Goal: Task Accomplishment & Management: Manage account settings

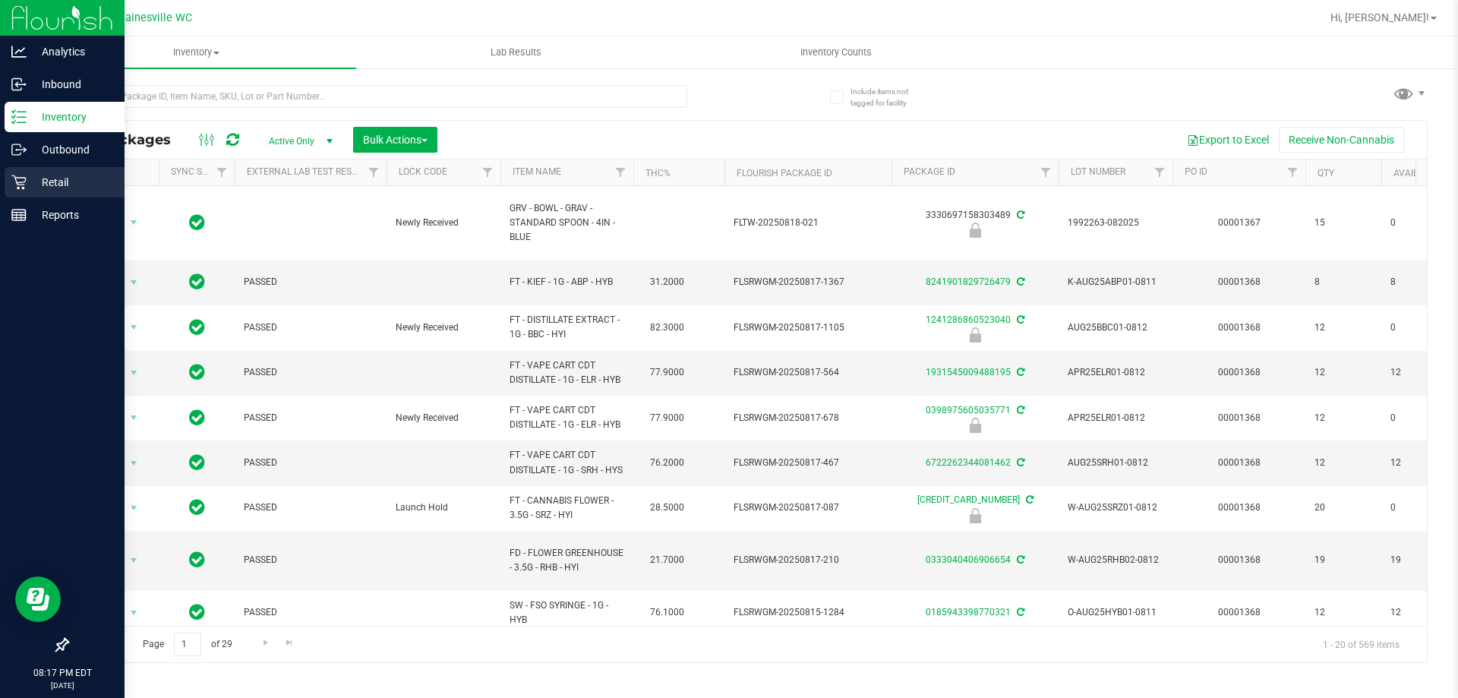
click at [24, 170] on div "Retail" at bounding box center [65, 182] width 120 height 30
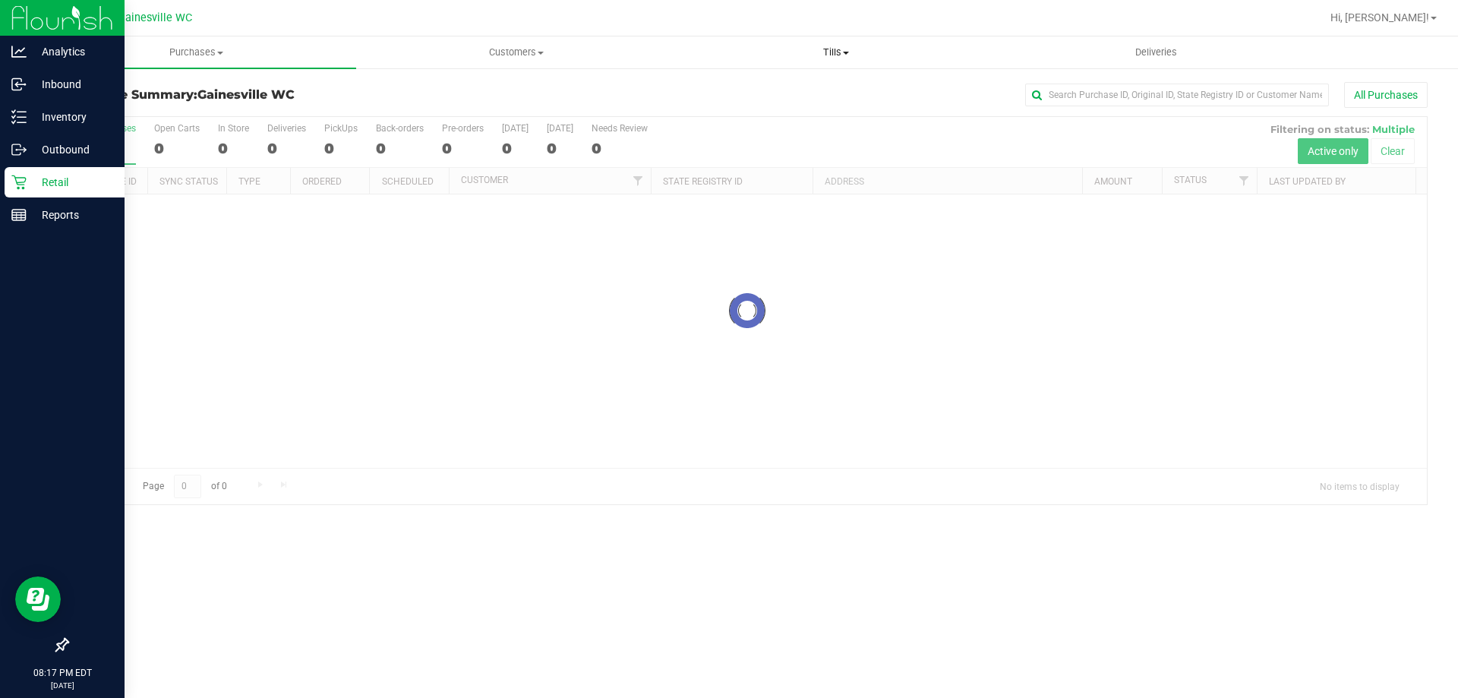
click at [816, 43] on uib-tab-heading "Tills Manage tills Reconcile e-payments" at bounding box center [835, 52] width 318 height 30
click at [802, 86] on li "Manage tills" at bounding box center [836, 92] width 320 height 18
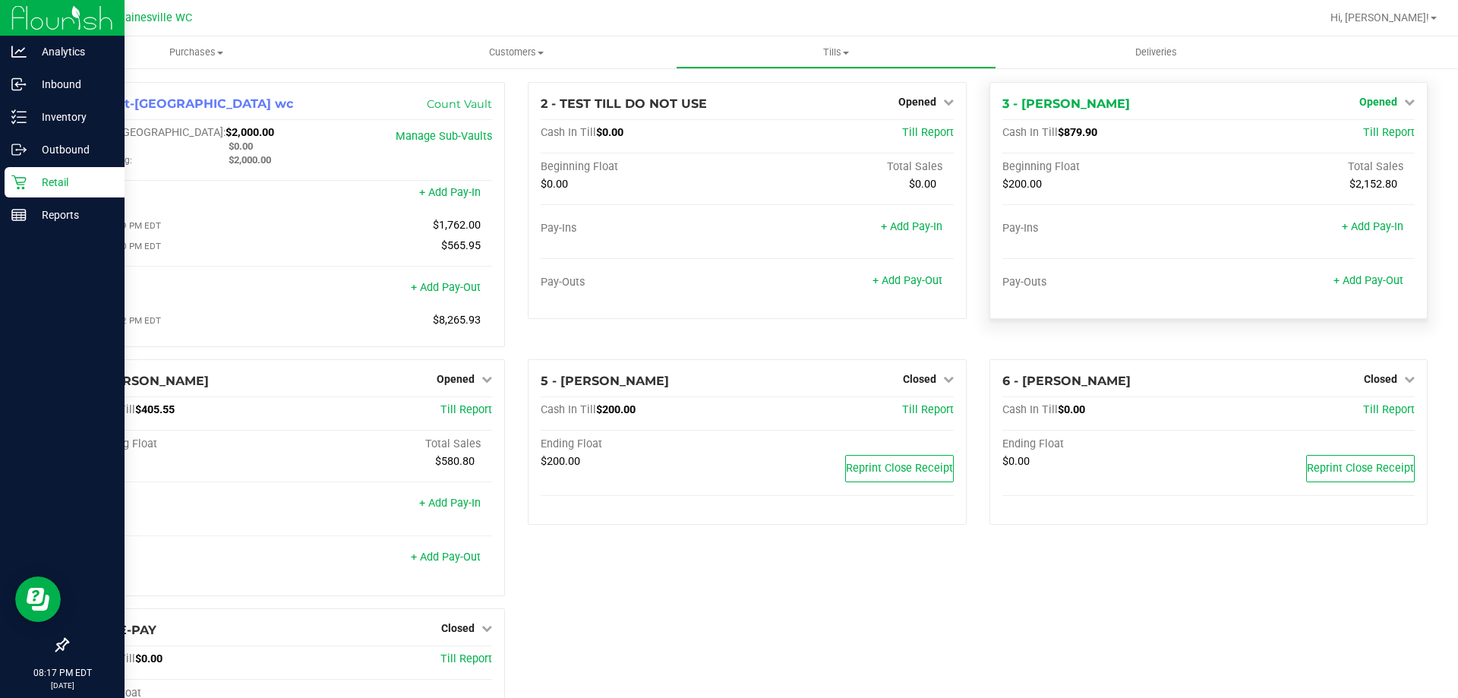
click at [1382, 96] on span "Opened" at bounding box center [1378, 102] width 38 height 12
click at [1376, 128] on link "Close Till" at bounding box center [1379, 134] width 41 height 12
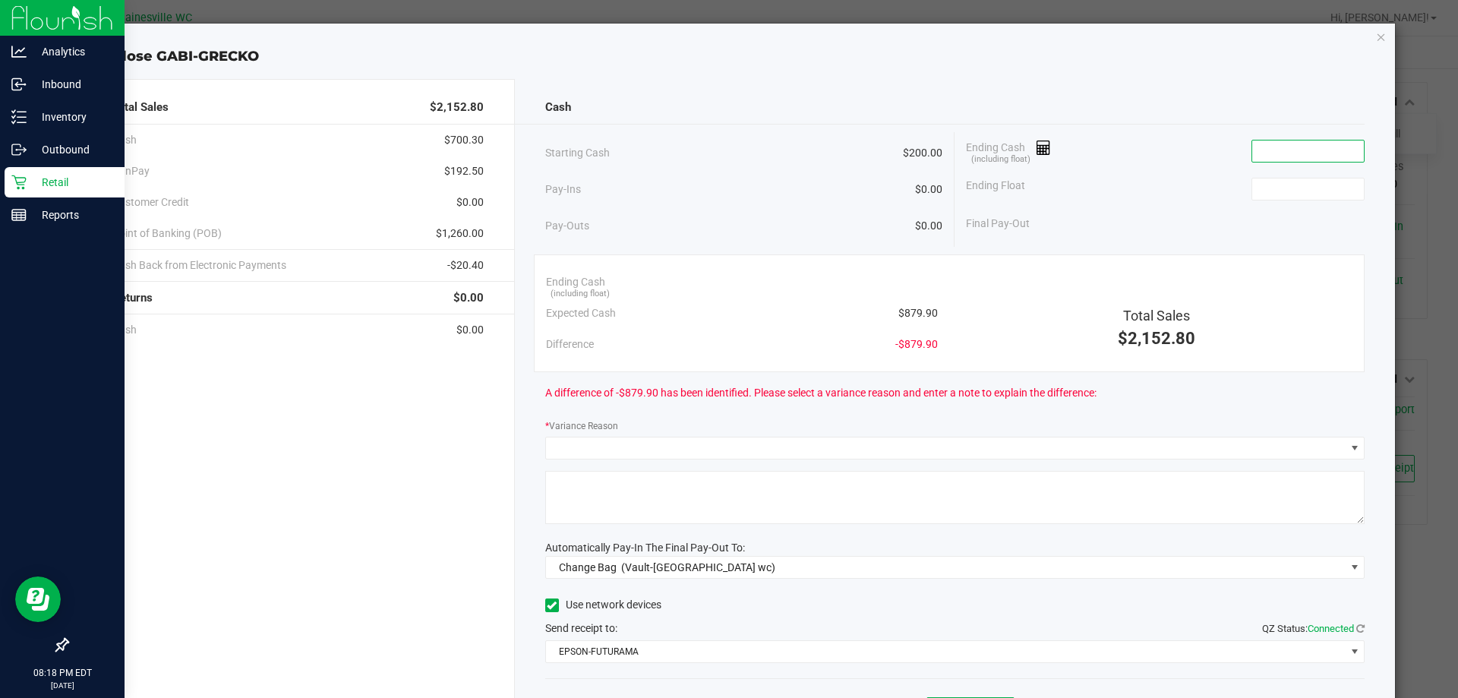
click at [1266, 145] on input at bounding box center [1308, 150] width 112 height 21
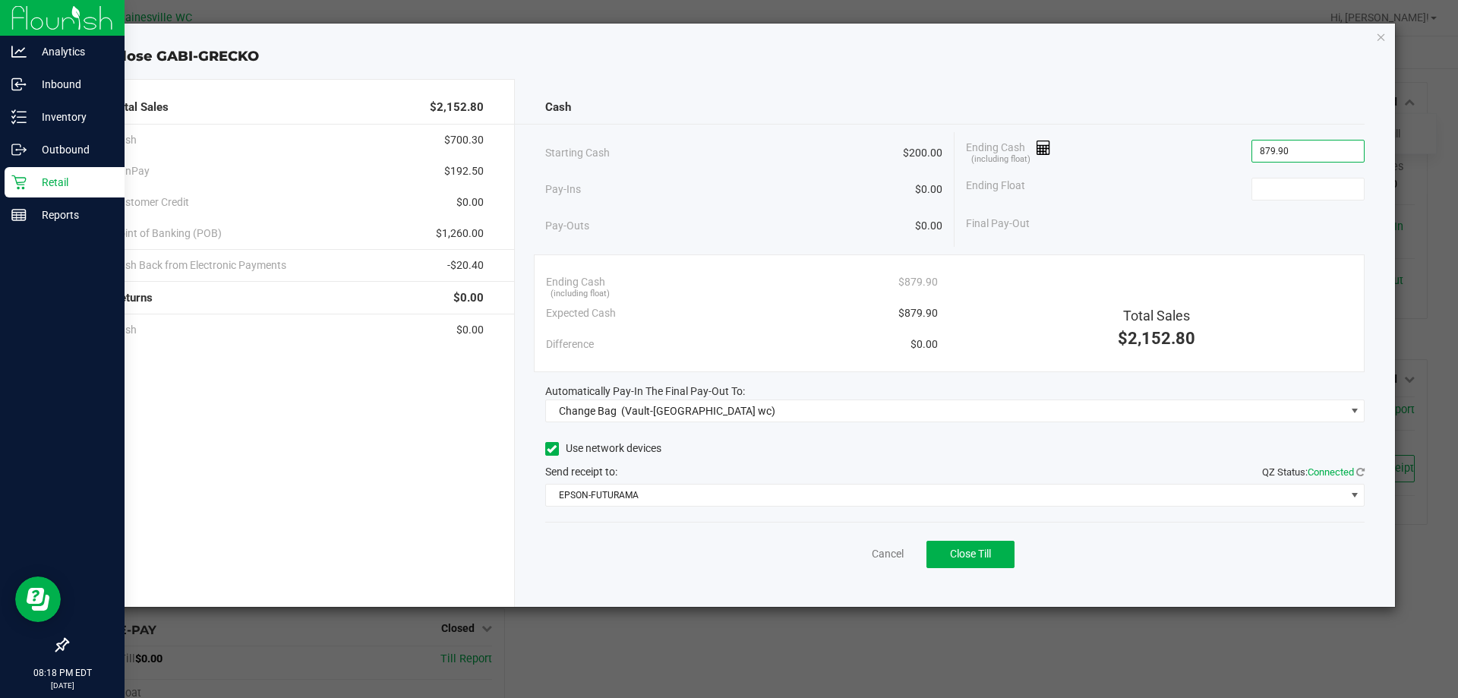
type input "$879.90"
click at [1313, 175] on div "Ending Float" at bounding box center [1165, 189] width 399 height 38
click at [1309, 181] on input at bounding box center [1308, 188] width 112 height 21
type input "$200.00"
click at [766, 423] on div "Cash Starting Cash $200.00 Pay-Ins $0.00 Pay-Outs $0.00 Ending Cash (including …" at bounding box center [955, 343] width 881 height 528
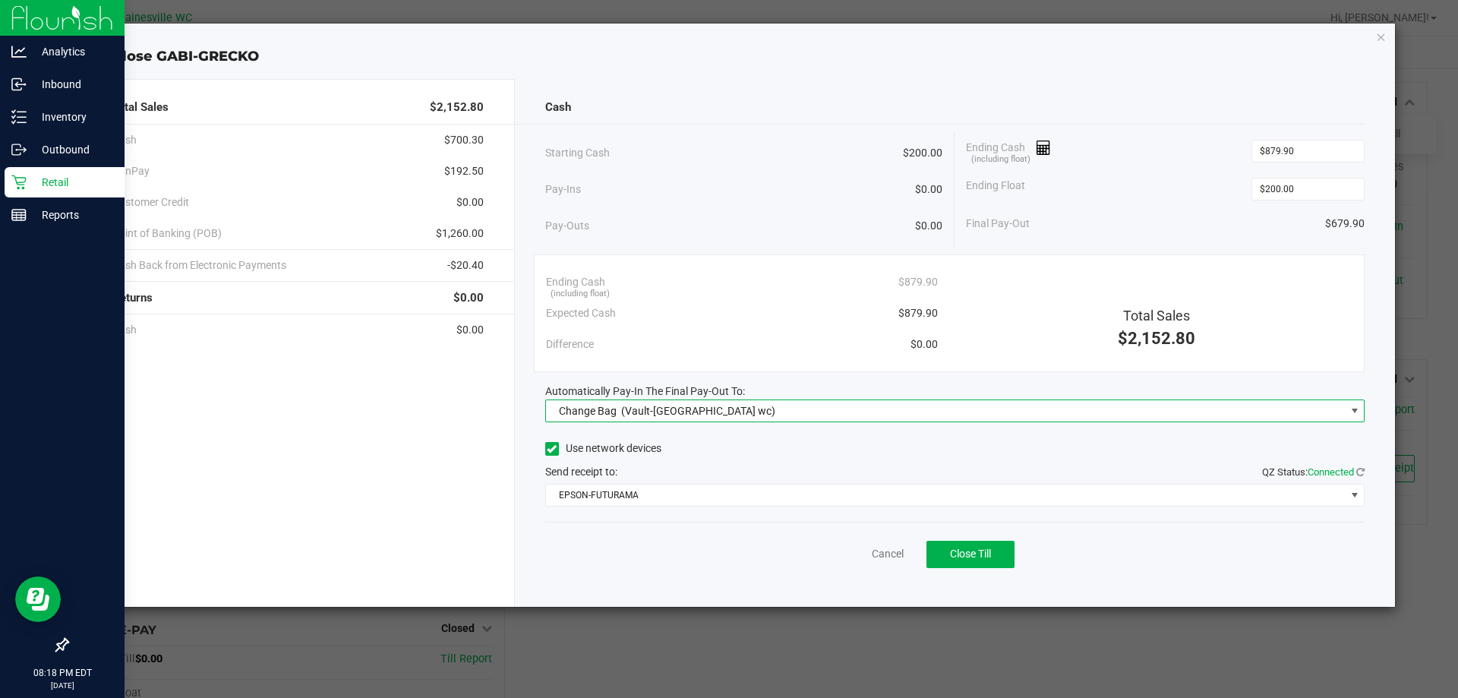
click at [766, 419] on span "Change Bag (Vault-[GEOGRAPHIC_DATA] wc)" at bounding box center [945, 410] width 799 height 21
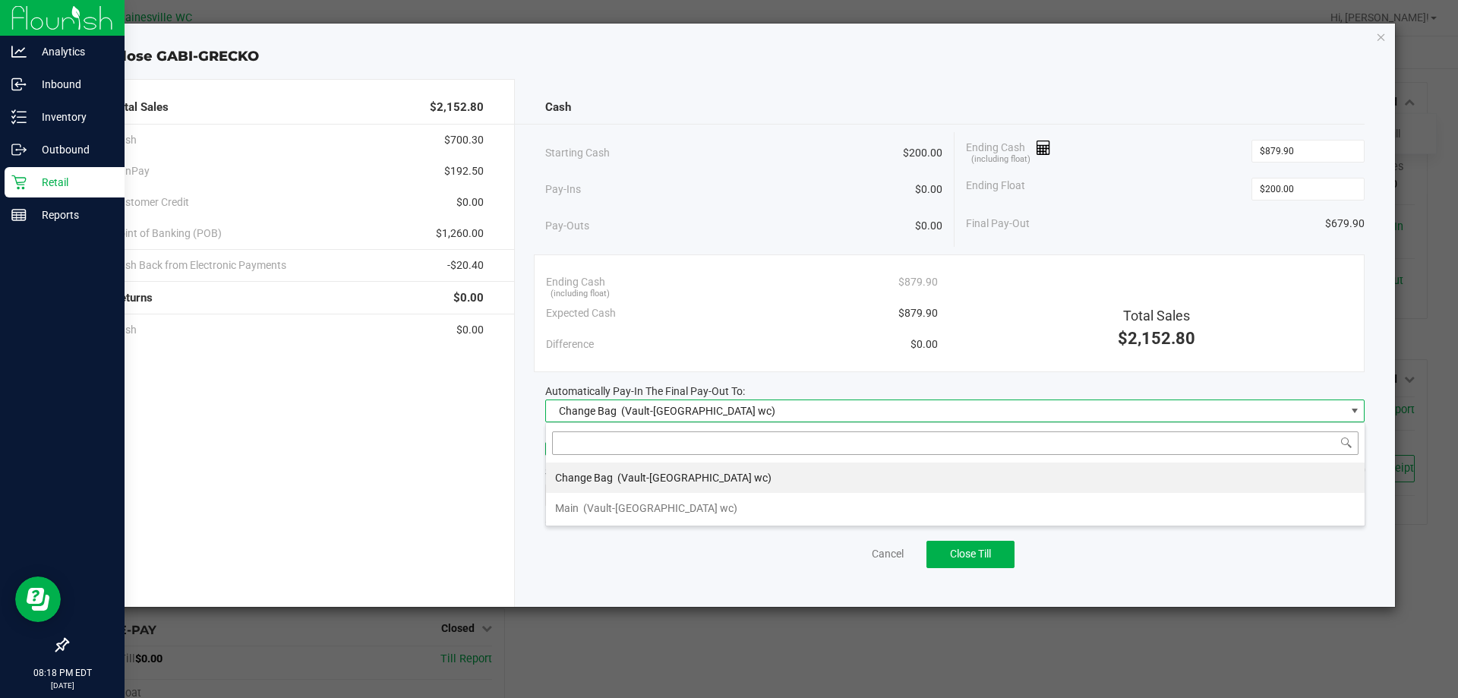
scroll to position [23, 819]
click at [705, 504] on li "Main (Vault-[GEOGRAPHIC_DATA] wc)" at bounding box center [955, 508] width 818 height 30
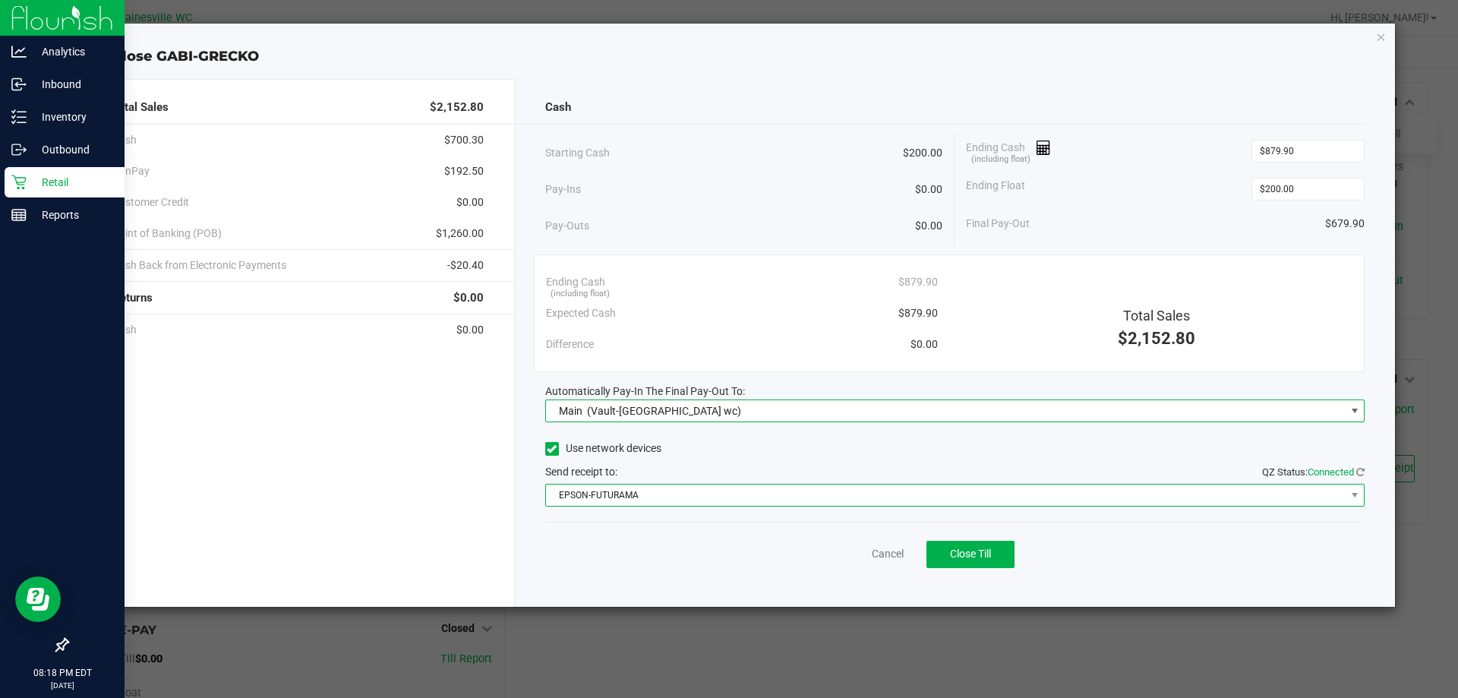
click at [708, 496] on span "EPSON-FUTURAMA" at bounding box center [945, 494] width 799 height 21
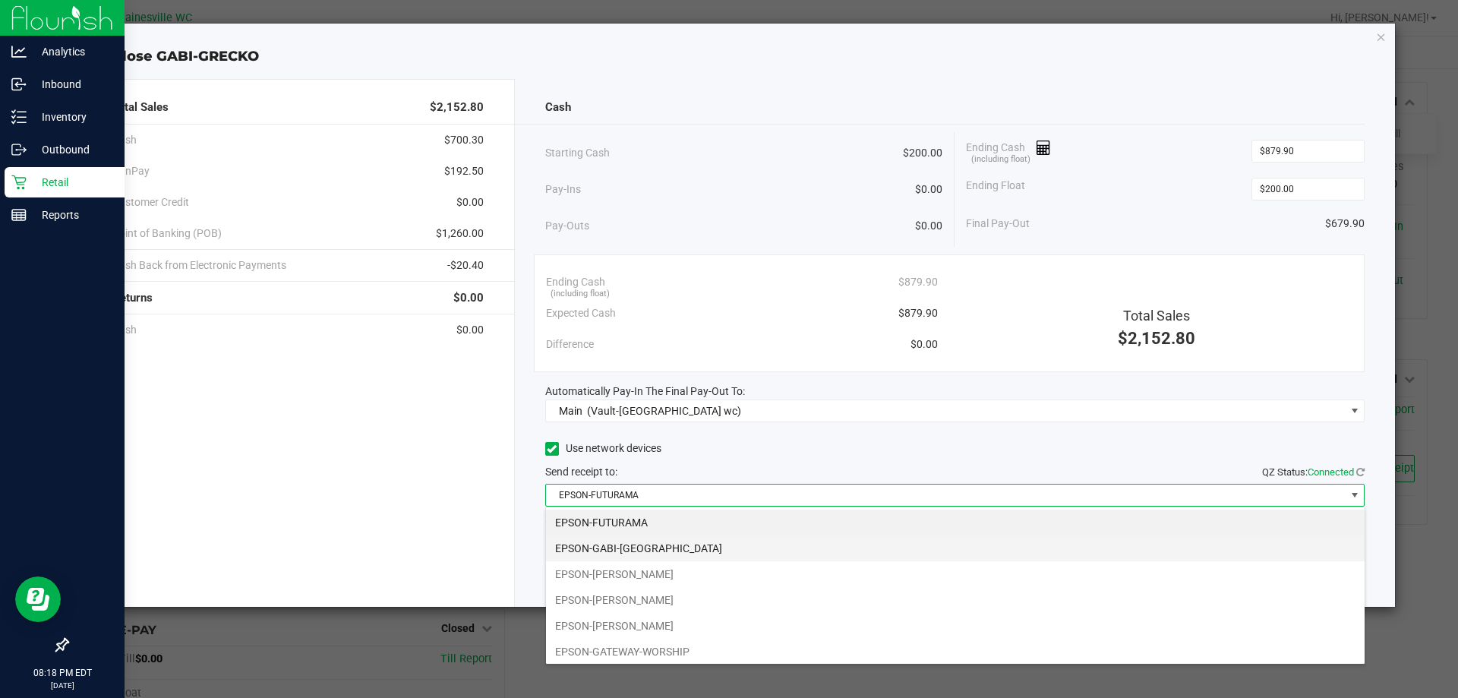
click at [691, 552] on li "EPSON-GABI-[GEOGRAPHIC_DATA]" at bounding box center [955, 548] width 818 height 26
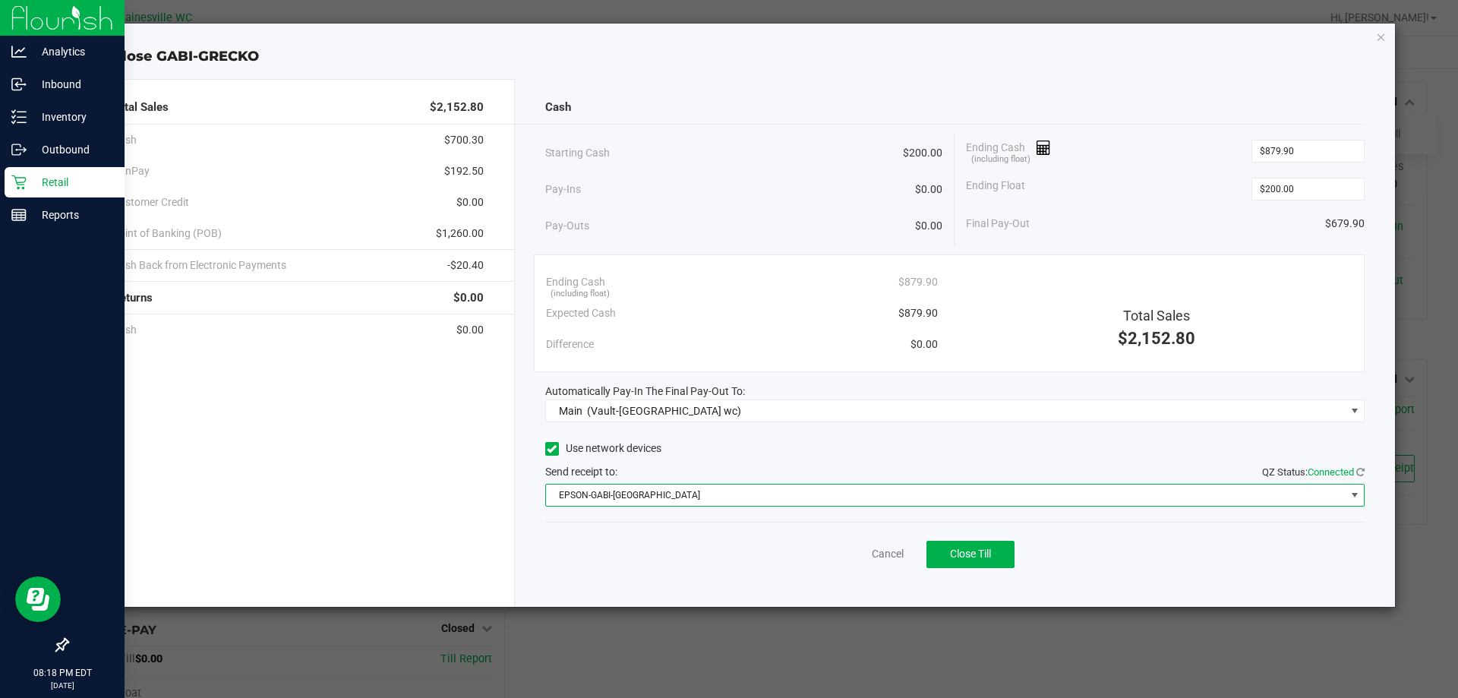
click at [691, 552] on div "Cancel Close Till" at bounding box center [955, 551] width 820 height 58
click at [712, 506] on span "EPSON-GABI-[GEOGRAPHIC_DATA]" at bounding box center [955, 495] width 820 height 23
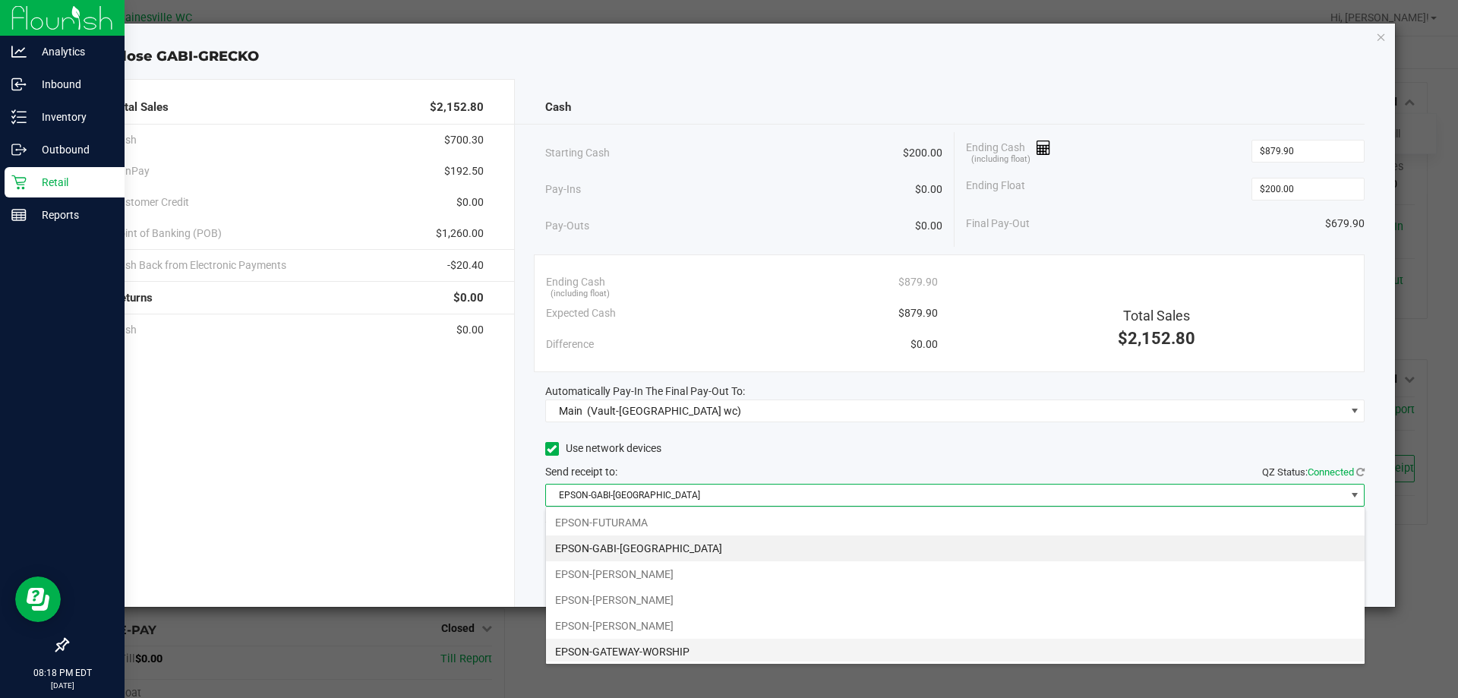
click at [667, 644] on li "EPSON-GATEWAY-WORSHIP" at bounding box center [955, 651] width 818 height 26
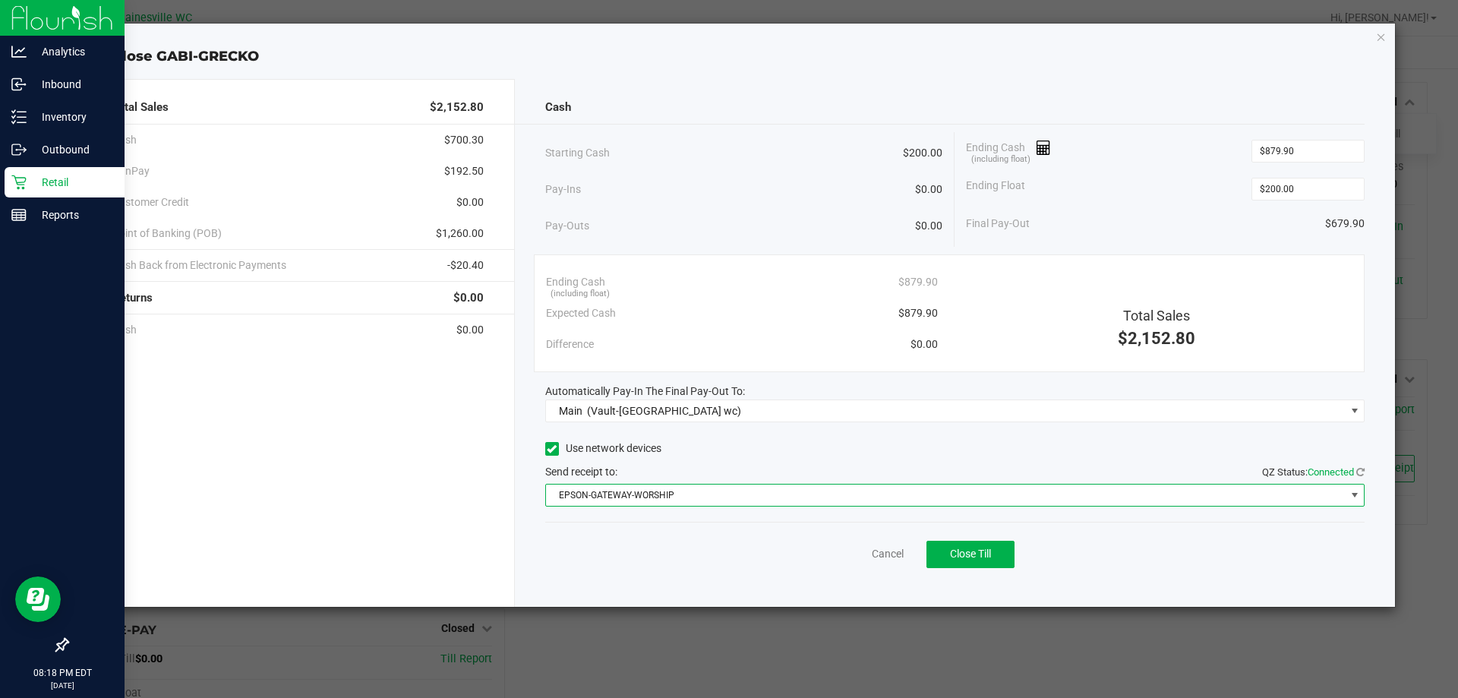
click at [700, 563] on div "Cancel Close Till" at bounding box center [955, 551] width 820 height 58
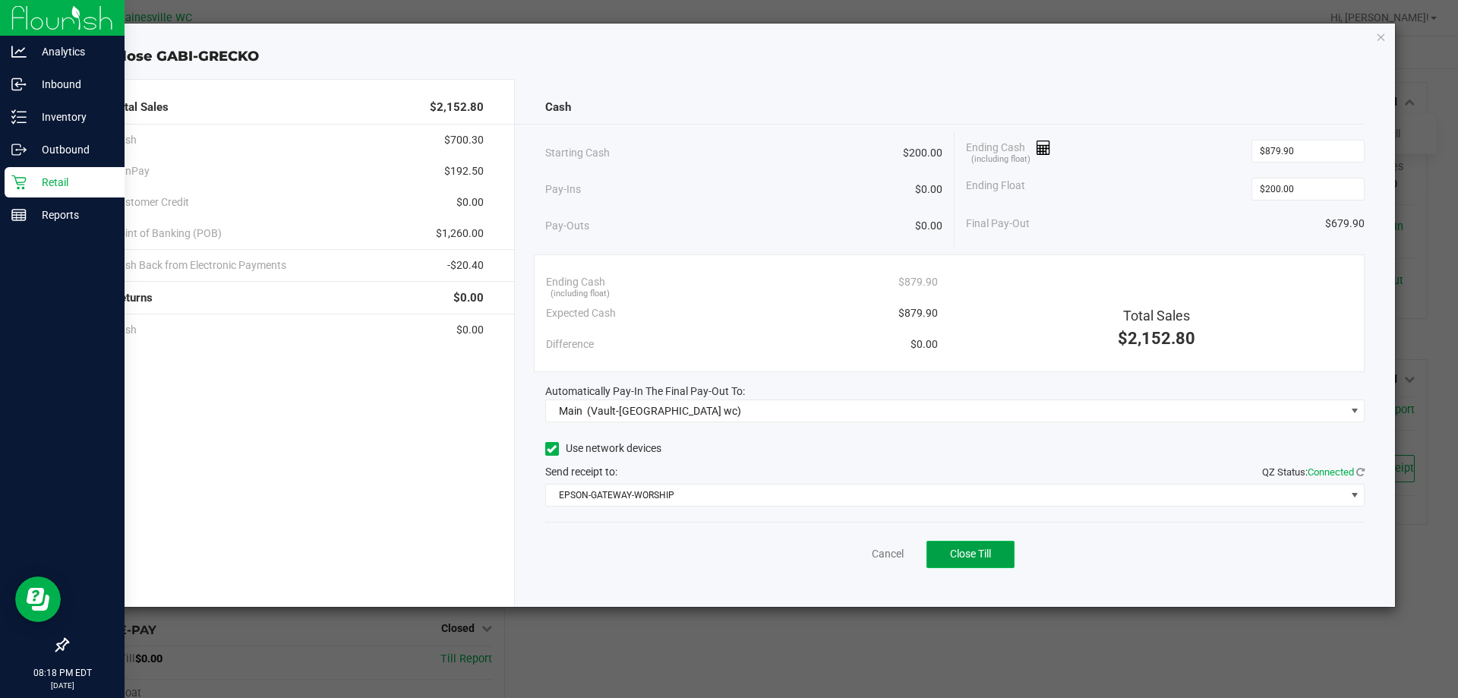
click at [999, 553] on button "Close Till" at bounding box center [970, 554] width 88 height 27
click at [845, 560] on link "Dismiss" at bounding box center [854, 554] width 36 height 16
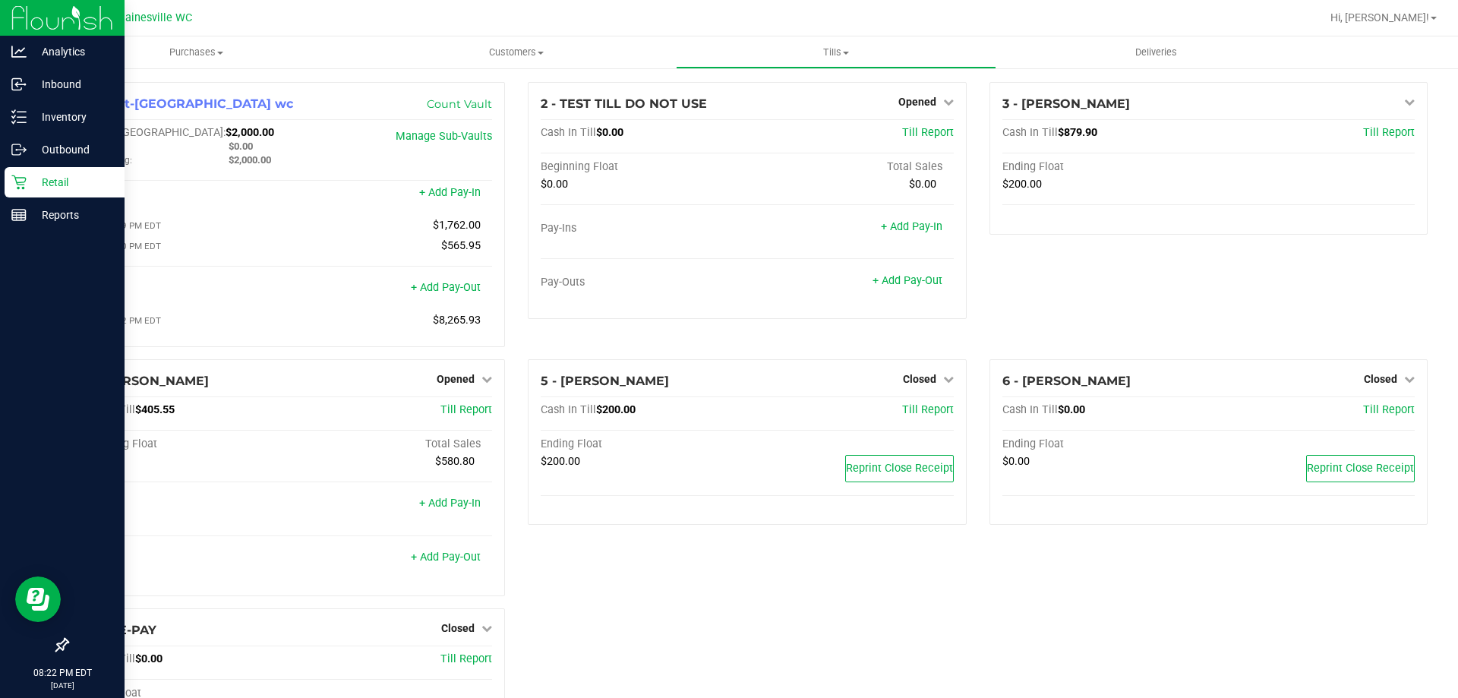
click at [1122, 263] on div "3 - GABI-GRECKO Close Till Cash In Till $879.90 Till Report Ending Float $200.00" at bounding box center [1208, 220] width 461 height 277
click at [459, 385] on span "Opened" at bounding box center [456, 379] width 38 height 12
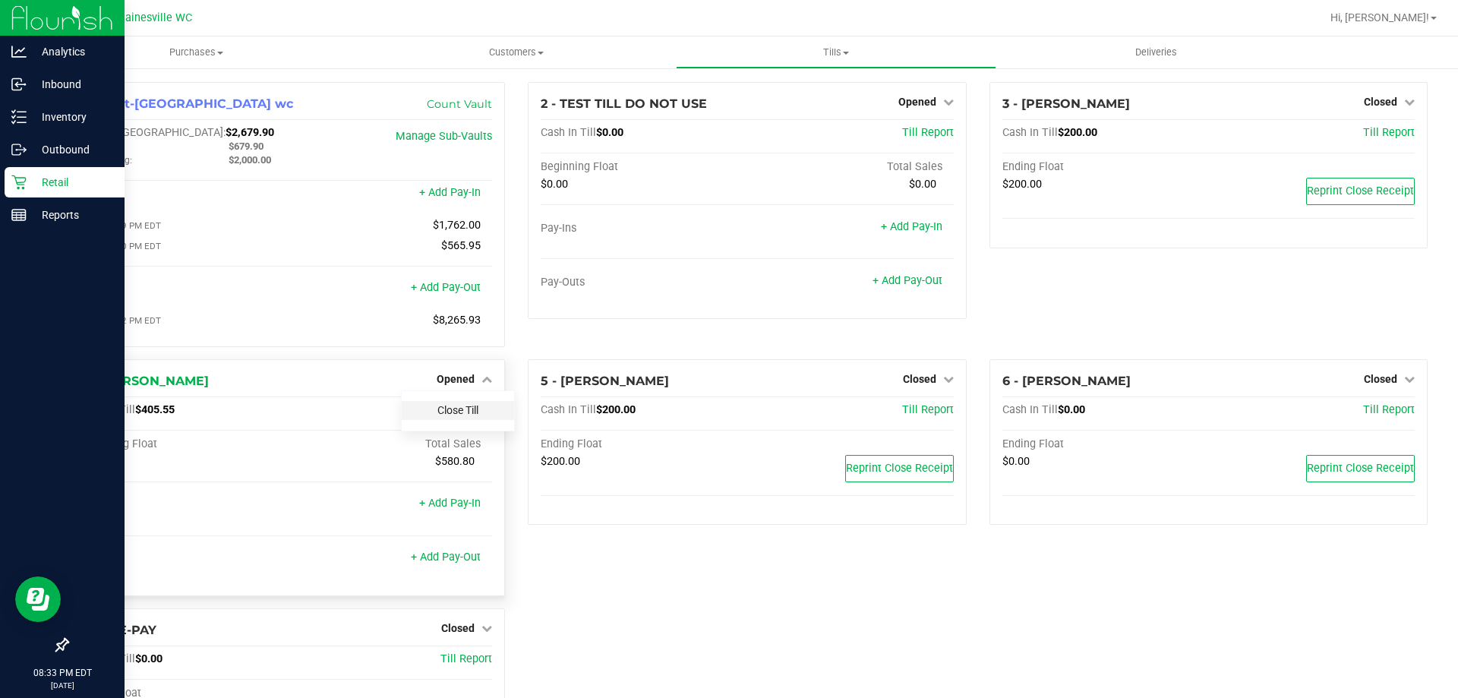
click at [456, 414] on link "Close Till" at bounding box center [457, 410] width 41 height 12
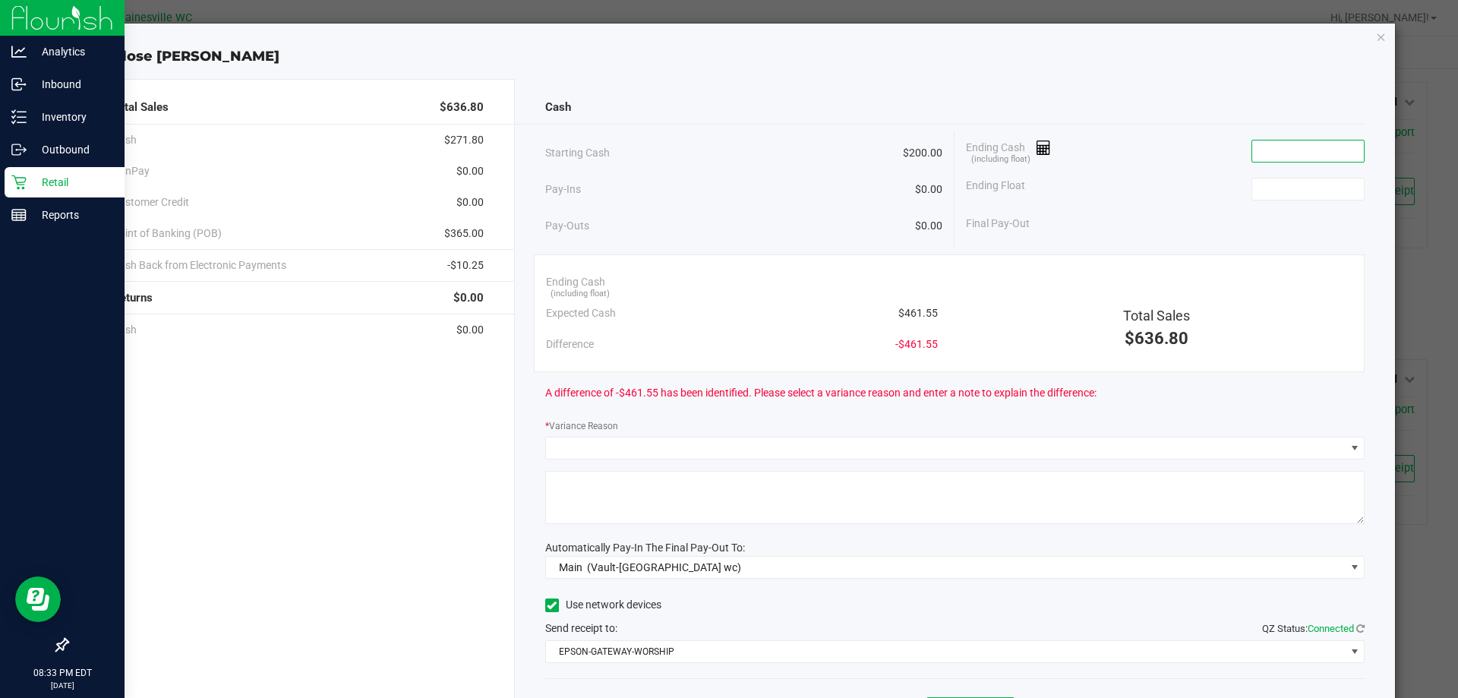
click at [1260, 147] on input at bounding box center [1308, 150] width 112 height 21
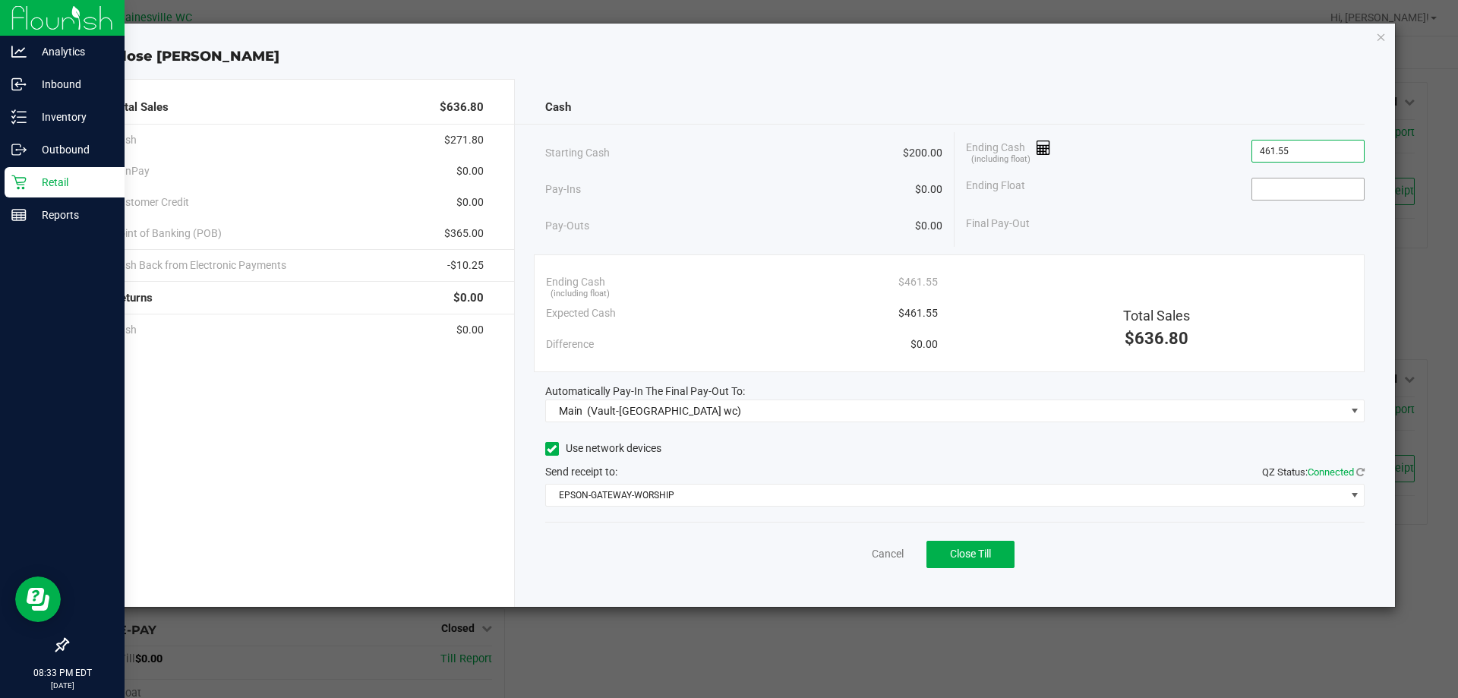
type input "$461.55"
click at [1312, 179] on input at bounding box center [1308, 188] width 112 height 21
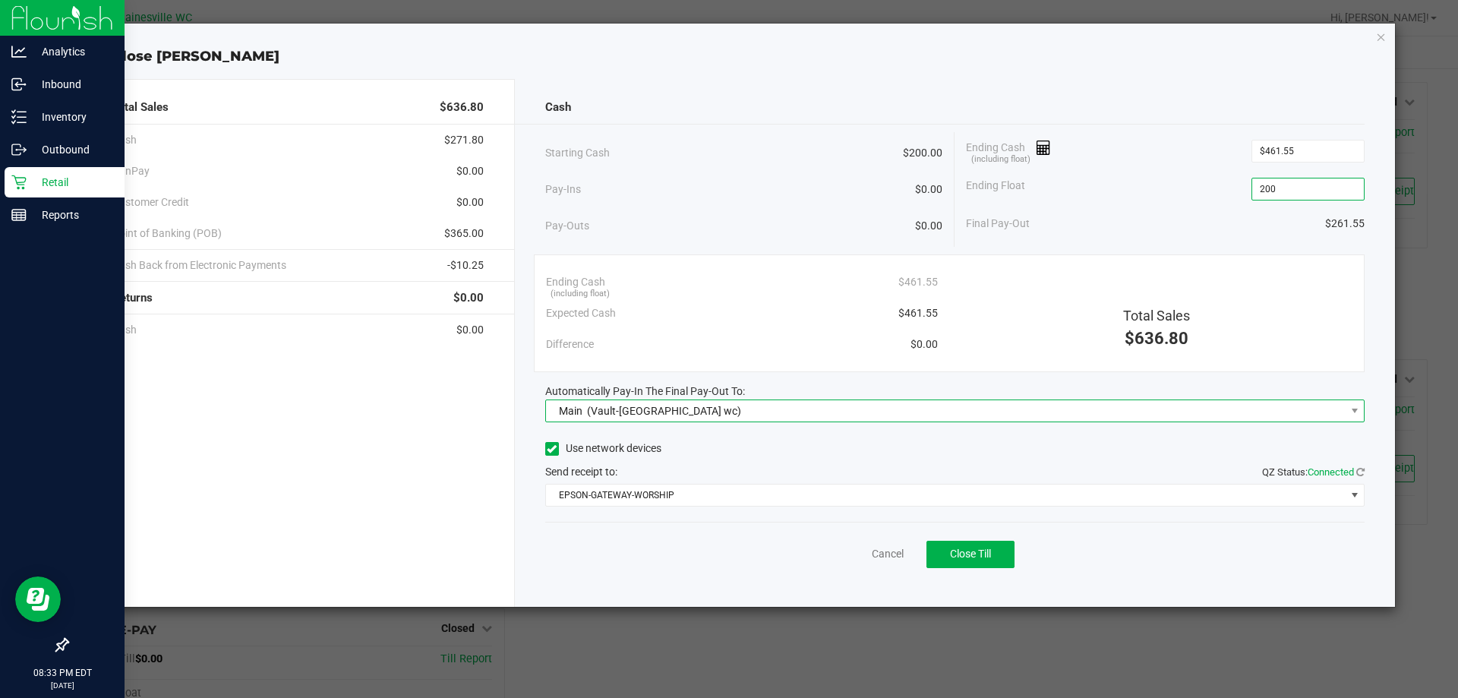
type input "$200.00"
click at [745, 407] on span "Main (Vault-[GEOGRAPHIC_DATA] wc)" at bounding box center [945, 410] width 799 height 21
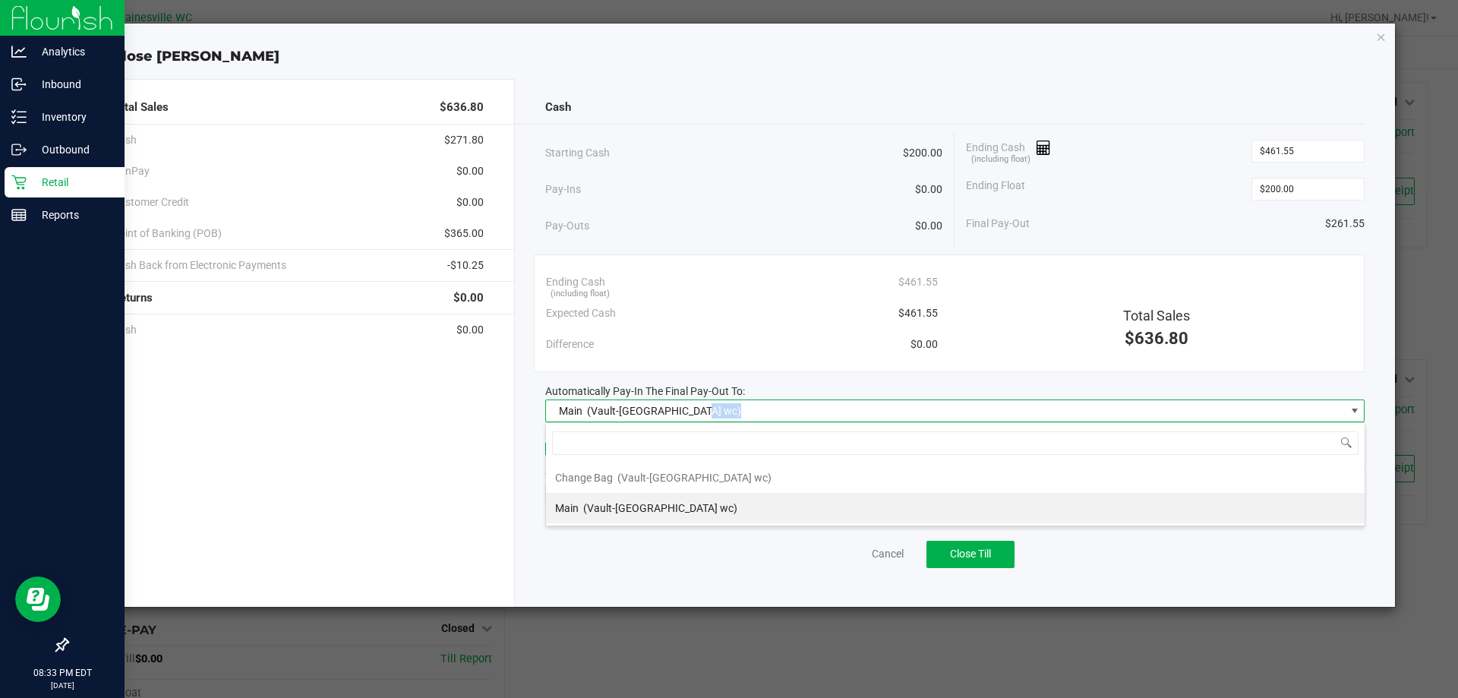
click at [745, 407] on span "Main (Vault-[GEOGRAPHIC_DATA] wc)" at bounding box center [945, 410] width 799 height 21
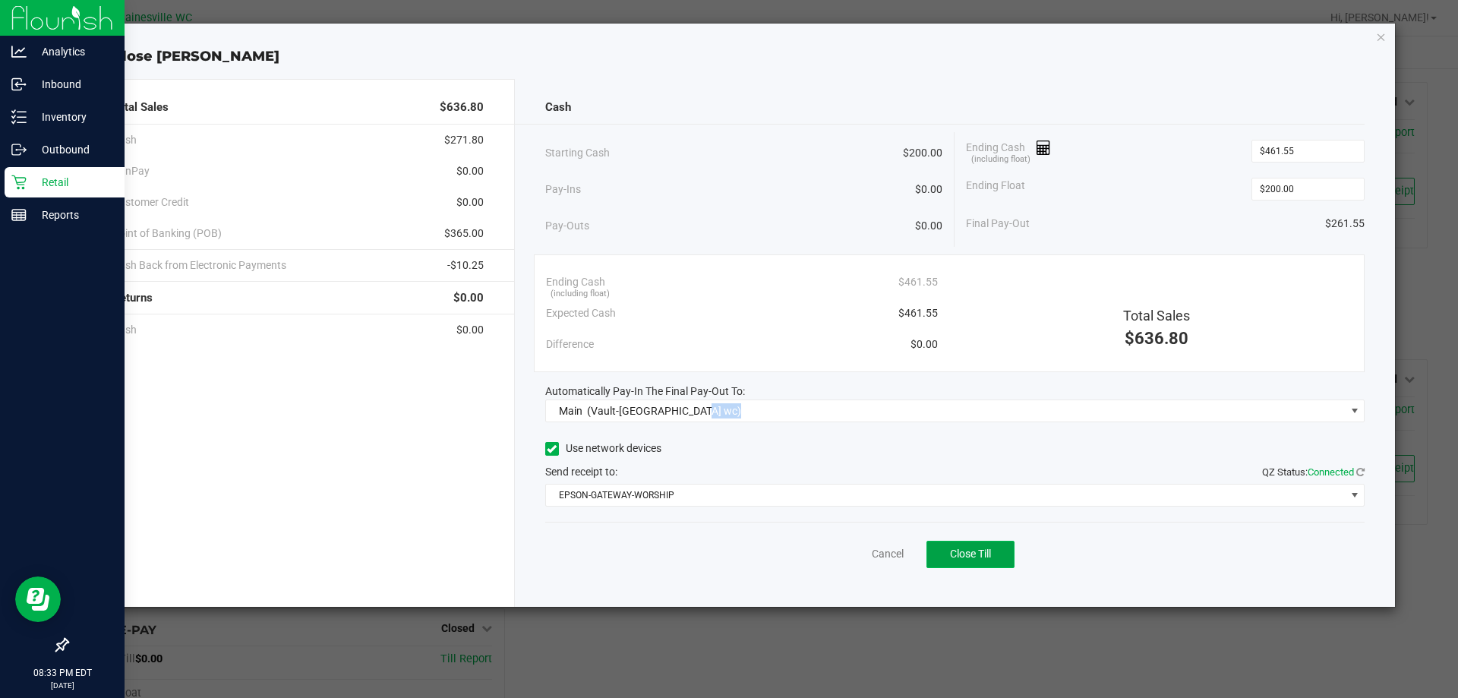
click at [977, 544] on button "Close Till" at bounding box center [970, 554] width 88 height 27
click at [838, 550] on link "Dismiss" at bounding box center [854, 554] width 36 height 16
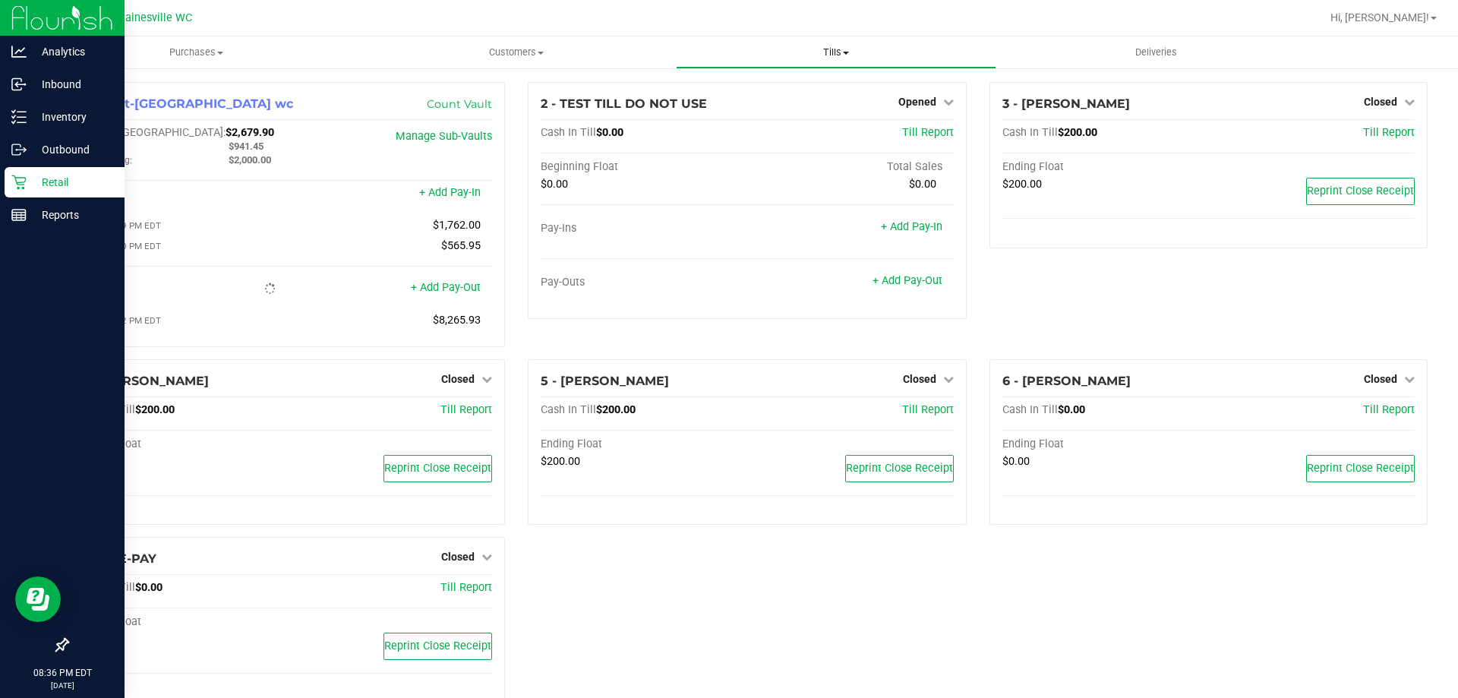
click at [860, 57] on span "Tills" at bounding box center [835, 53] width 318 height 14
click at [780, 104] on span "Reconcile e-payments" at bounding box center [751, 109] width 151 height 13
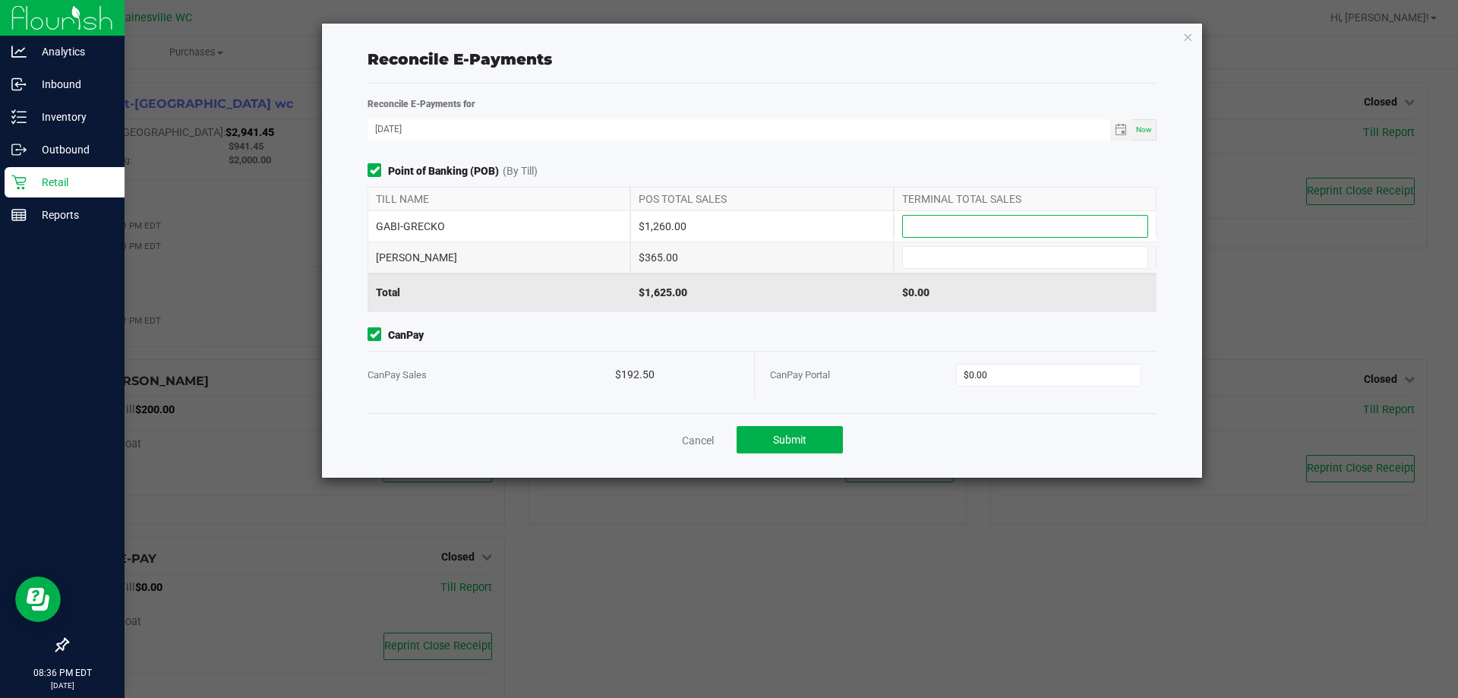
click at [954, 223] on input at bounding box center [1025, 226] width 244 height 21
type input "$1,260.00"
click at [929, 263] on input at bounding box center [1025, 257] width 244 height 21
type input "$365.00"
click at [1047, 369] on input "0" at bounding box center [1049, 374] width 184 height 21
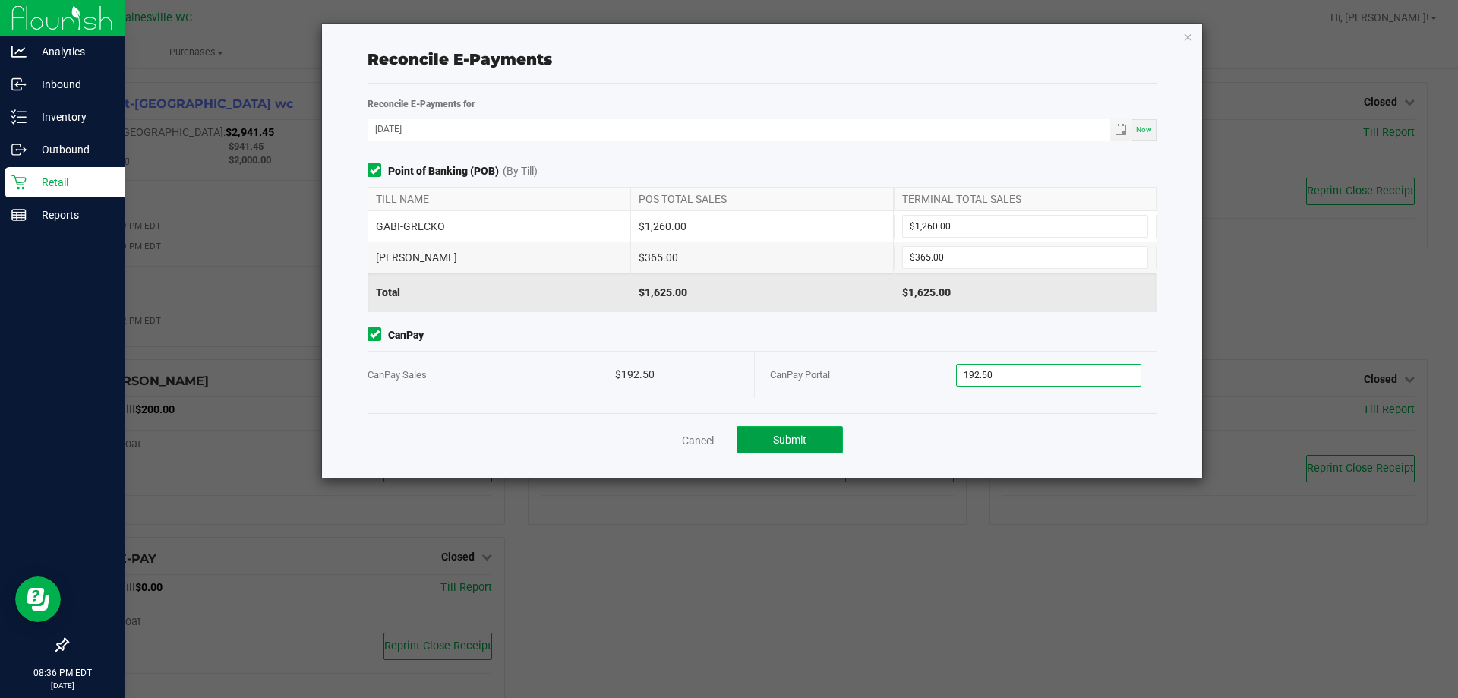
type input "$192.50"
click at [812, 429] on button "Submit" at bounding box center [789, 439] width 106 height 27
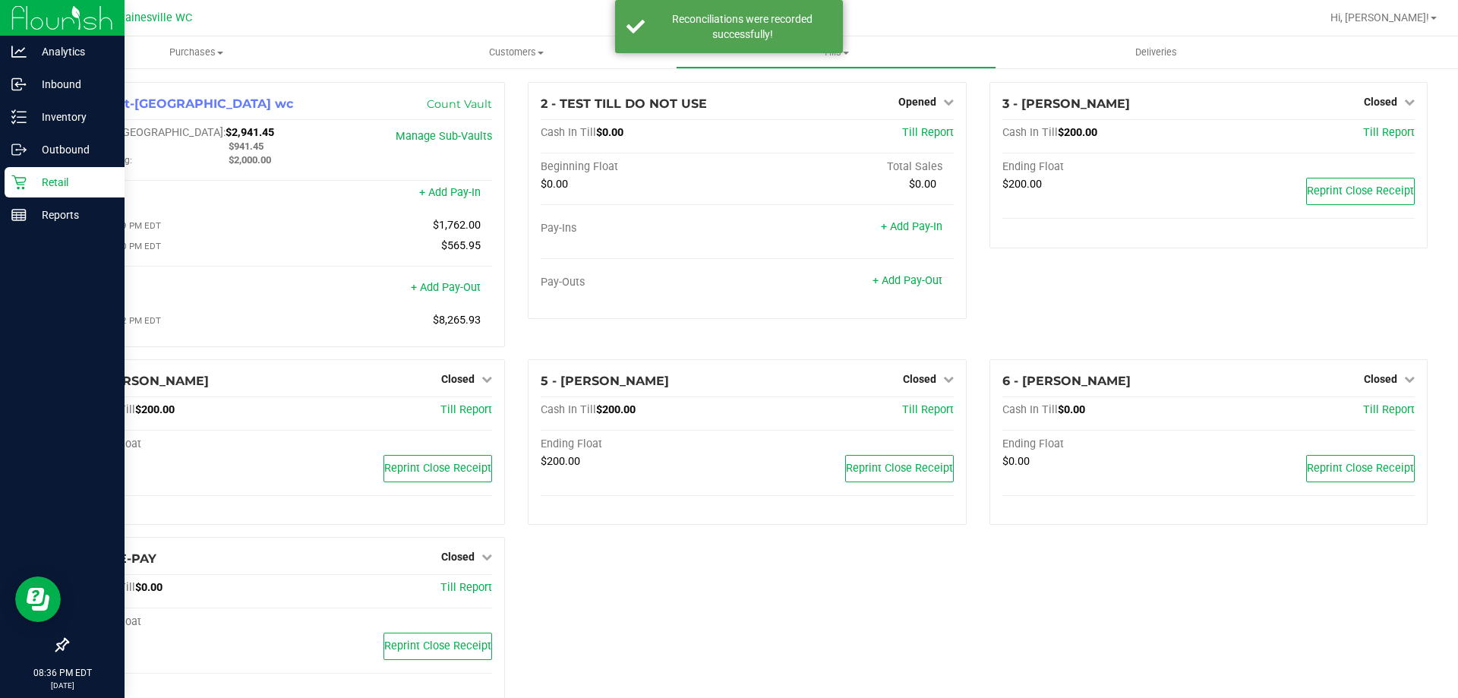
click at [17, 178] on icon at bounding box center [18, 182] width 15 height 15
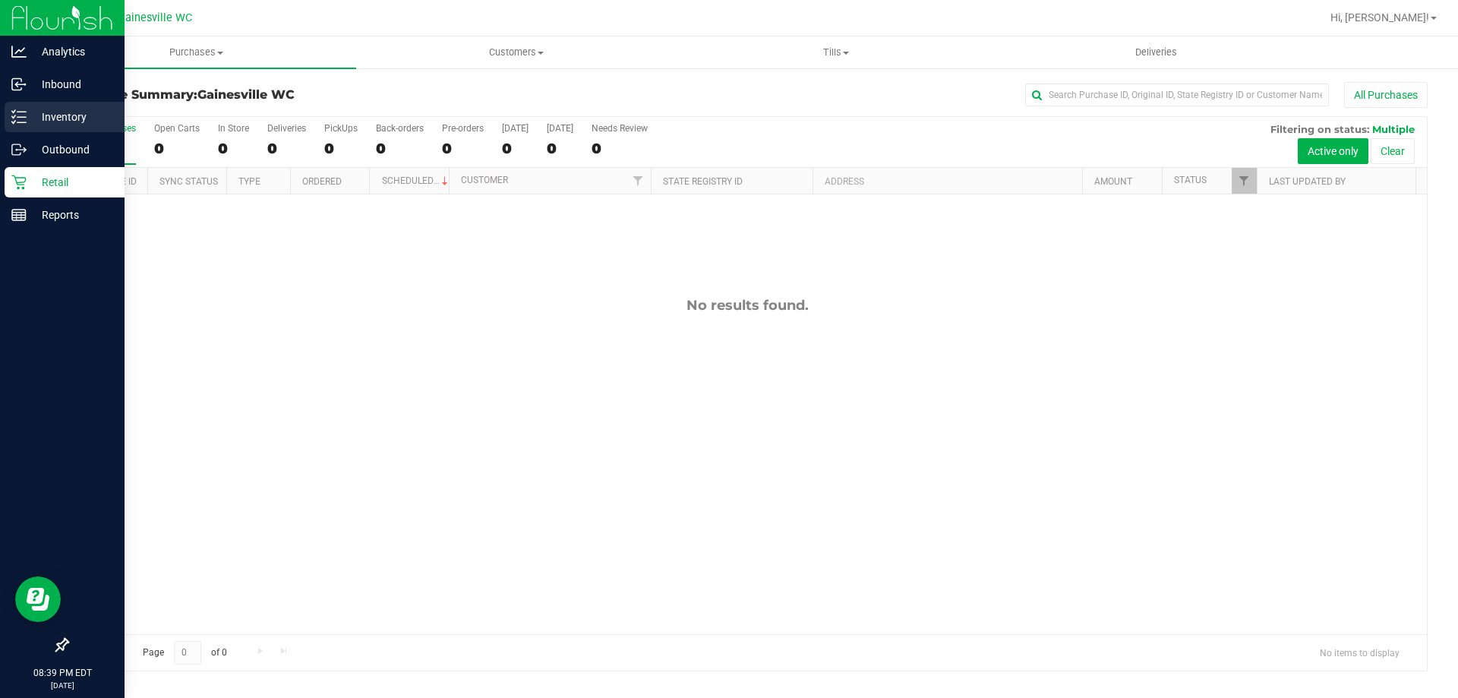
click at [89, 116] on p "Inventory" at bounding box center [72, 117] width 91 height 18
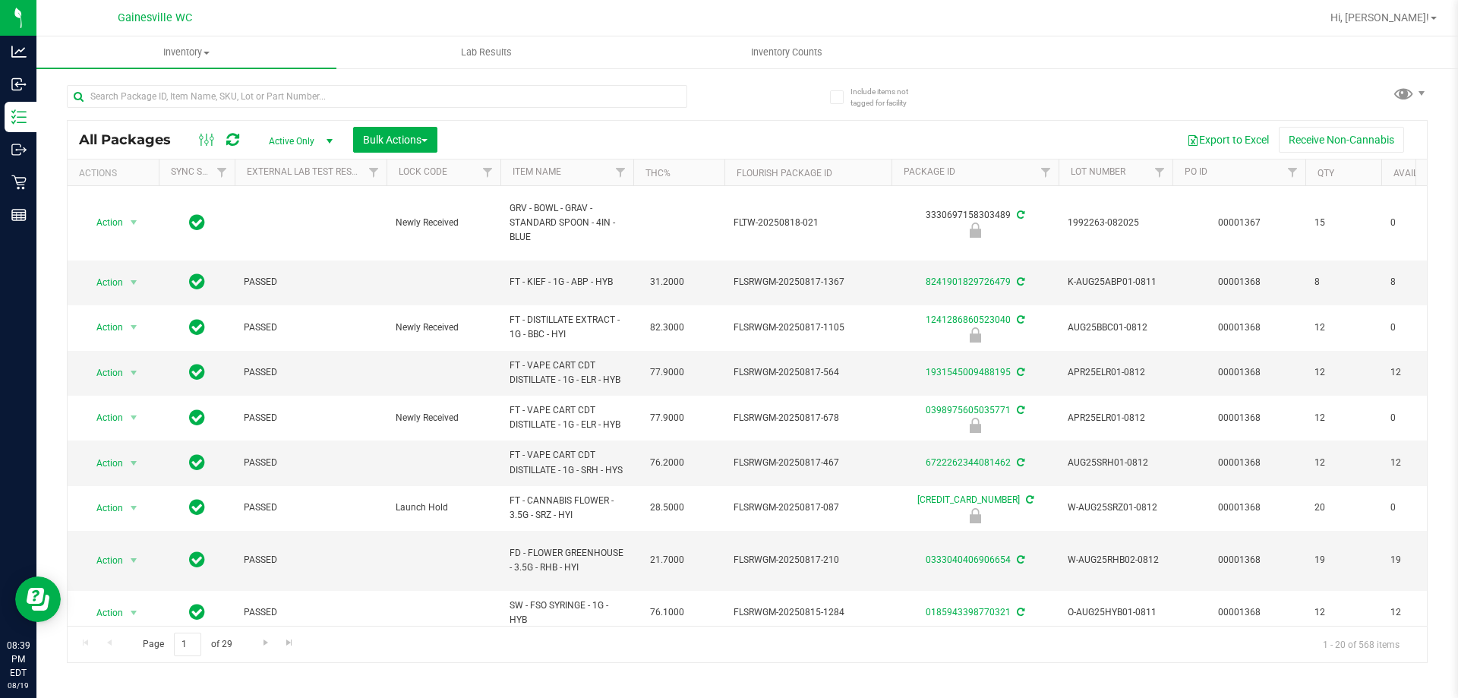
click at [578, 172] on th "Item Name" at bounding box center [566, 172] width 133 height 27
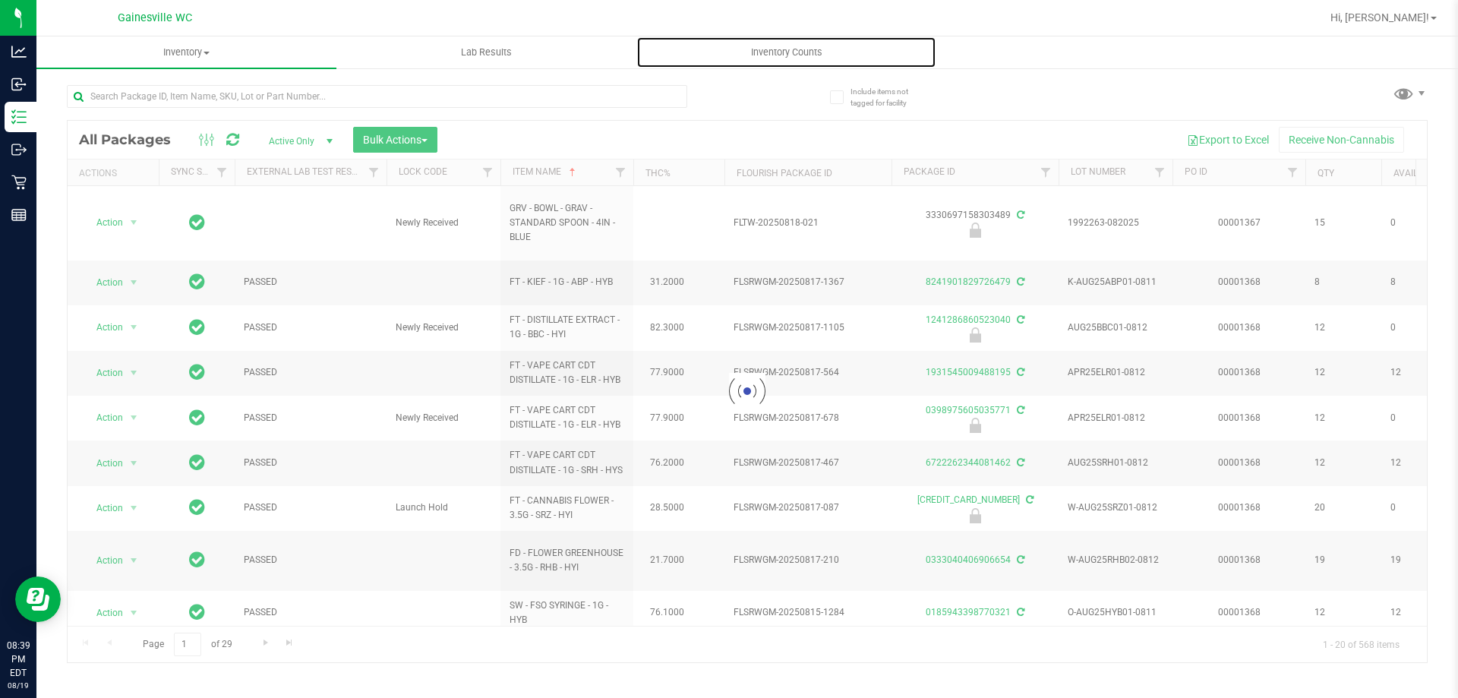
click at [822, 54] on span "Inventory Counts" at bounding box center [786, 53] width 112 height 14
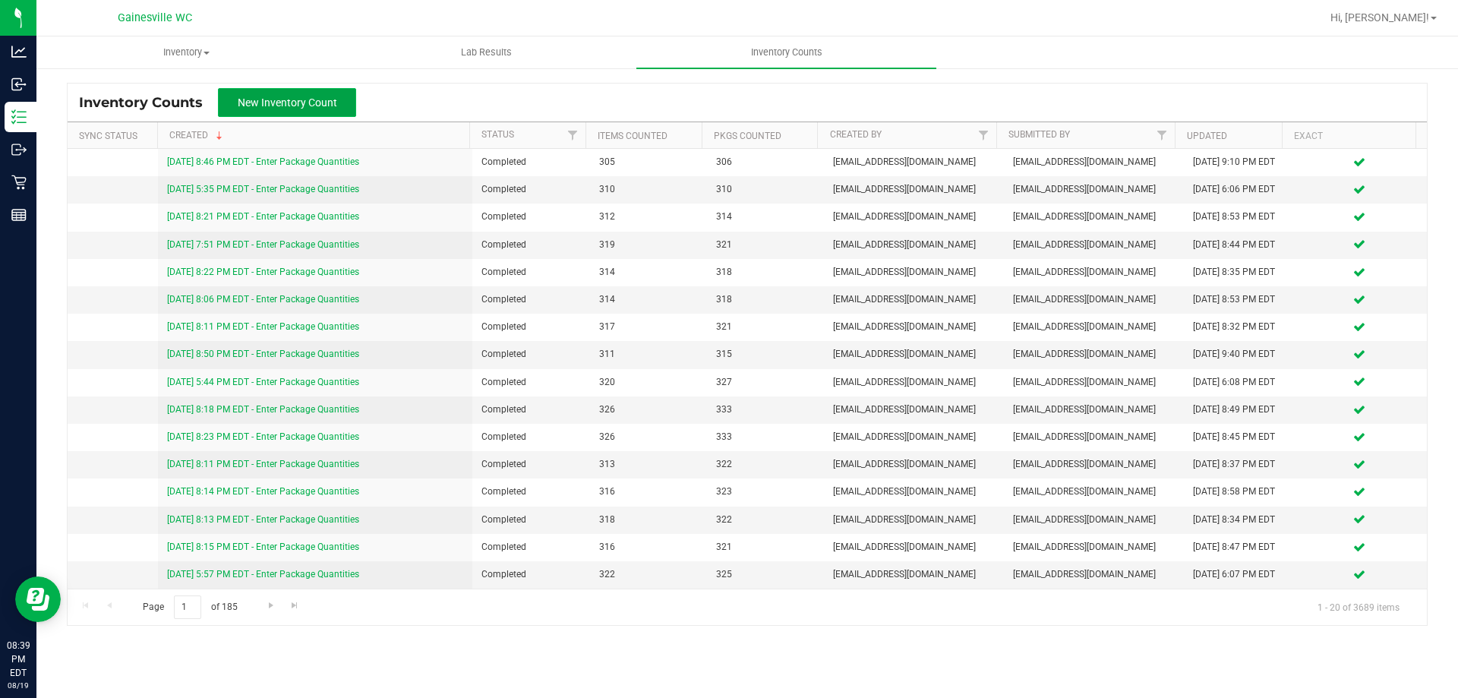
click at [285, 96] on span "New Inventory Count" at bounding box center [287, 102] width 99 height 12
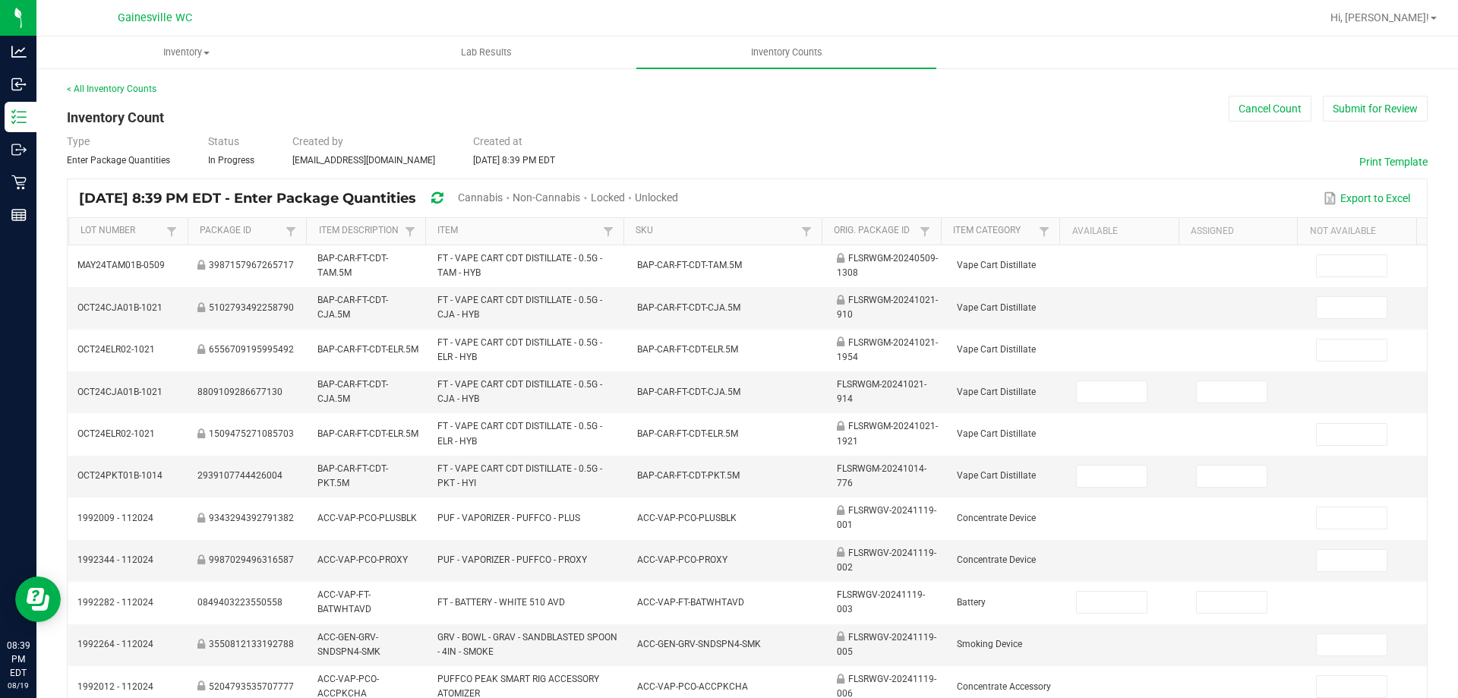
click at [500, 194] on span "Cannabis" at bounding box center [480, 197] width 45 height 12
click at [534, 232] on link "Item" at bounding box center [517, 231] width 161 height 12
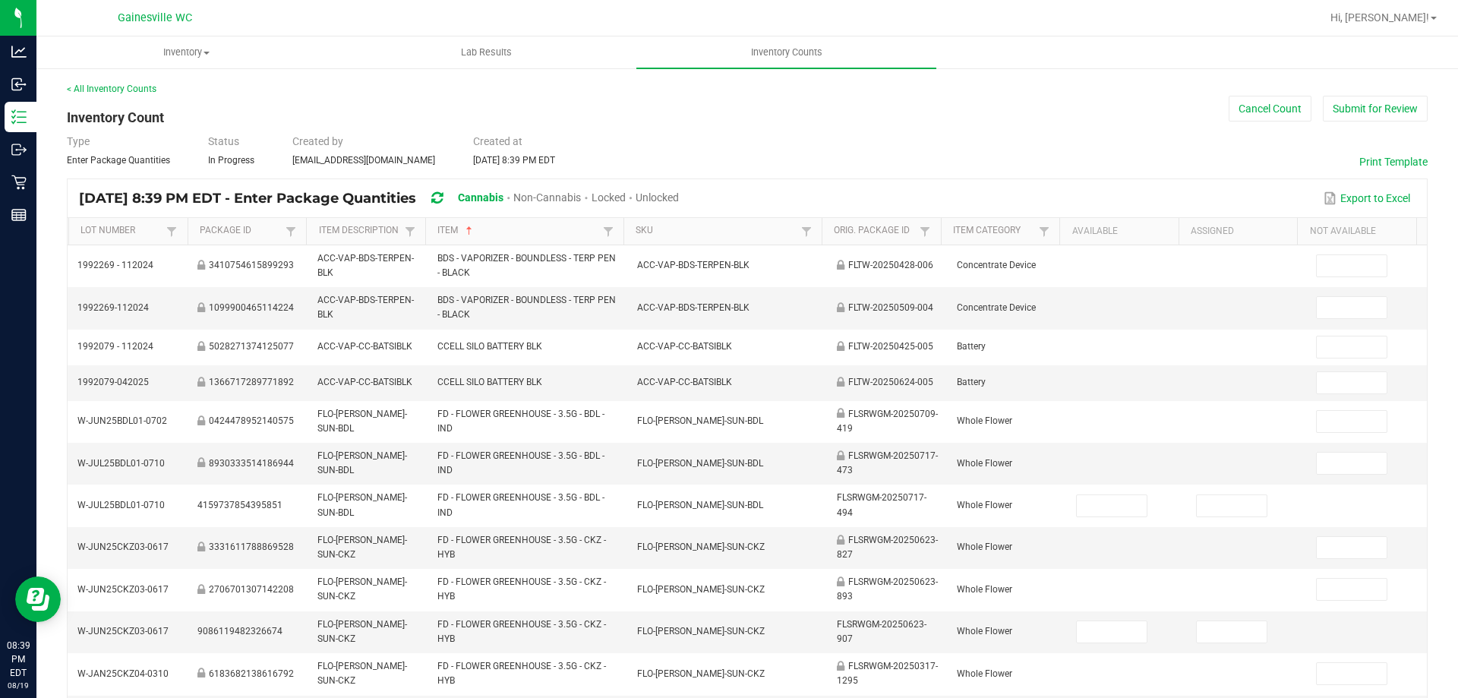
click at [679, 196] on span "Unlocked" at bounding box center [656, 197] width 43 height 12
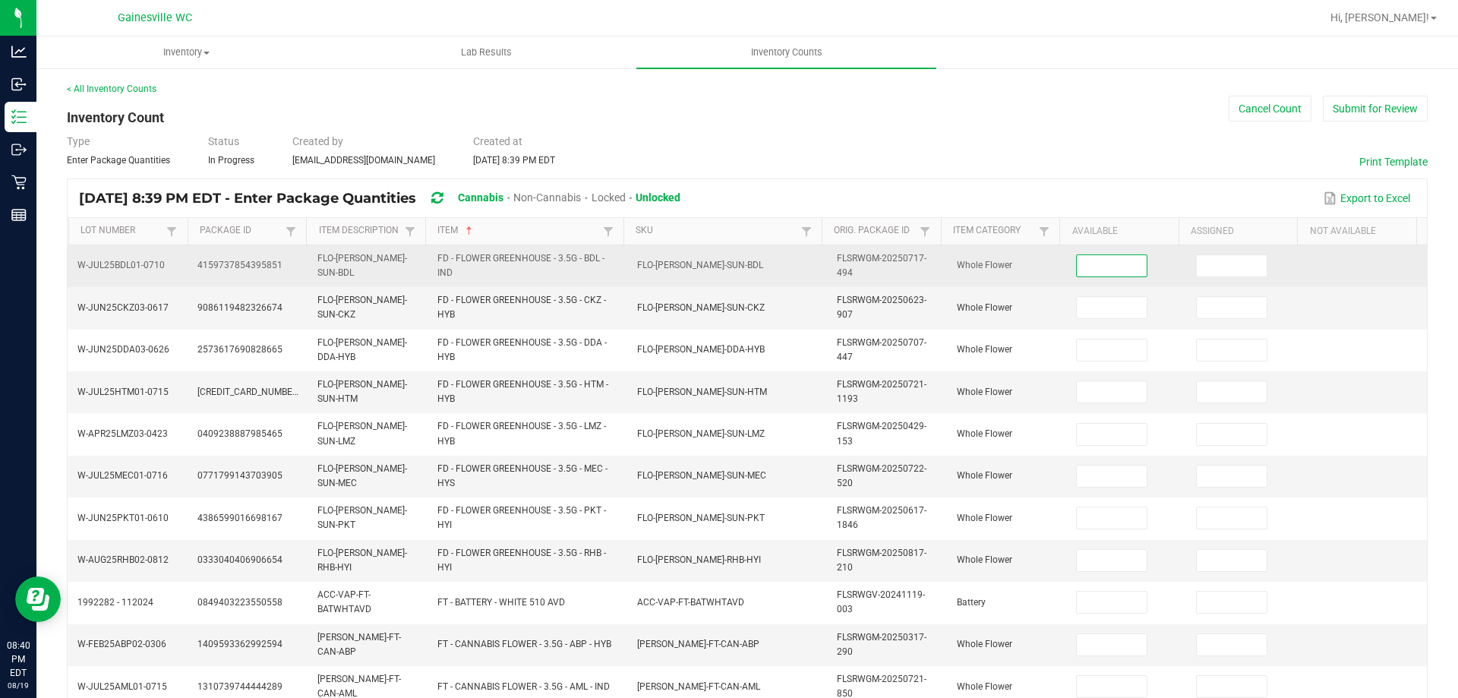
click at [1076, 275] on input at bounding box center [1111, 265] width 70 height 21
type input "14"
type input "12"
type input "13"
type input "12"
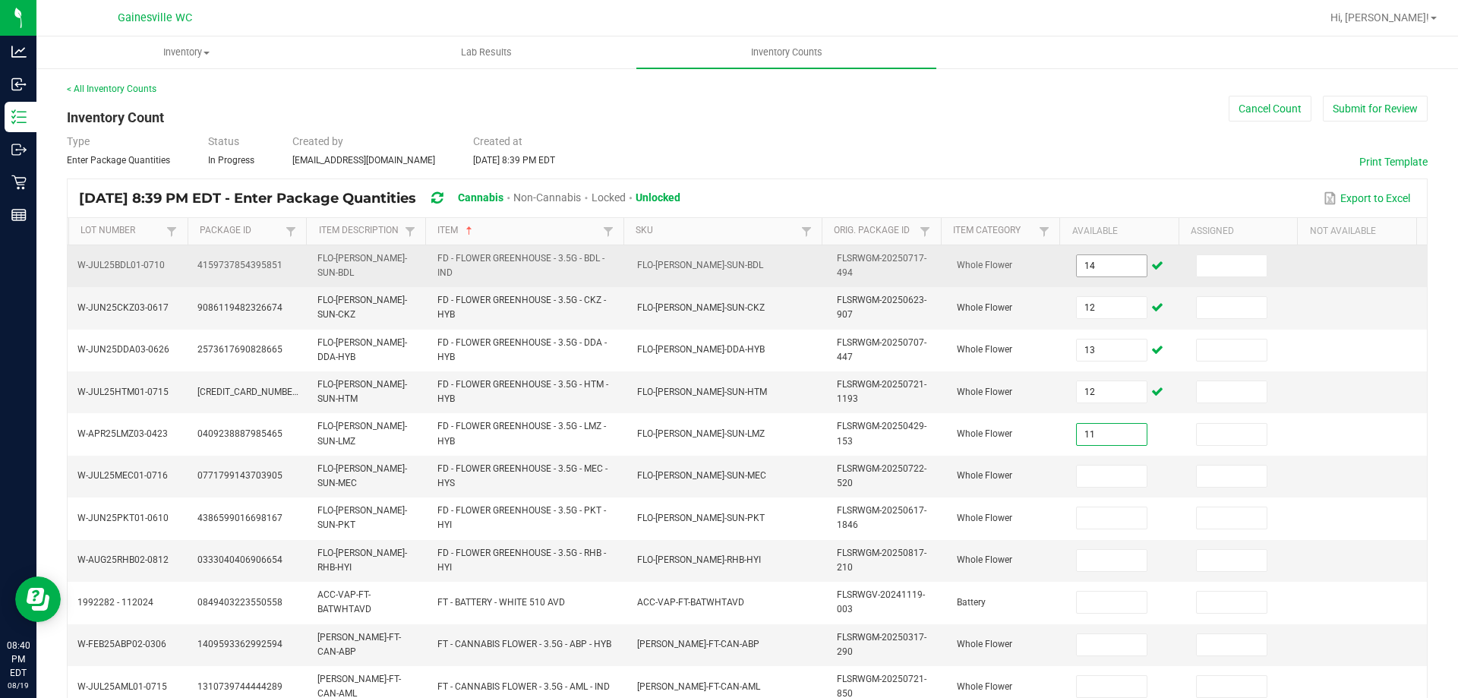
type input "11"
type input "5"
type input "4"
type input "18"
type input "19"
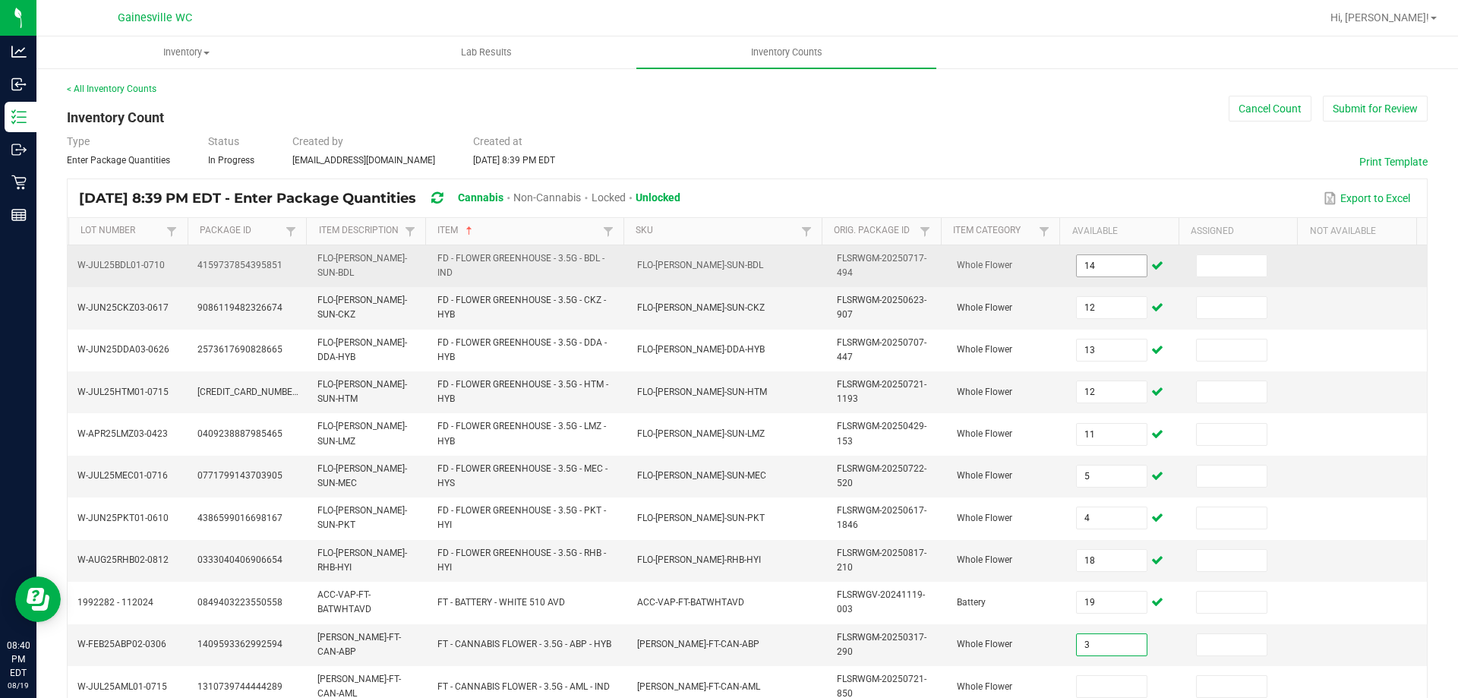
type input "3"
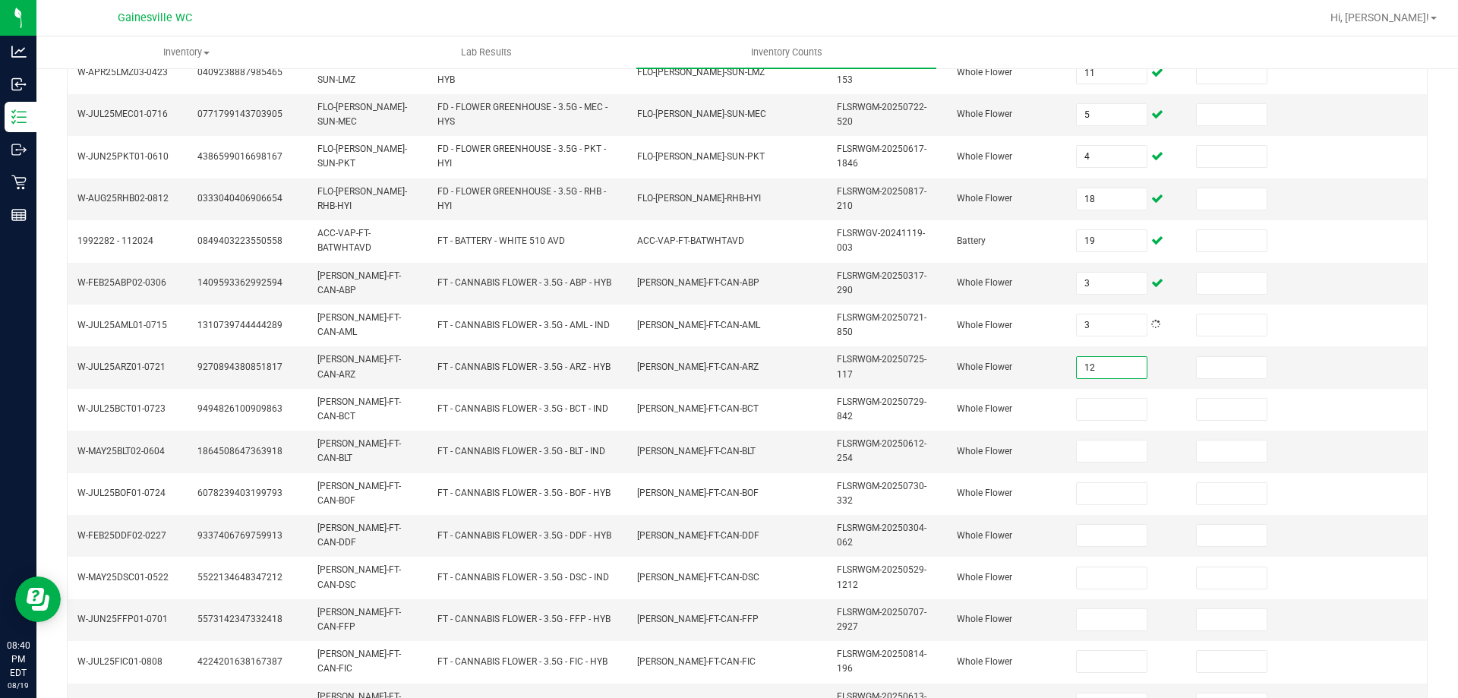
type input "12"
type input "19"
type input "9"
type input "19"
type input "2"
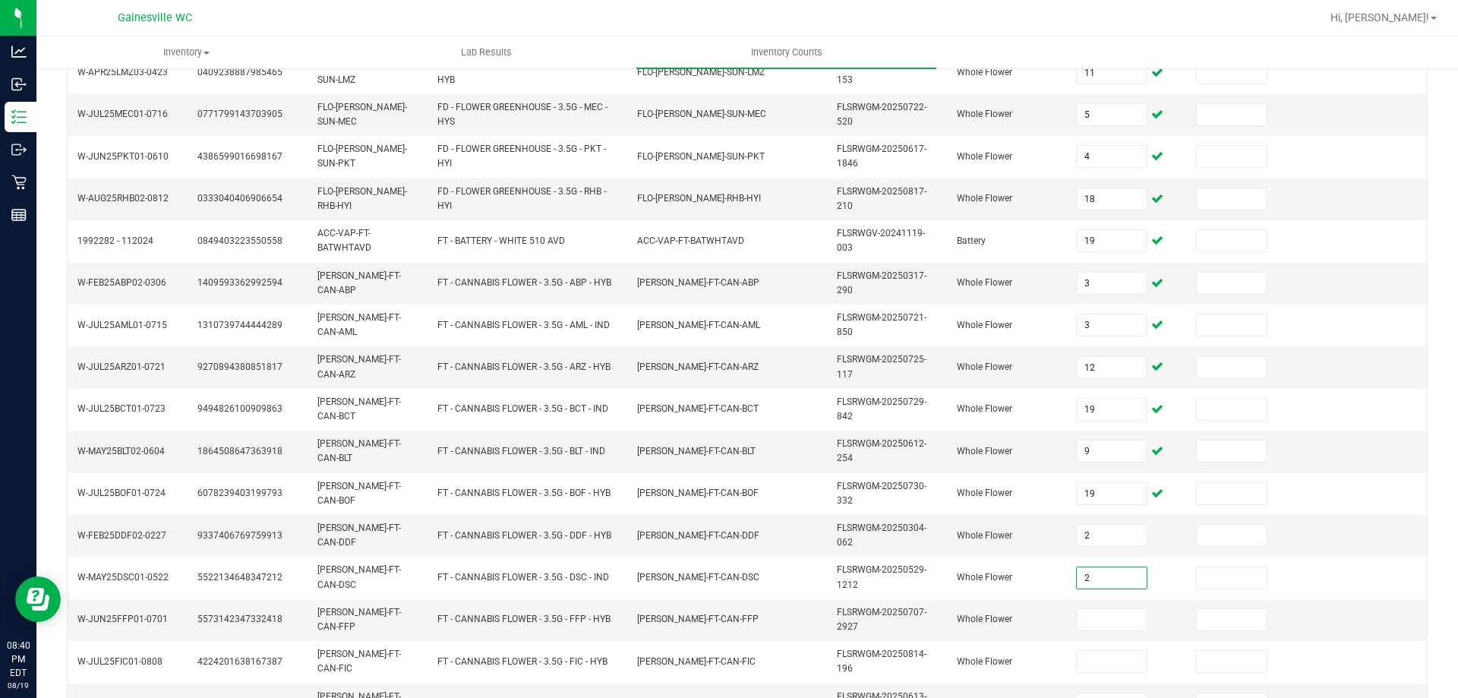
type input "2"
type input "18"
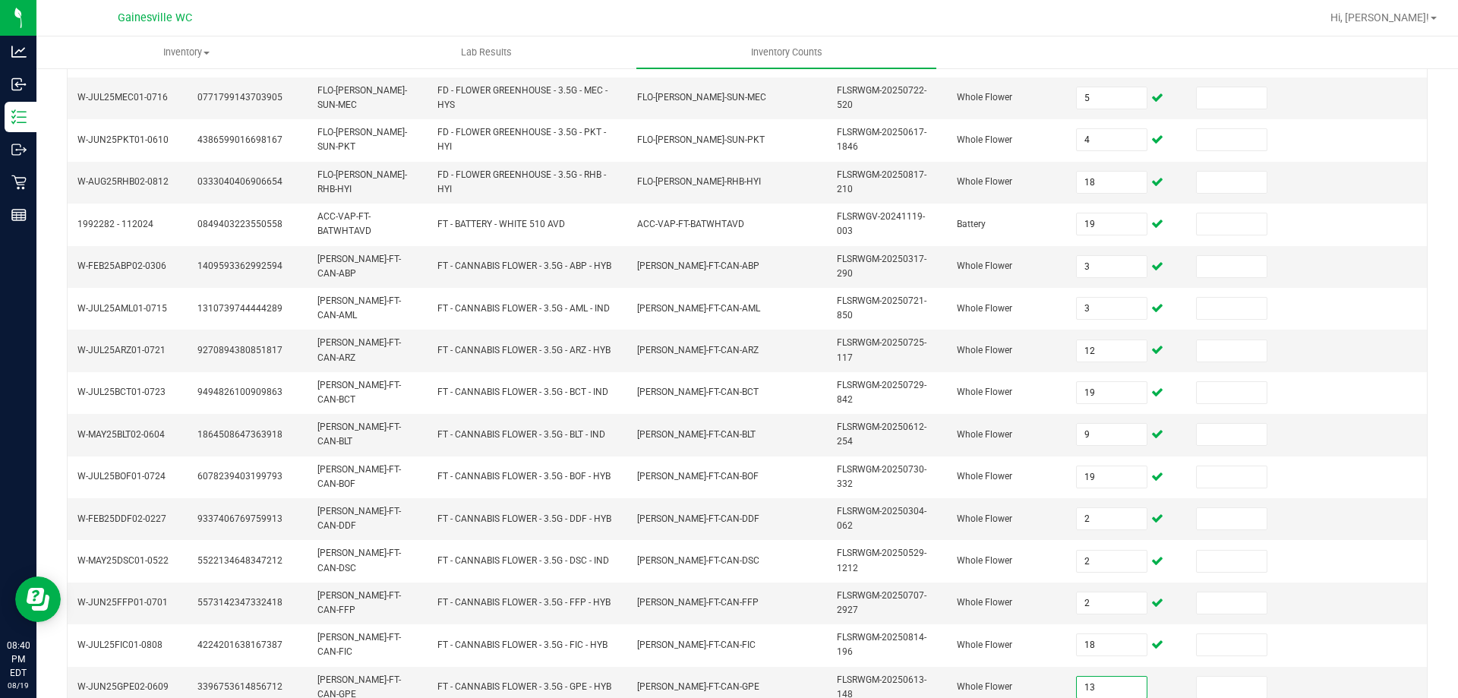
type input "13"
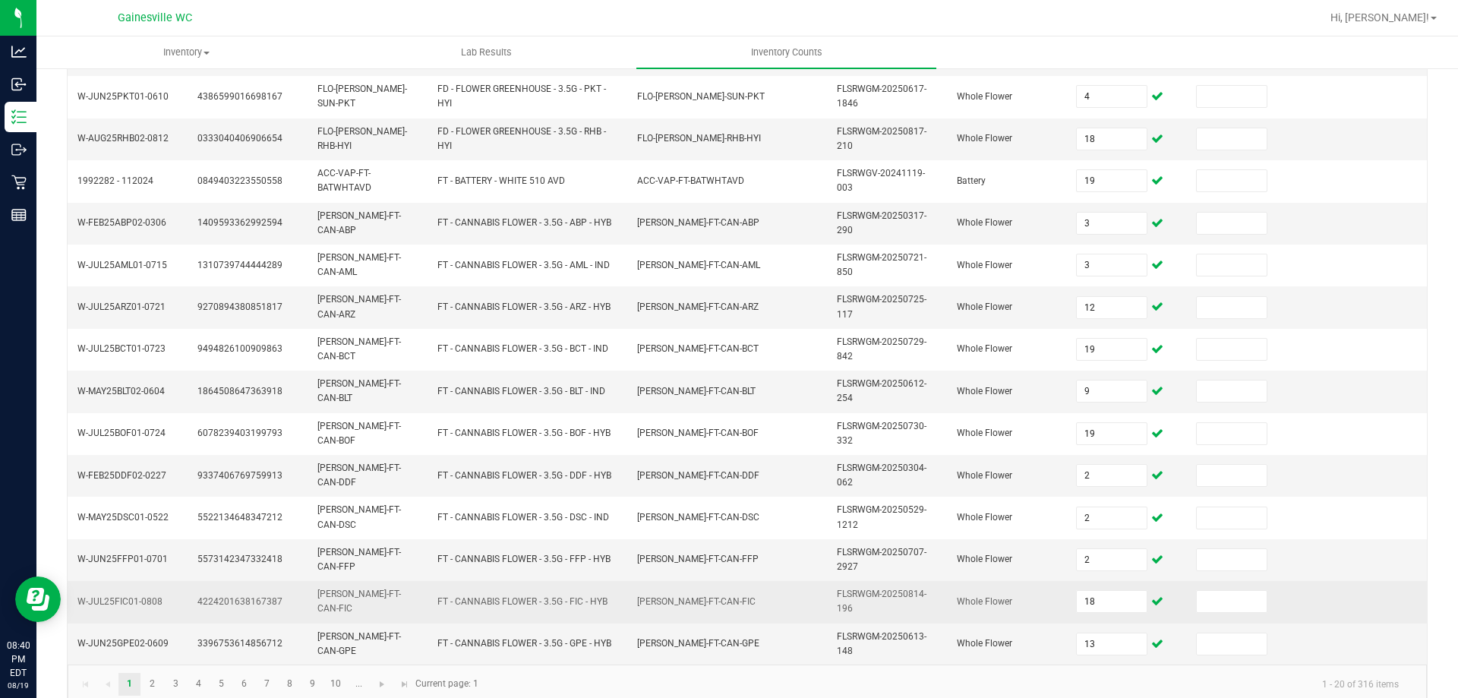
scroll to position [443, 0]
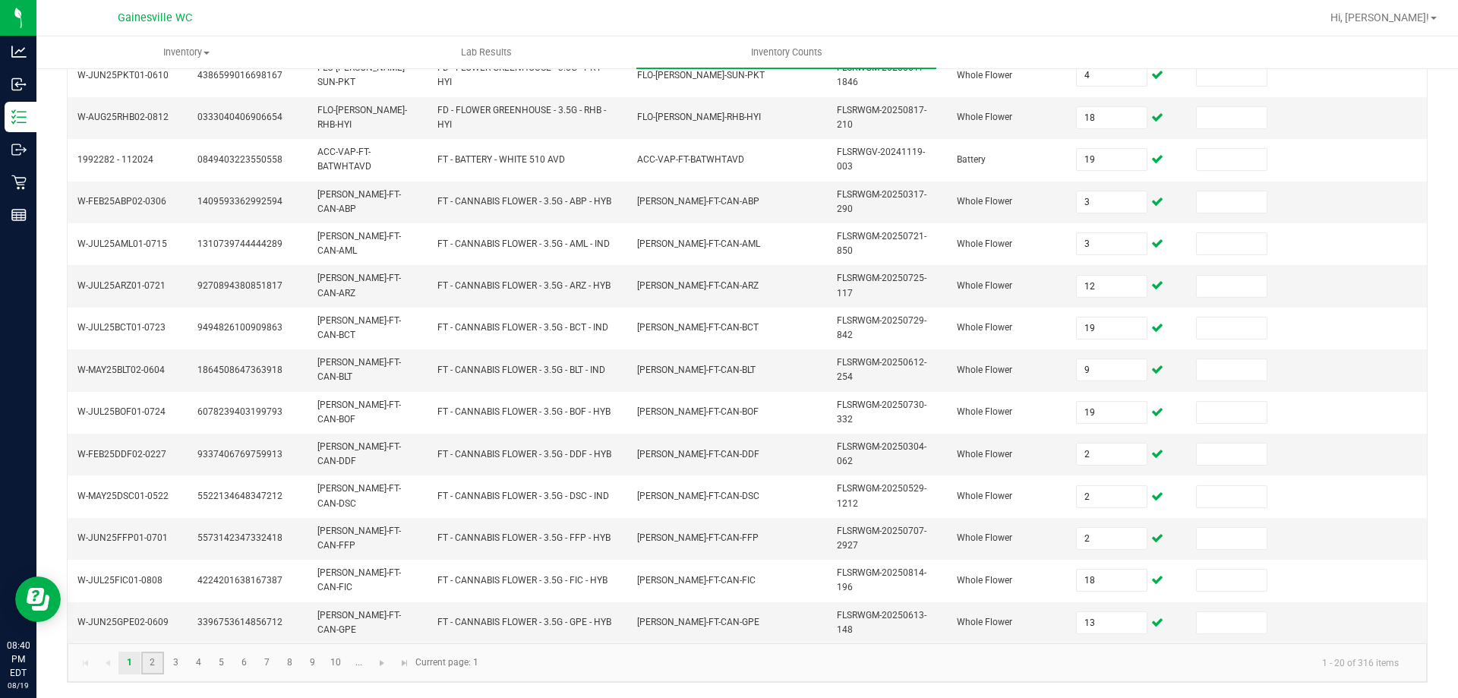
click at [159, 666] on link "2" at bounding box center [152, 662] width 22 height 23
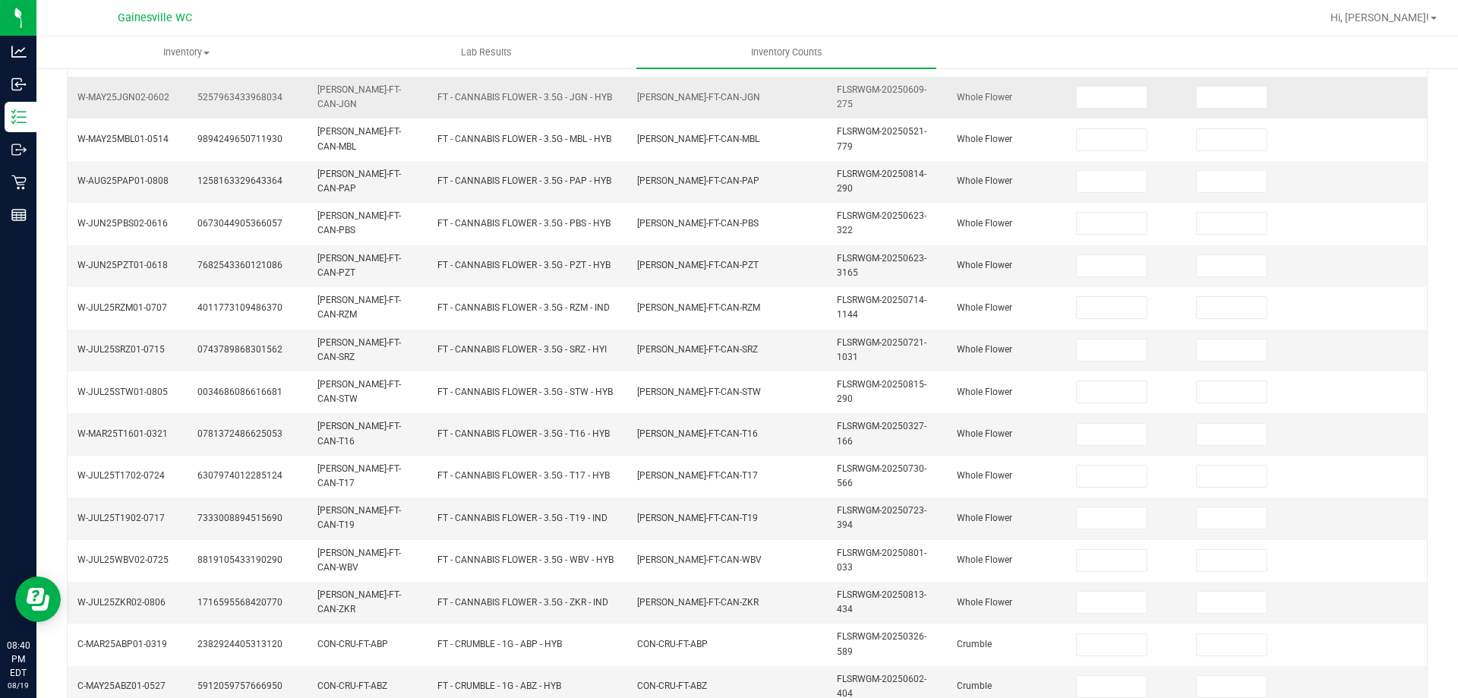
scroll to position [139, 0]
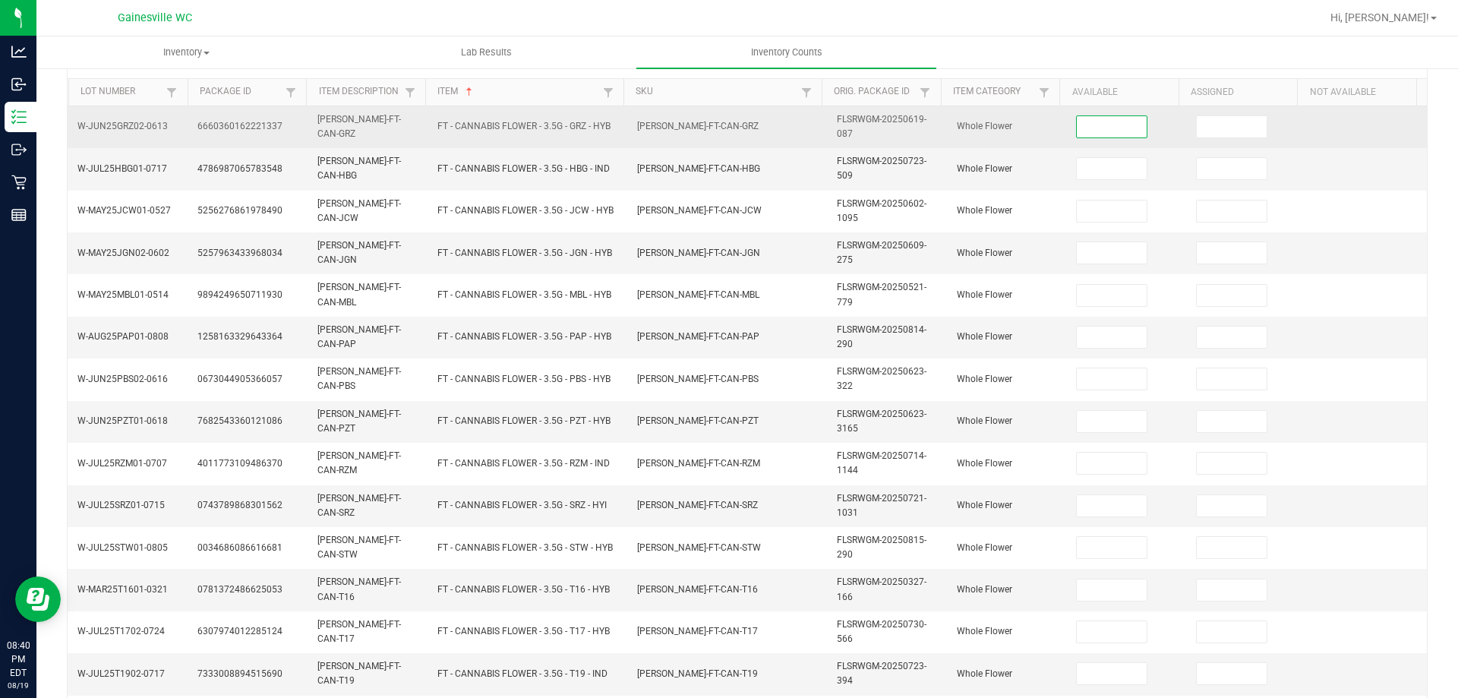
click at [1081, 136] on input at bounding box center [1111, 126] width 70 height 21
type input "7"
type input "5"
type input "1"
type input "13"
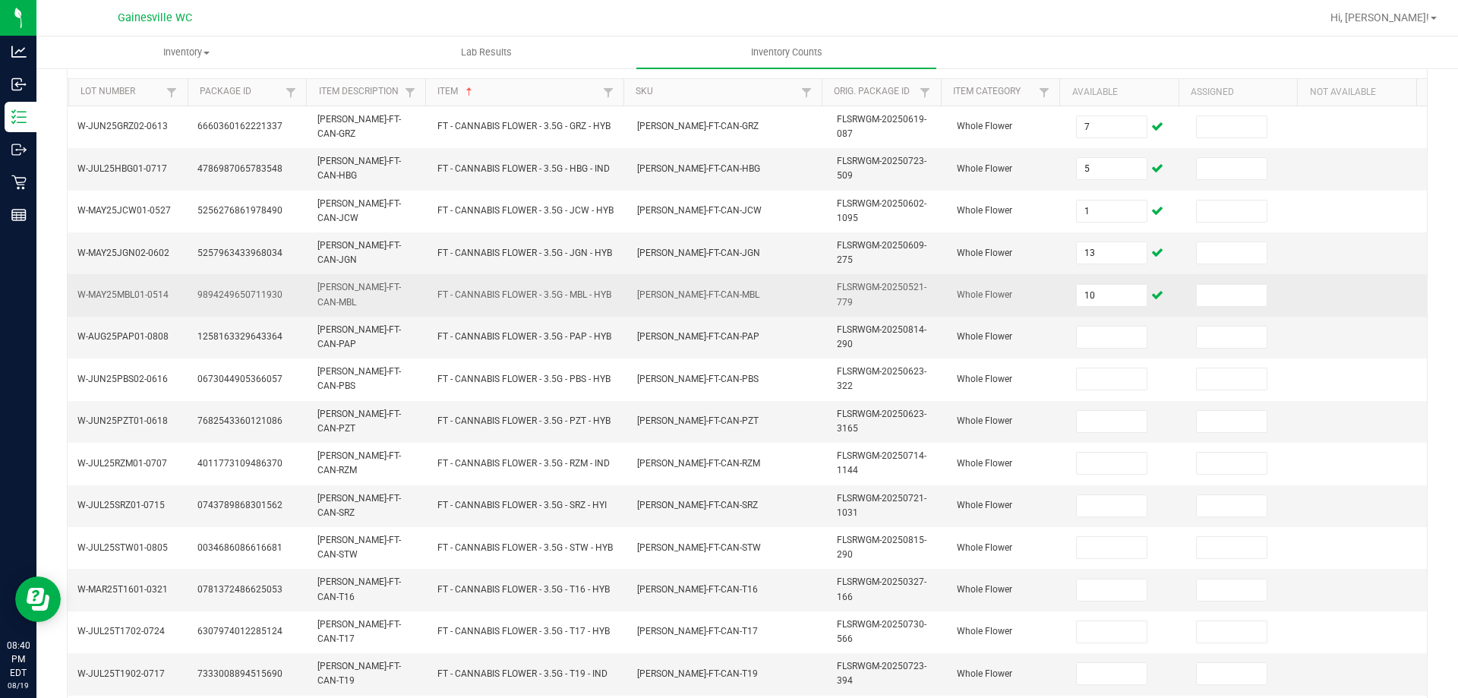
click at [1089, 279] on td "10" at bounding box center [1127, 295] width 120 height 42
click at [1094, 285] on input "10" at bounding box center [1111, 295] width 70 height 21
type input "15"
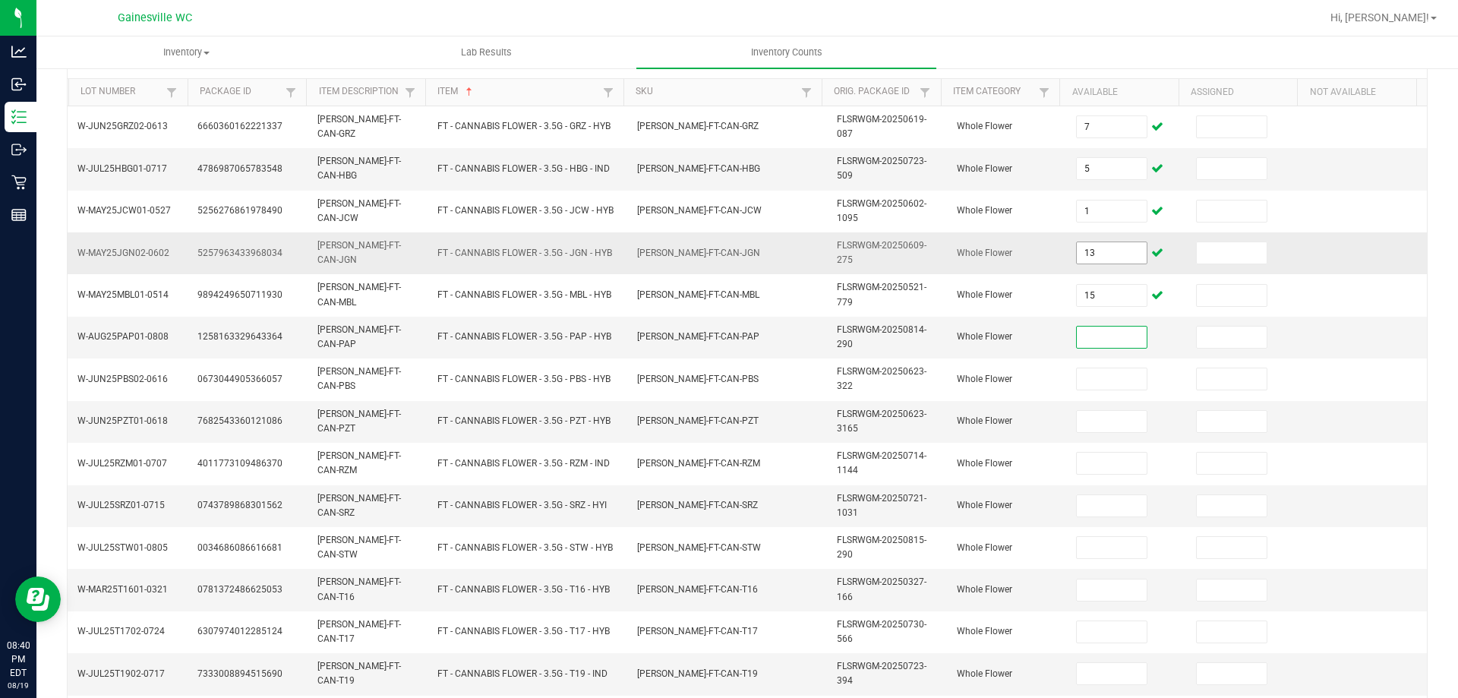
click at [1117, 262] on input "13" at bounding box center [1111, 252] width 70 height 21
type input "15"
type input "10"
click at [1117, 262] on input "15" at bounding box center [1111, 252] width 70 height 21
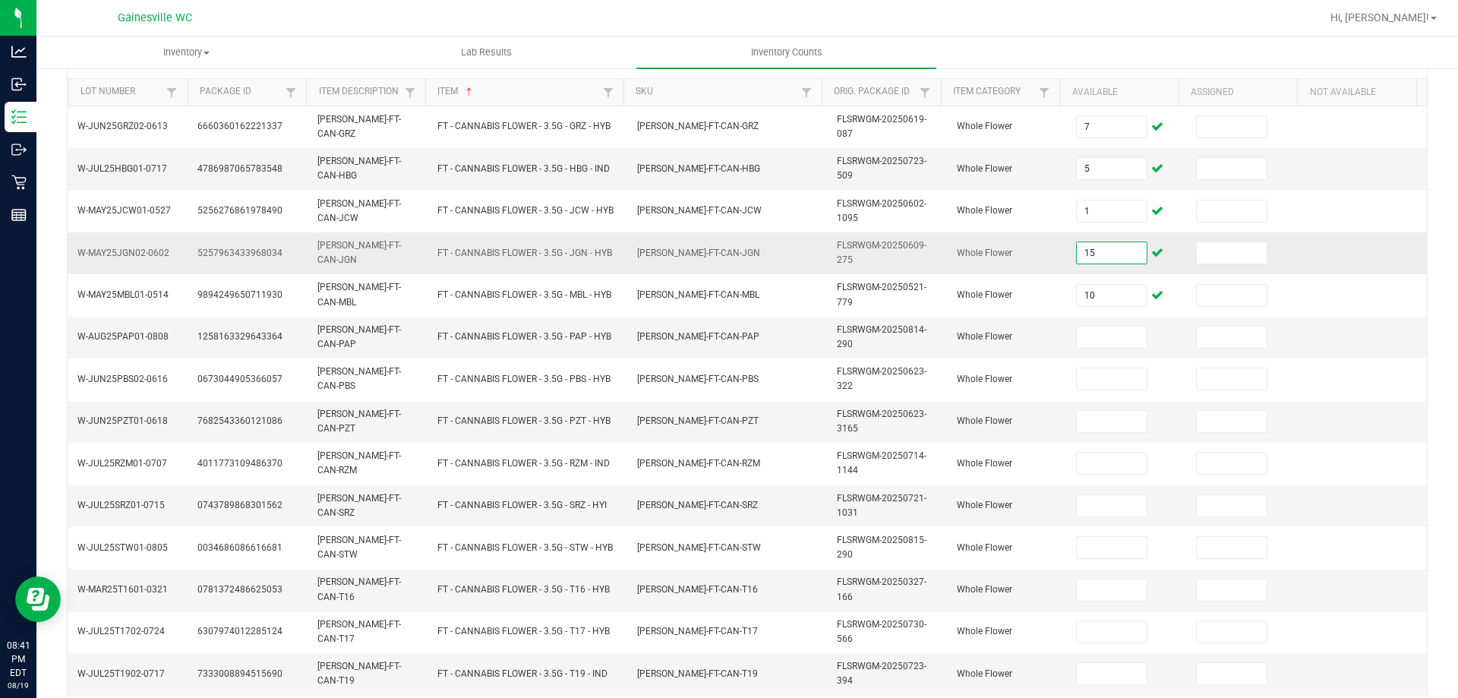
click at [1117, 262] on input "15" at bounding box center [1111, 252] width 70 height 21
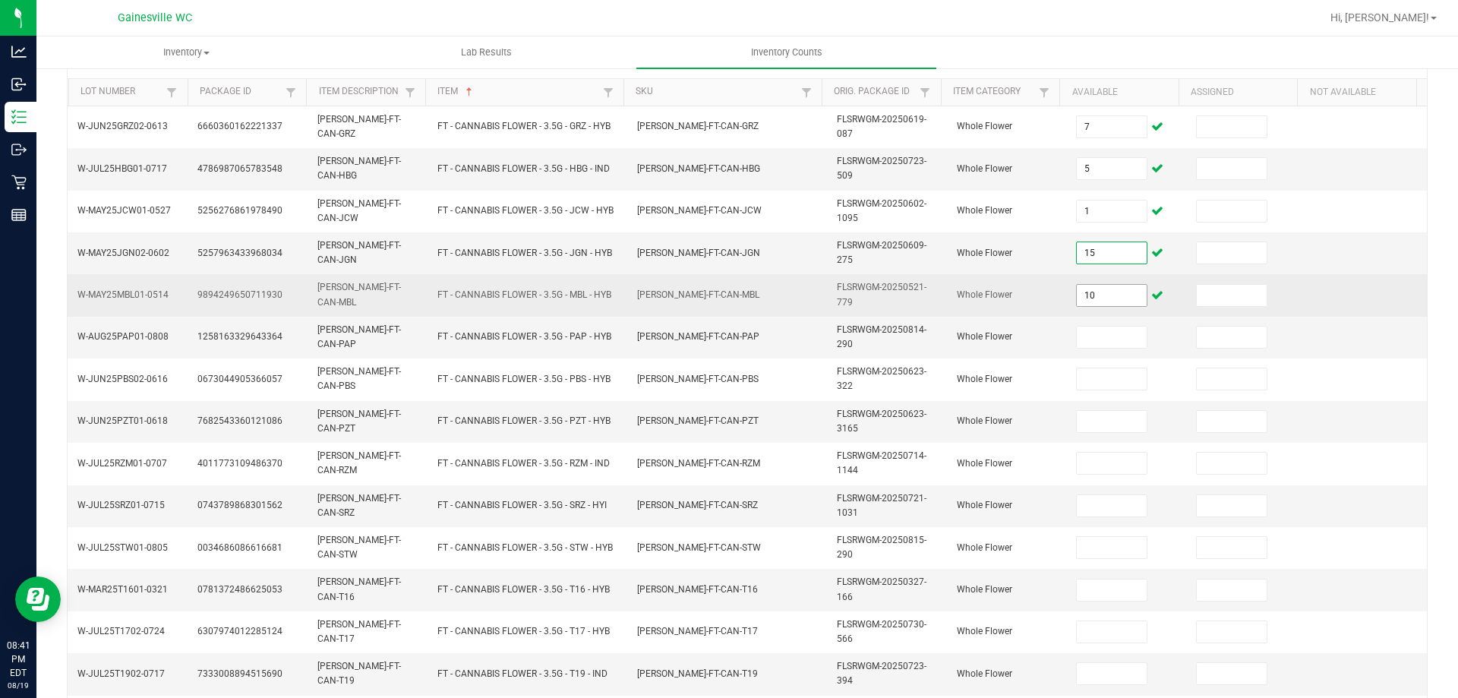
click at [1114, 288] on input "10" at bounding box center [1111, 295] width 70 height 21
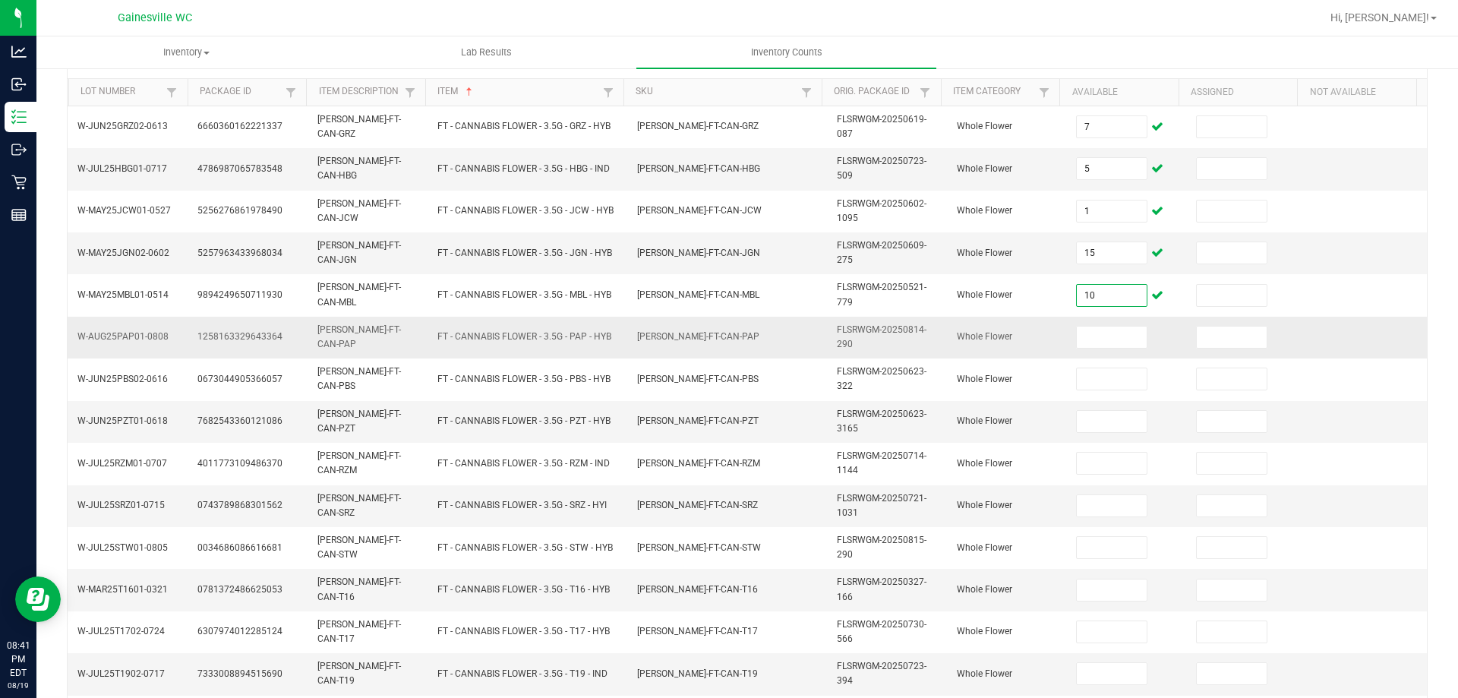
click at [1100, 350] on td at bounding box center [1127, 338] width 120 height 42
click at [1099, 342] on input at bounding box center [1111, 336] width 70 height 21
type input "20"
type input "19"
type input "1"
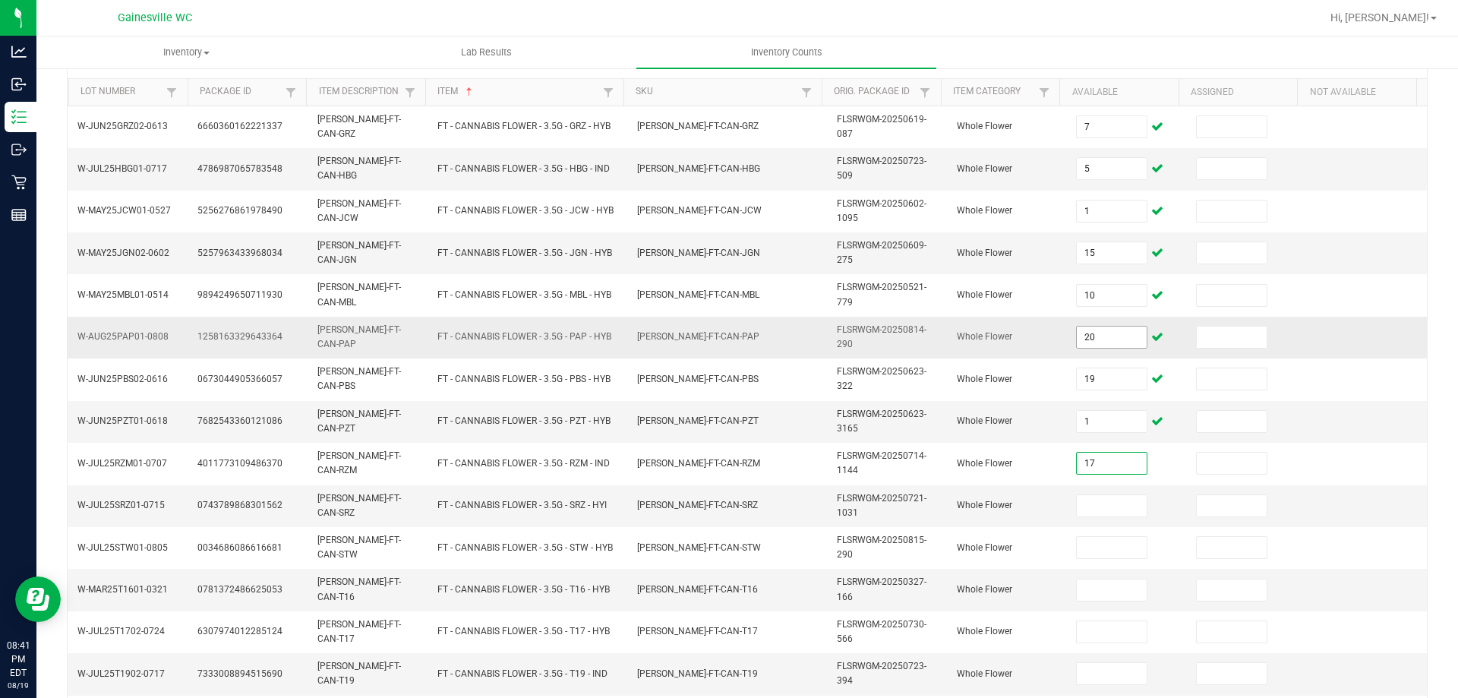
type input "17"
type input "4"
type input "20"
type input "7"
type input "12"
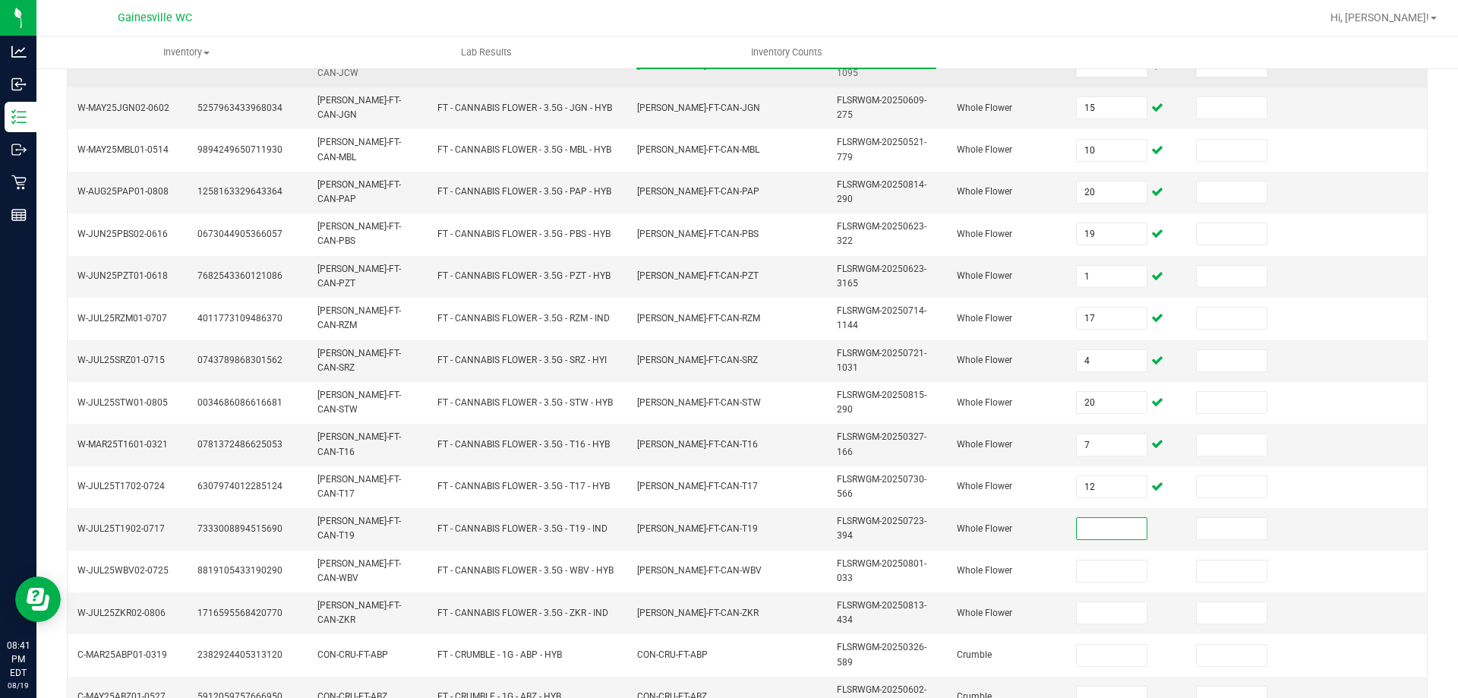
scroll to position [443, 0]
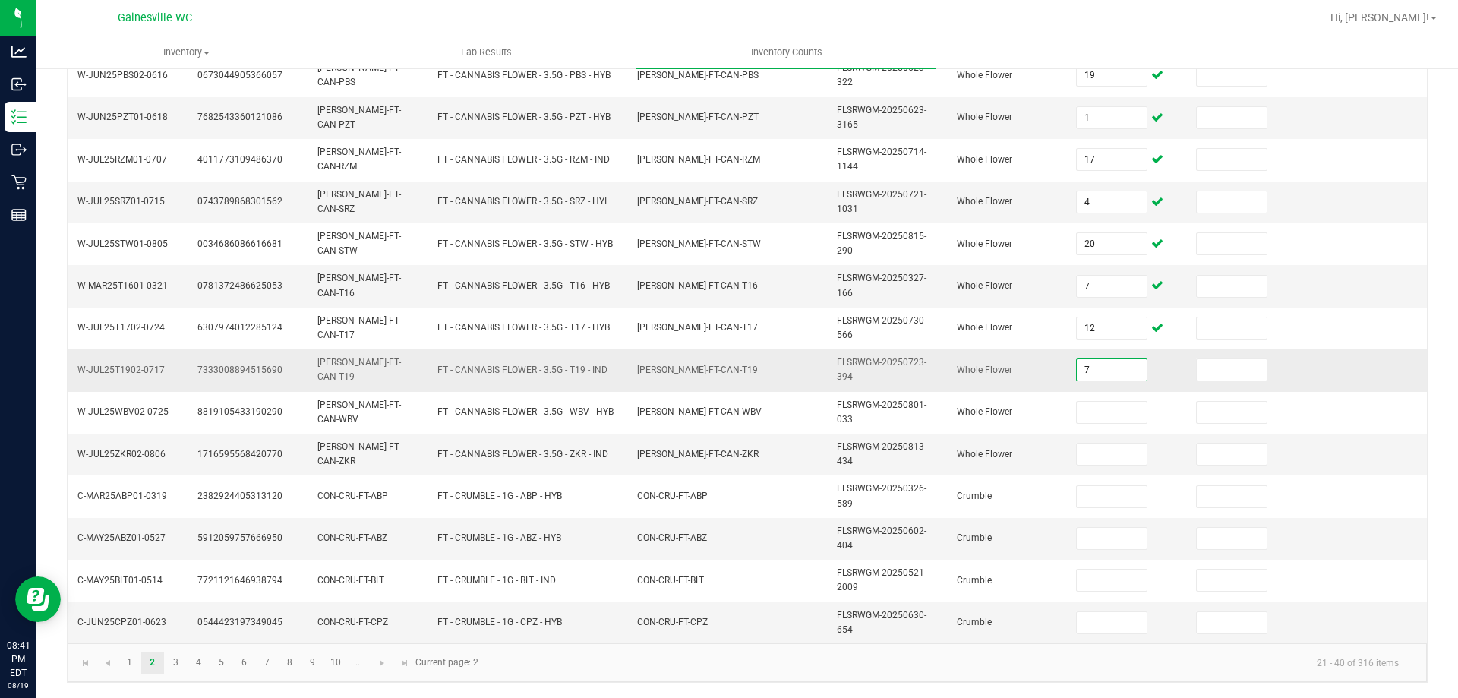
type input "7"
type input "18"
type input "2"
type input "6"
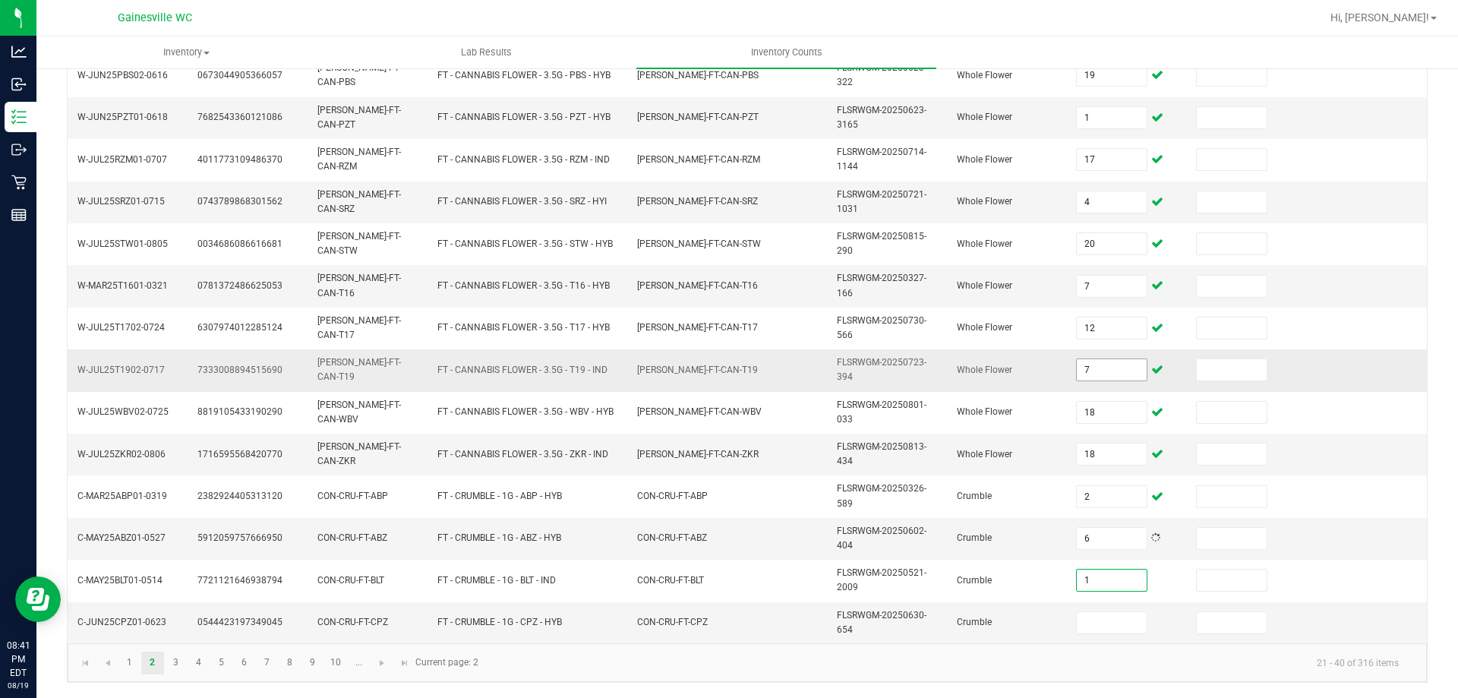
type input "1"
type input "2"
click at [169, 663] on link "3" at bounding box center [176, 662] width 22 height 23
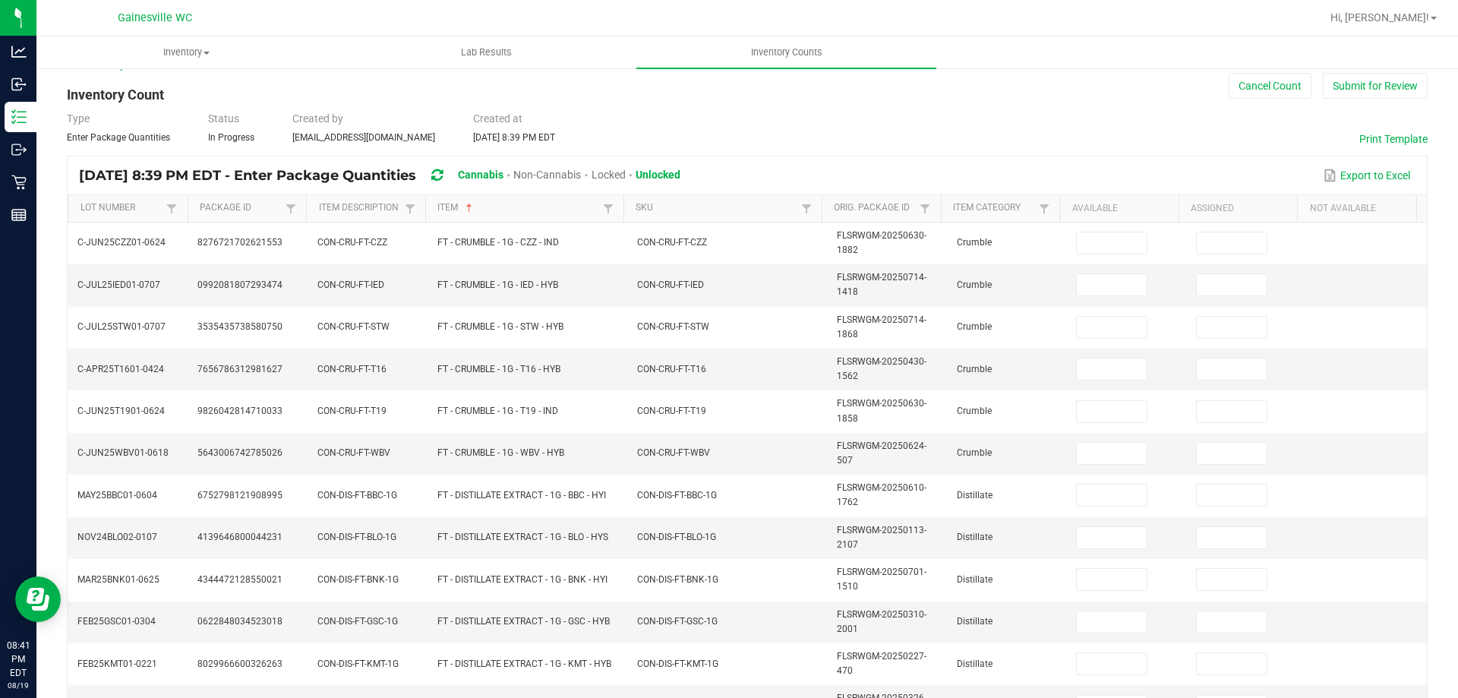
scroll to position [0, 0]
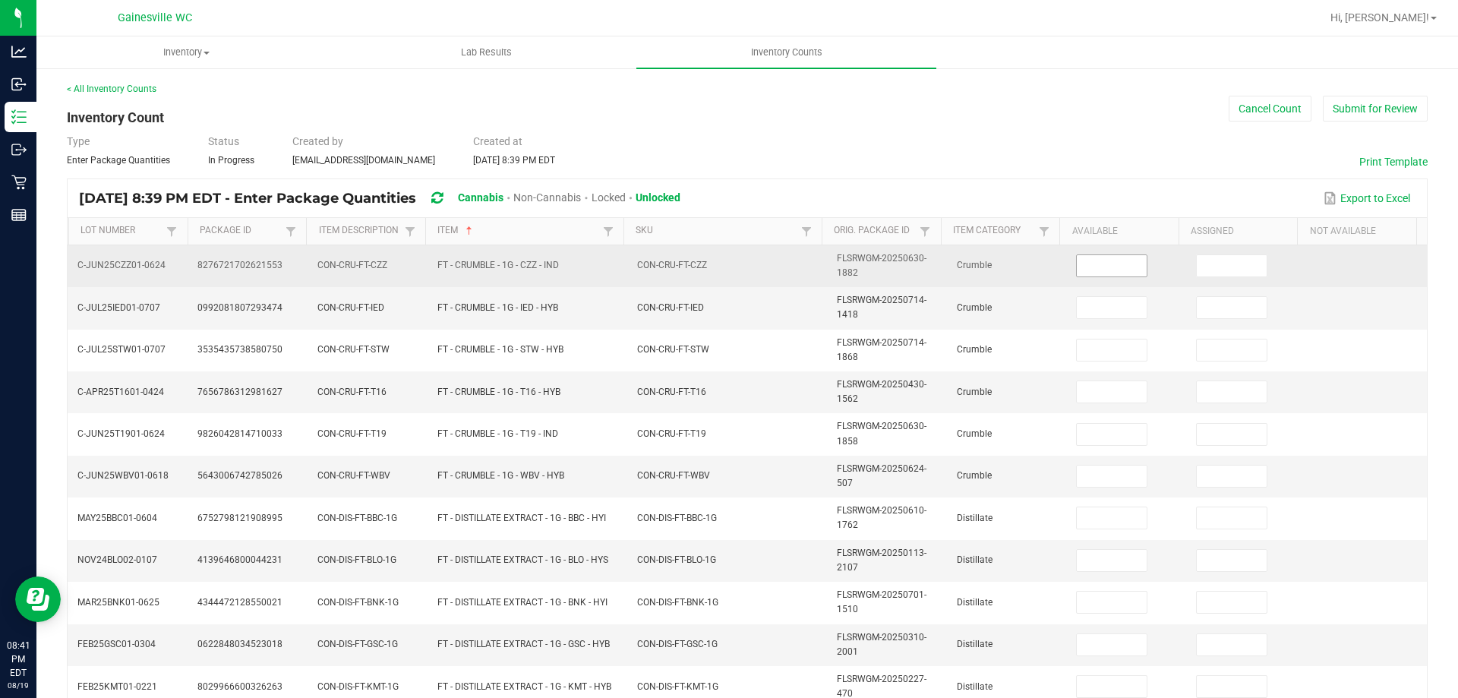
click at [1076, 255] on input at bounding box center [1111, 265] width 70 height 21
type input "5"
type input "2"
type input "6"
type input "2"
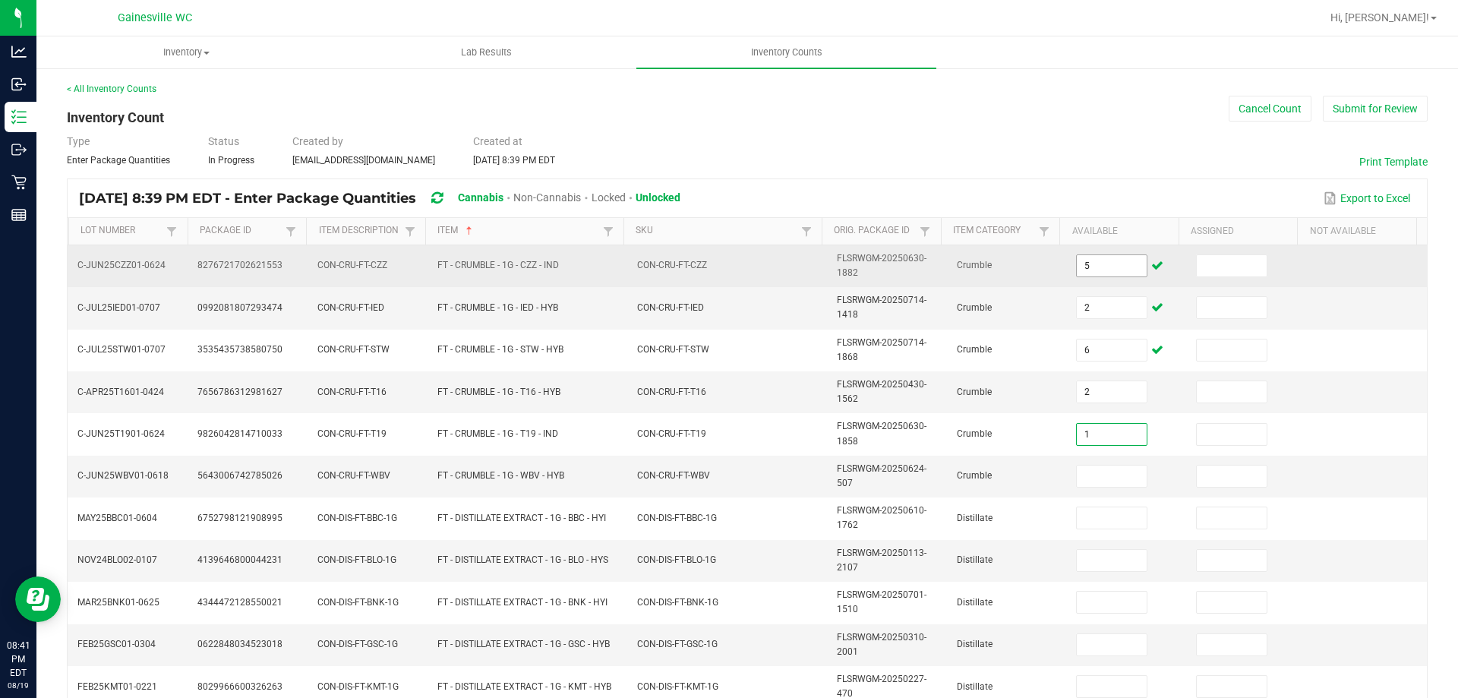
type input "1"
type input "3"
type input "7"
type input "3"
type input "12"
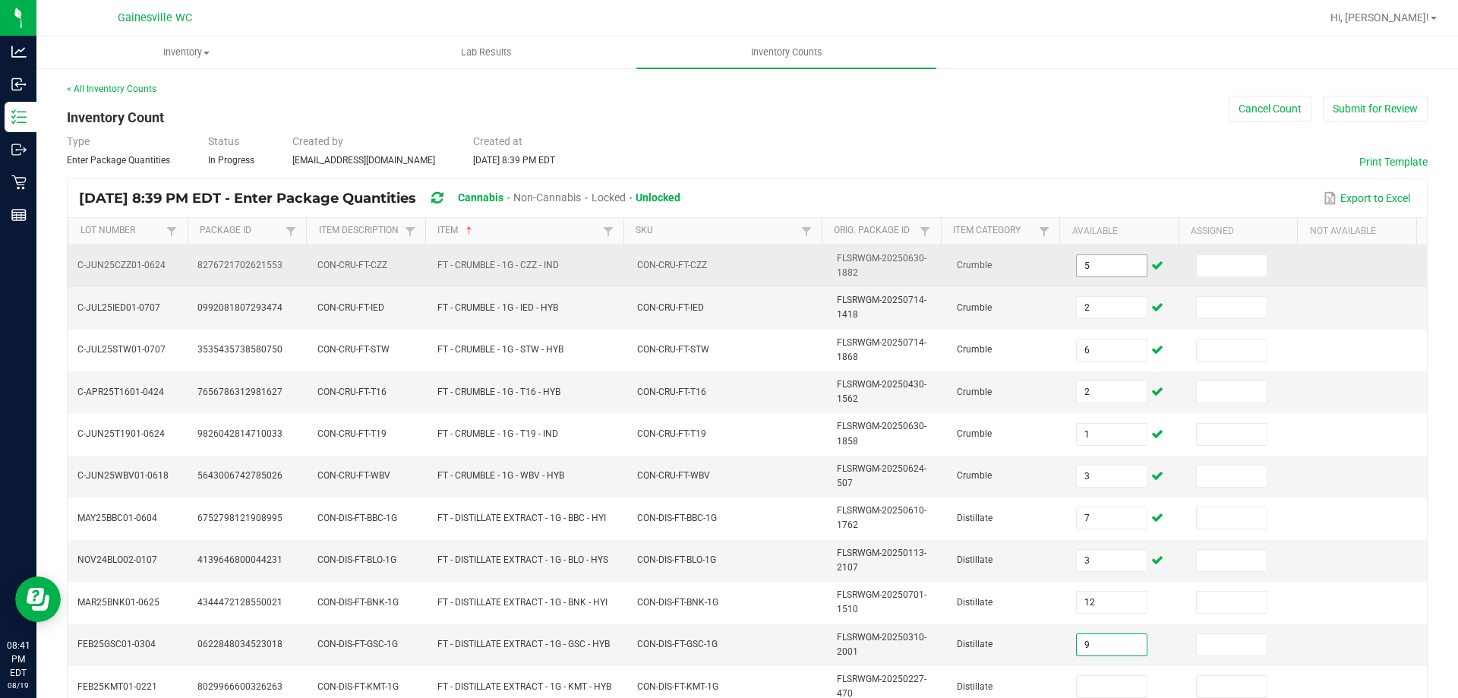
type input "9"
type input "8"
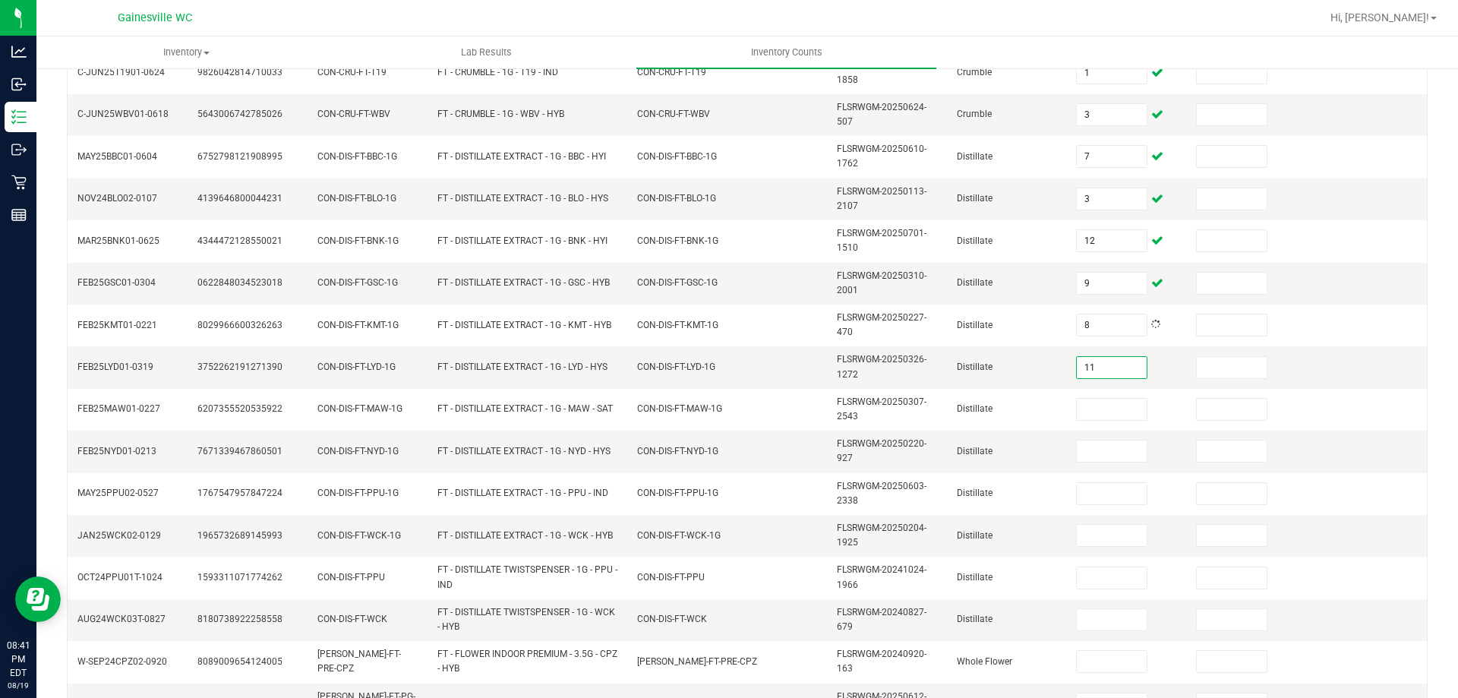
type input "11"
type input "3"
type input "8"
type input "9"
type input "4"
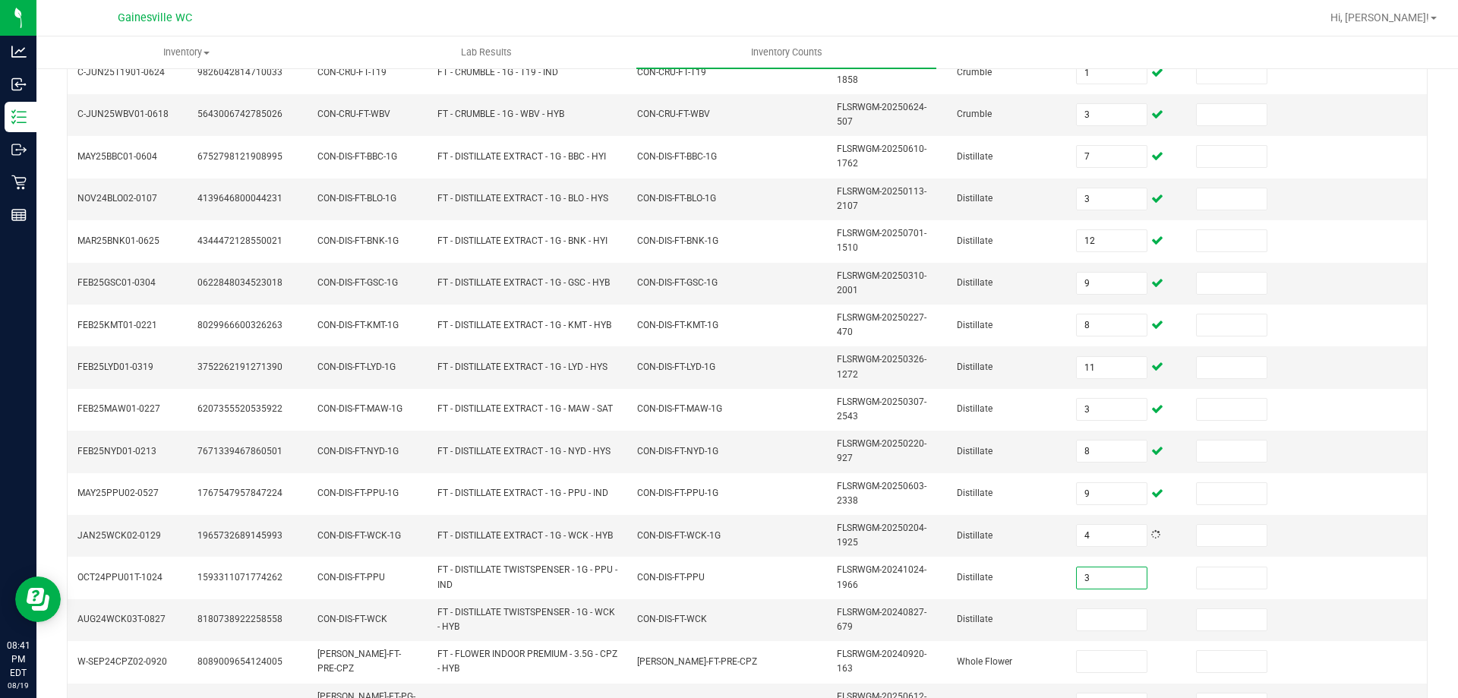
type input "3"
type input "8"
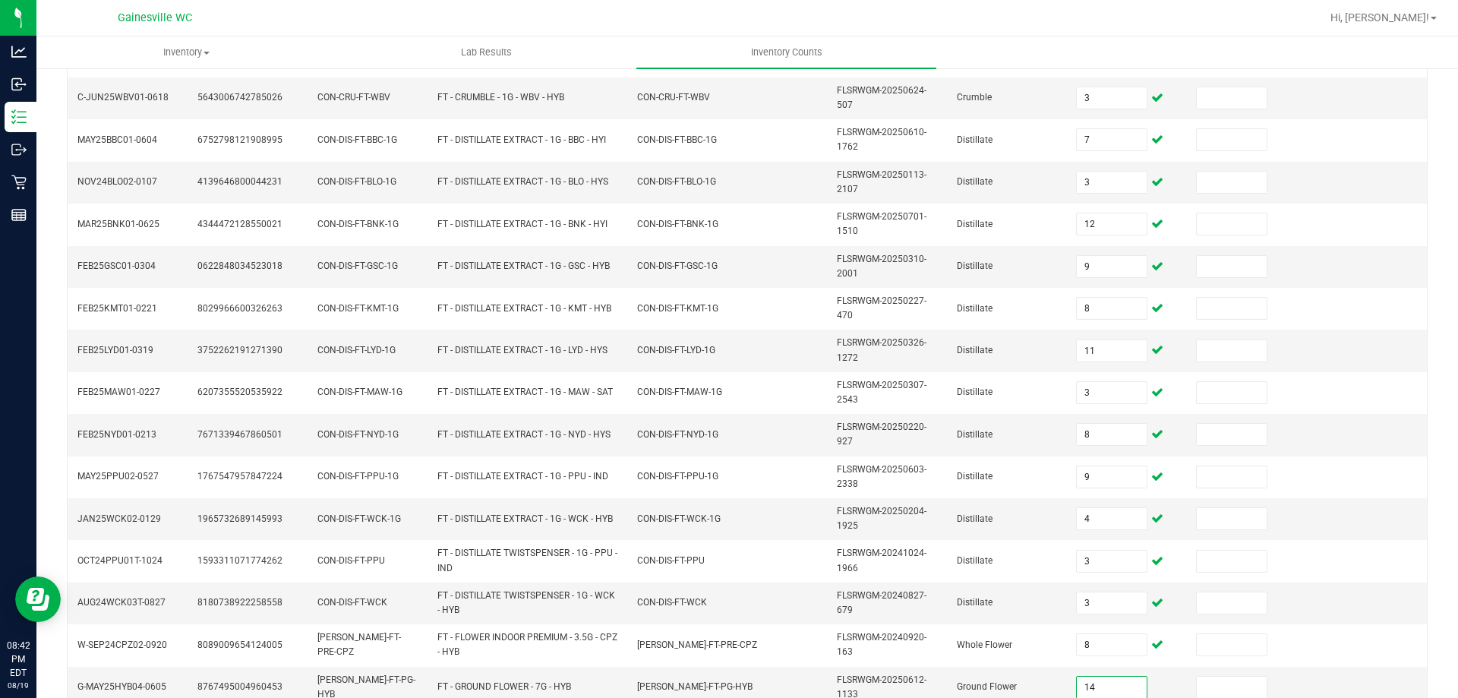
type input "14"
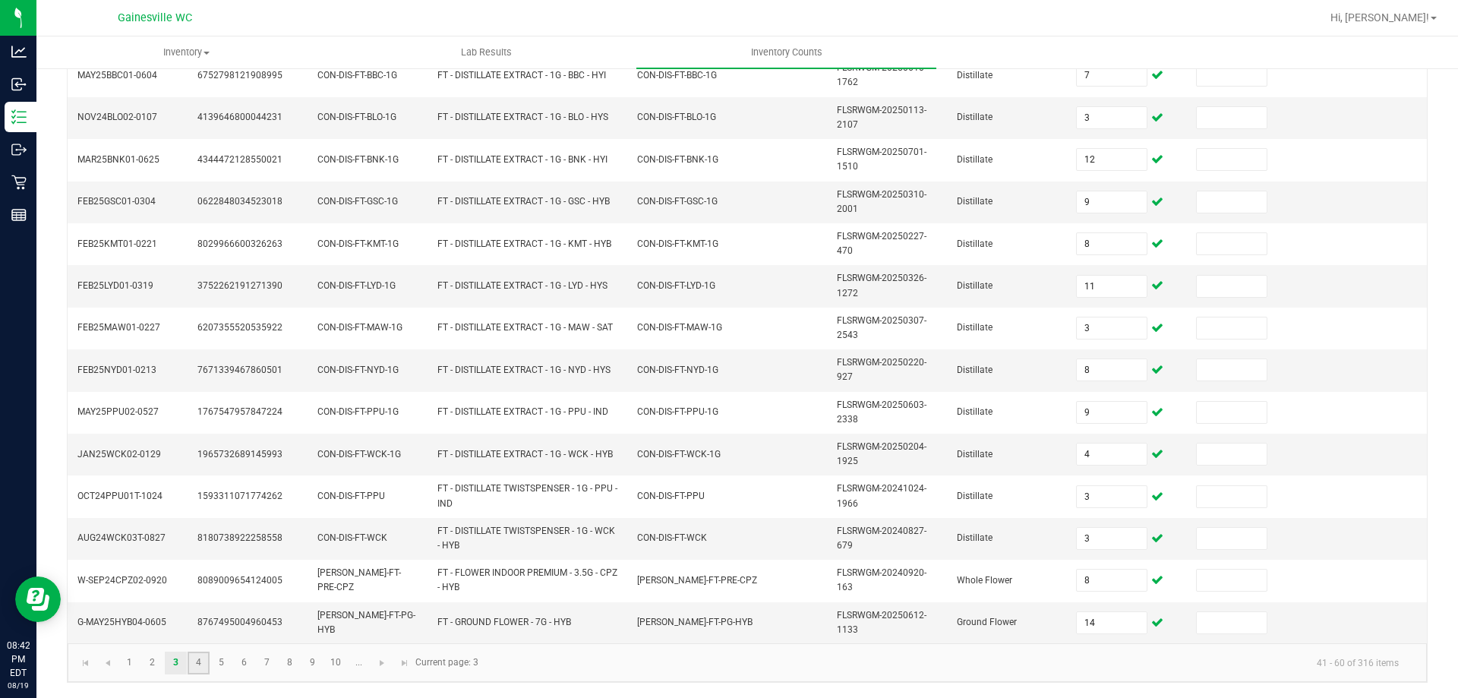
click at [202, 661] on link "4" at bounding box center [199, 662] width 22 height 23
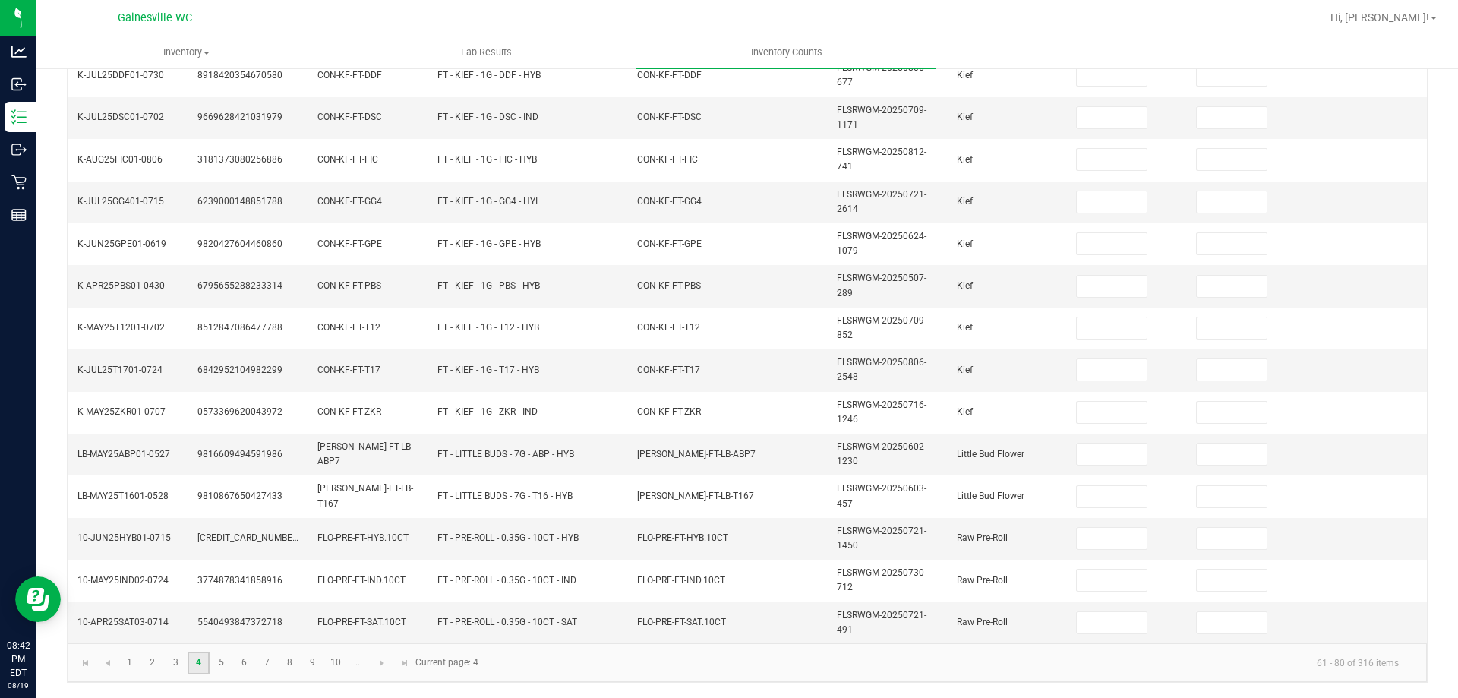
scroll to position [0, 0]
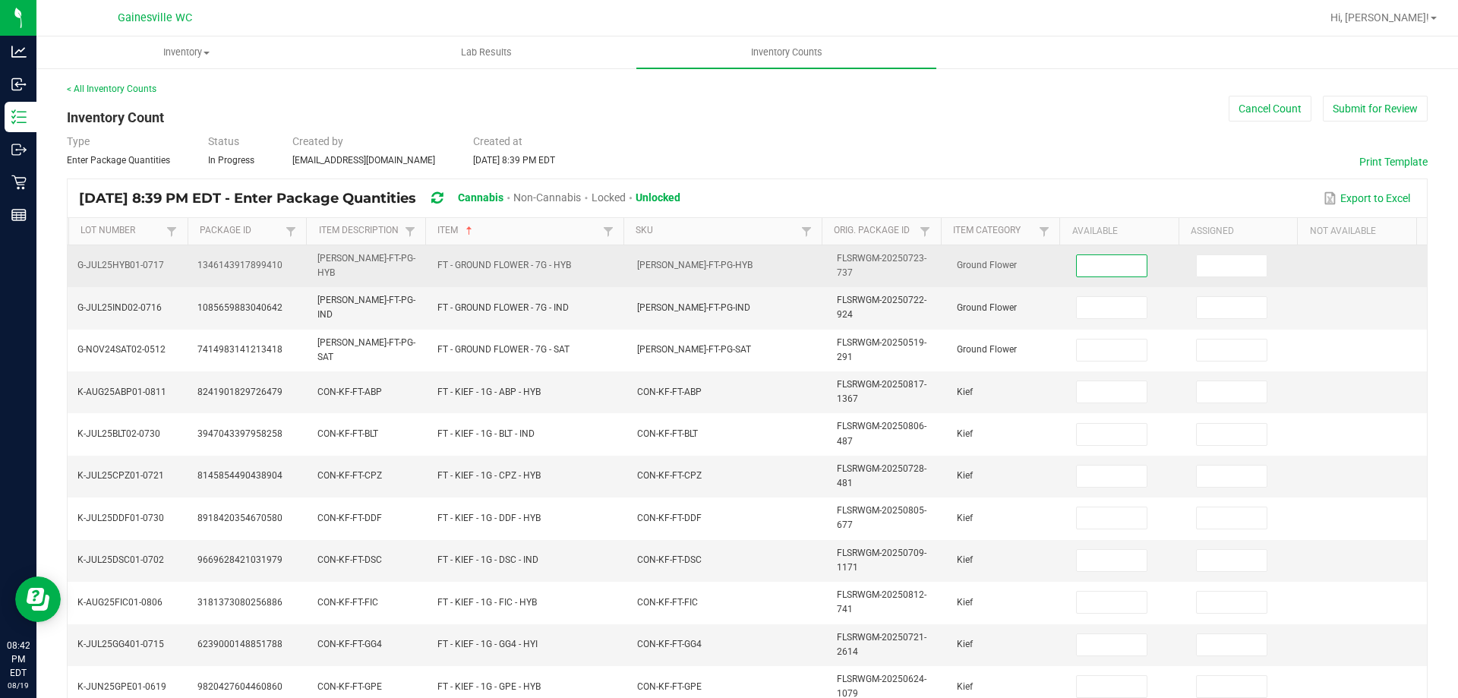
click at [1076, 269] on input at bounding box center [1111, 265] width 70 height 21
type input "0"
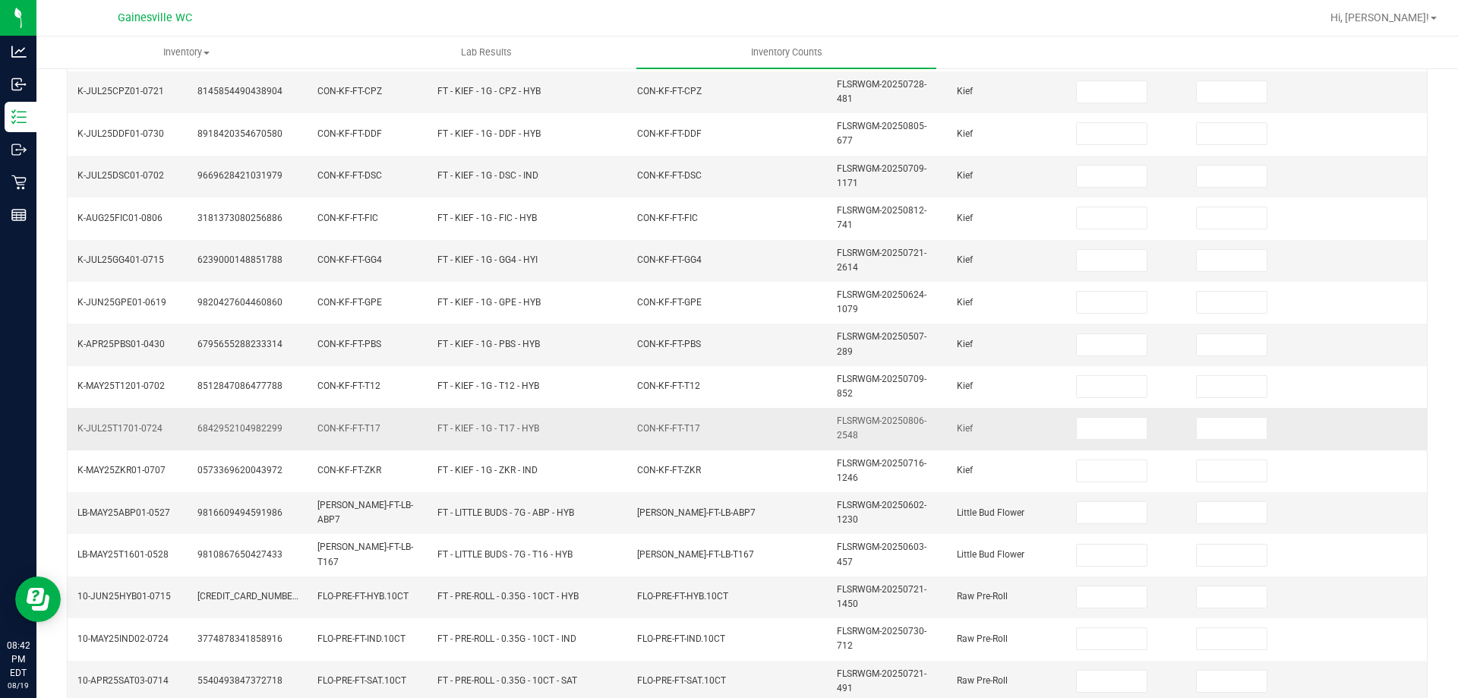
scroll to position [443, 0]
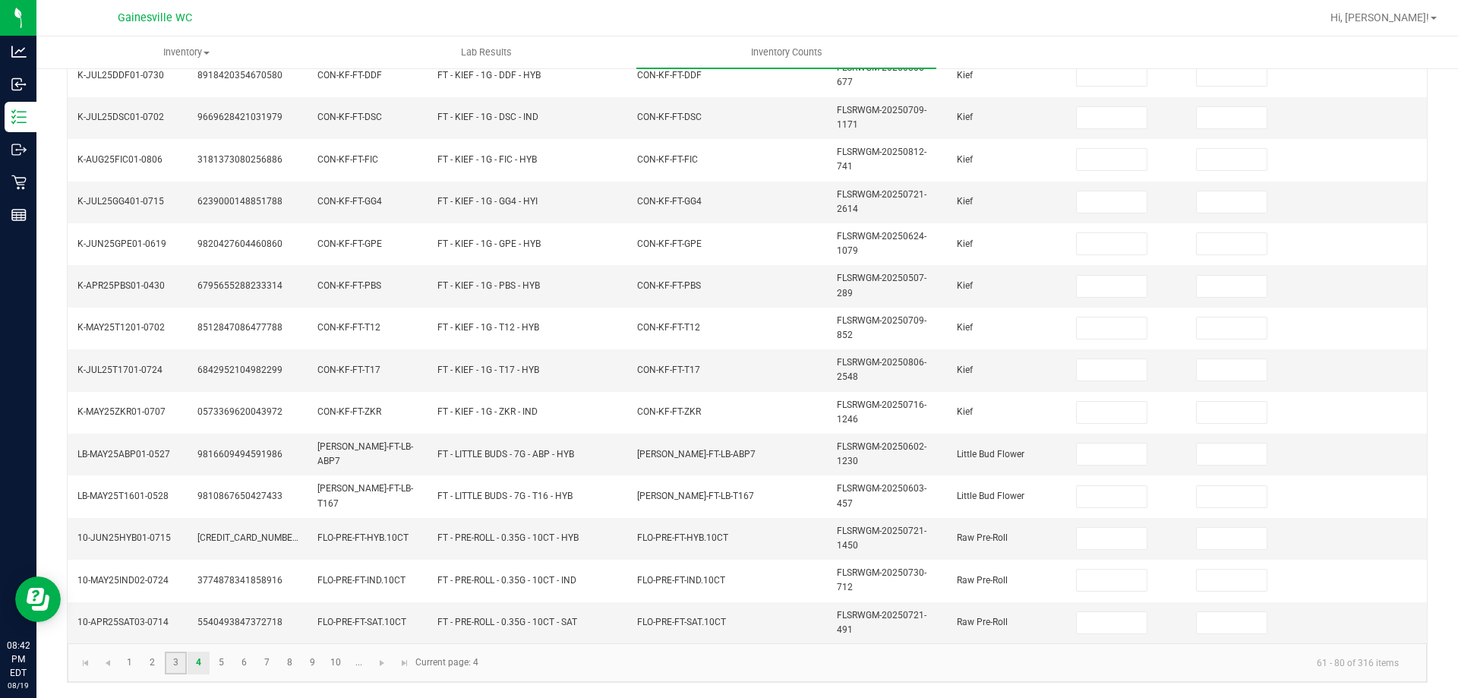
click at [173, 670] on link "3" at bounding box center [176, 662] width 22 height 23
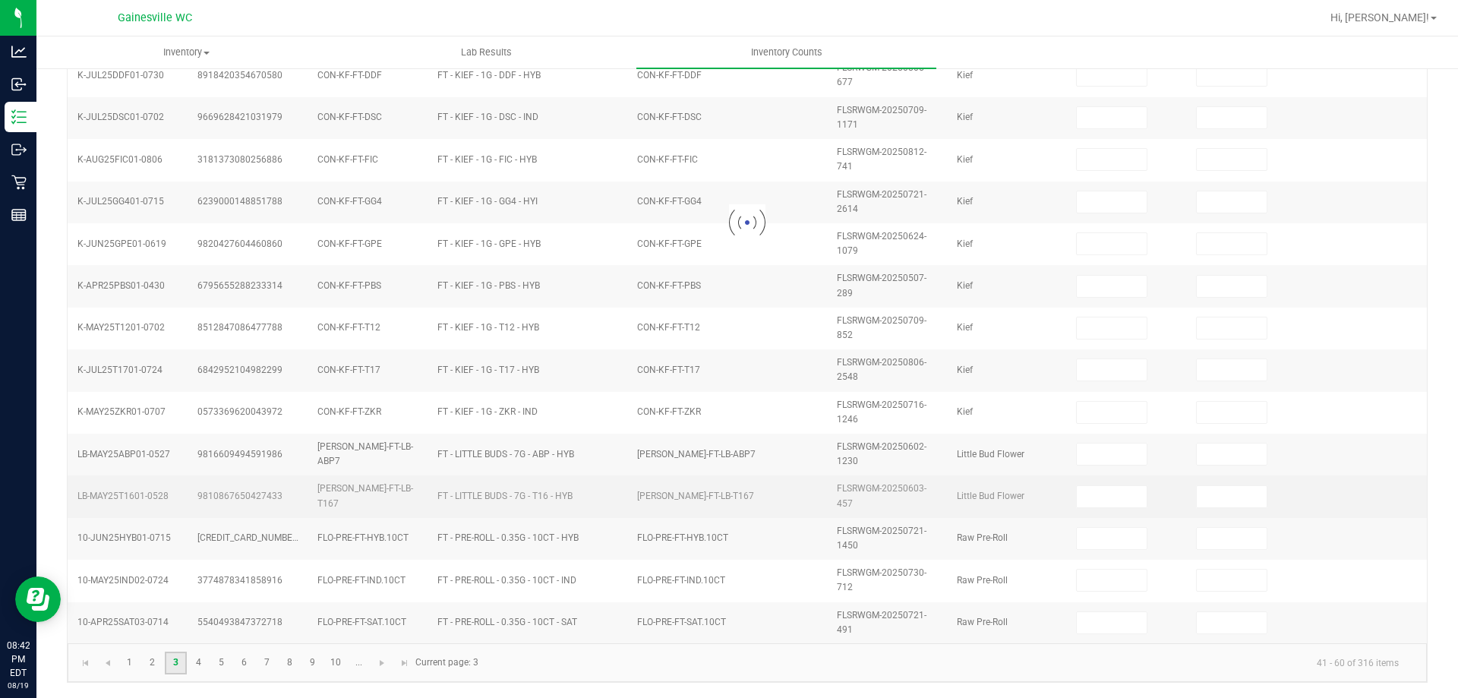
type input "7"
type input "9"
type input "8"
type input "9"
type input "3"
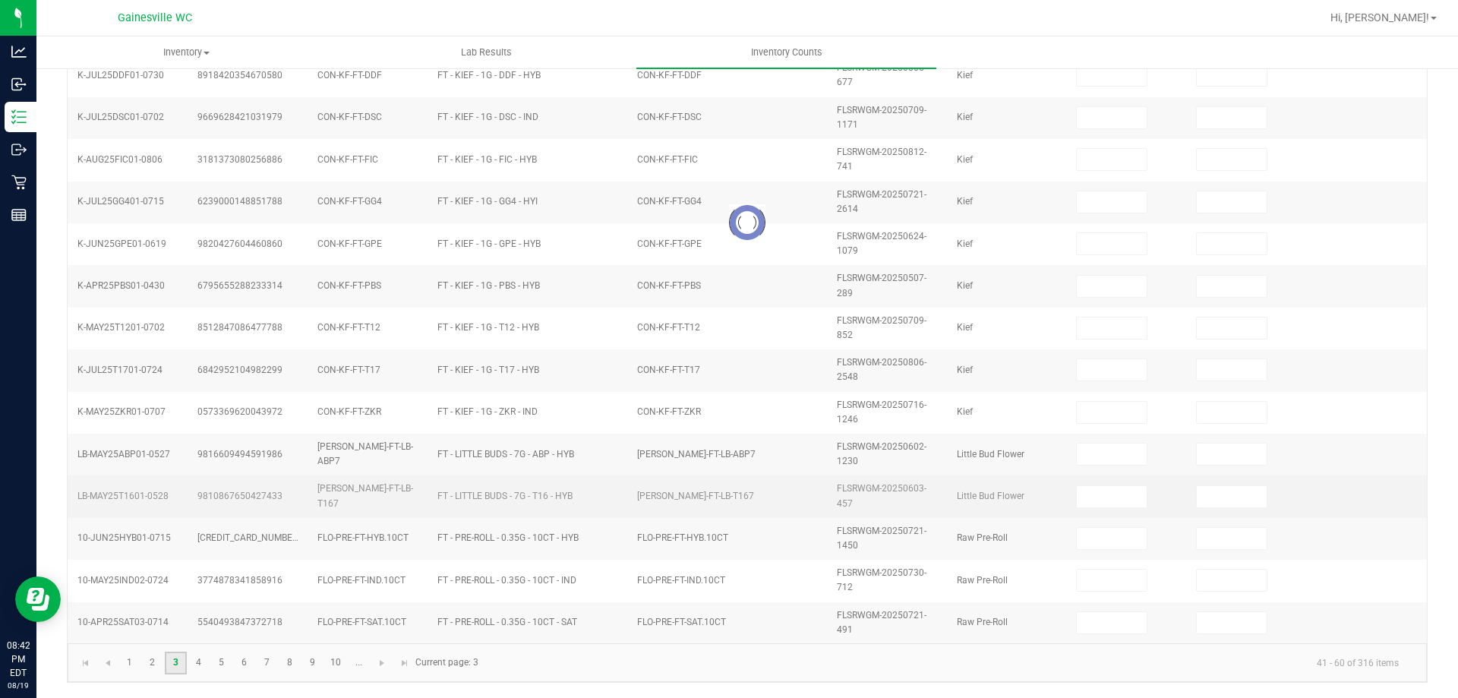
type input "5"
type input "2"
type input "6"
type input "2"
type input "1"
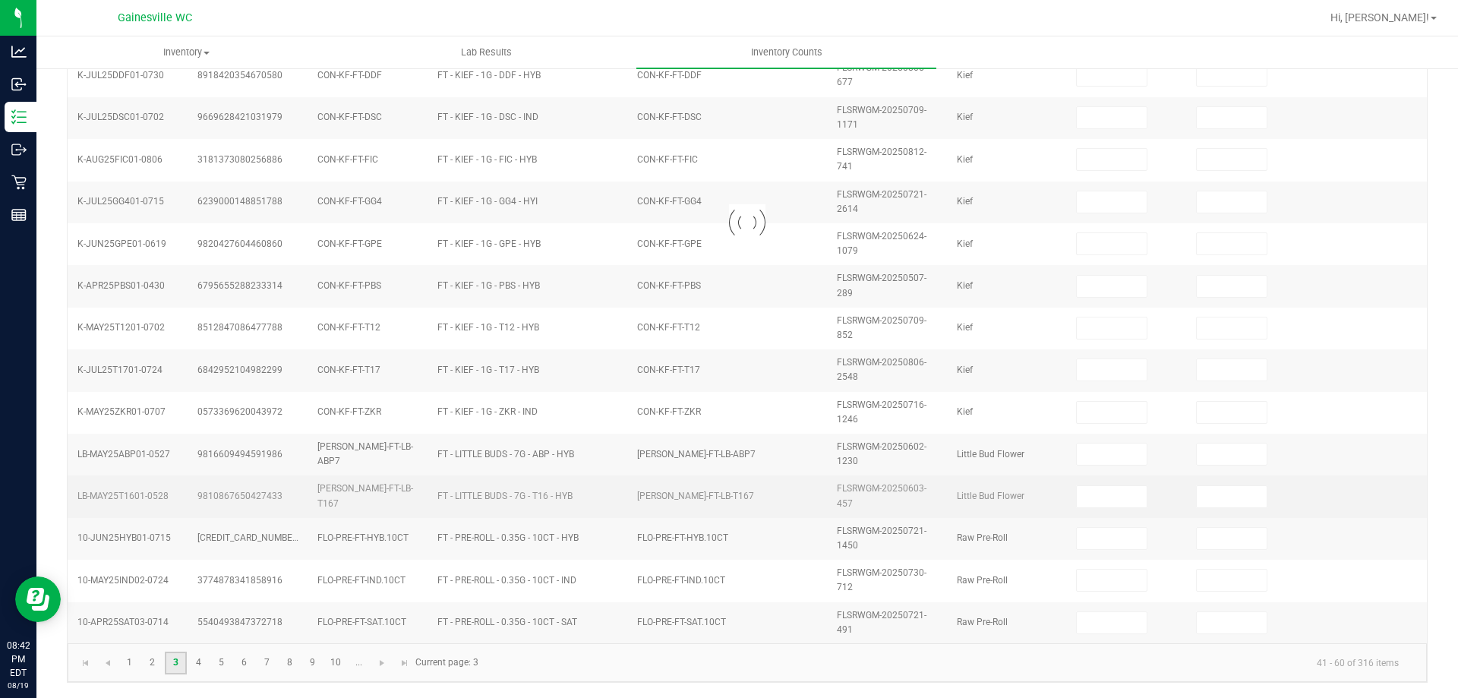
type input "3"
type input "12"
type input "8"
type input "11"
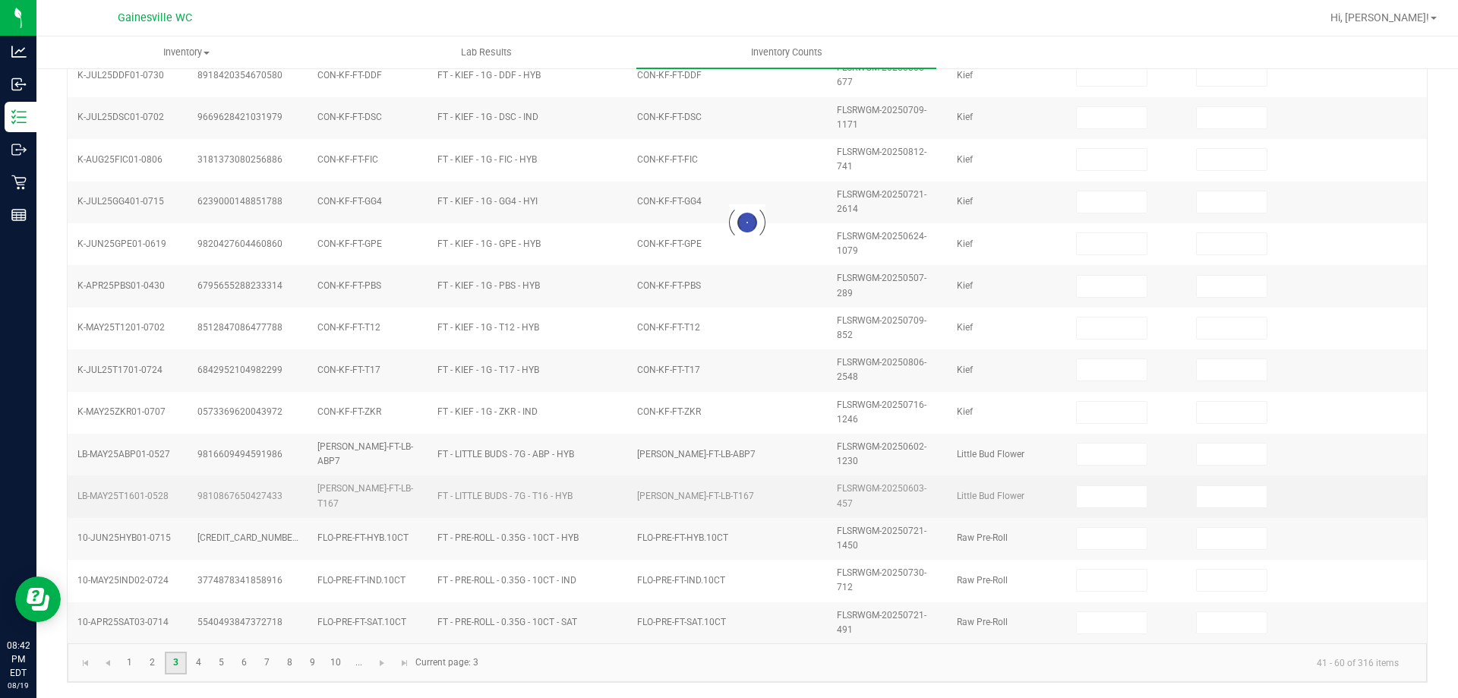
type input "3"
type input "4"
type input "3"
type input "8"
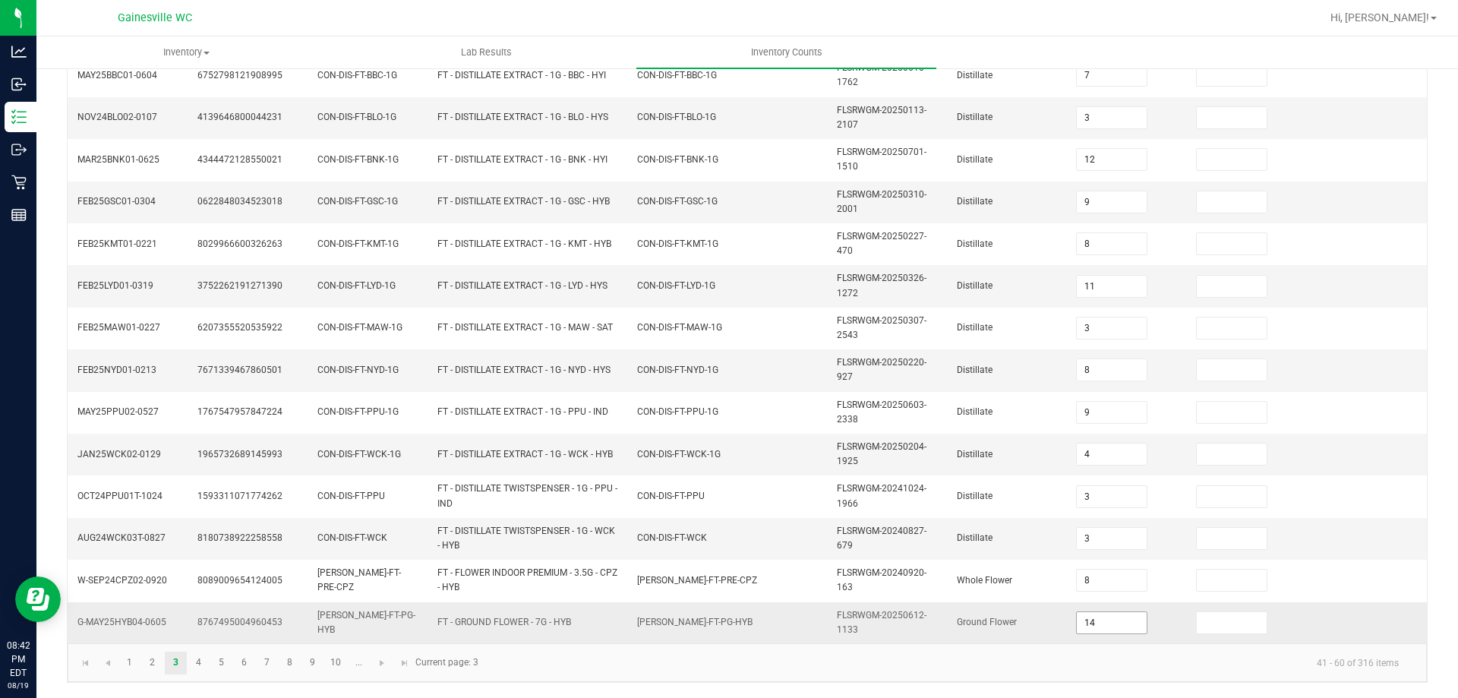
click at [1079, 626] on input "14" at bounding box center [1111, 622] width 70 height 21
type input "1"
click at [208, 668] on link "4" at bounding box center [199, 662] width 22 height 23
type input "0"
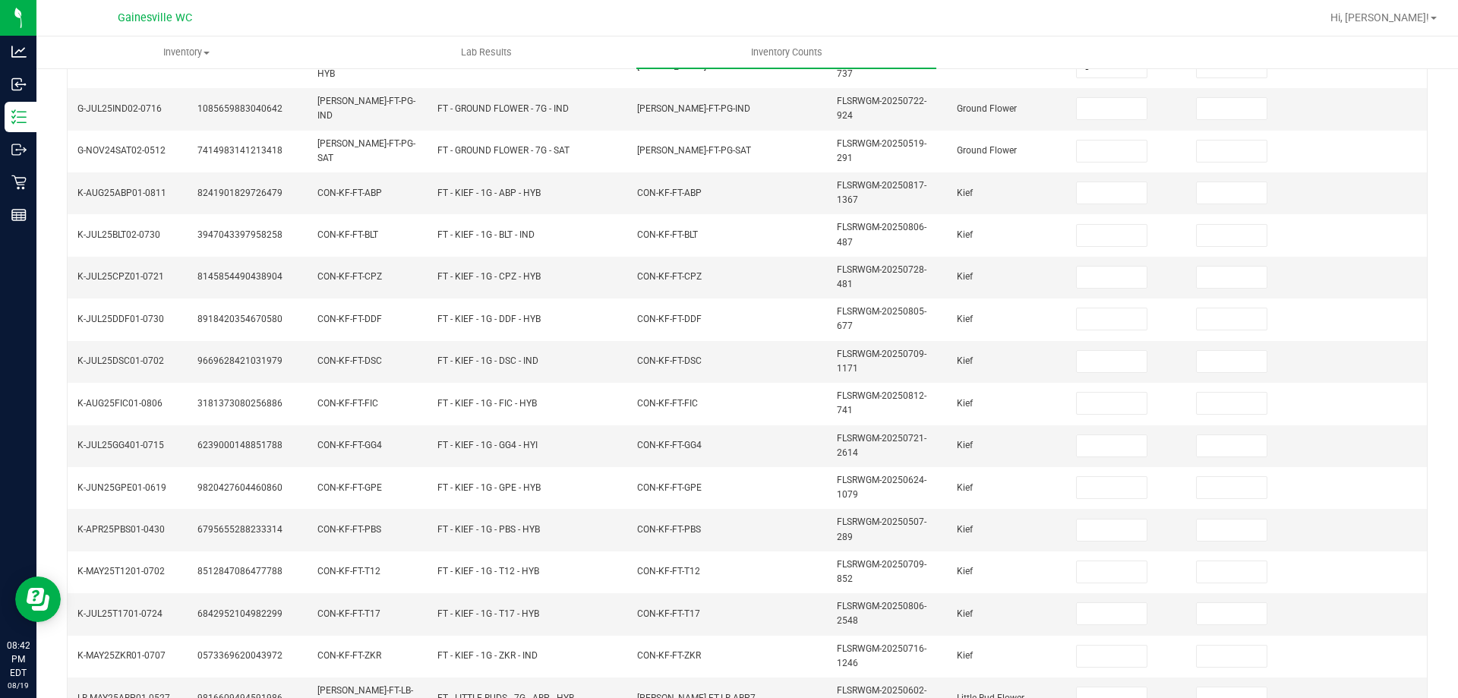
scroll to position [0, 0]
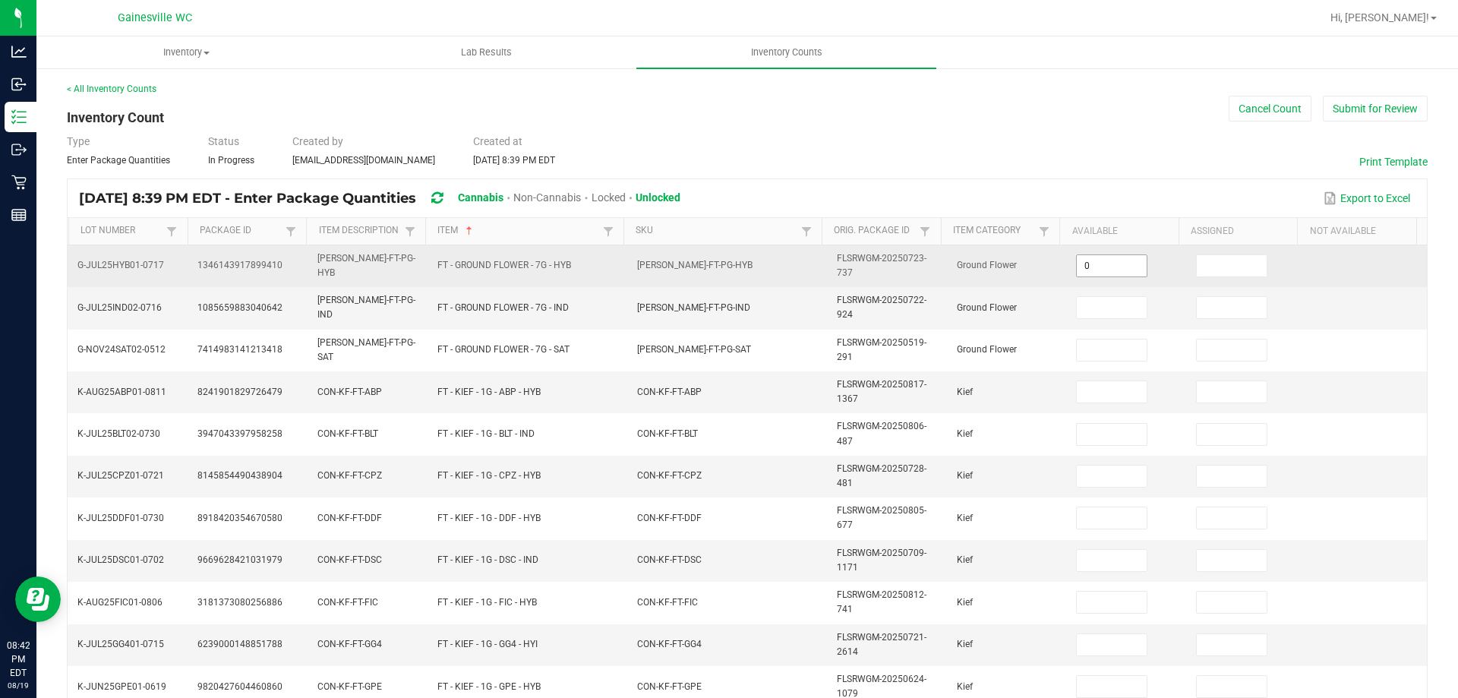
click at [1098, 265] on input "0" at bounding box center [1111, 265] width 70 height 21
type input "14"
type input "15"
type input "4"
type input "8"
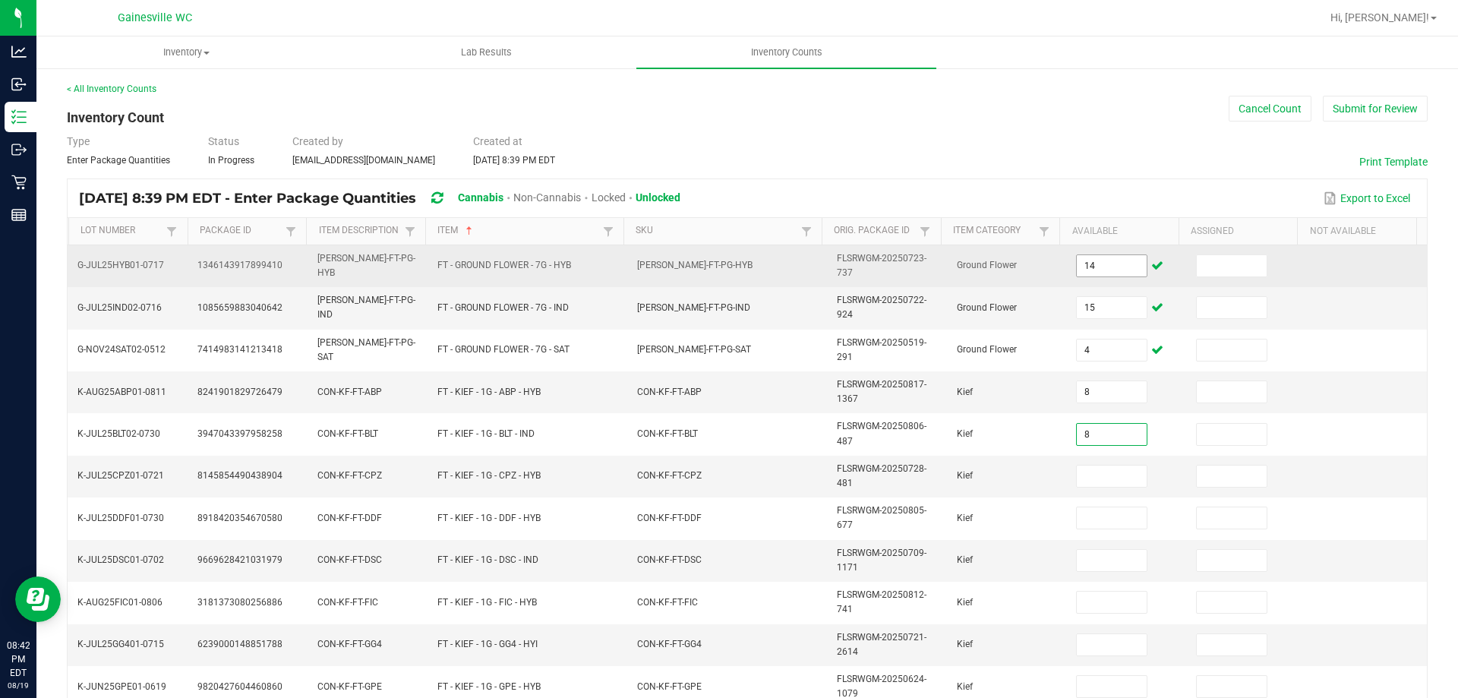
type input "8"
type input "4"
type input "6"
type input "5"
type input "8"
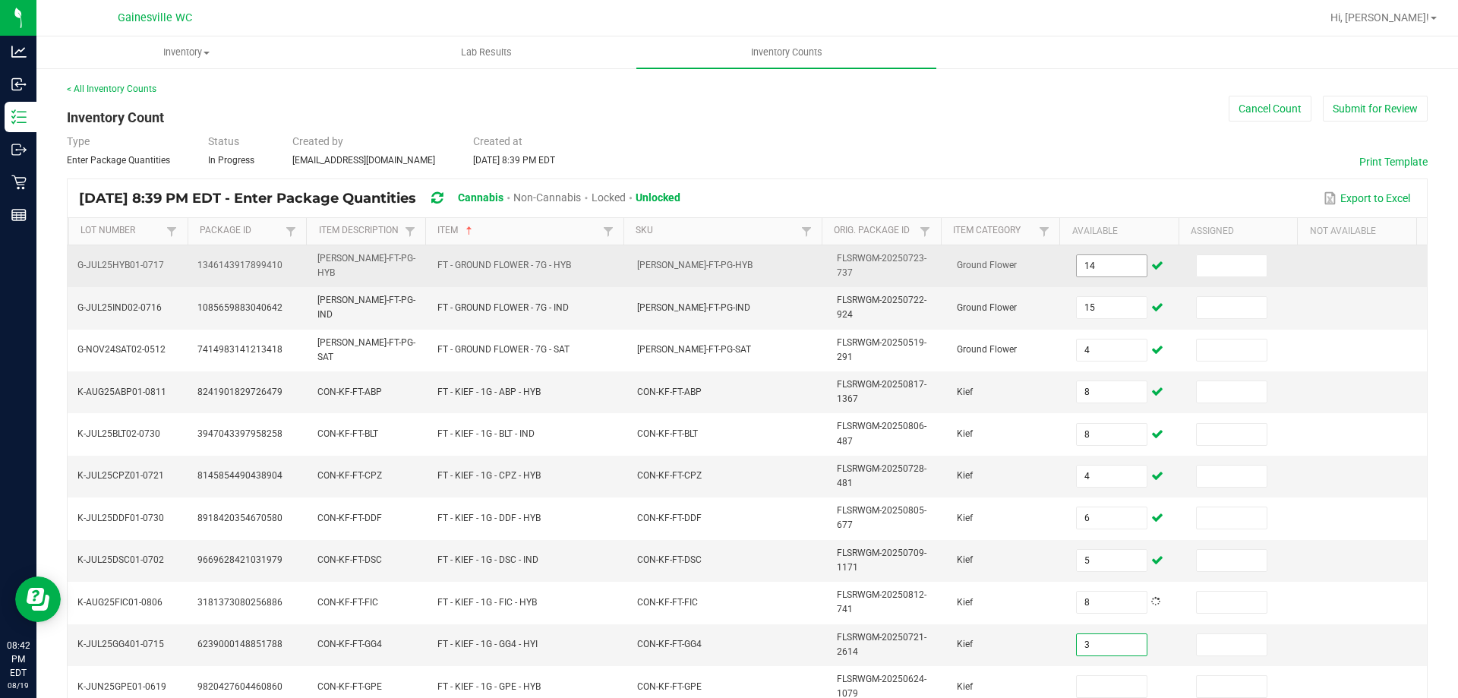
type input "3"
type input "8"
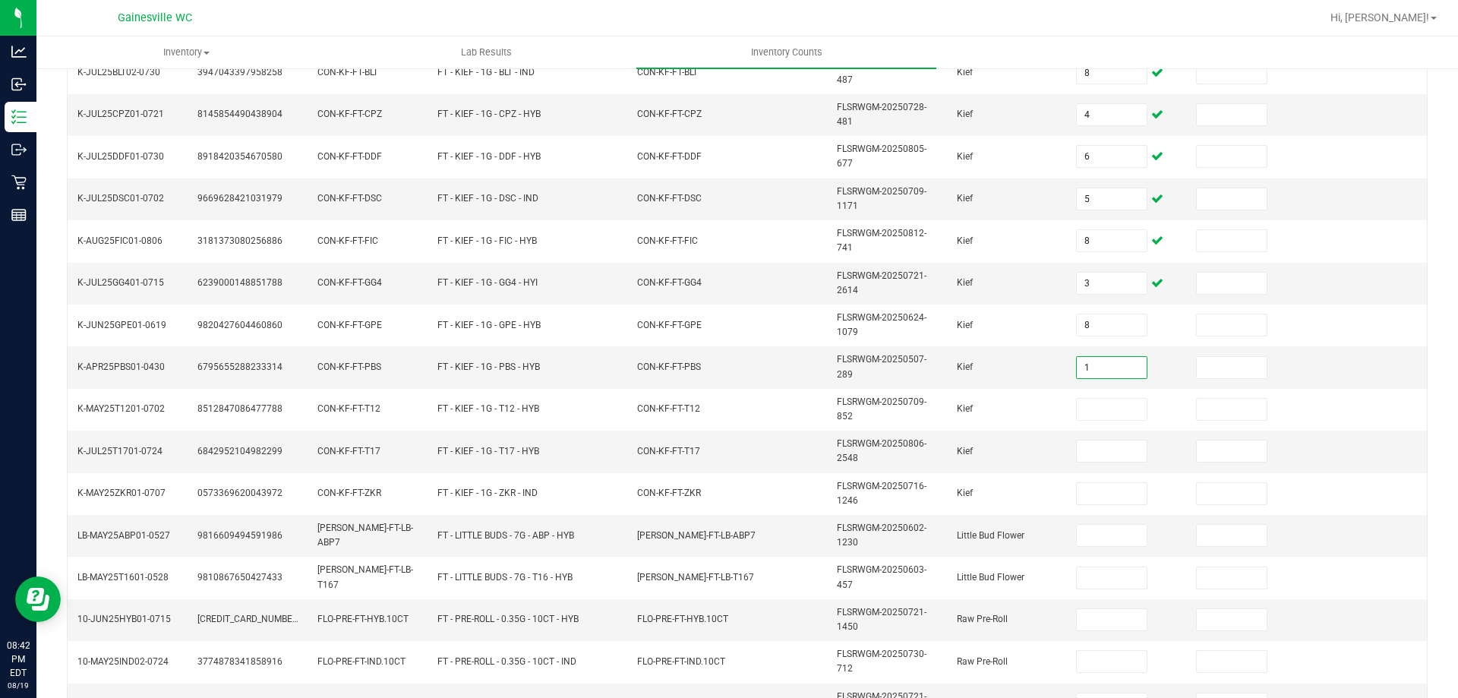
type input "1"
type input "7"
type input "3"
type input "9"
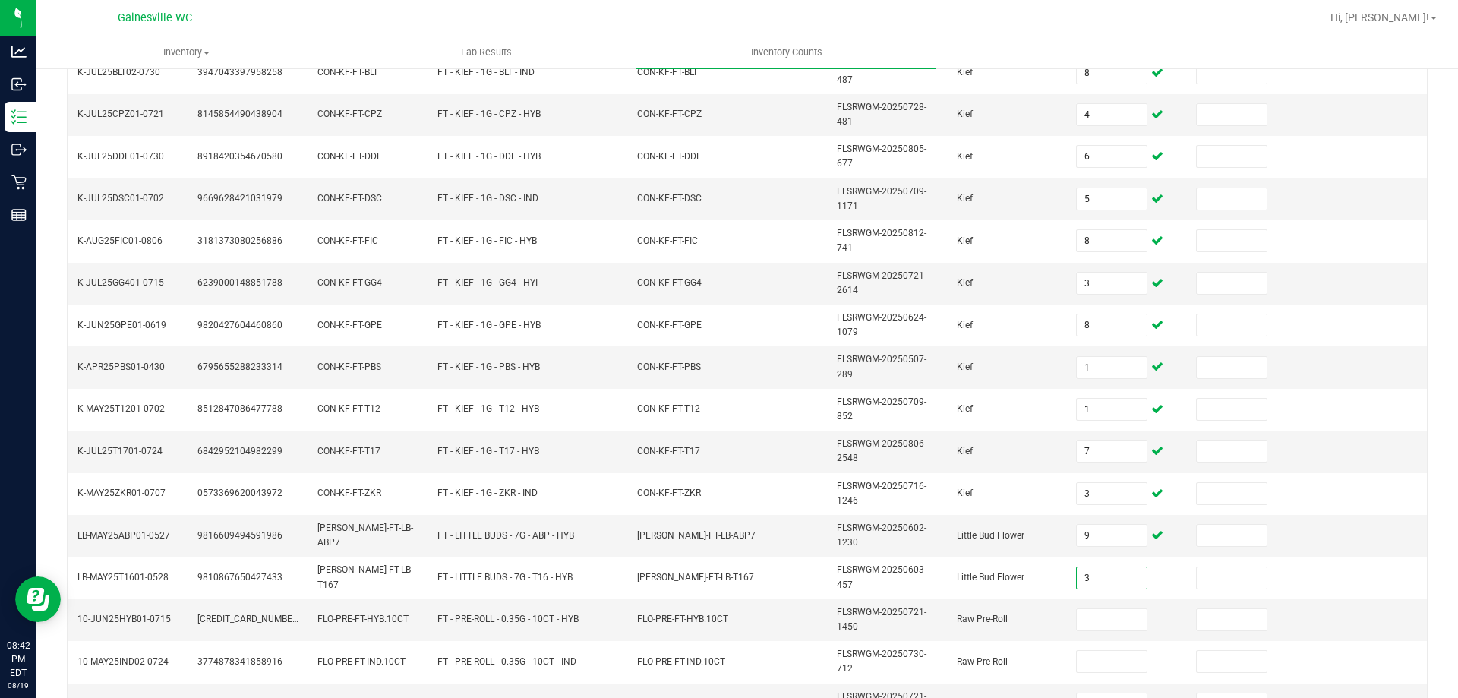
type input "3"
type input "10"
type input "18"
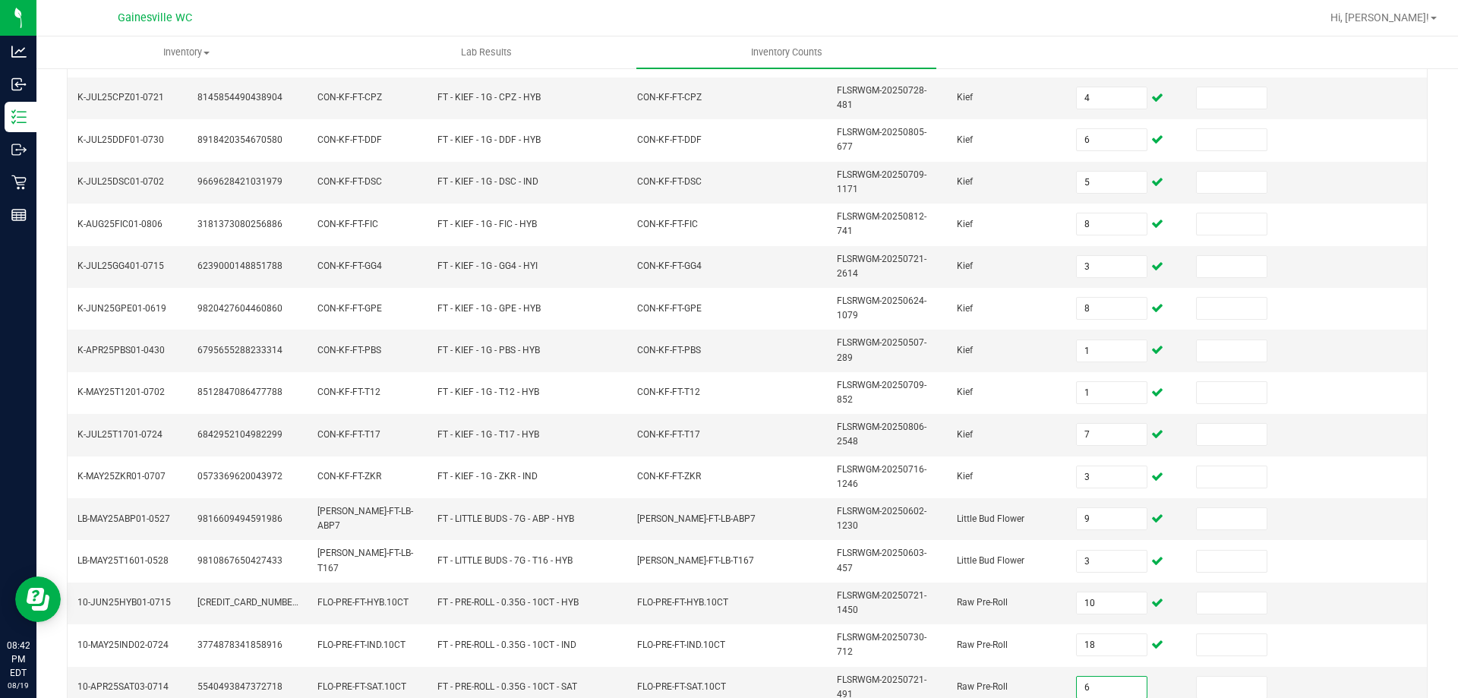
type input "6"
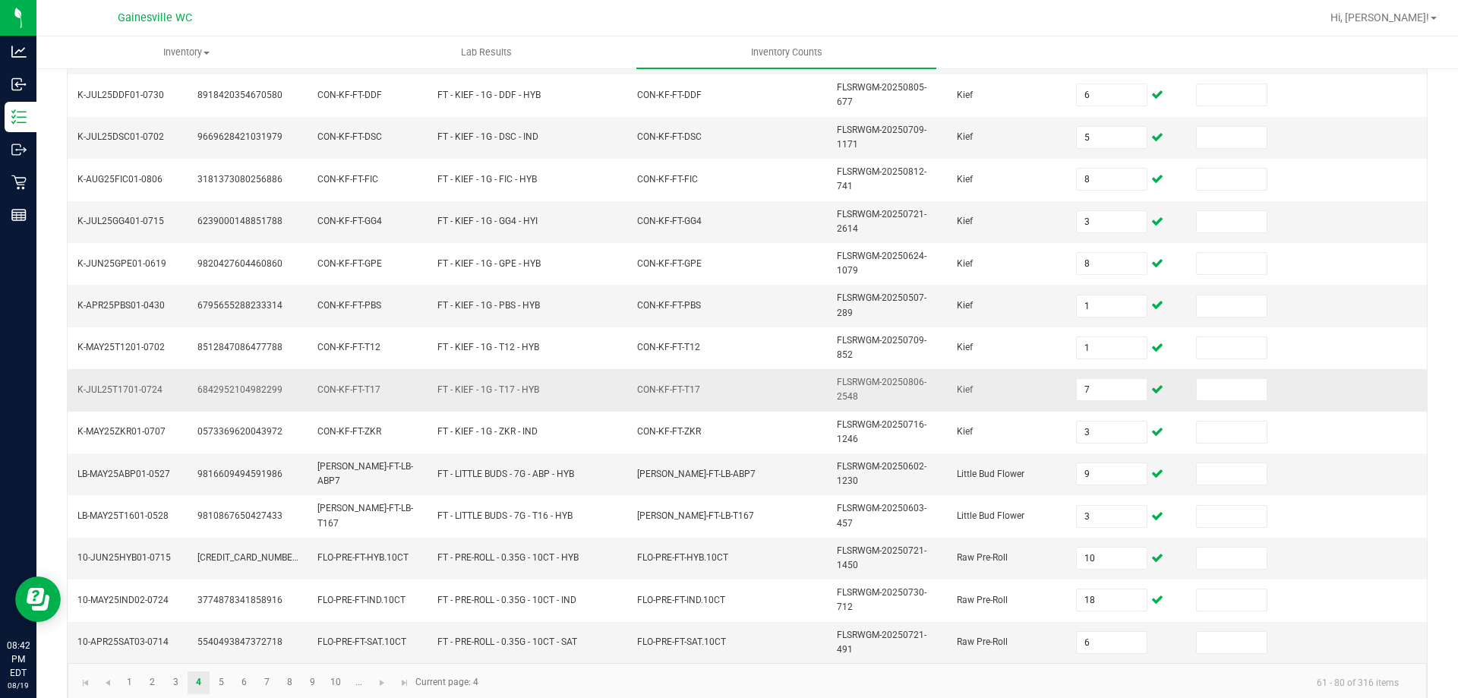
scroll to position [443, 0]
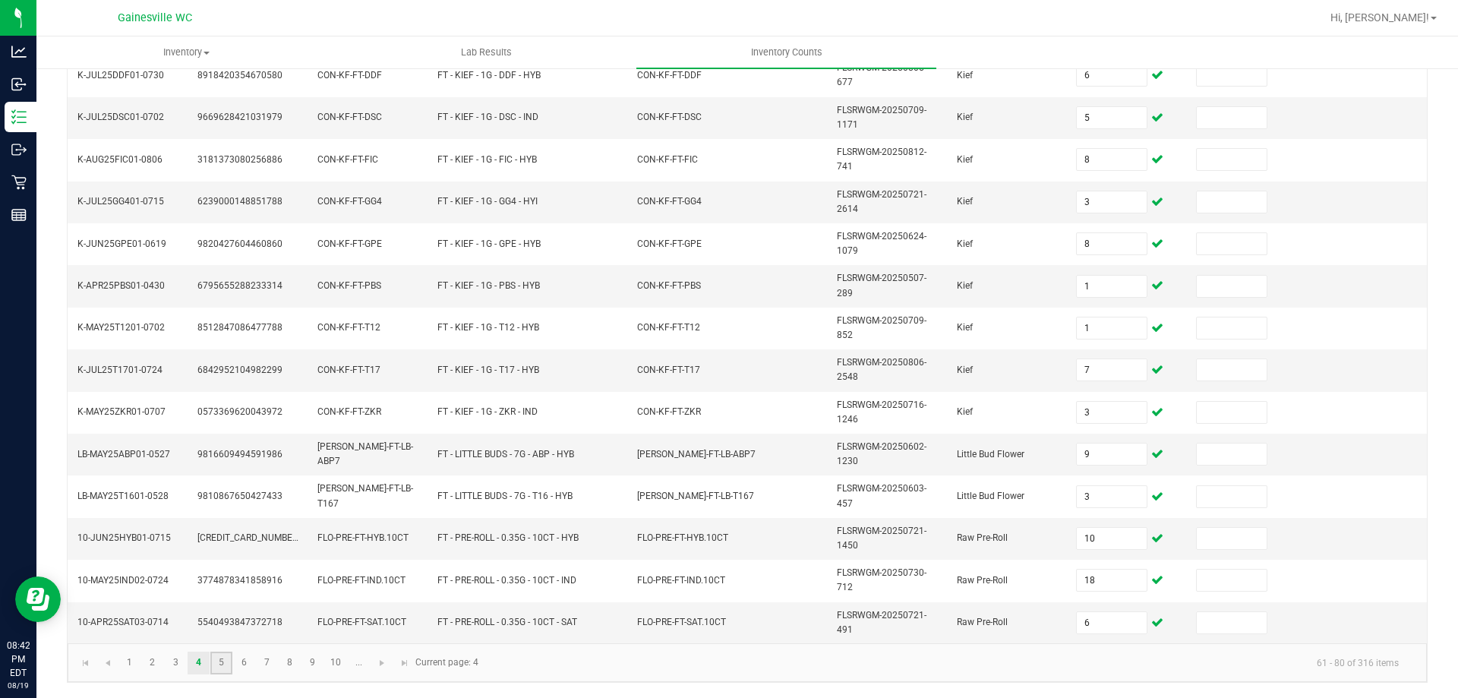
drag, startPoint x: 213, startPoint y: 668, endPoint x: 222, endPoint y: 653, distance: 17.7
click at [213, 669] on link "5" at bounding box center [221, 662] width 22 height 23
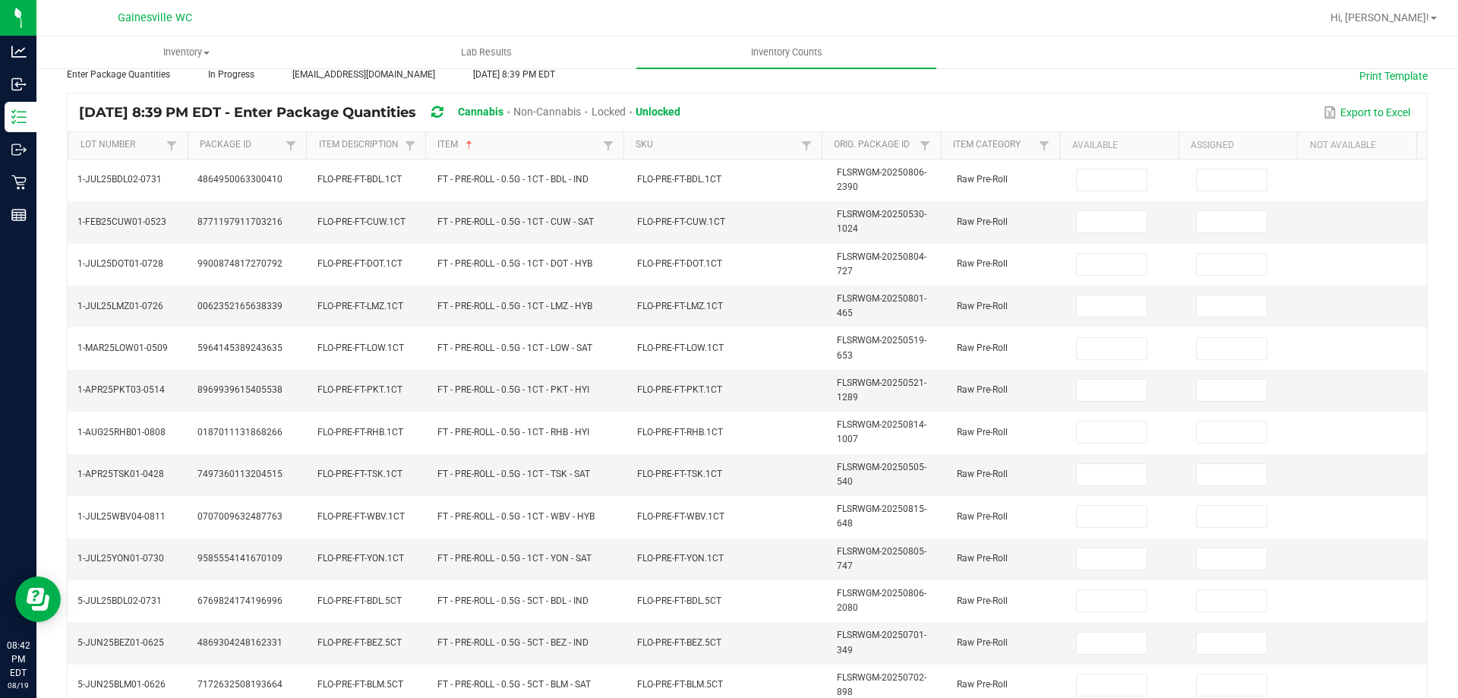
scroll to position [0, 0]
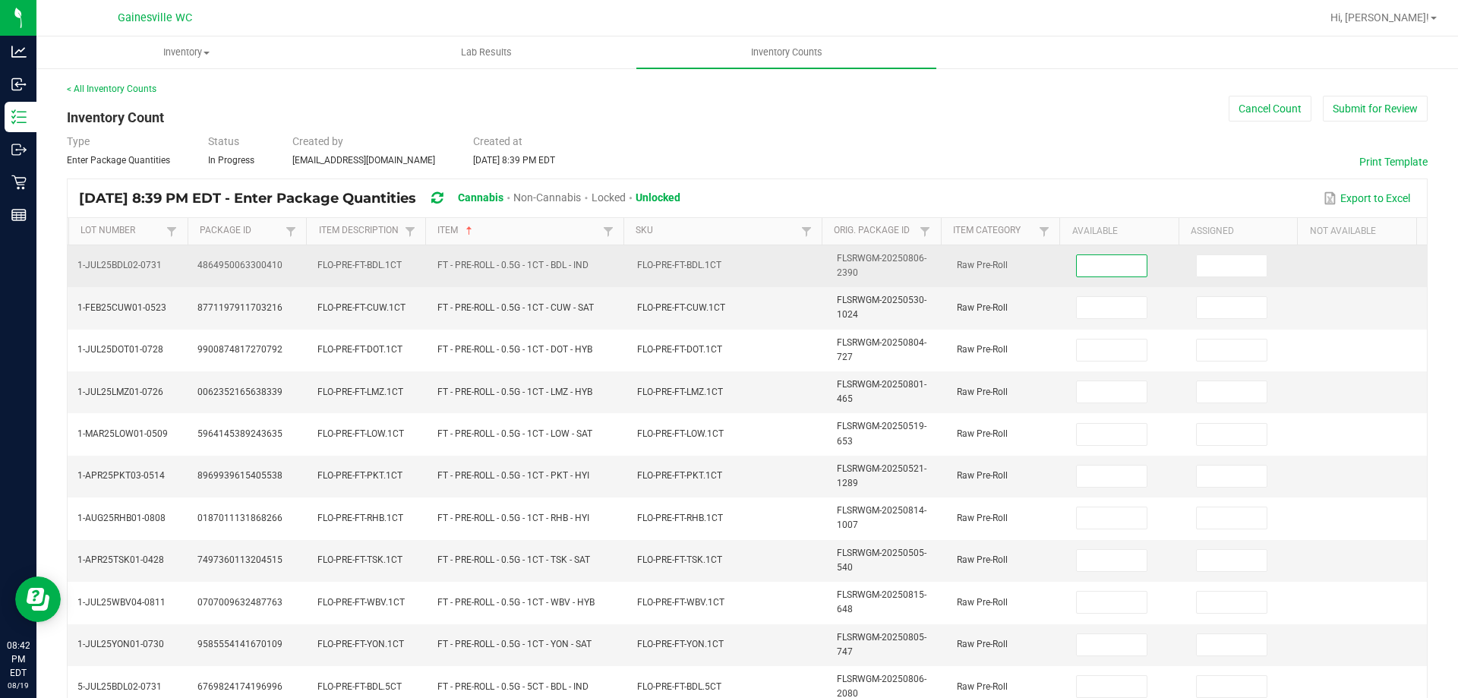
click at [1076, 275] on input at bounding box center [1111, 265] width 70 height 21
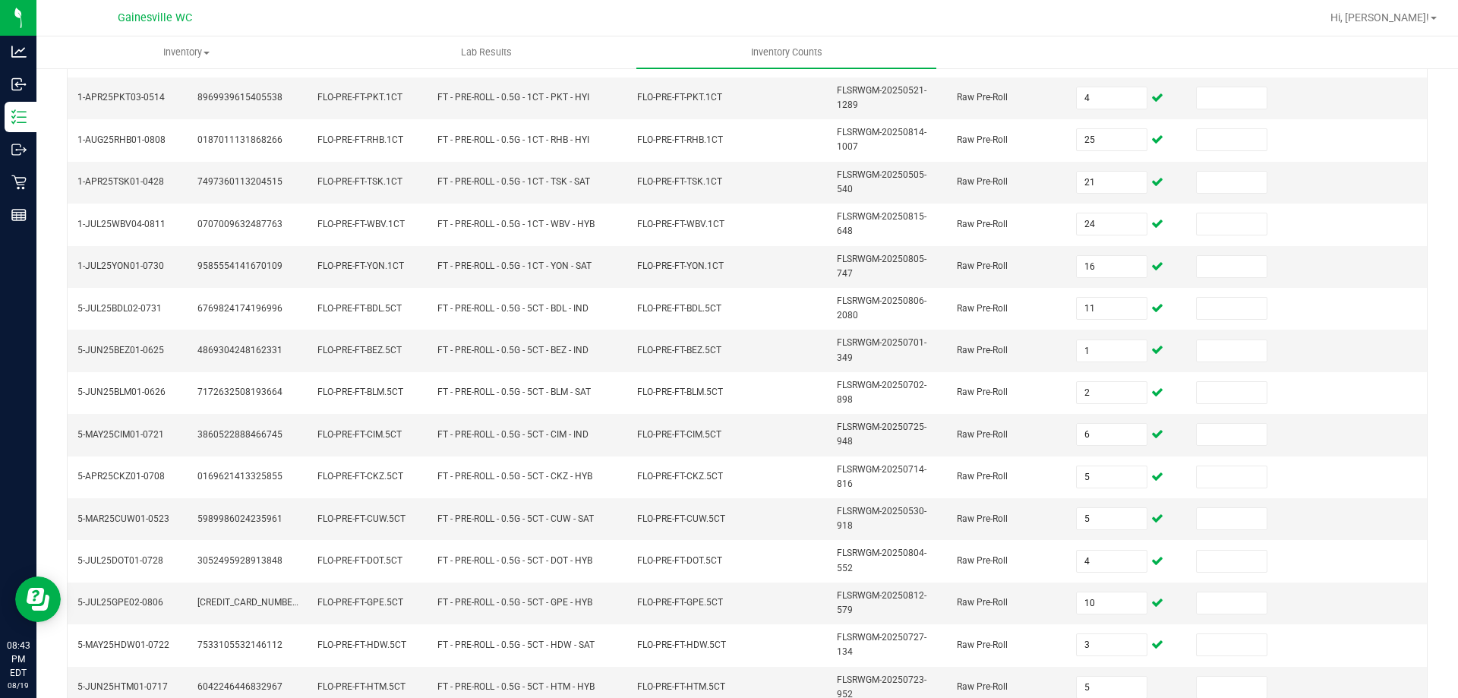
scroll to position [443, 0]
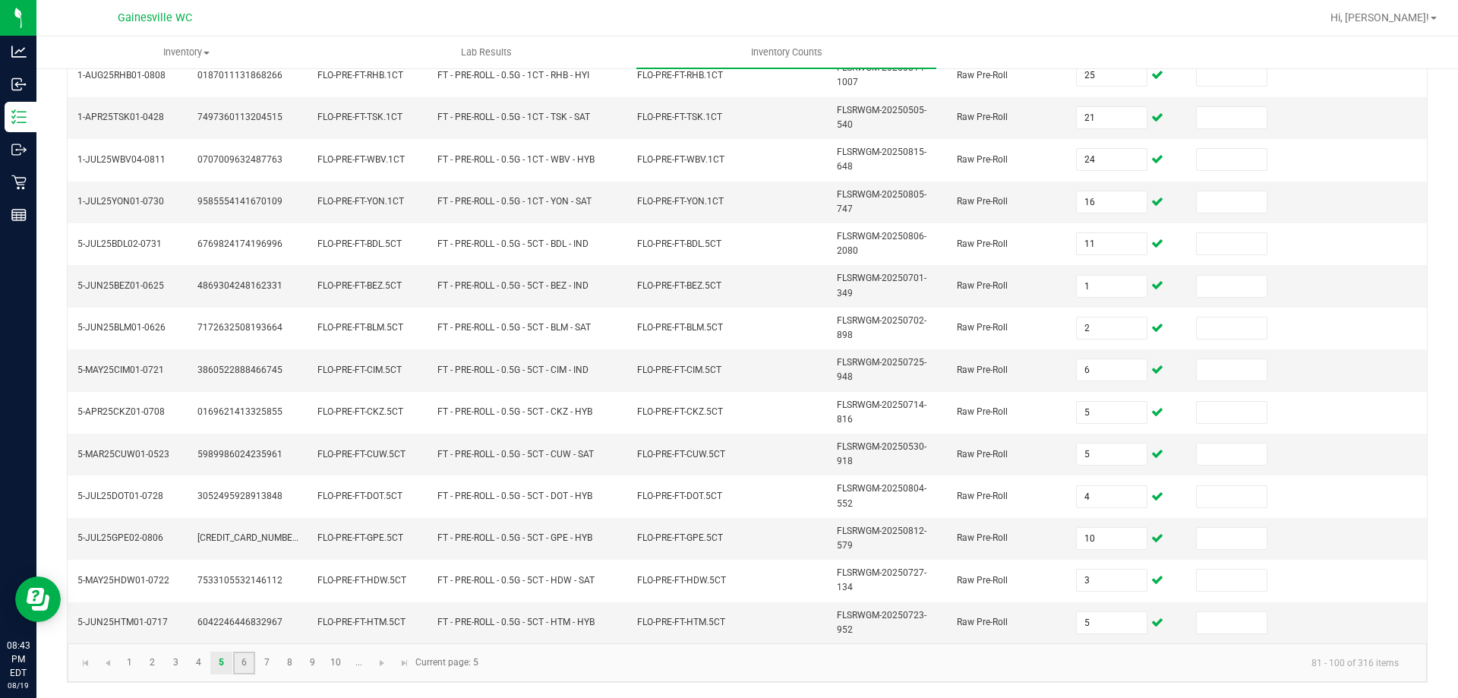
click at [241, 665] on link "6" at bounding box center [244, 662] width 22 height 23
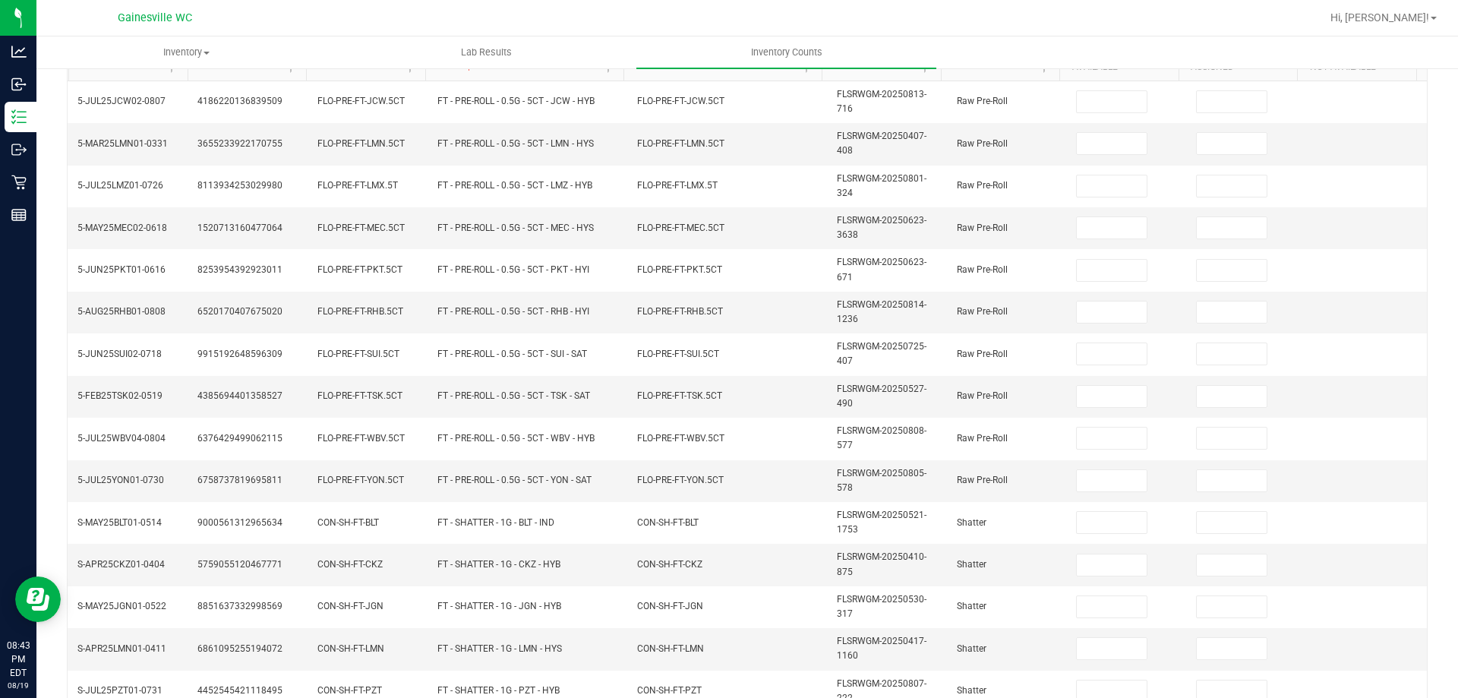
scroll to position [0, 0]
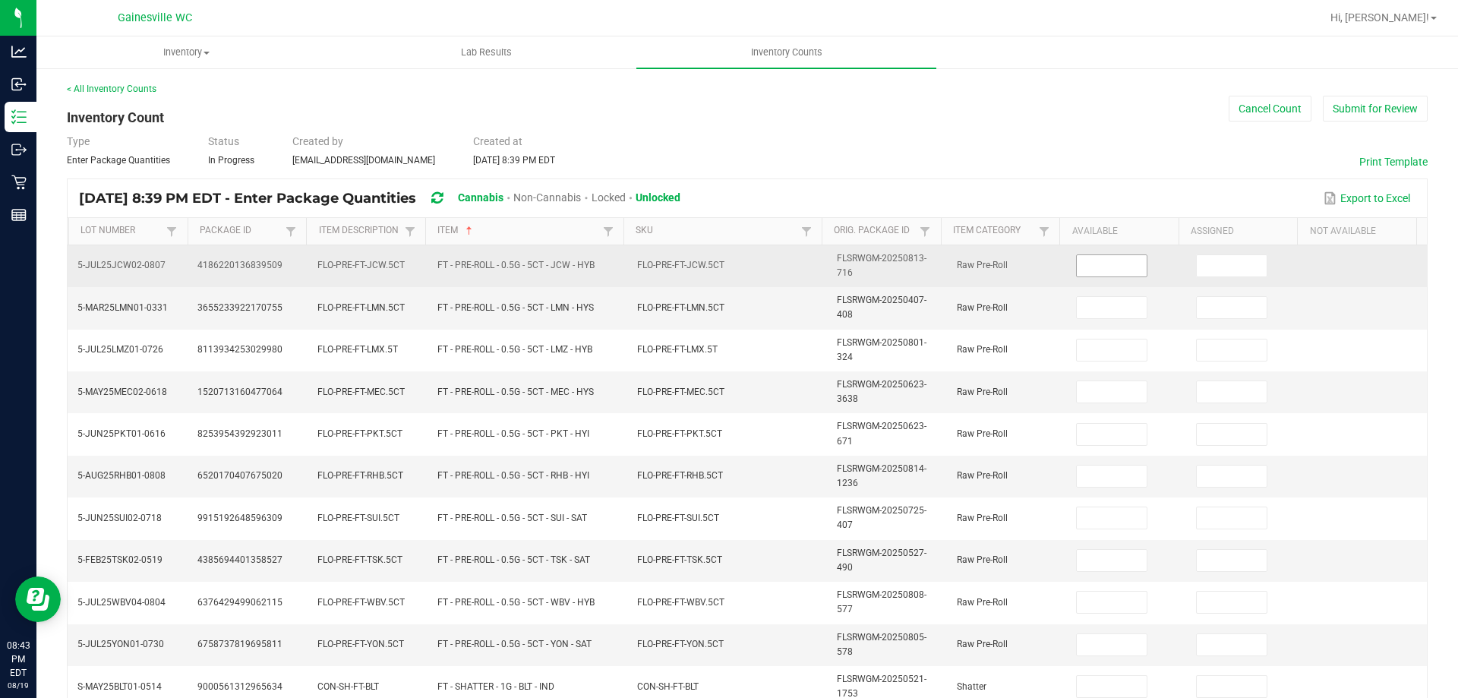
click at [1076, 263] on input at bounding box center [1111, 265] width 70 height 21
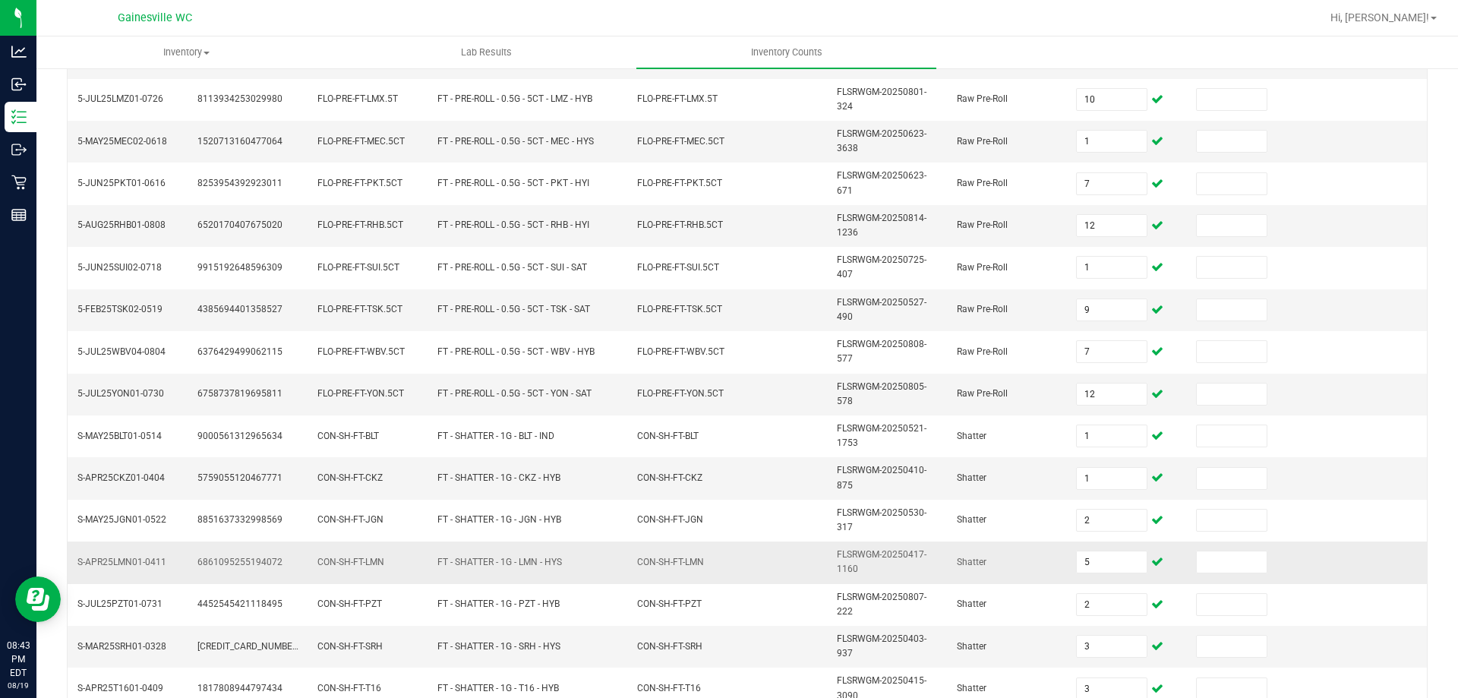
scroll to position [443, 0]
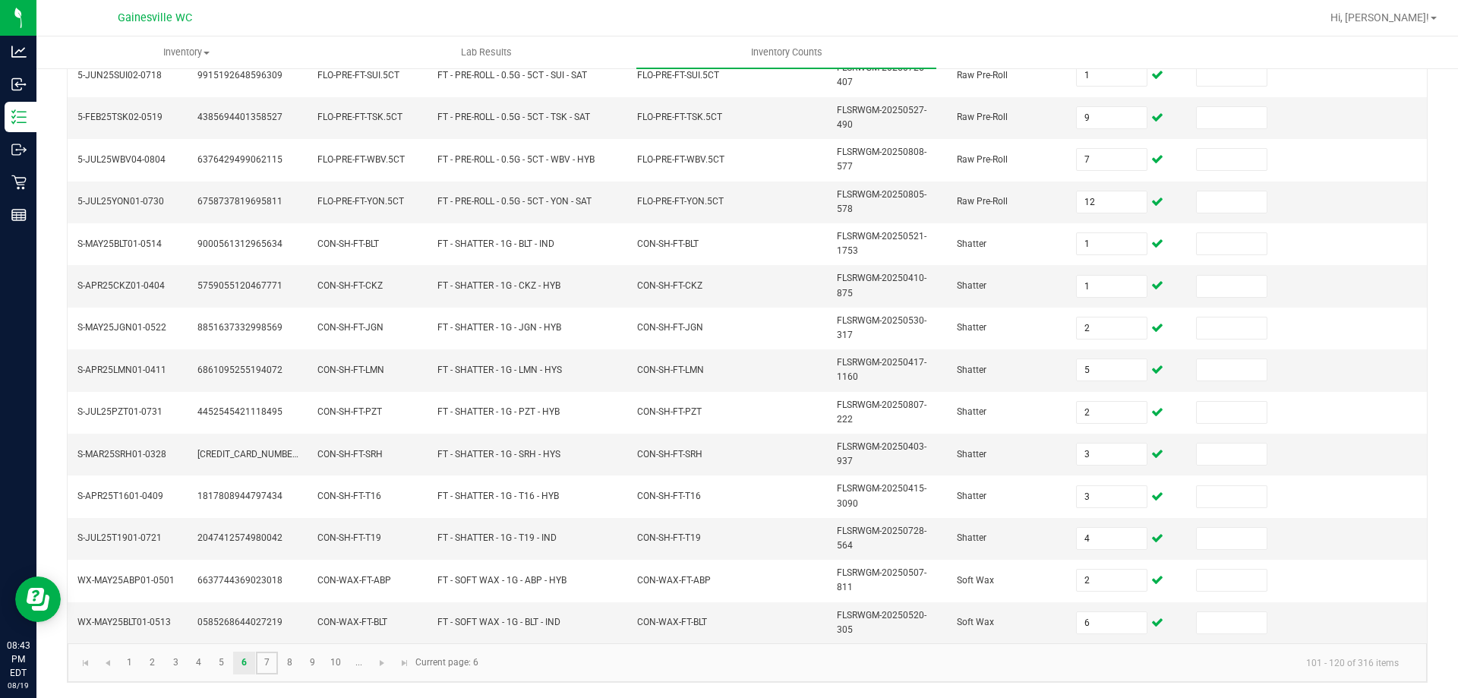
drag, startPoint x: 275, startPoint y: 658, endPoint x: 281, endPoint y: 643, distance: 16.4
click at [275, 659] on link "7" at bounding box center [267, 662] width 22 height 23
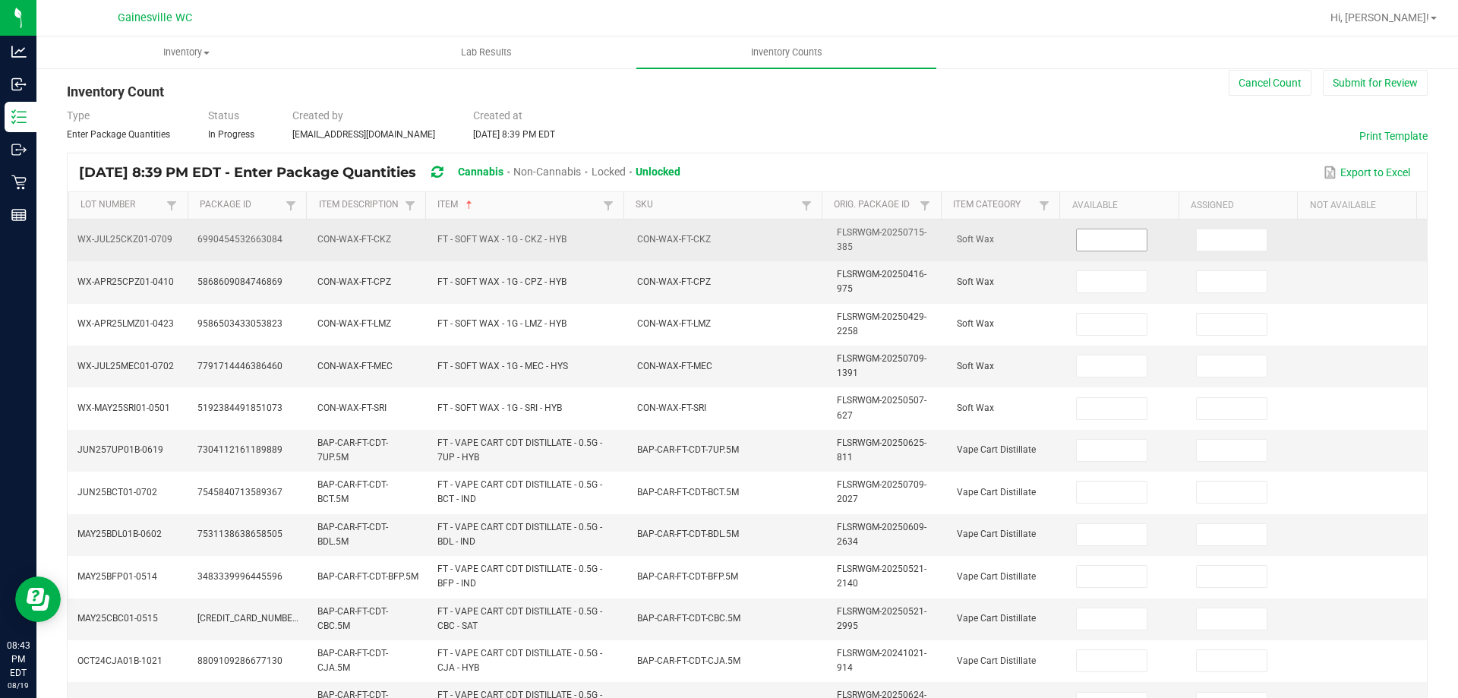
scroll to position [0, 0]
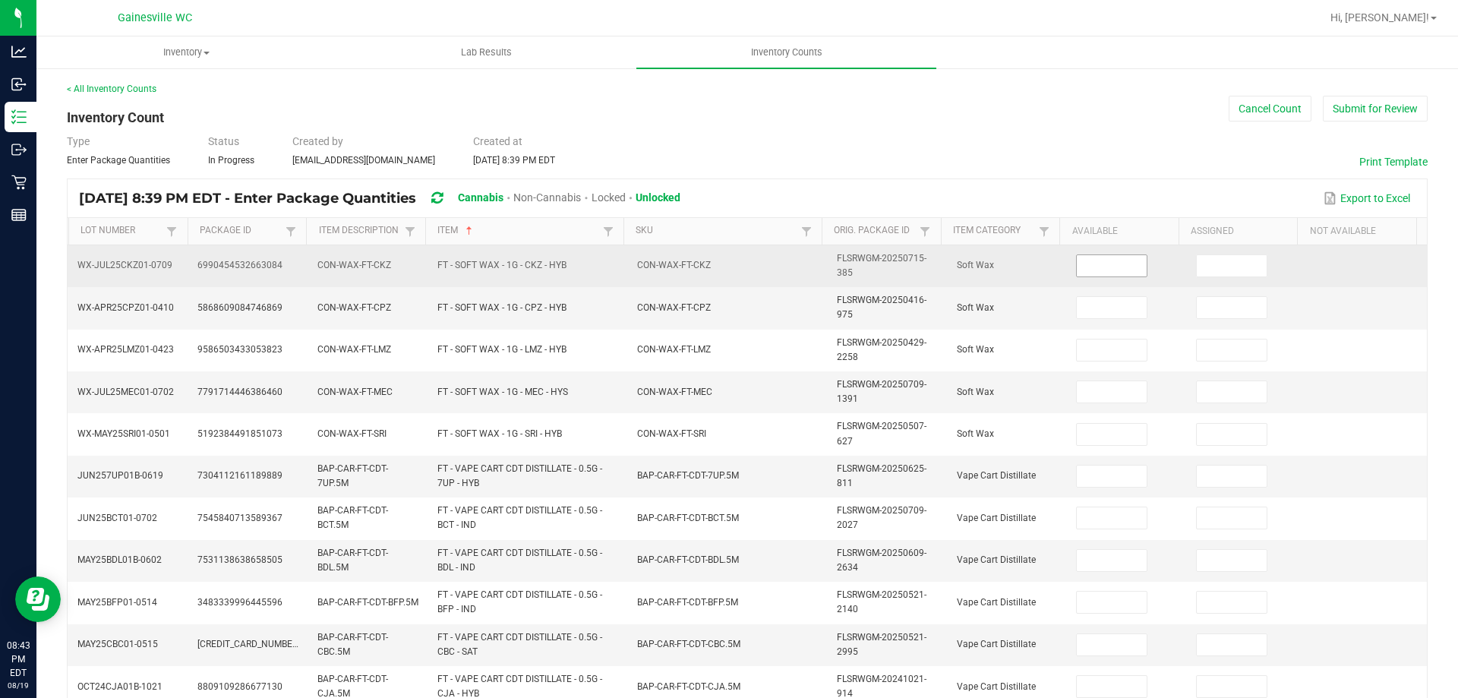
click at [1095, 267] on input at bounding box center [1111, 265] width 70 height 21
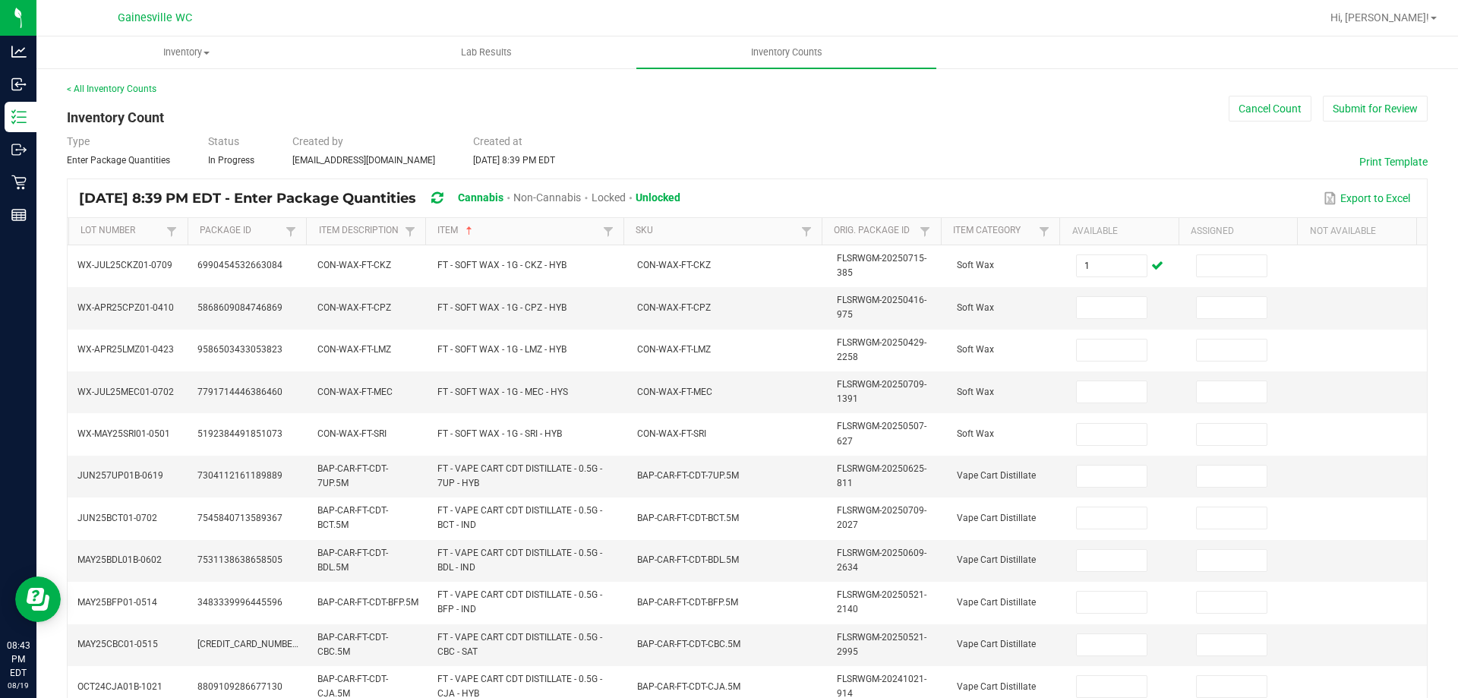
click at [1078, 208] on div "Export to Excel" at bounding box center [1053, 198] width 723 height 26
click at [1089, 308] on input at bounding box center [1111, 307] width 70 height 21
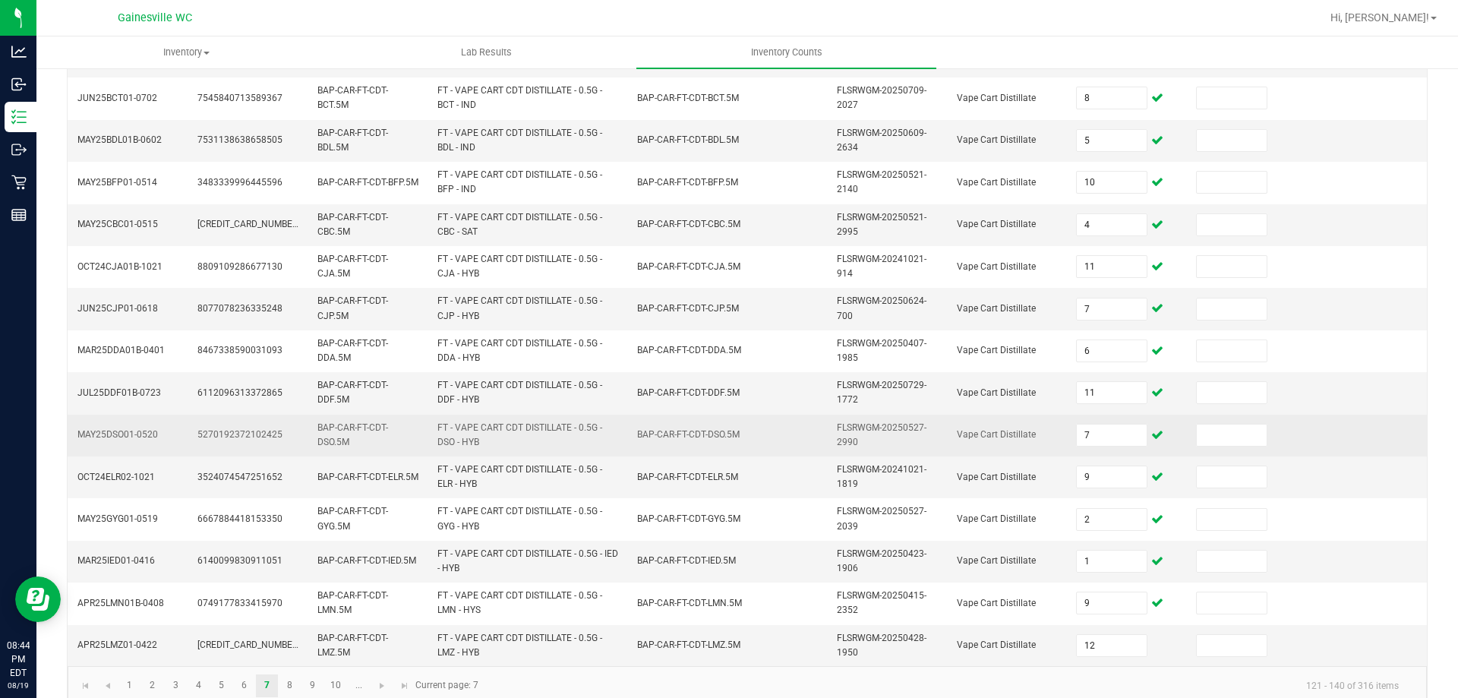
scroll to position [443, 0]
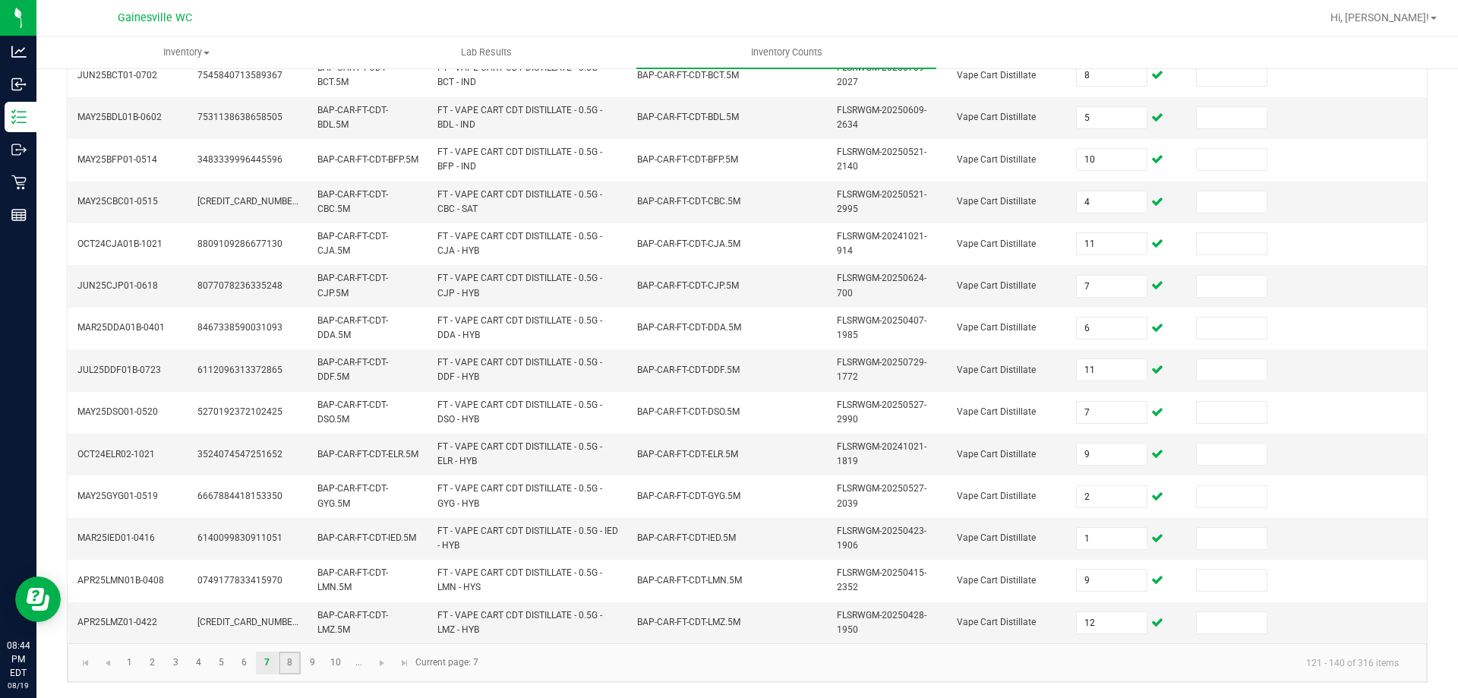
click at [285, 664] on link "8" at bounding box center [290, 662] width 22 height 23
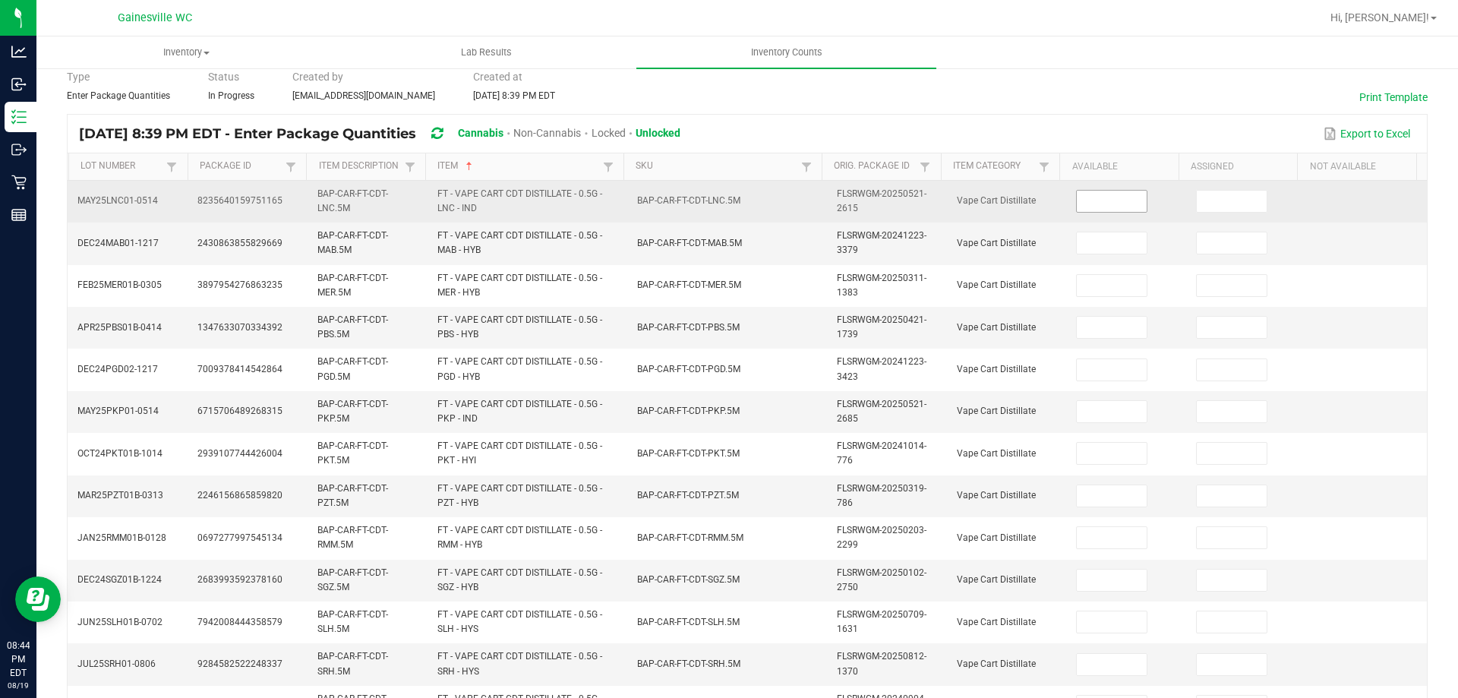
scroll to position [0, 0]
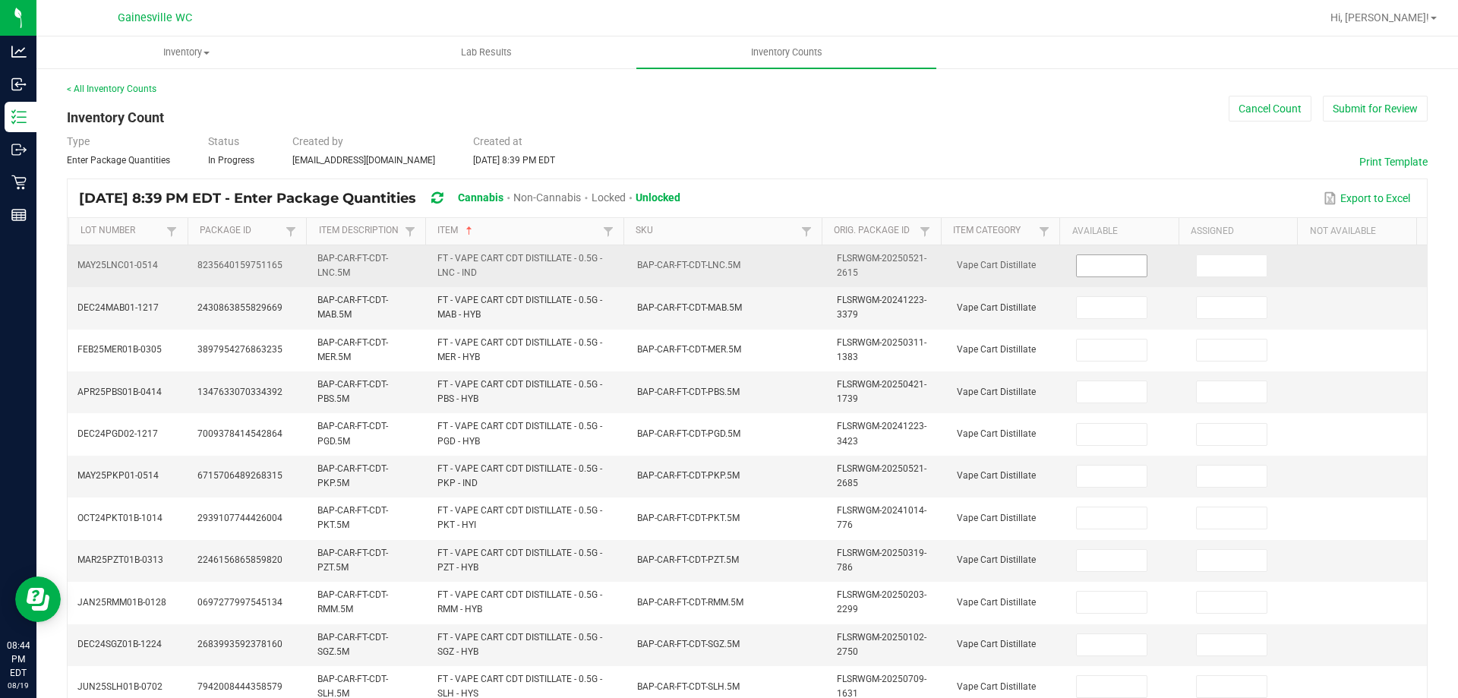
click at [1079, 255] on input at bounding box center [1111, 265] width 70 height 21
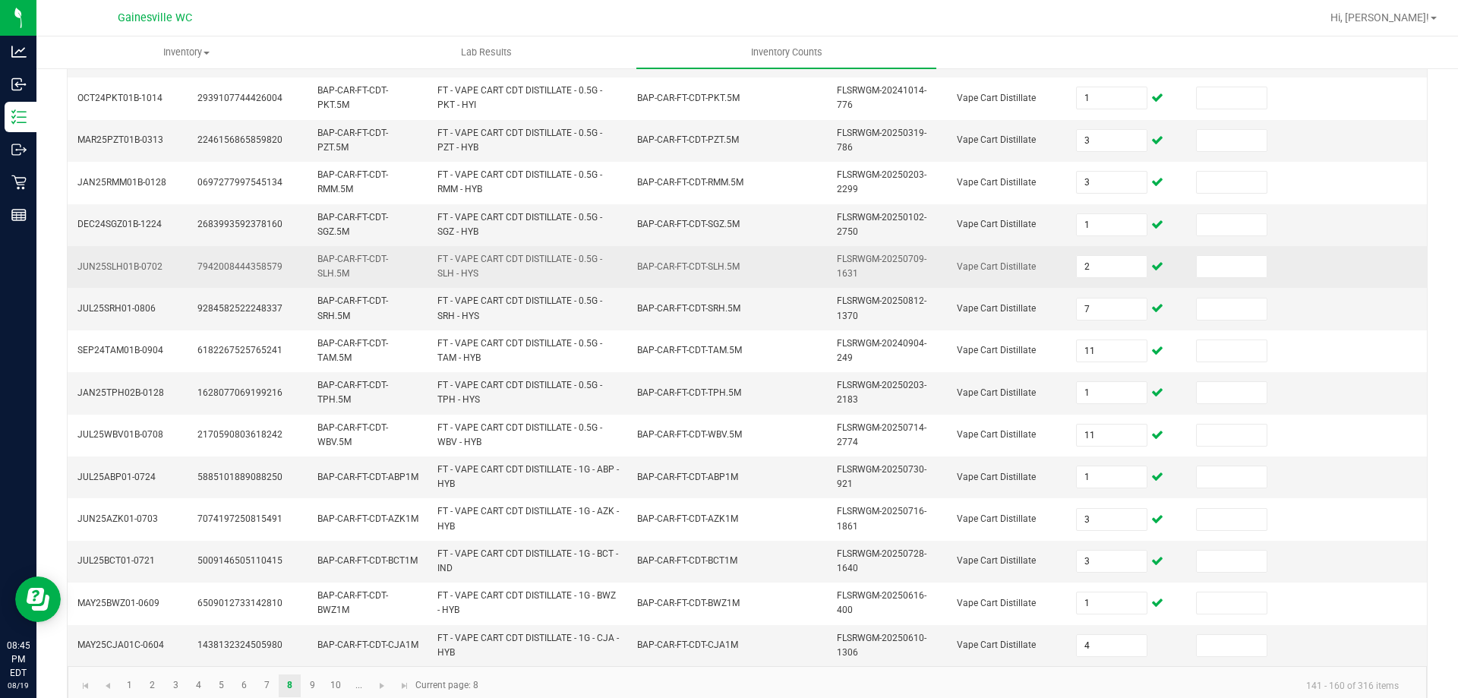
scroll to position [443, 0]
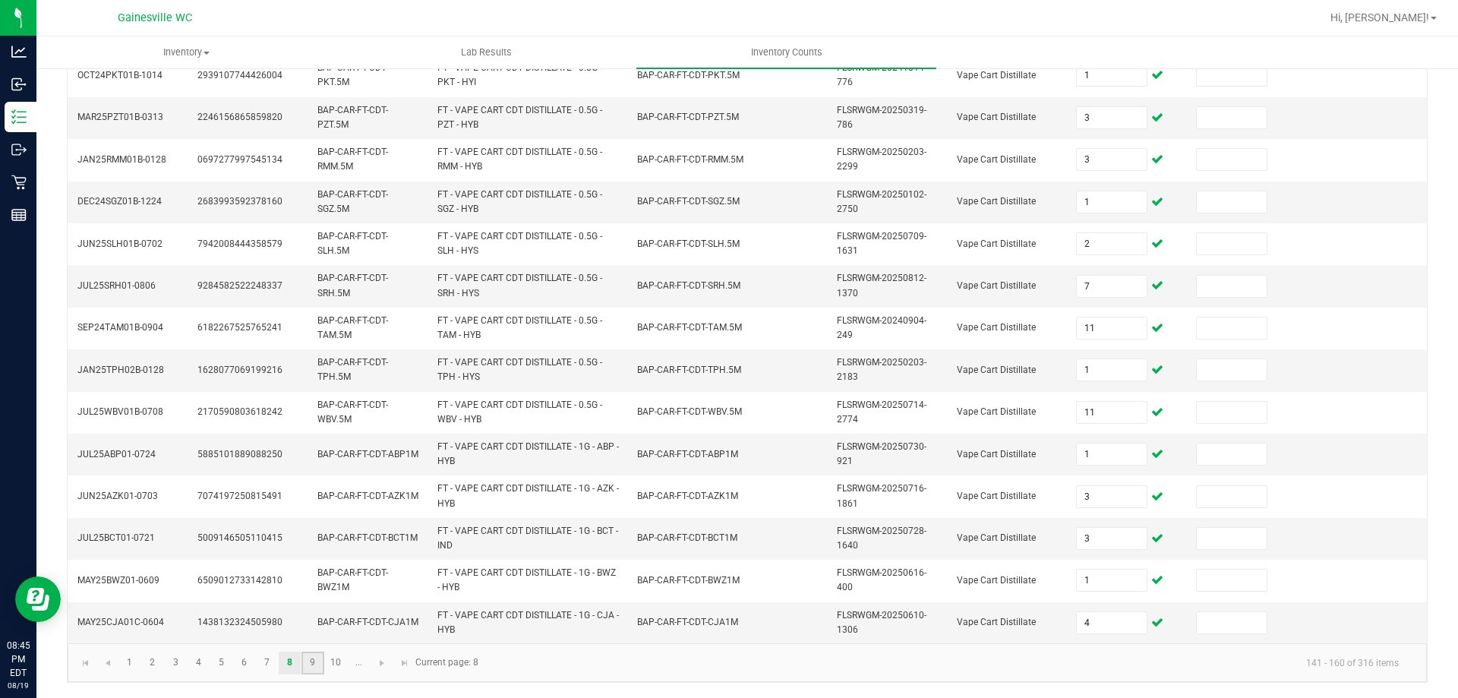
click at [314, 670] on link "9" at bounding box center [312, 662] width 22 height 23
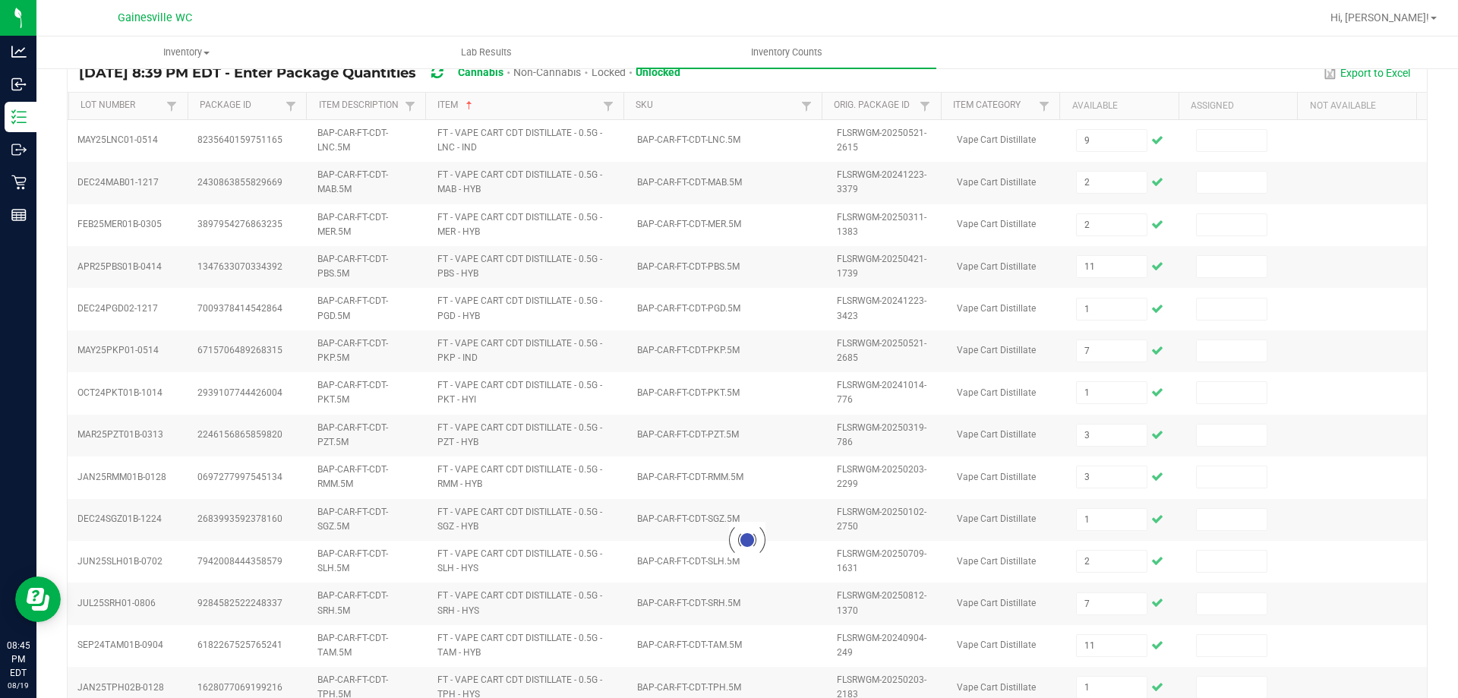
scroll to position [0, 0]
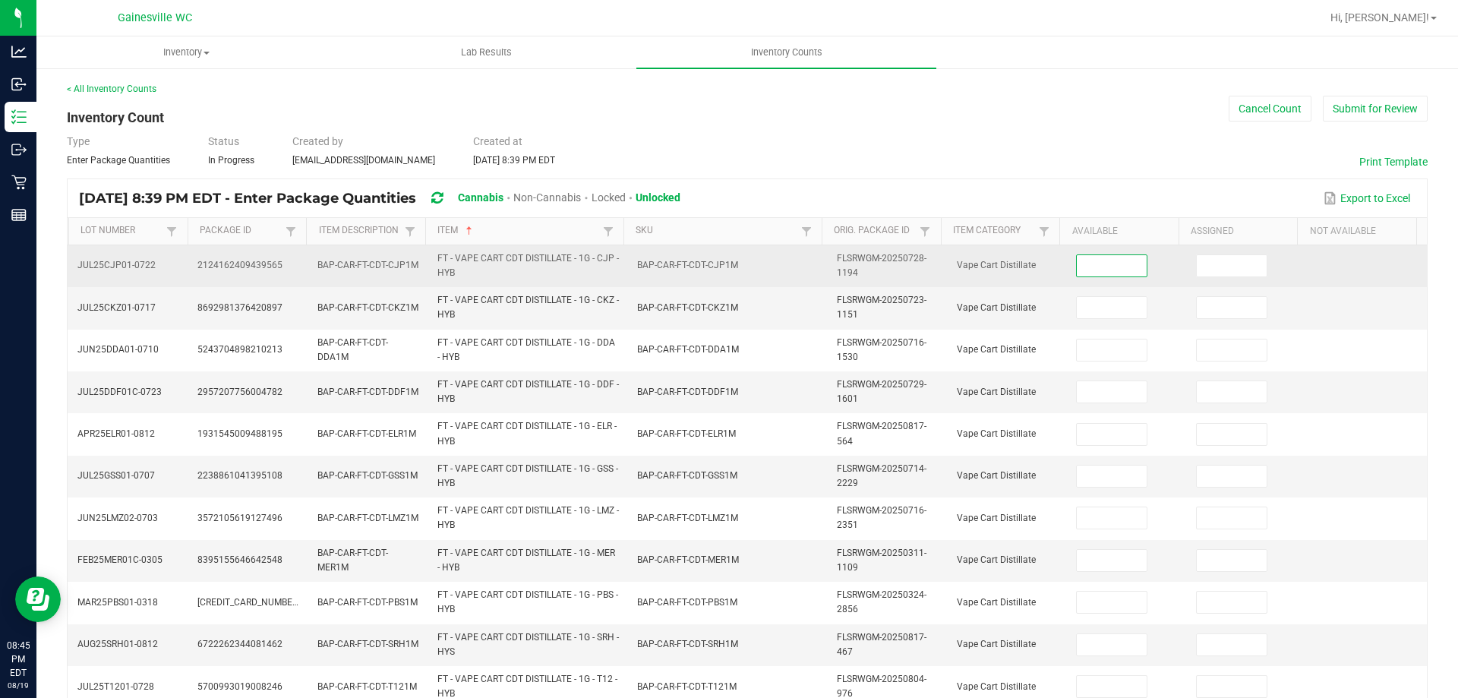
click at [1097, 264] on input at bounding box center [1111, 265] width 70 height 21
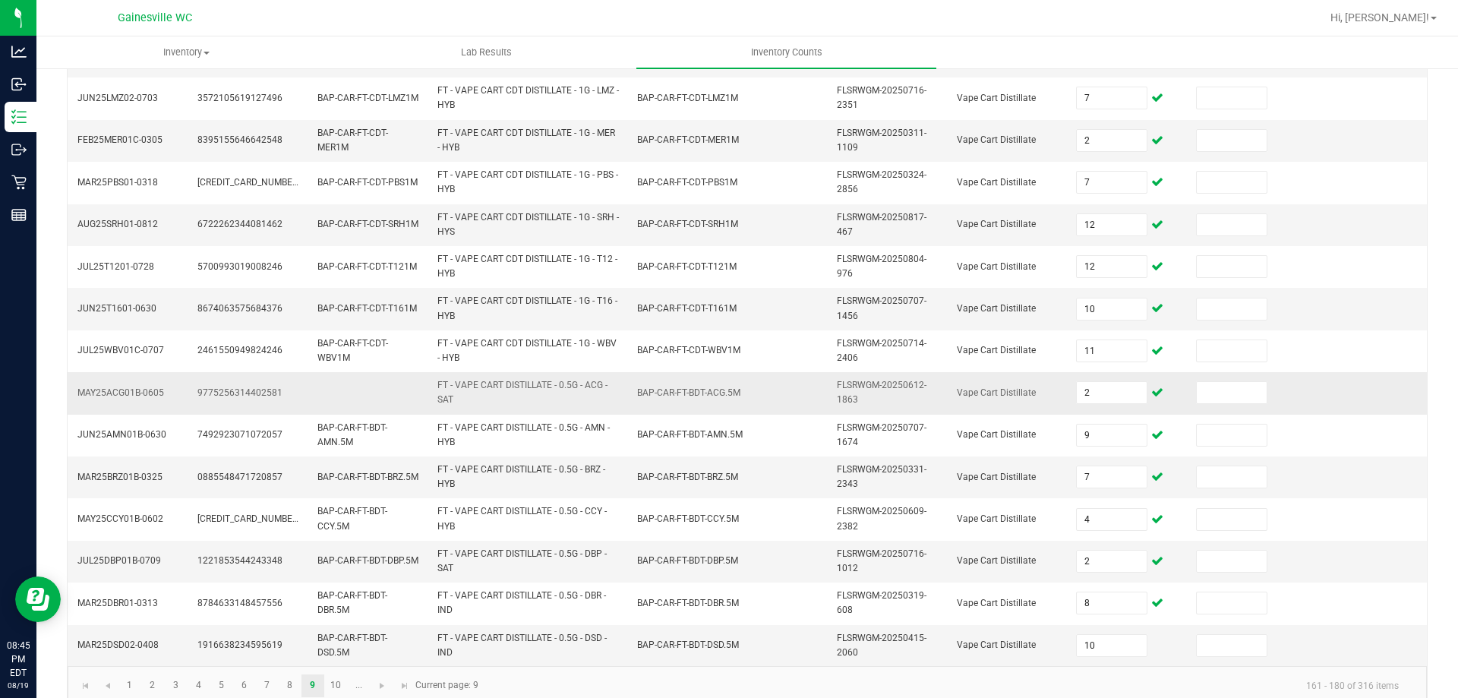
scroll to position [443, 0]
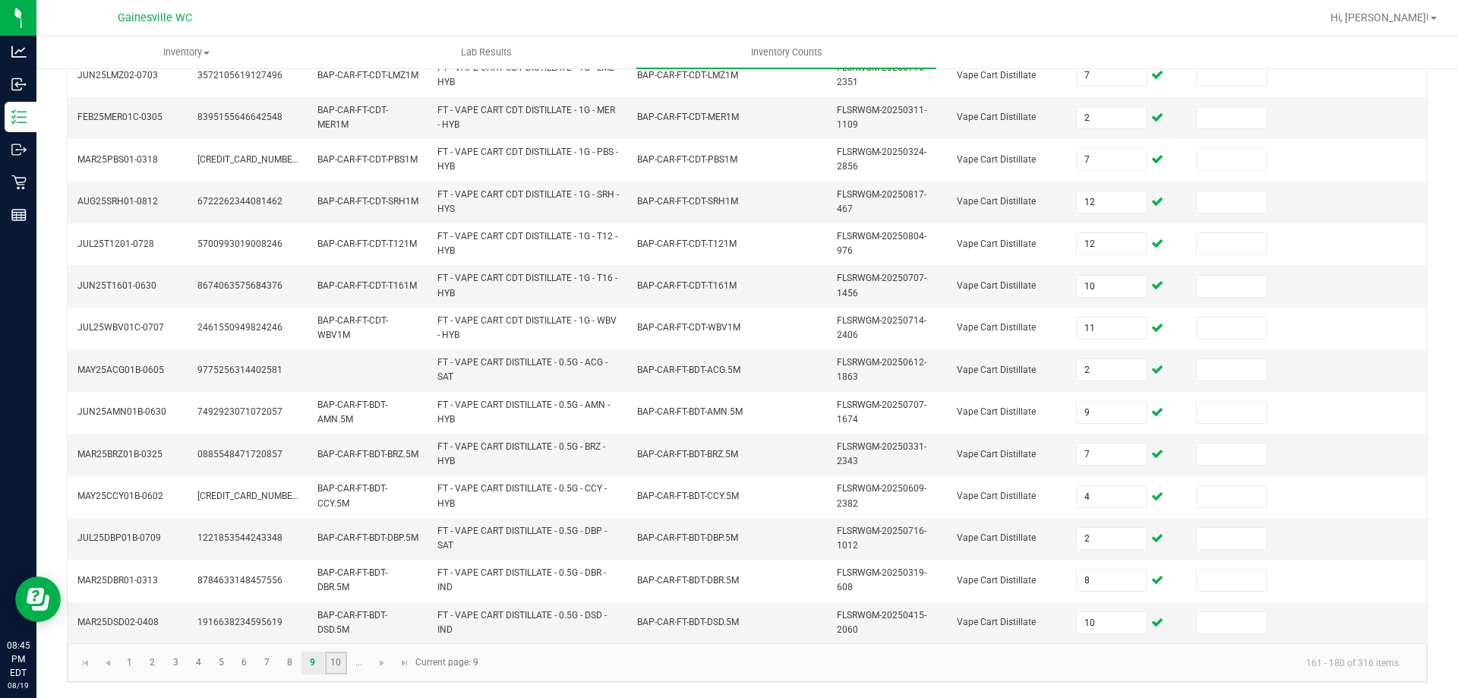
click at [343, 666] on link "10" at bounding box center [336, 662] width 22 height 23
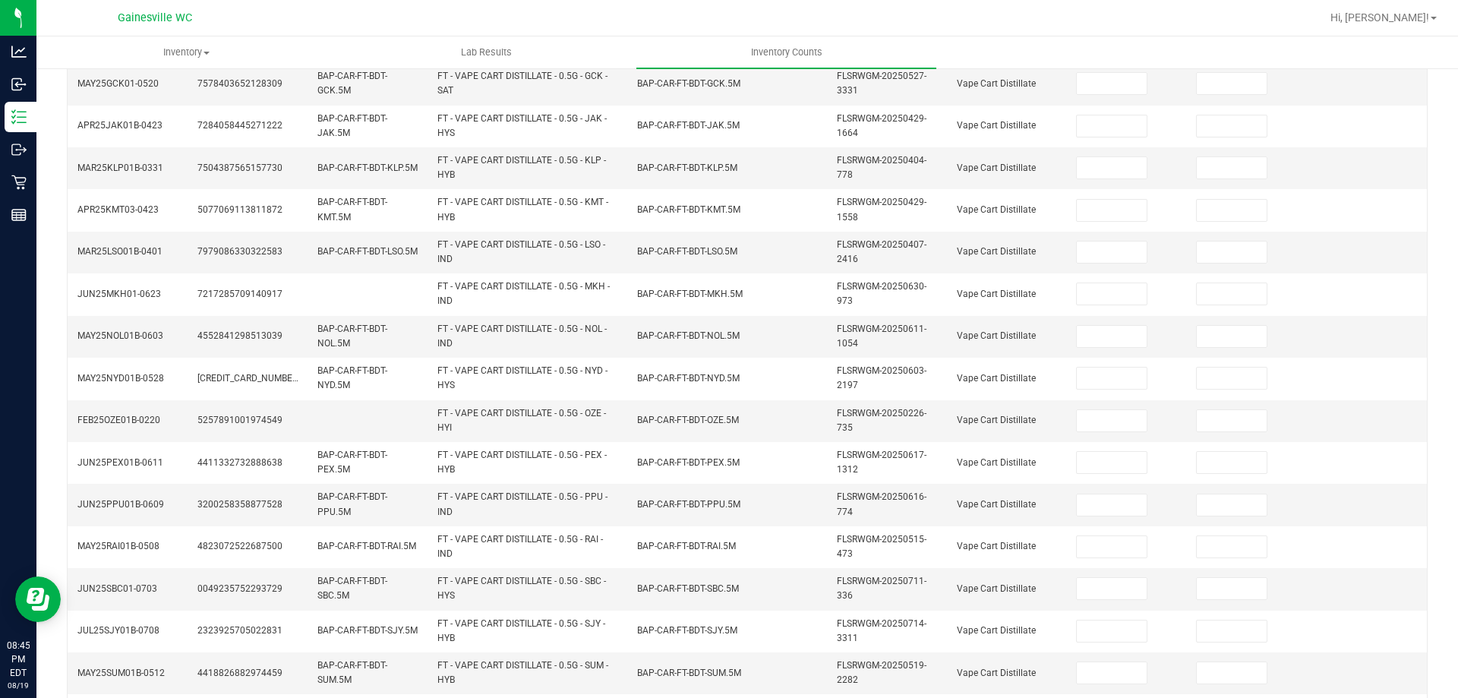
scroll to position [0, 0]
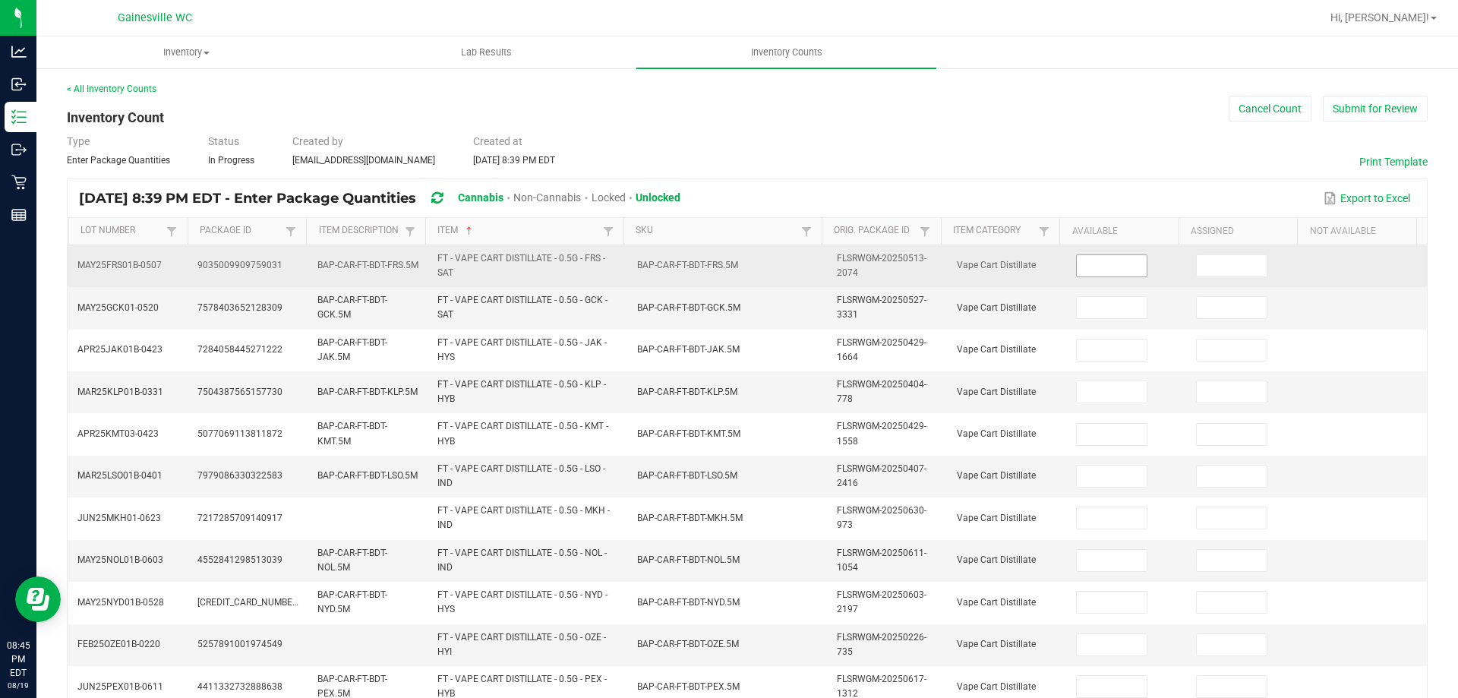
click at [1079, 260] on input at bounding box center [1111, 265] width 70 height 21
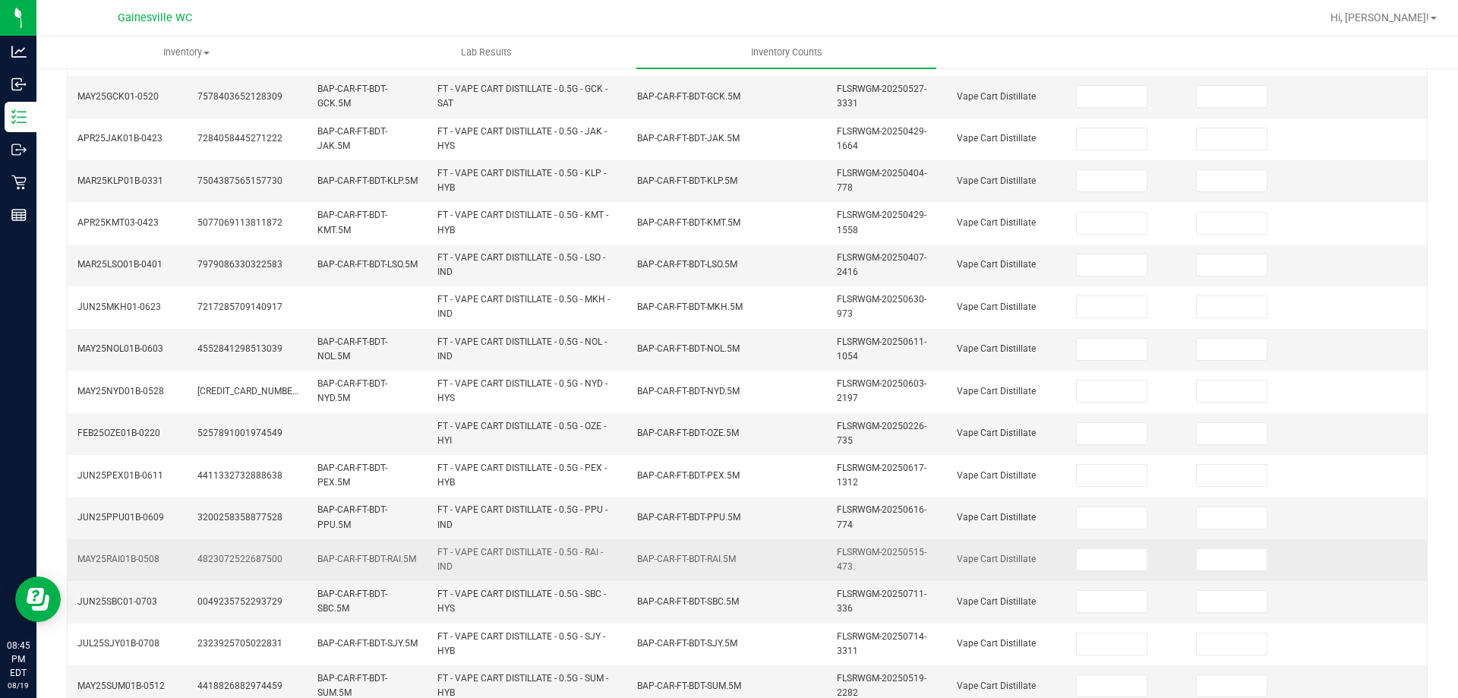
scroll to position [443, 0]
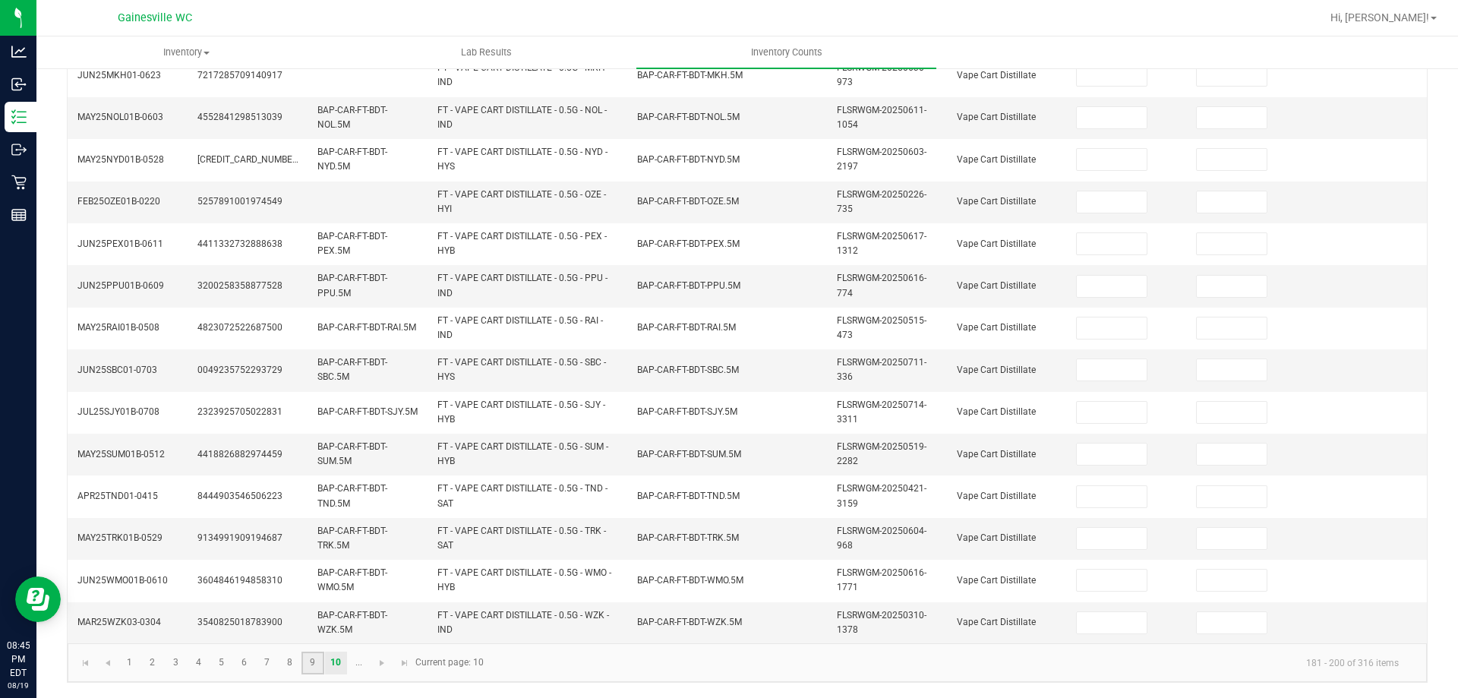
click at [307, 660] on link "9" at bounding box center [312, 662] width 22 height 23
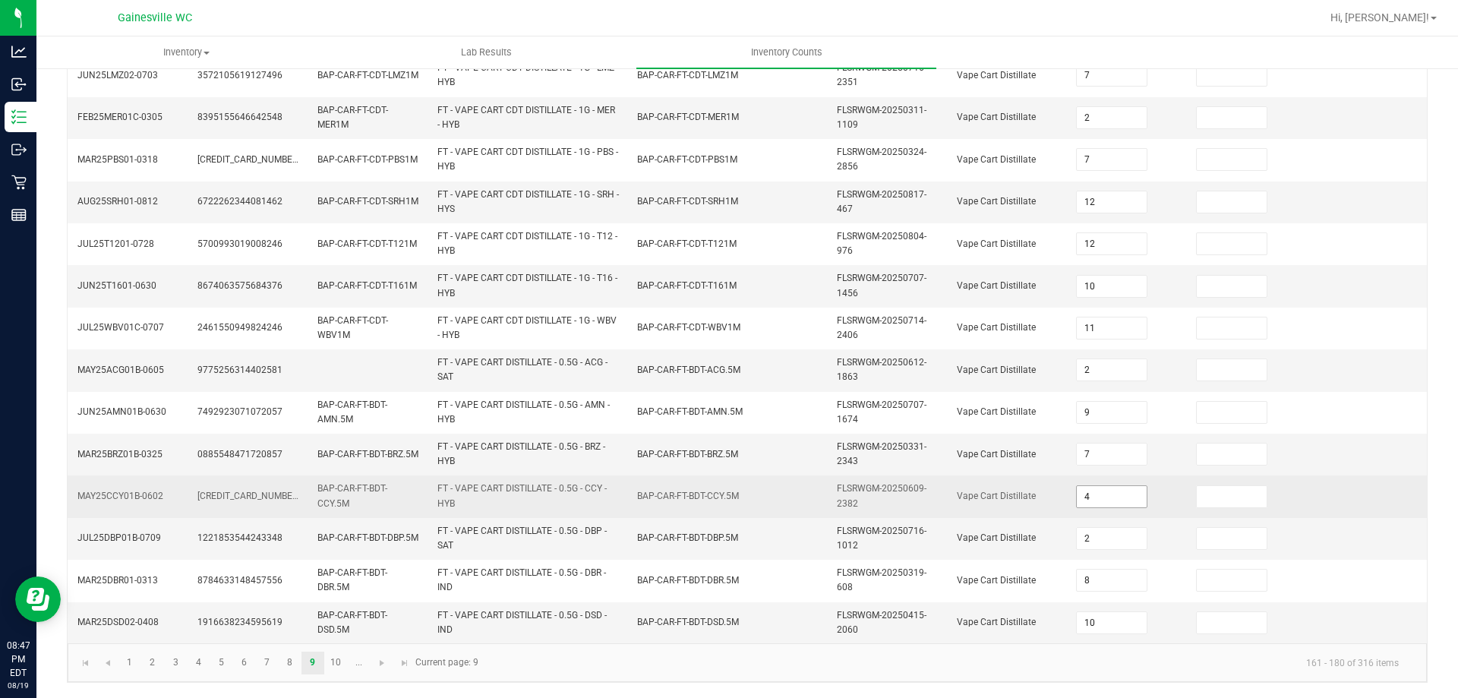
click at [1117, 502] on input "4" at bounding box center [1111, 496] width 70 height 21
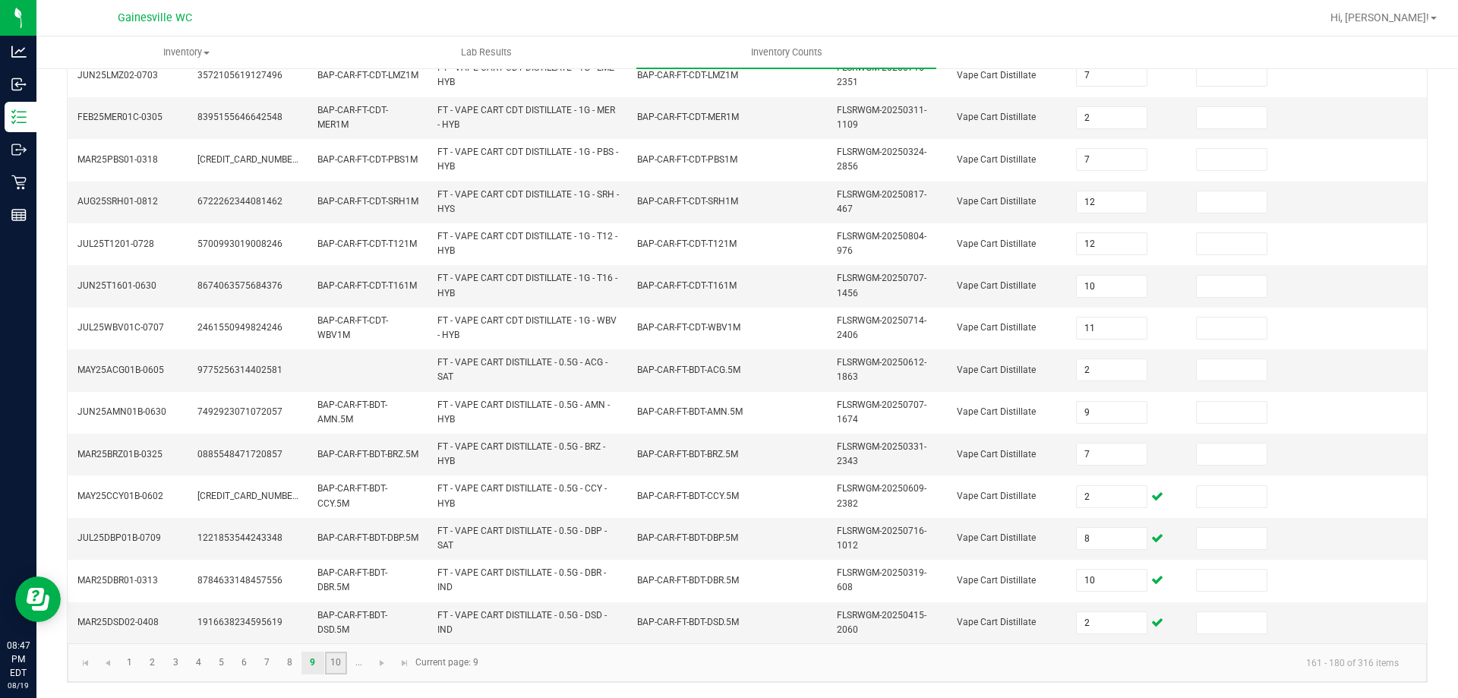
click at [331, 670] on link "10" at bounding box center [336, 662] width 22 height 23
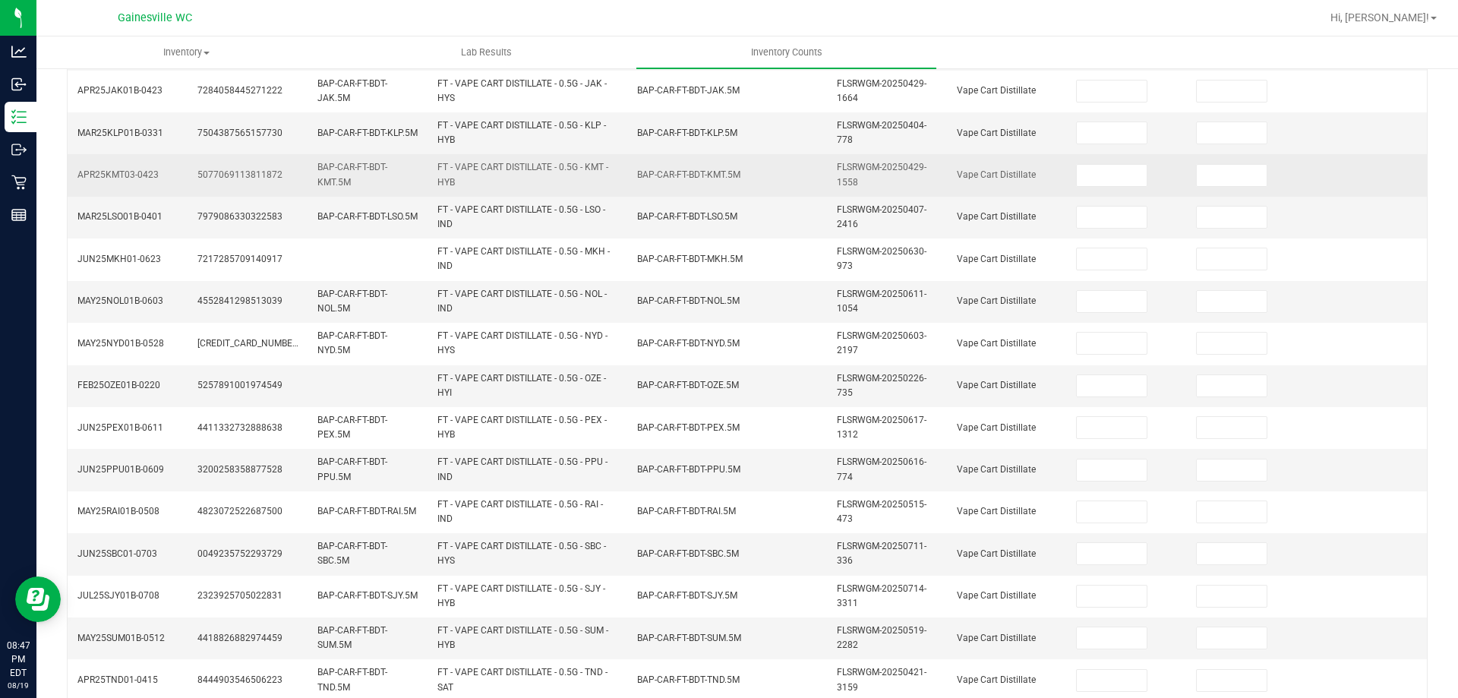
scroll to position [0, 0]
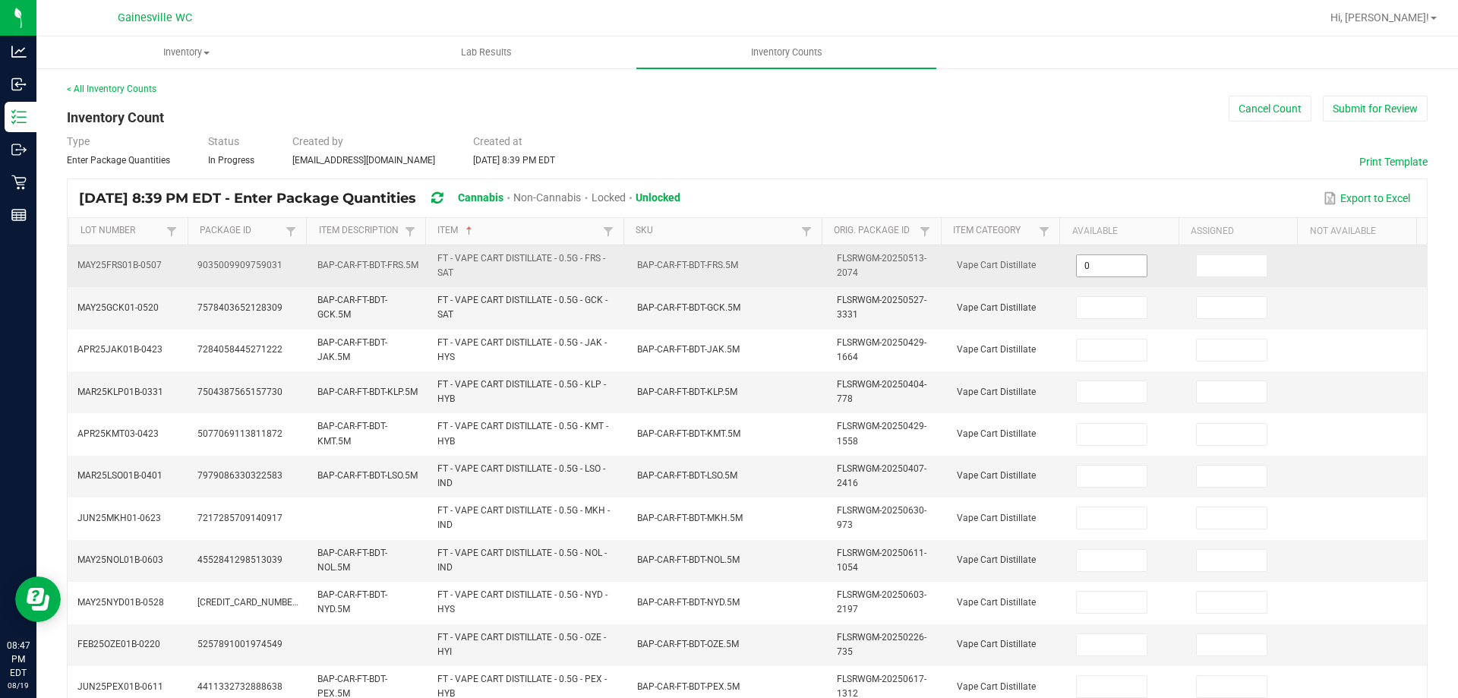
click at [1125, 263] on input "0" at bounding box center [1111, 265] width 70 height 21
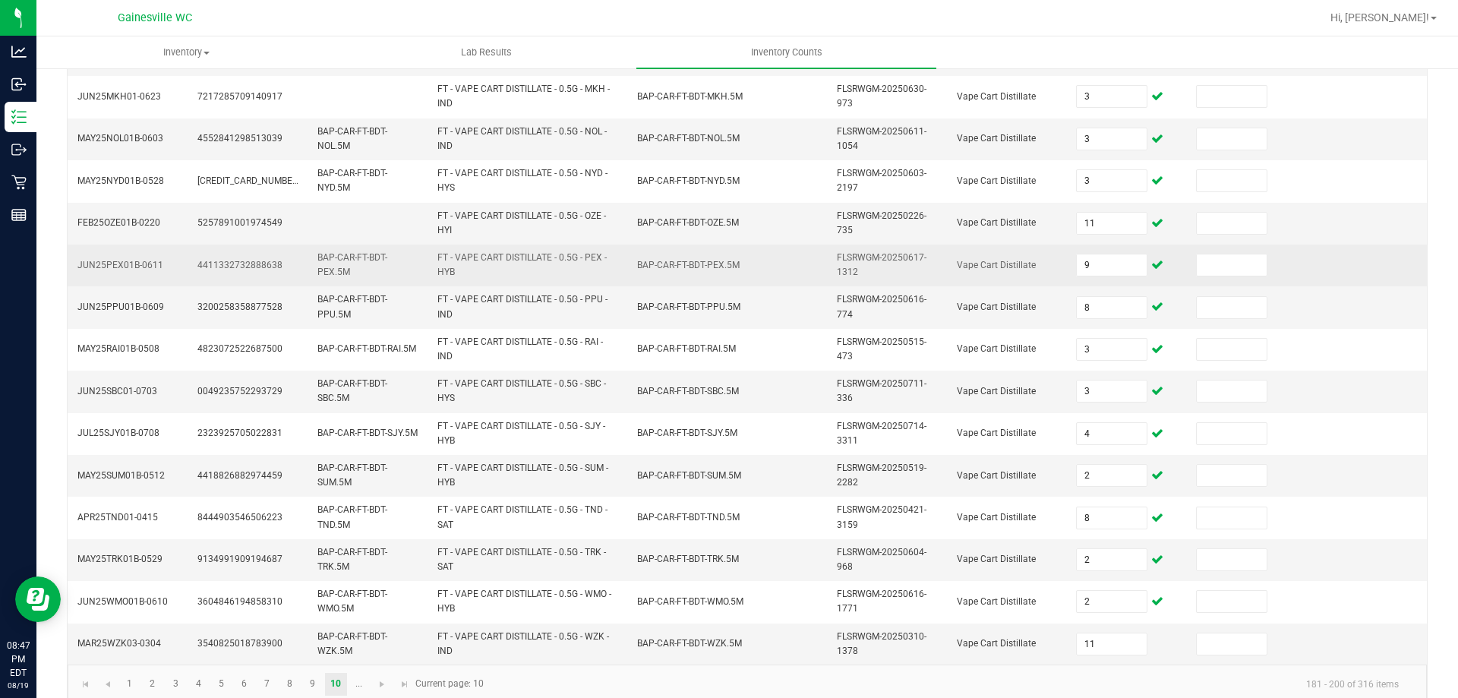
scroll to position [443, 0]
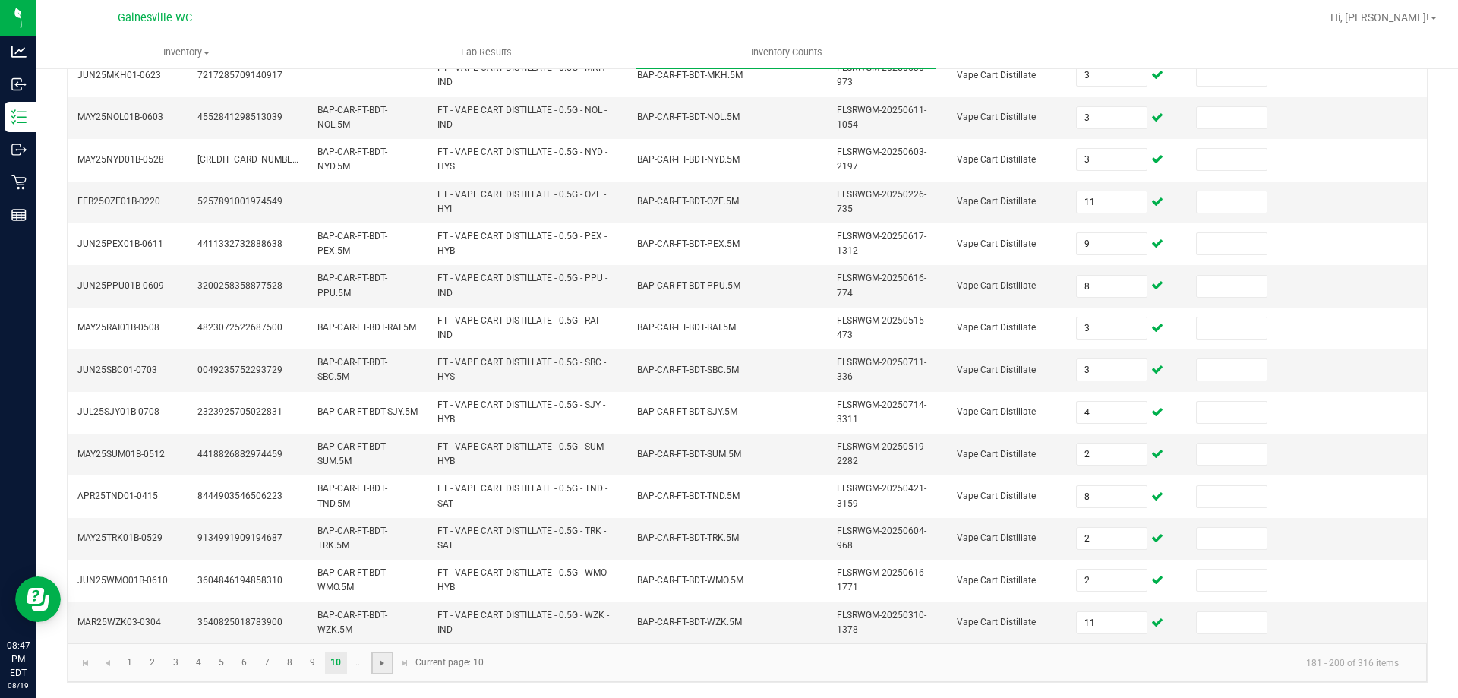
click at [377, 664] on span "Go to the next page" at bounding box center [382, 663] width 12 height 12
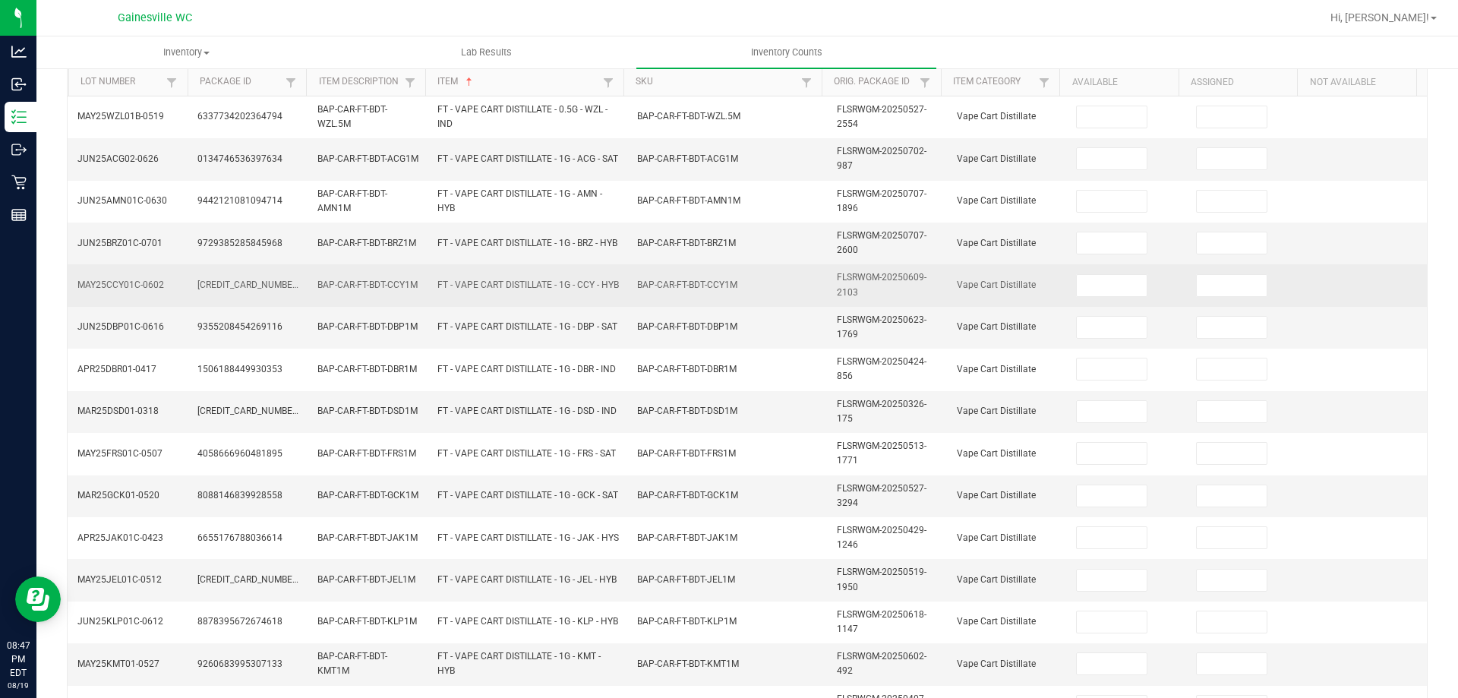
scroll to position [0, 0]
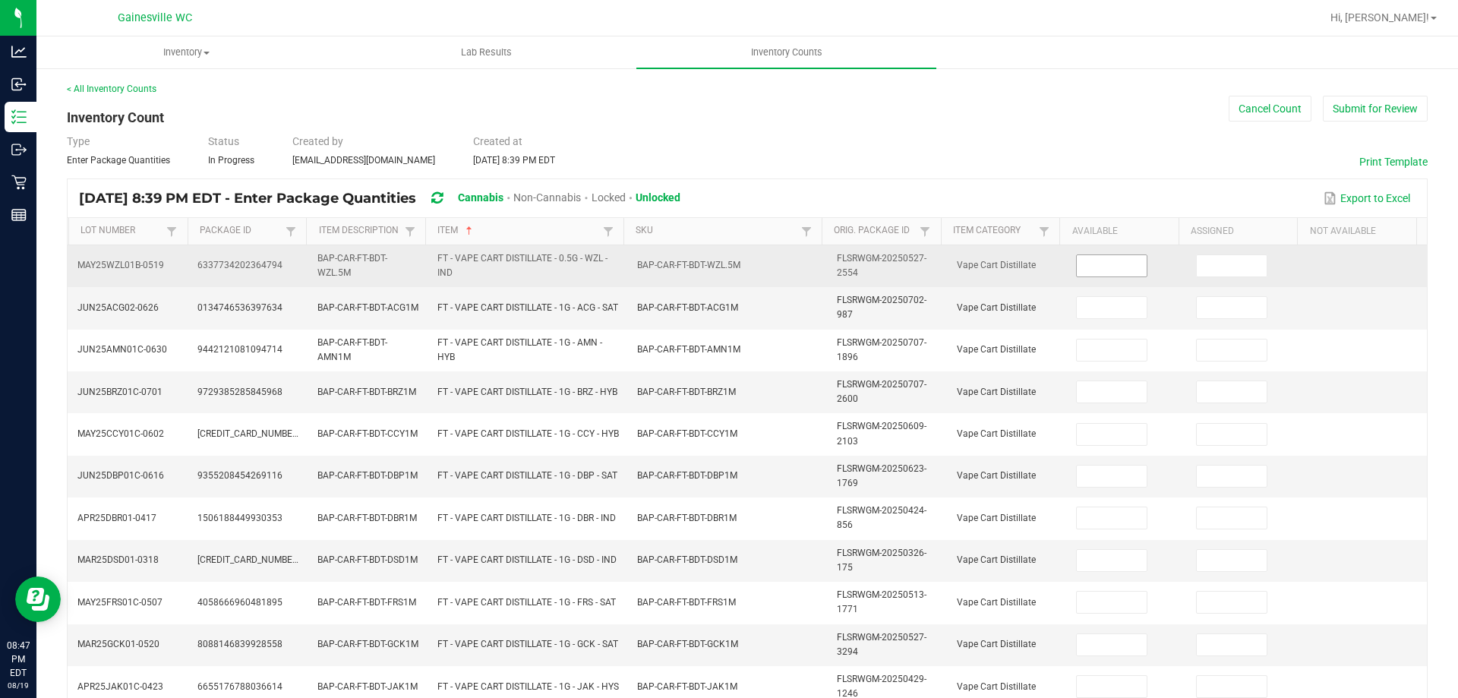
click at [1112, 270] on input at bounding box center [1111, 265] width 70 height 21
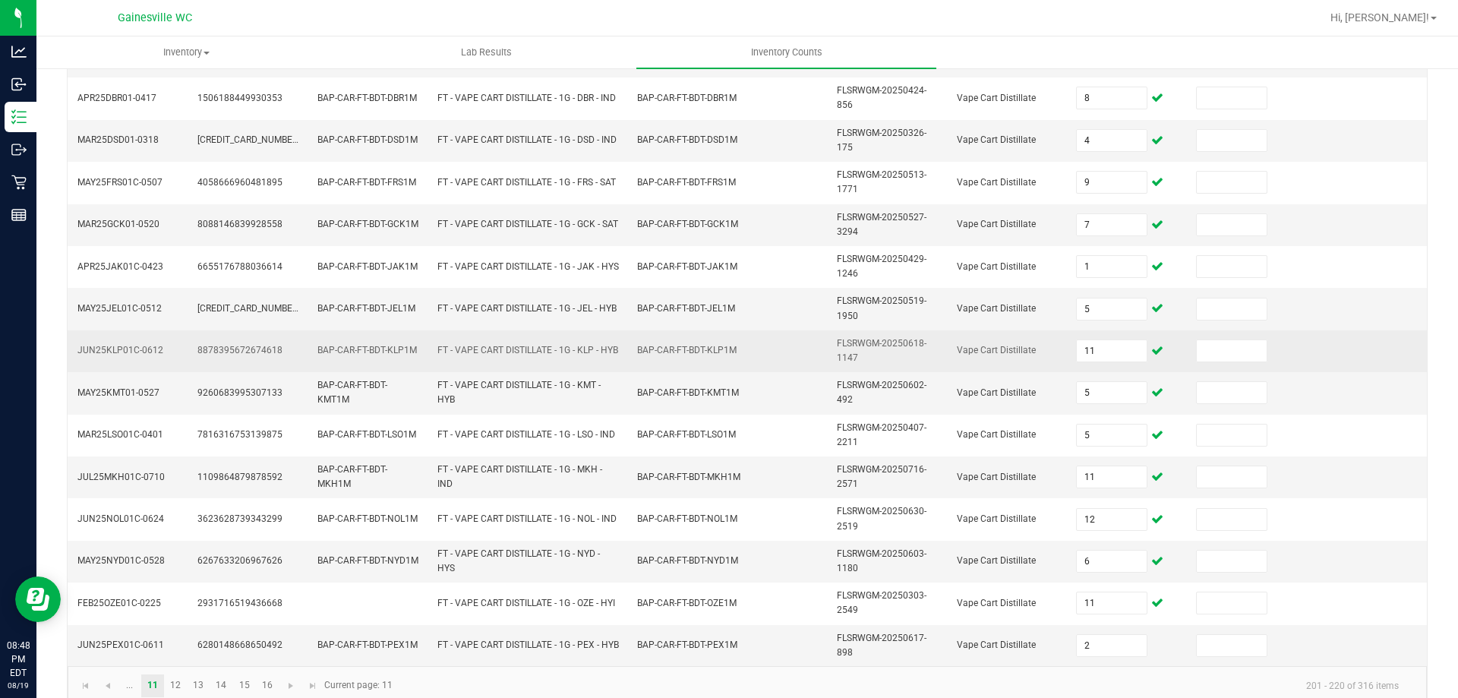
scroll to position [443, 0]
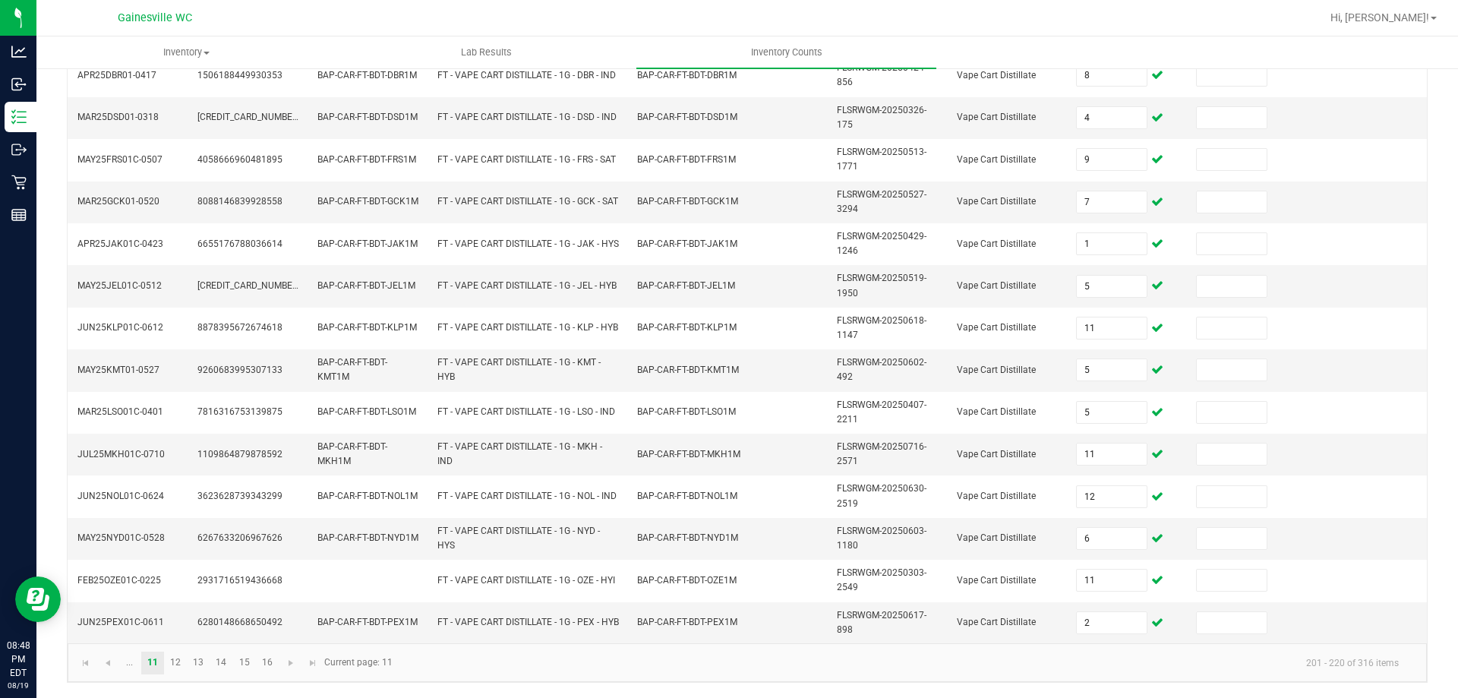
click at [169, 674] on kendo-pager "... 11 12 13 14 15 16 201 - 220 of 316 items Current page: 11" at bounding box center [747, 662] width 1359 height 39
click at [173, 668] on link "12" at bounding box center [176, 662] width 22 height 23
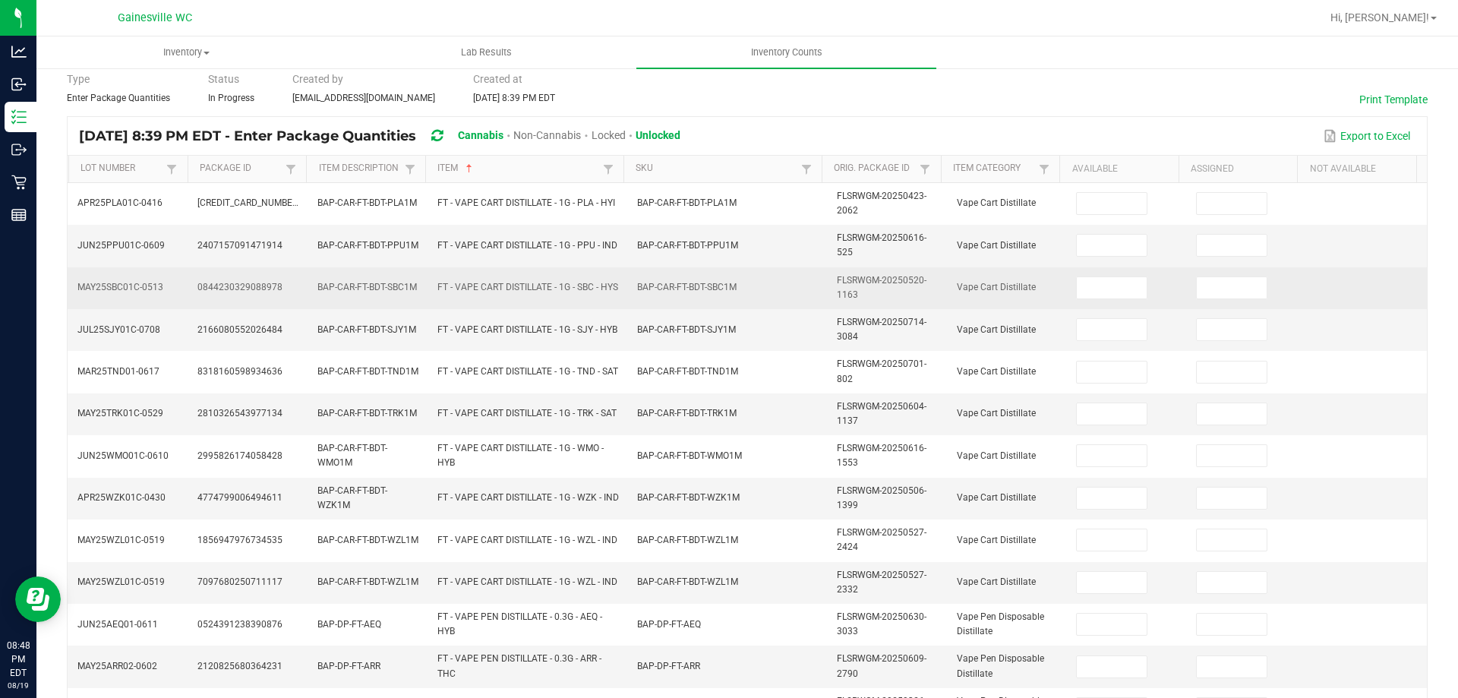
scroll to position [0, 0]
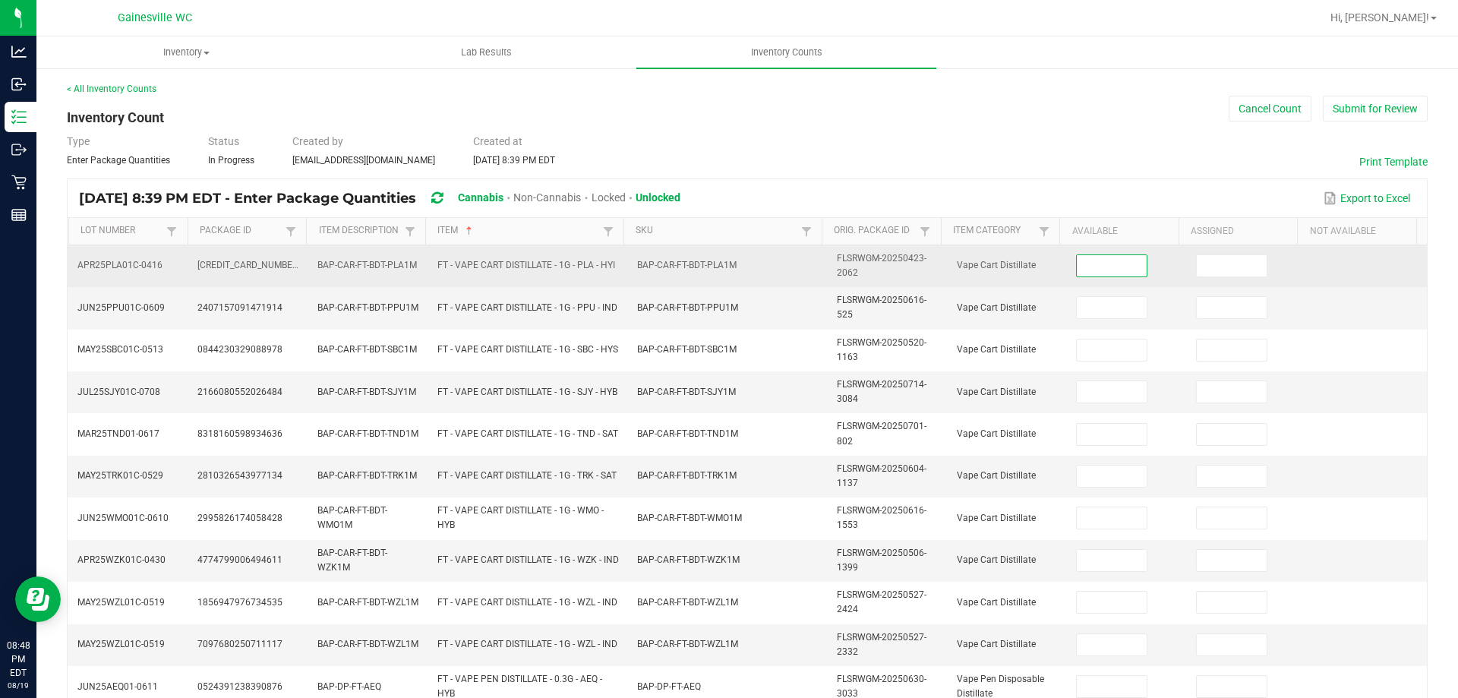
click at [1089, 271] on input at bounding box center [1111, 265] width 70 height 21
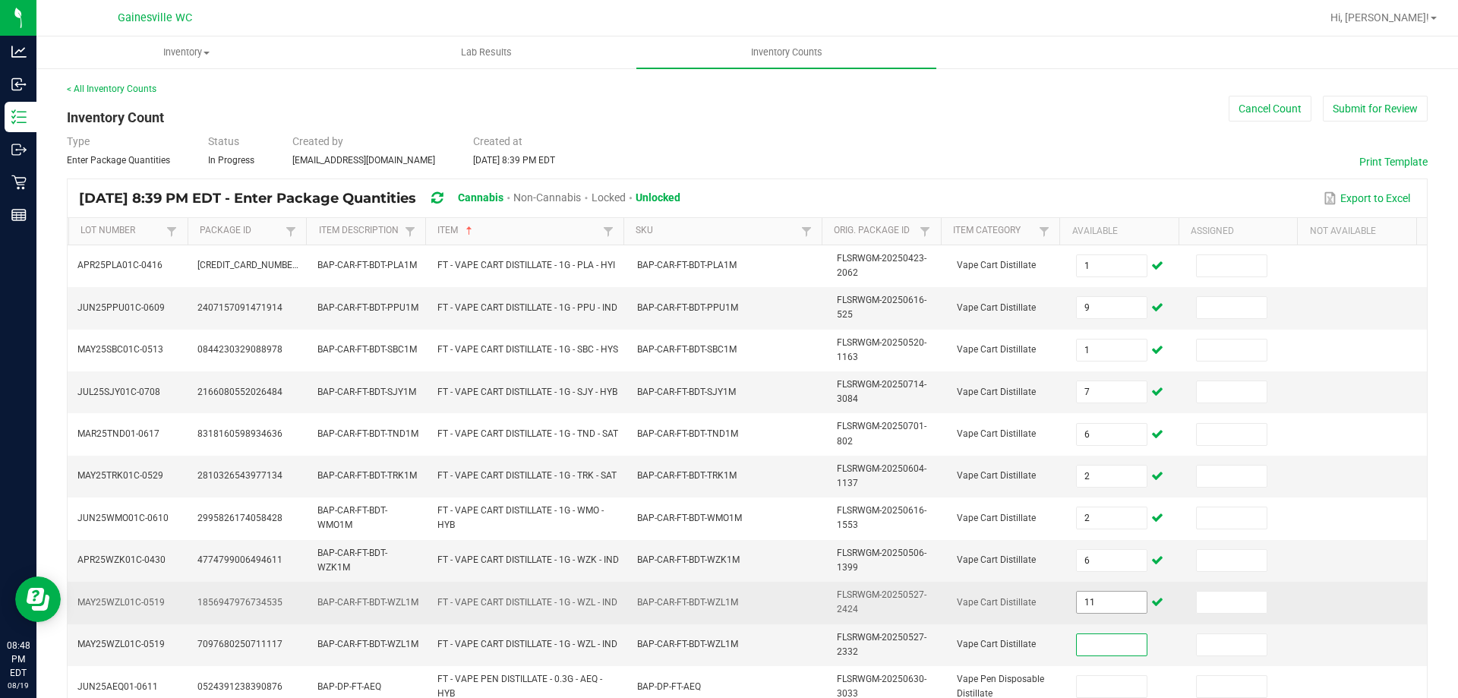
click at [1098, 607] on input "11" at bounding box center [1111, 601] width 70 height 21
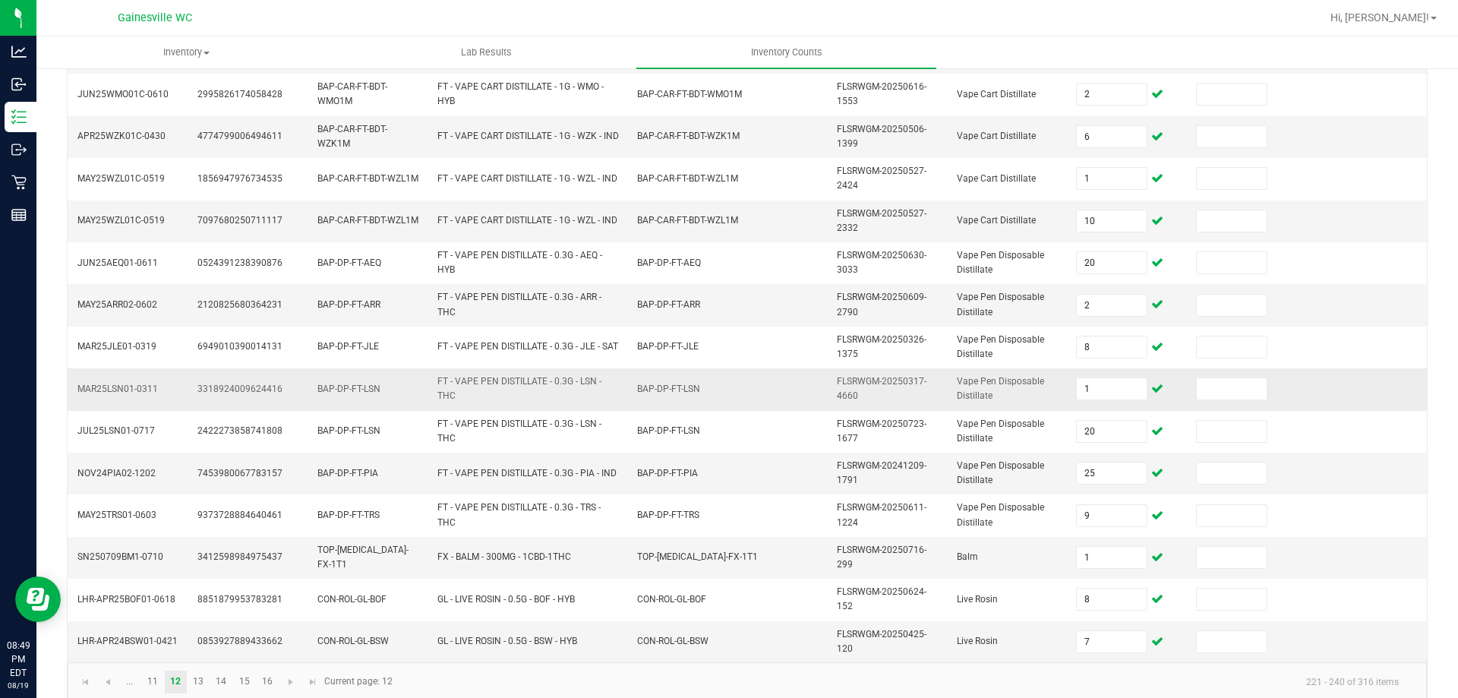
scroll to position [443, 0]
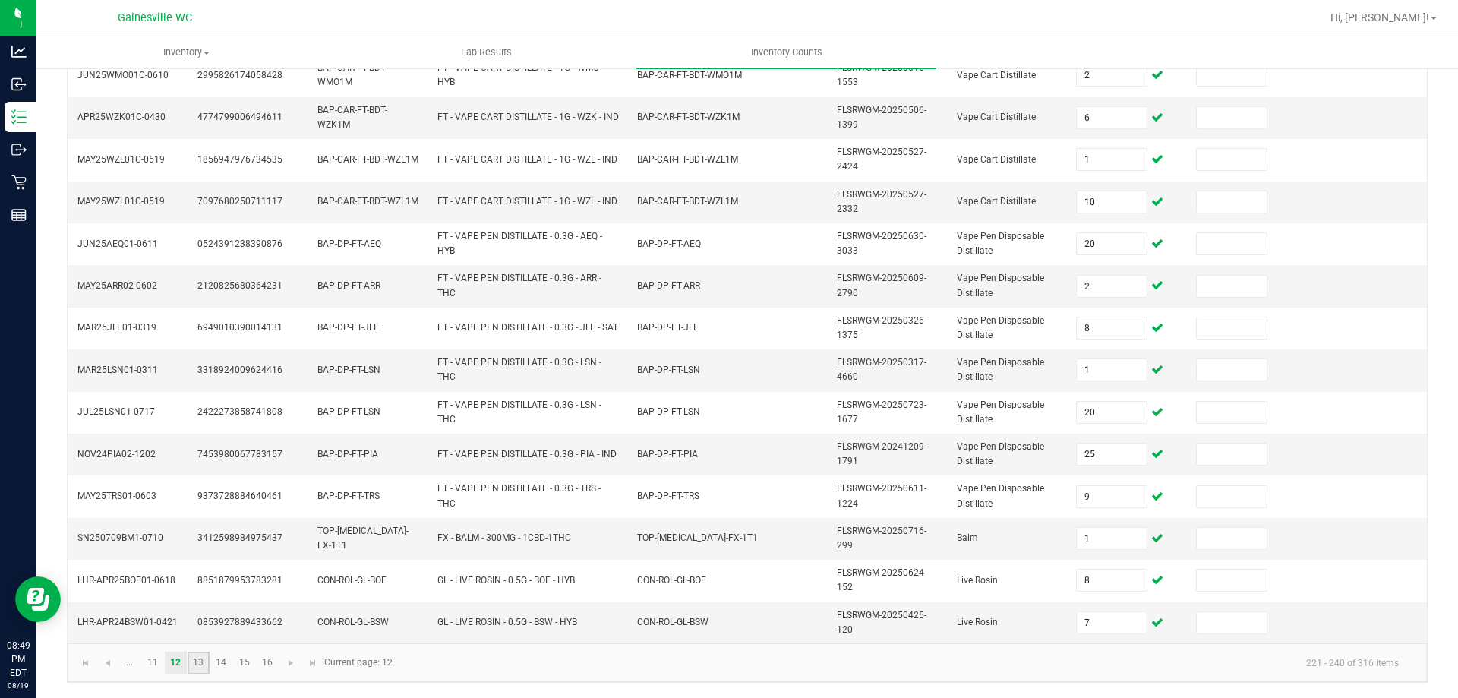
click at [191, 663] on link "13" at bounding box center [199, 662] width 22 height 23
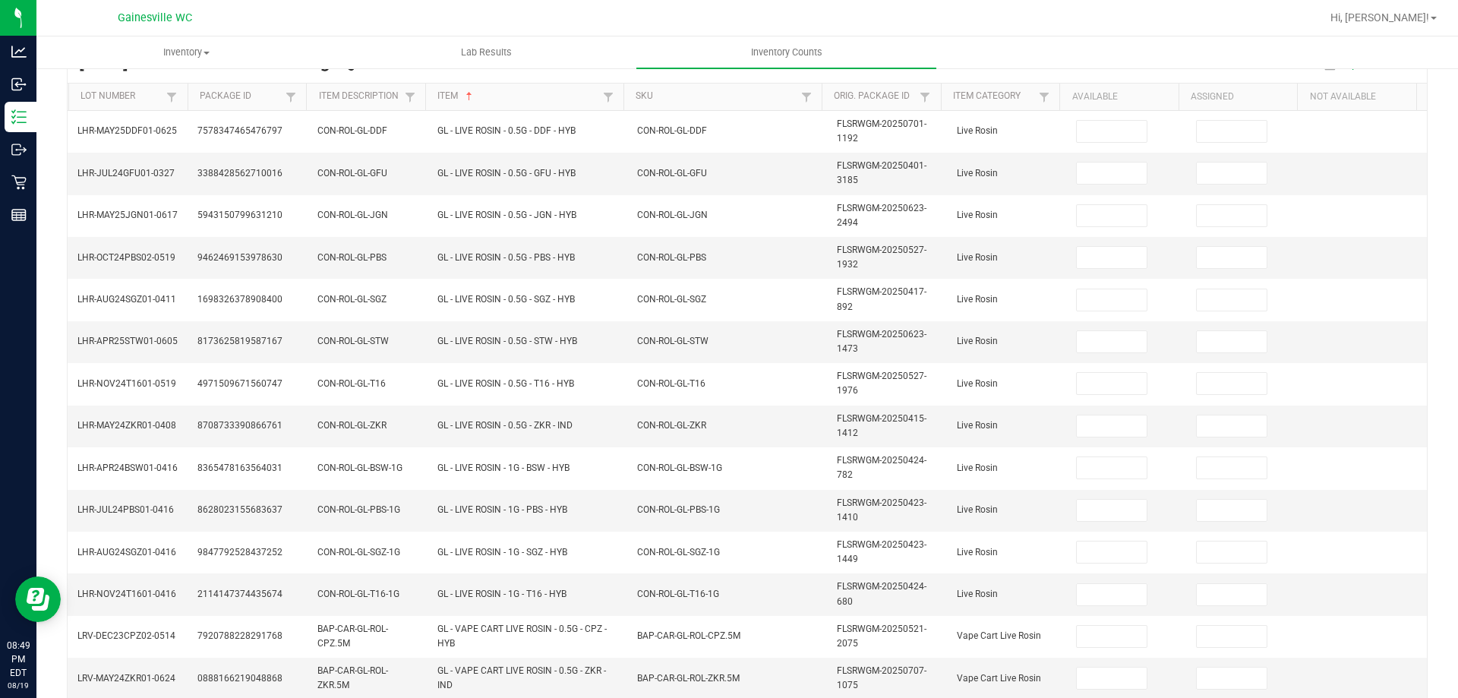
scroll to position [0, 0]
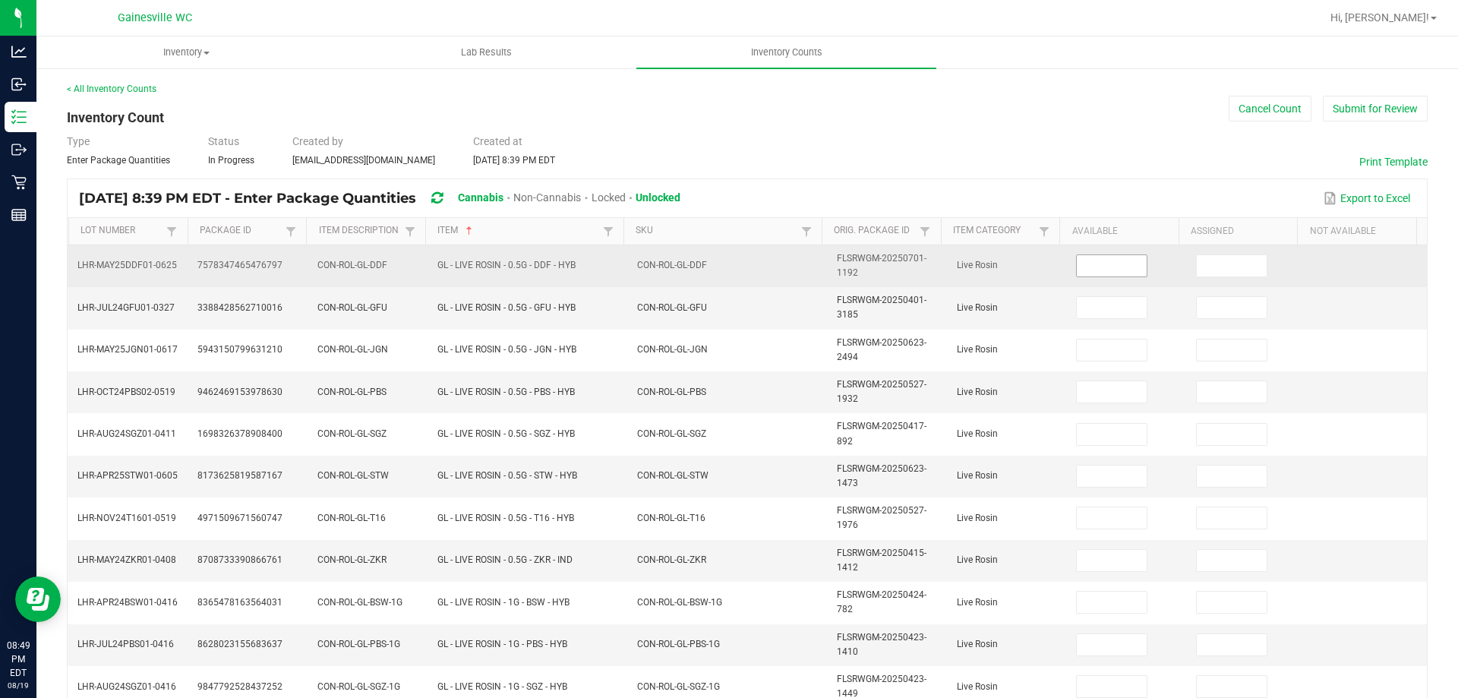
click at [1082, 261] on input at bounding box center [1111, 265] width 70 height 21
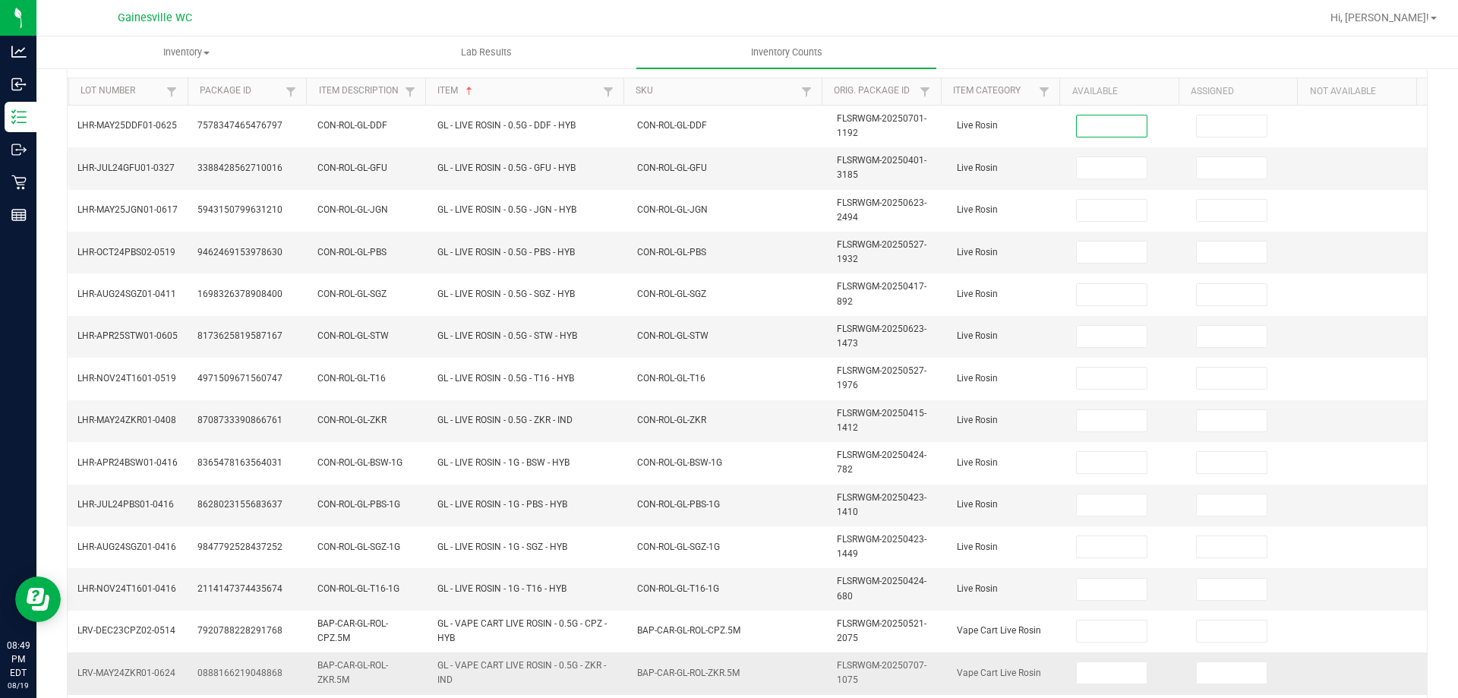
scroll to position [443, 0]
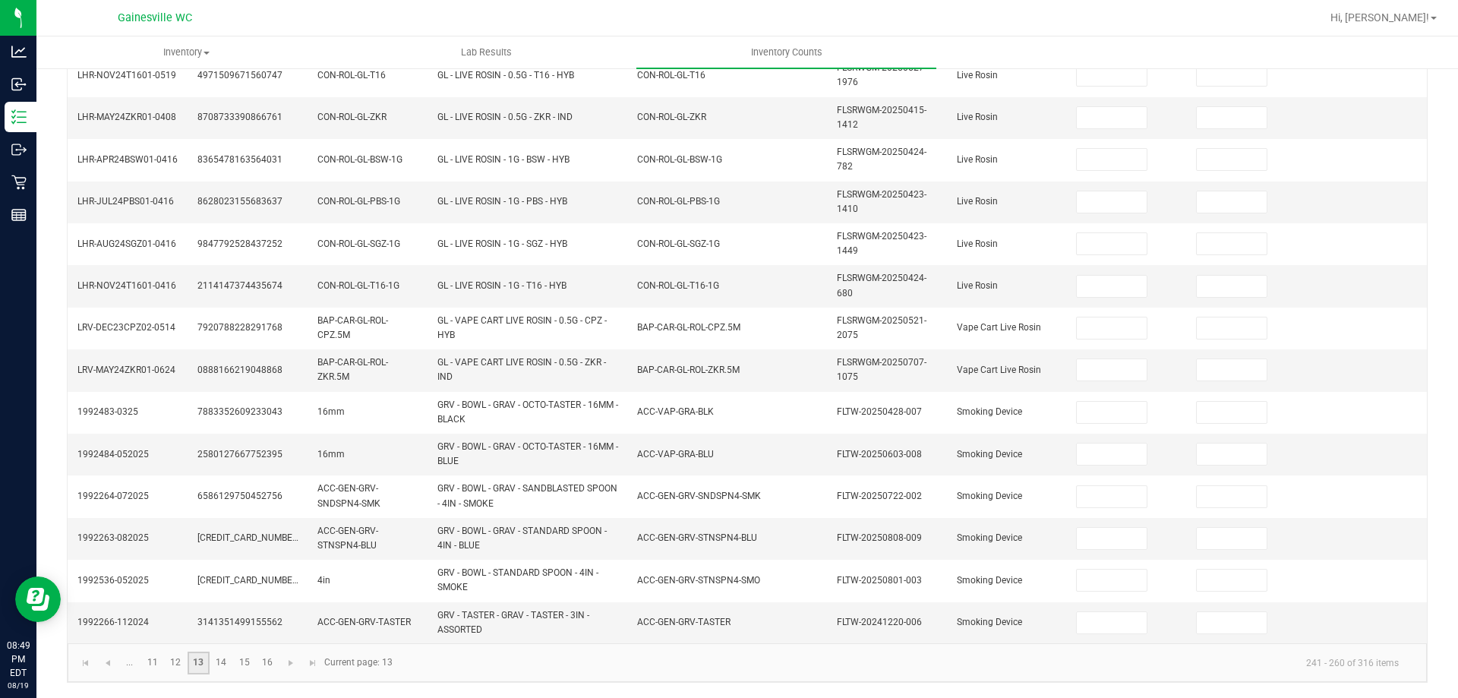
click at [188, 671] on link "13" at bounding box center [199, 662] width 22 height 23
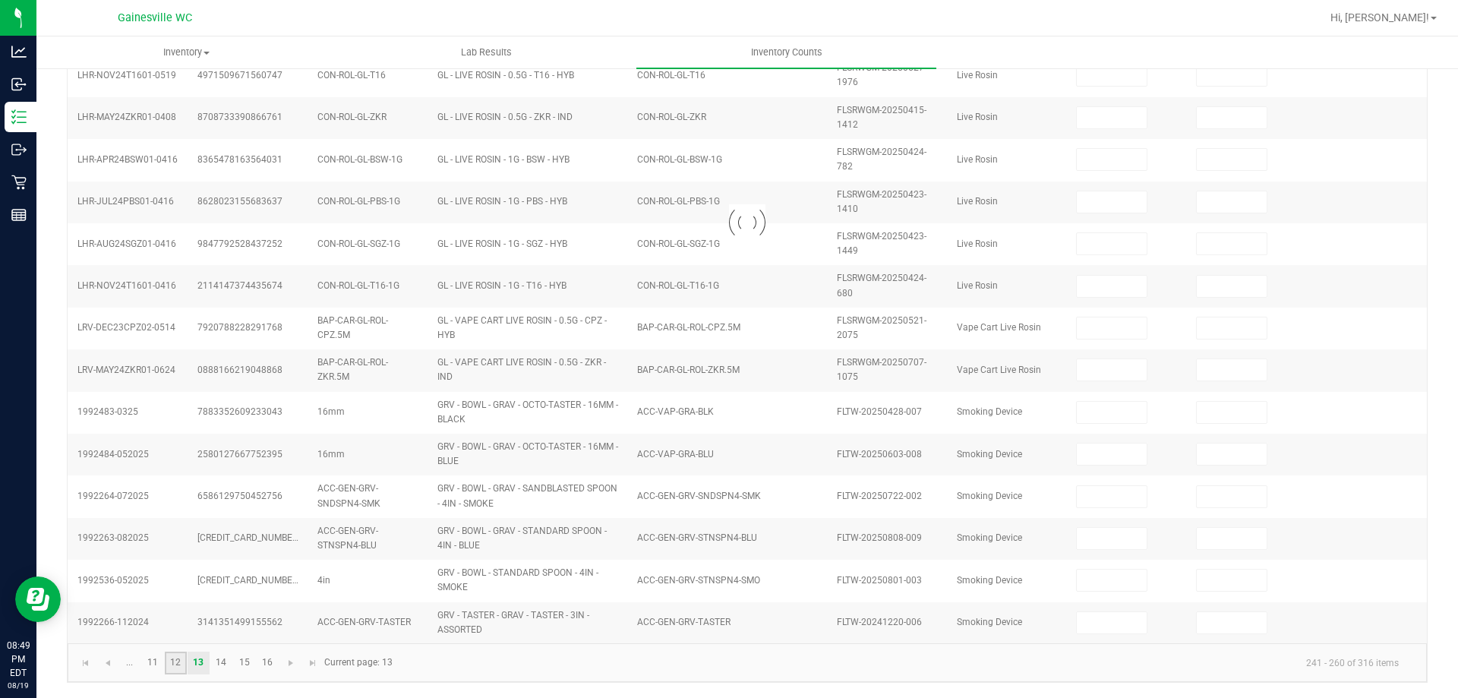
click at [181, 668] on link "12" at bounding box center [176, 662] width 22 height 23
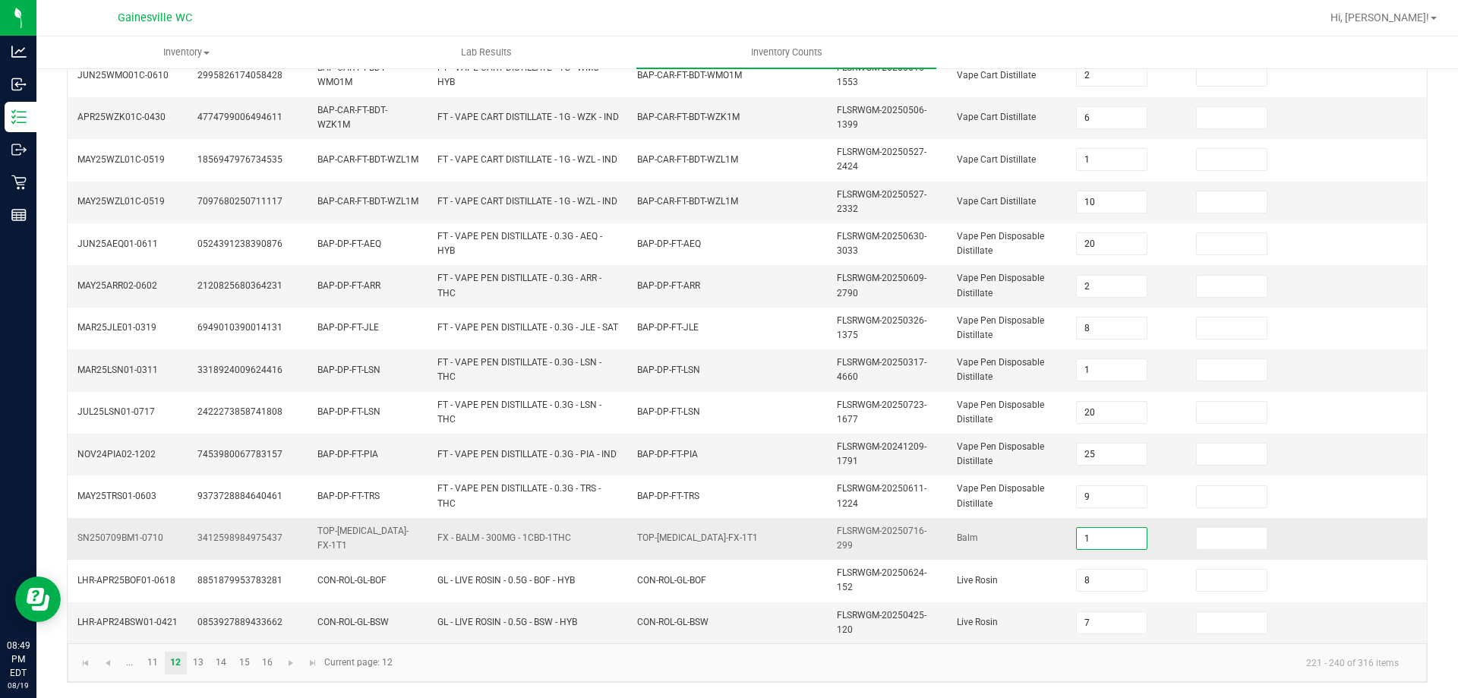
click at [1096, 543] on input "1" at bounding box center [1111, 538] width 70 height 21
click at [194, 661] on link "13" at bounding box center [199, 662] width 22 height 23
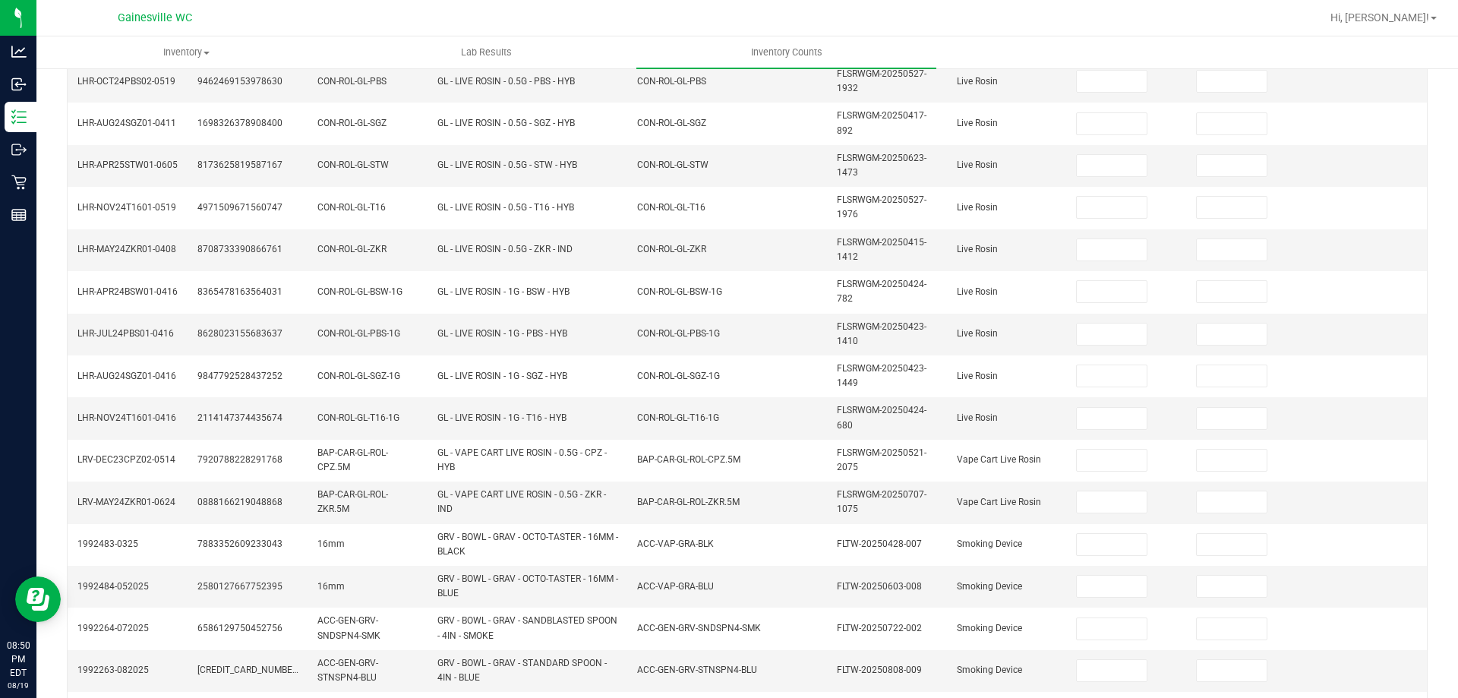
scroll to position [0, 0]
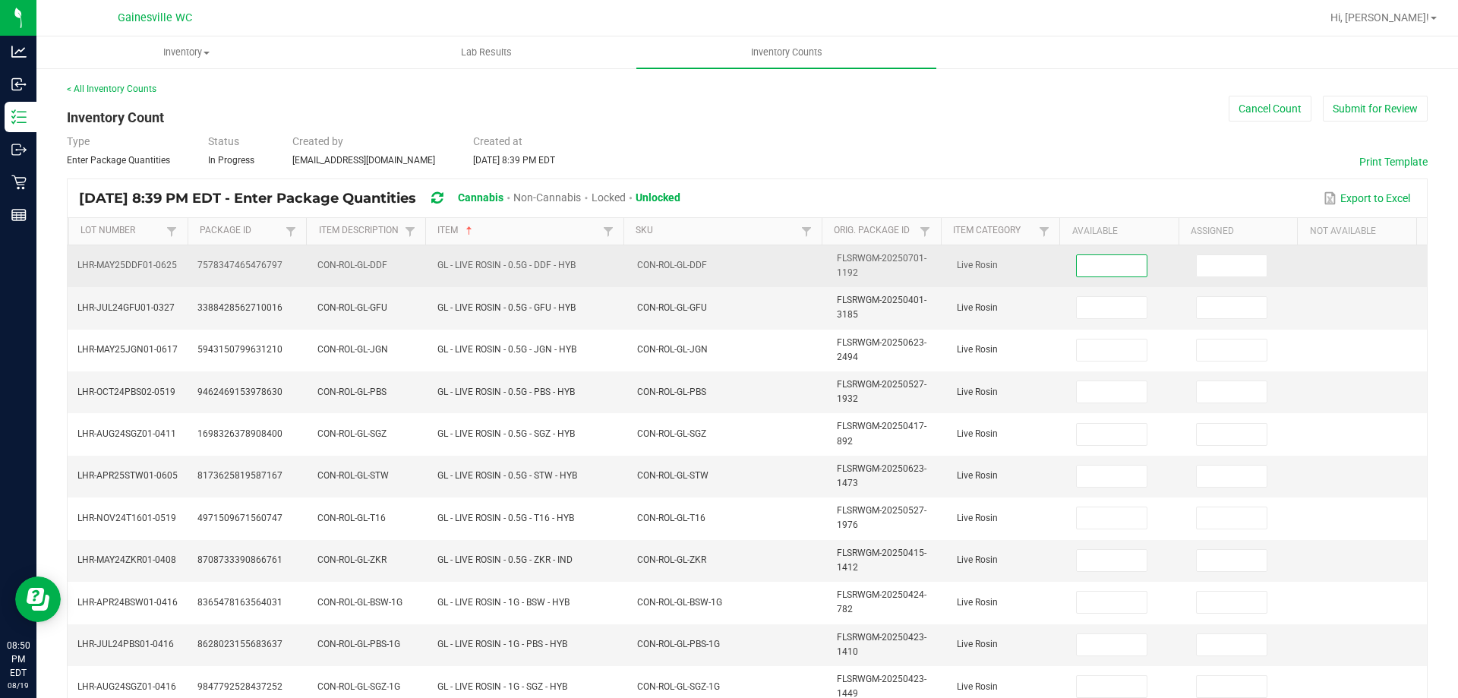
click at [1085, 266] on input at bounding box center [1111, 265] width 70 height 21
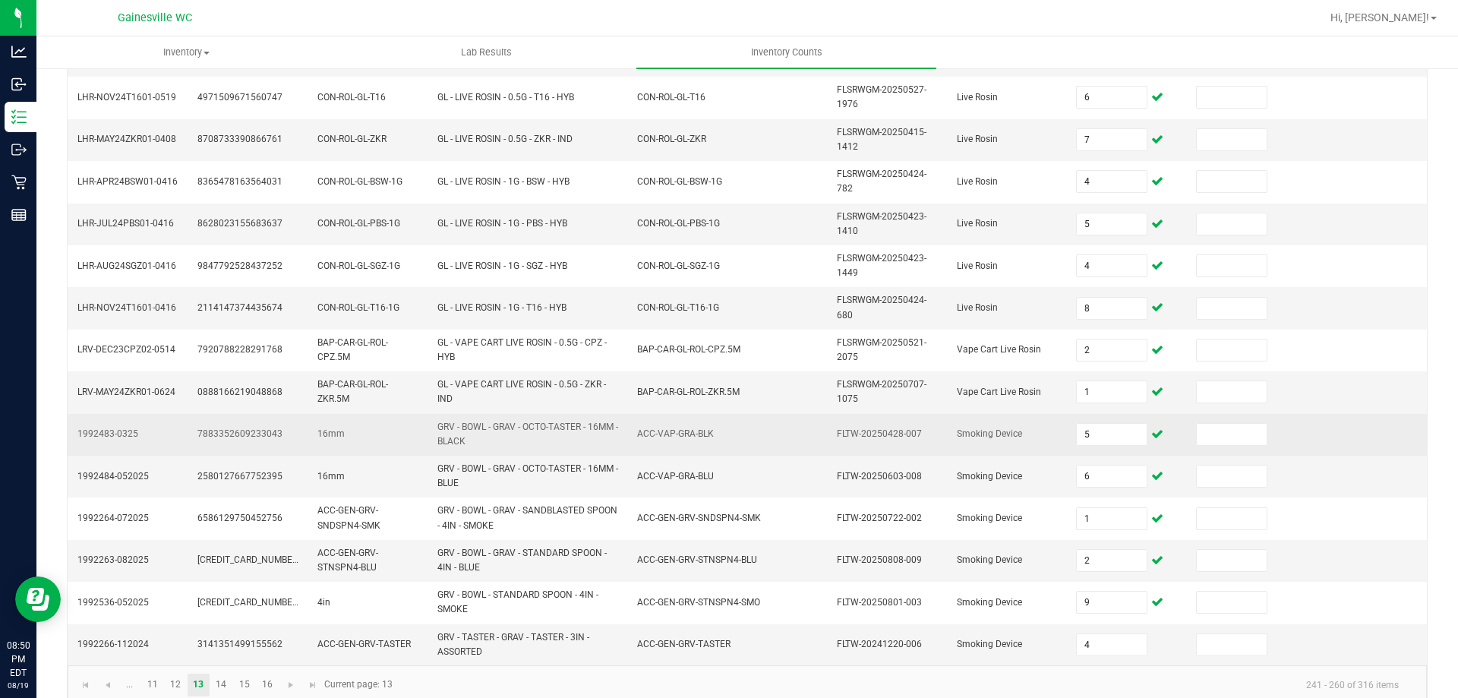
scroll to position [443, 0]
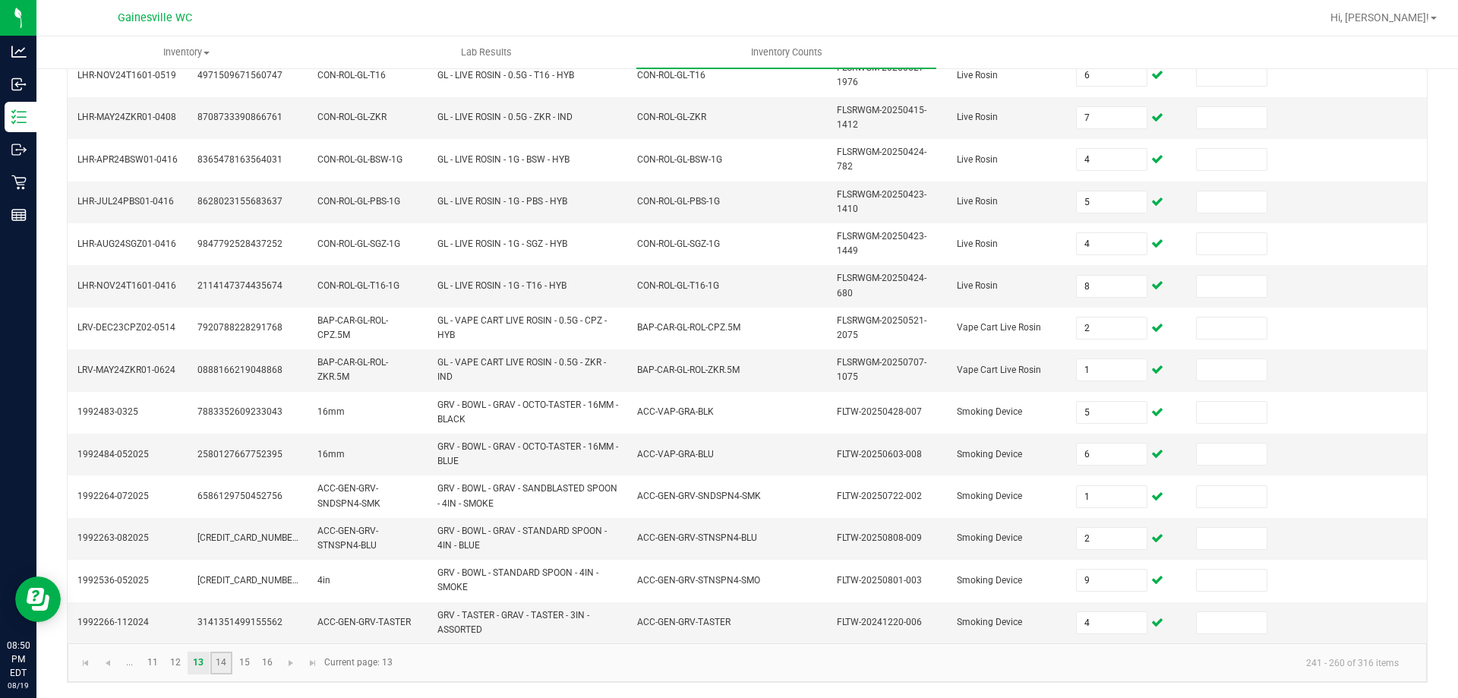
click at [225, 662] on link "14" at bounding box center [221, 662] width 22 height 23
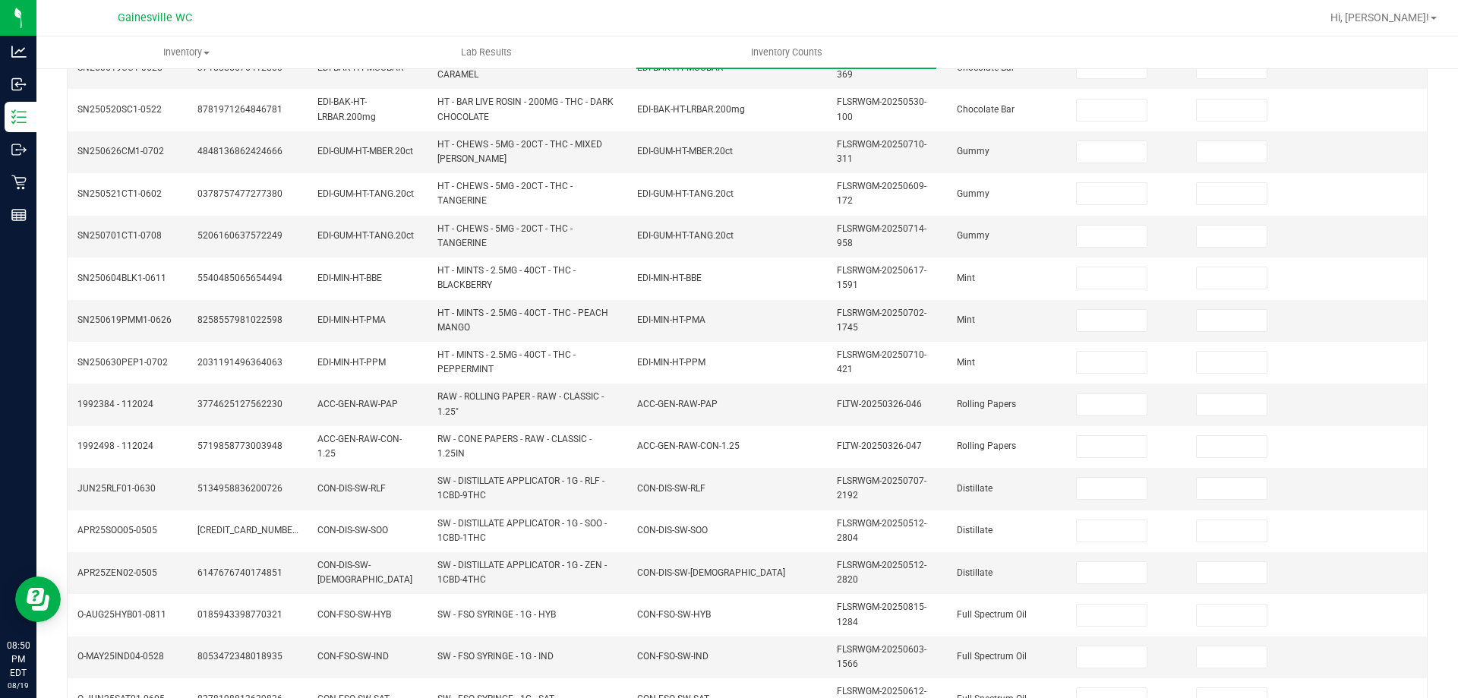
scroll to position [0, 0]
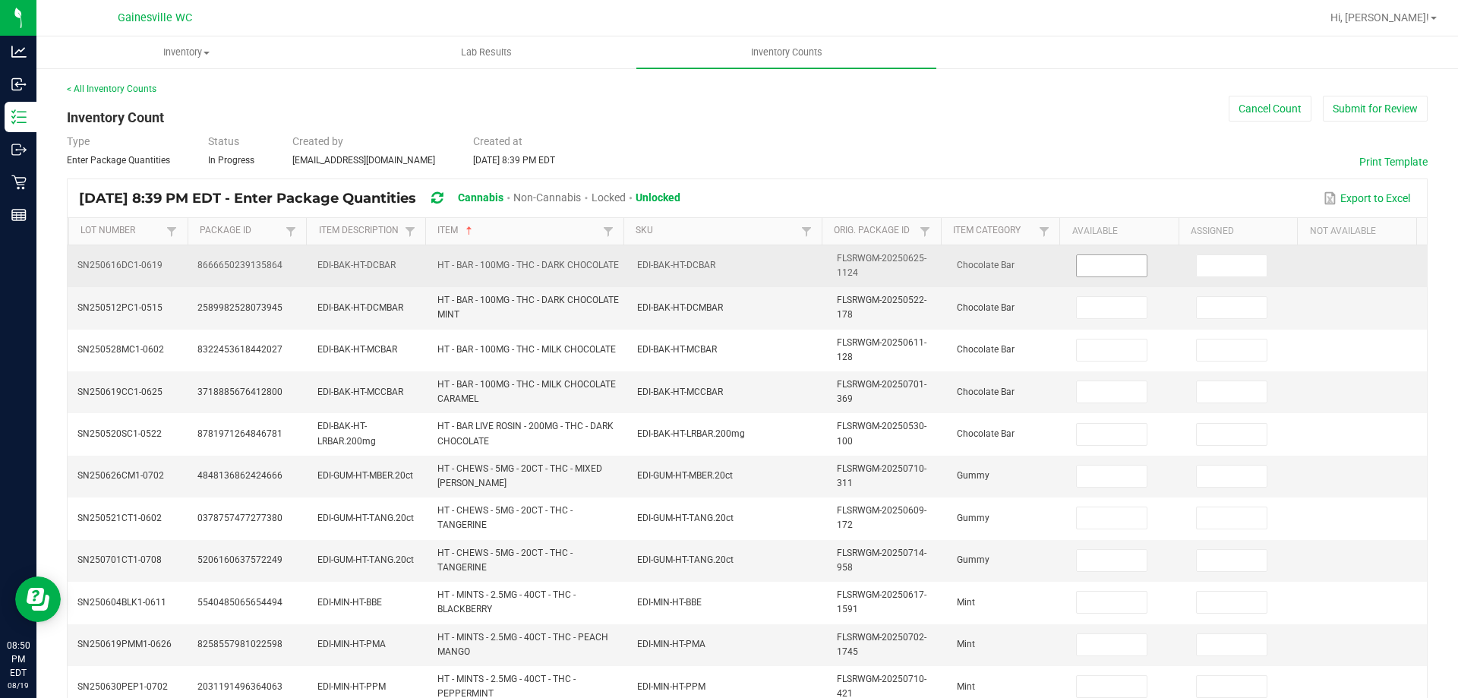
click at [1076, 268] on input at bounding box center [1111, 265] width 70 height 21
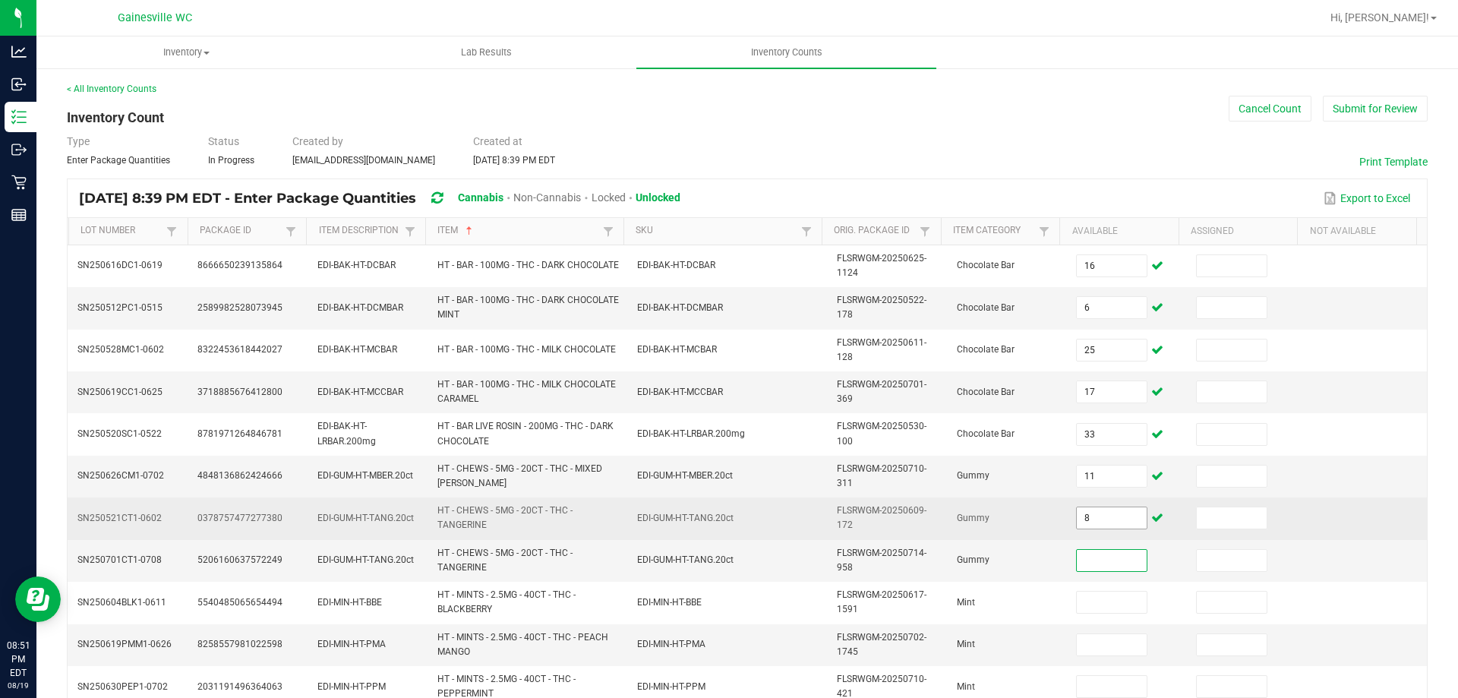
click at [1102, 521] on input "8" at bounding box center [1111, 517] width 70 height 21
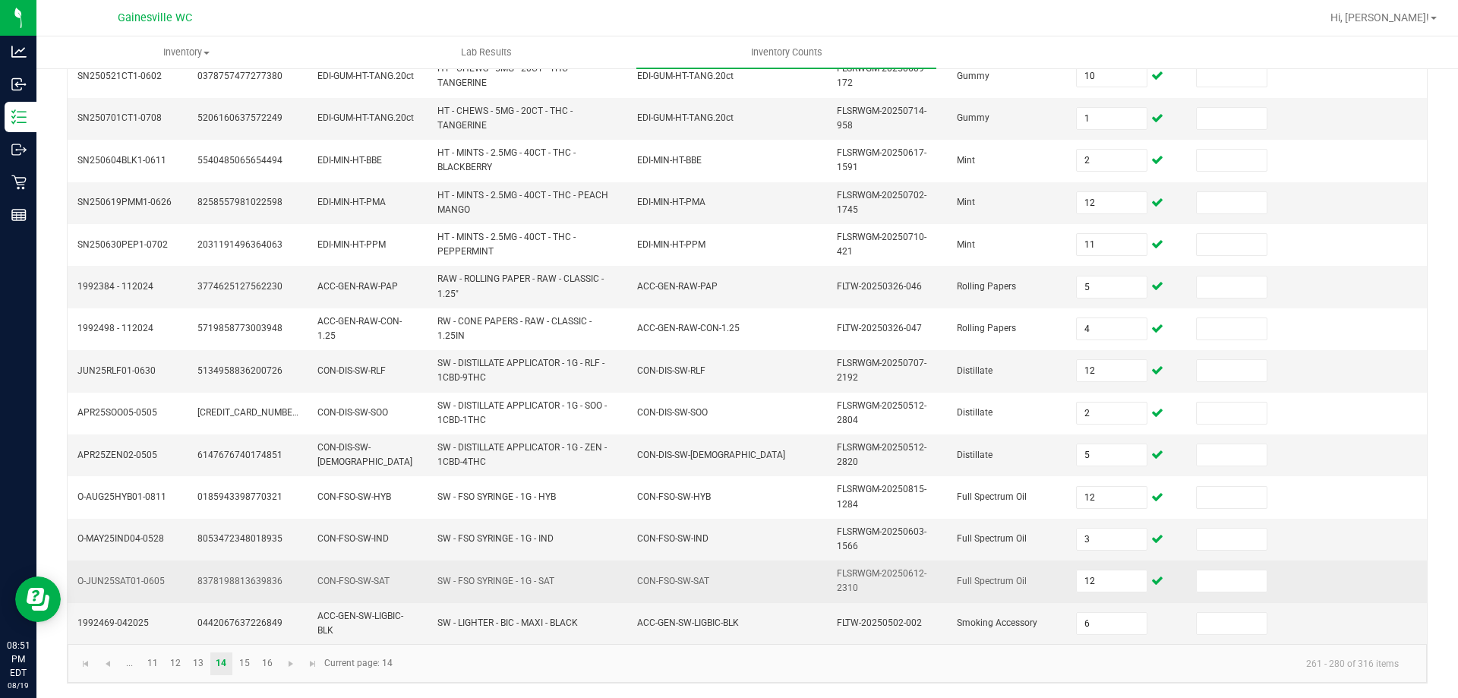
scroll to position [443, 0]
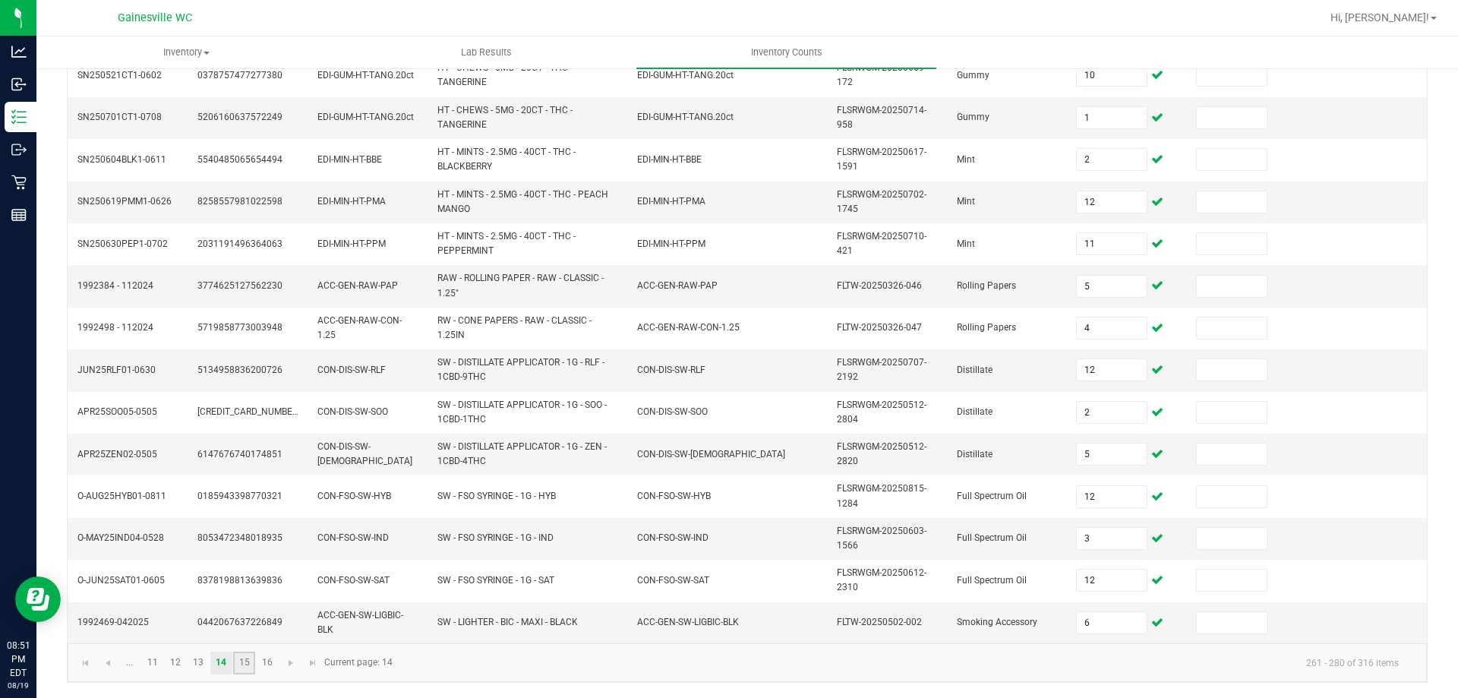
click at [252, 665] on link "15" at bounding box center [244, 662] width 22 height 23
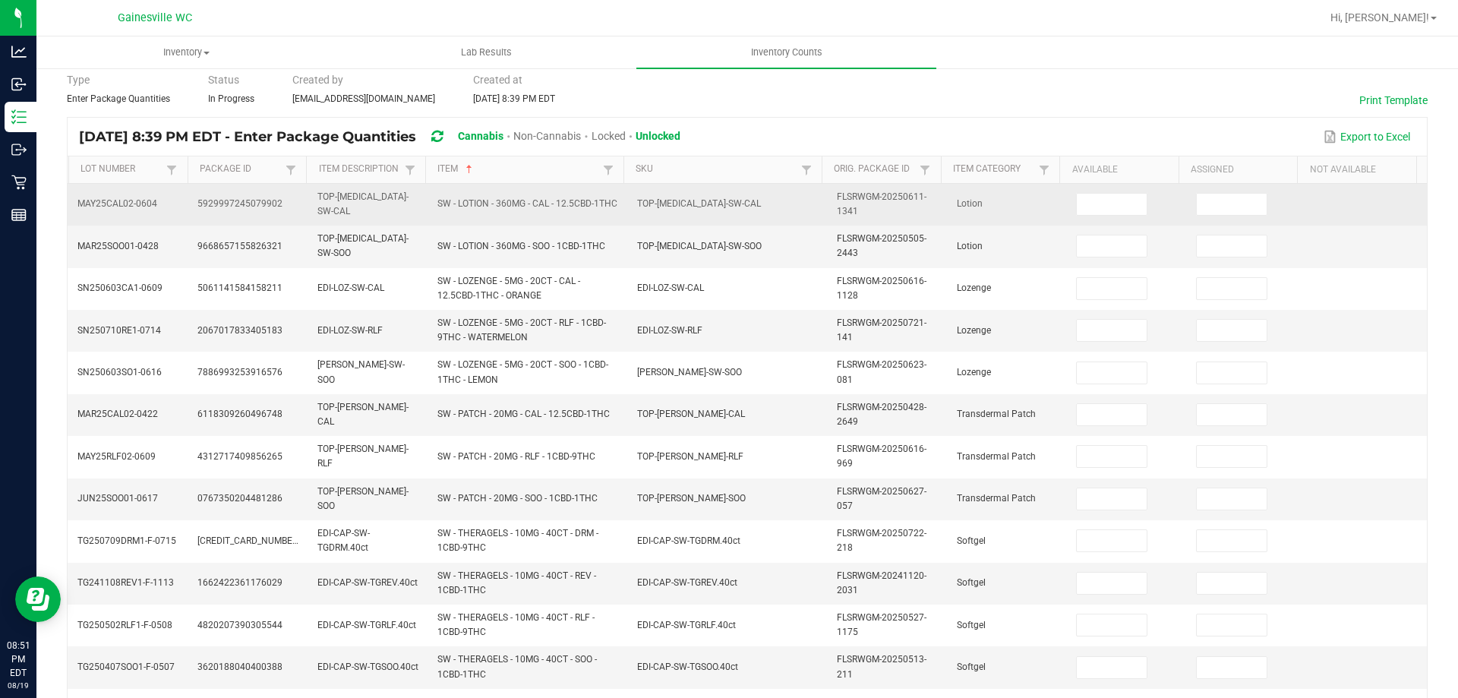
scroll to position [0, 0]
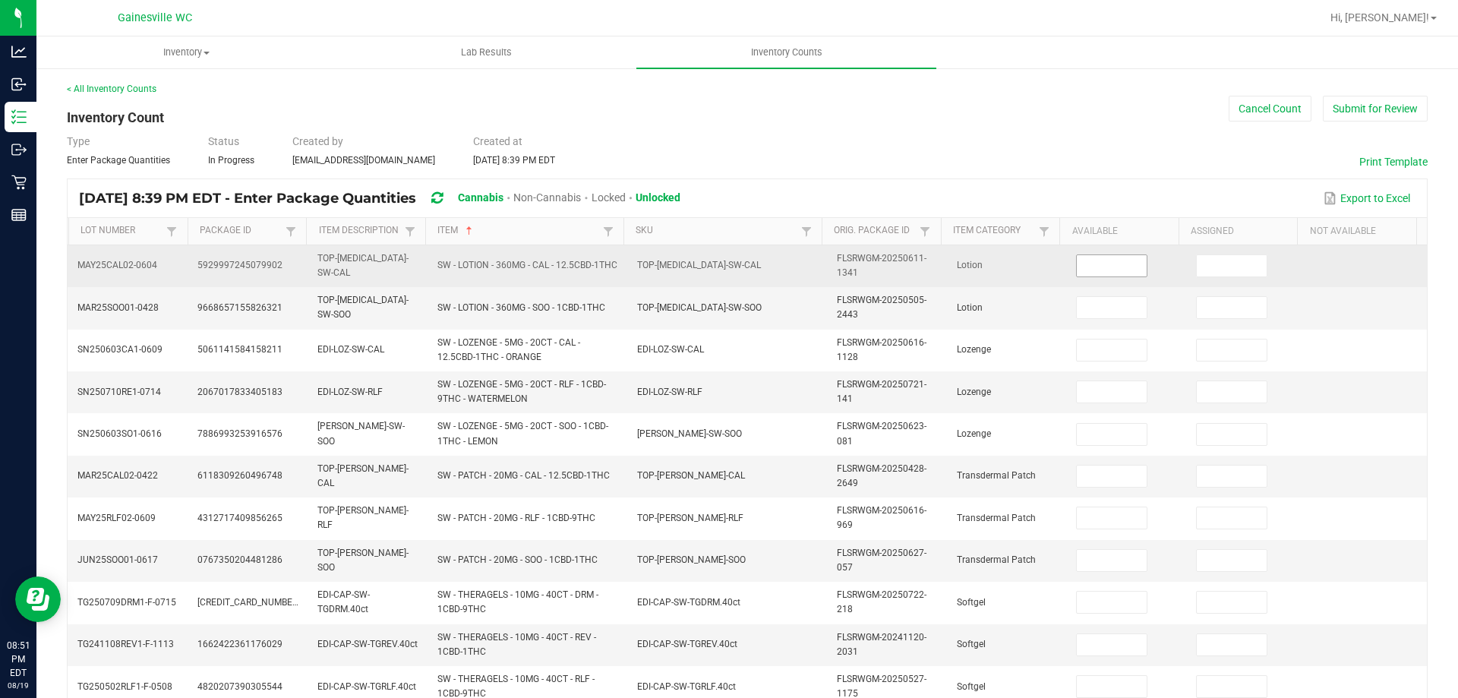
click at [1105, 272] on input at bounding box center [1111, 265] width 70 height 21
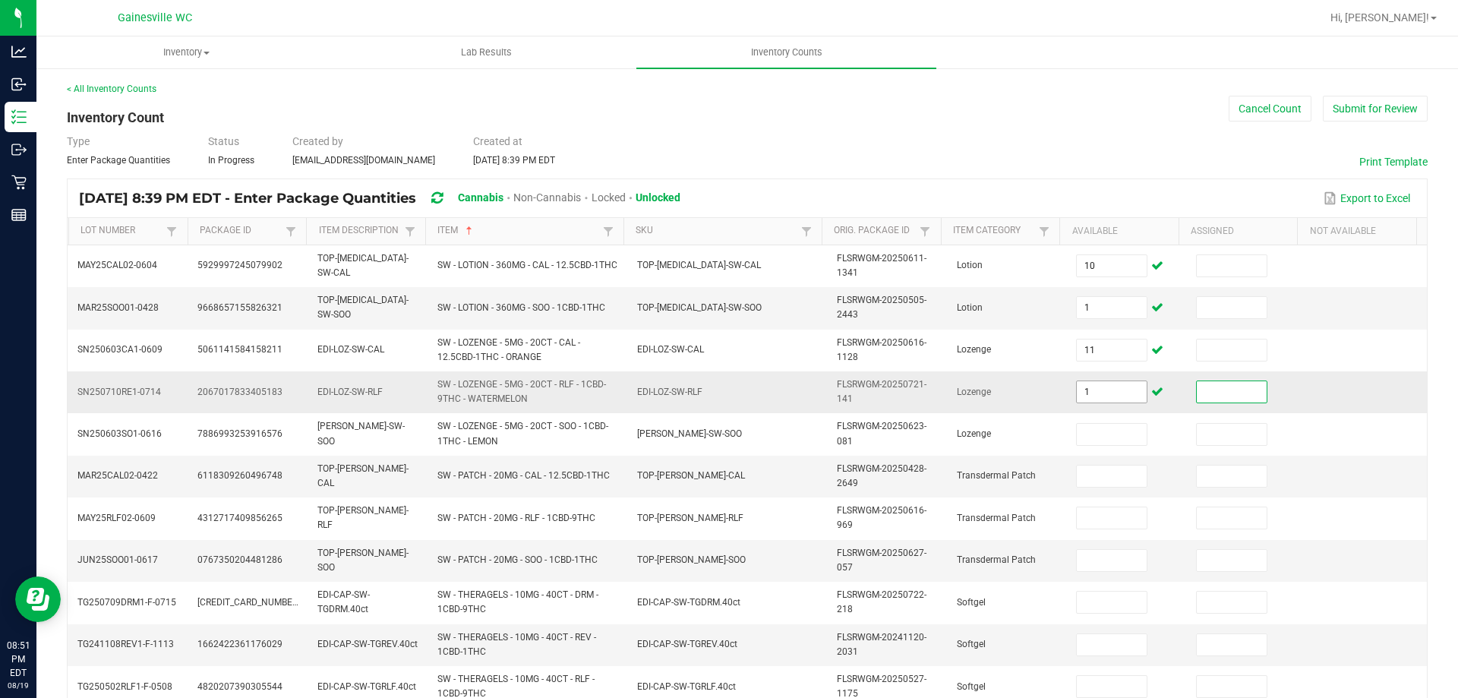
click at [1105, 392] on input "1" at bounding box center [1111, 391] width 70 height 21
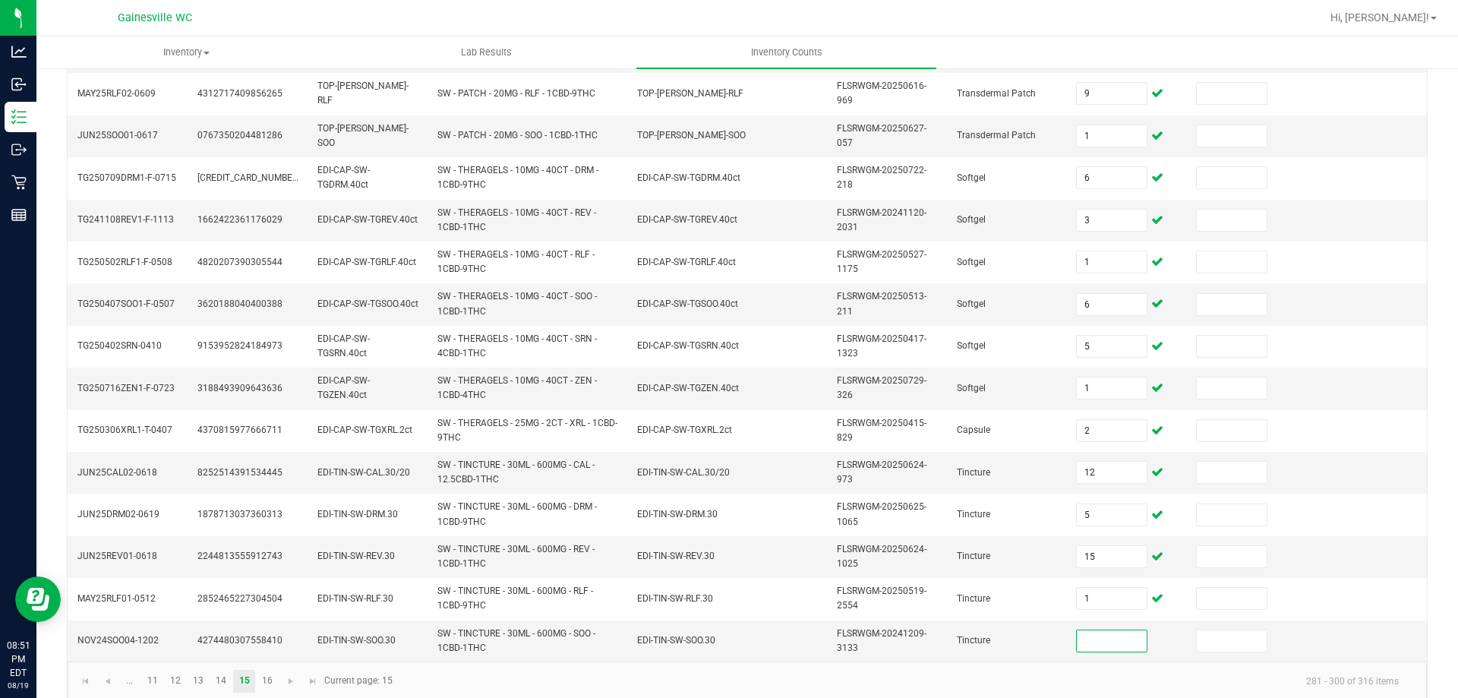
scroll to position [443, 0]
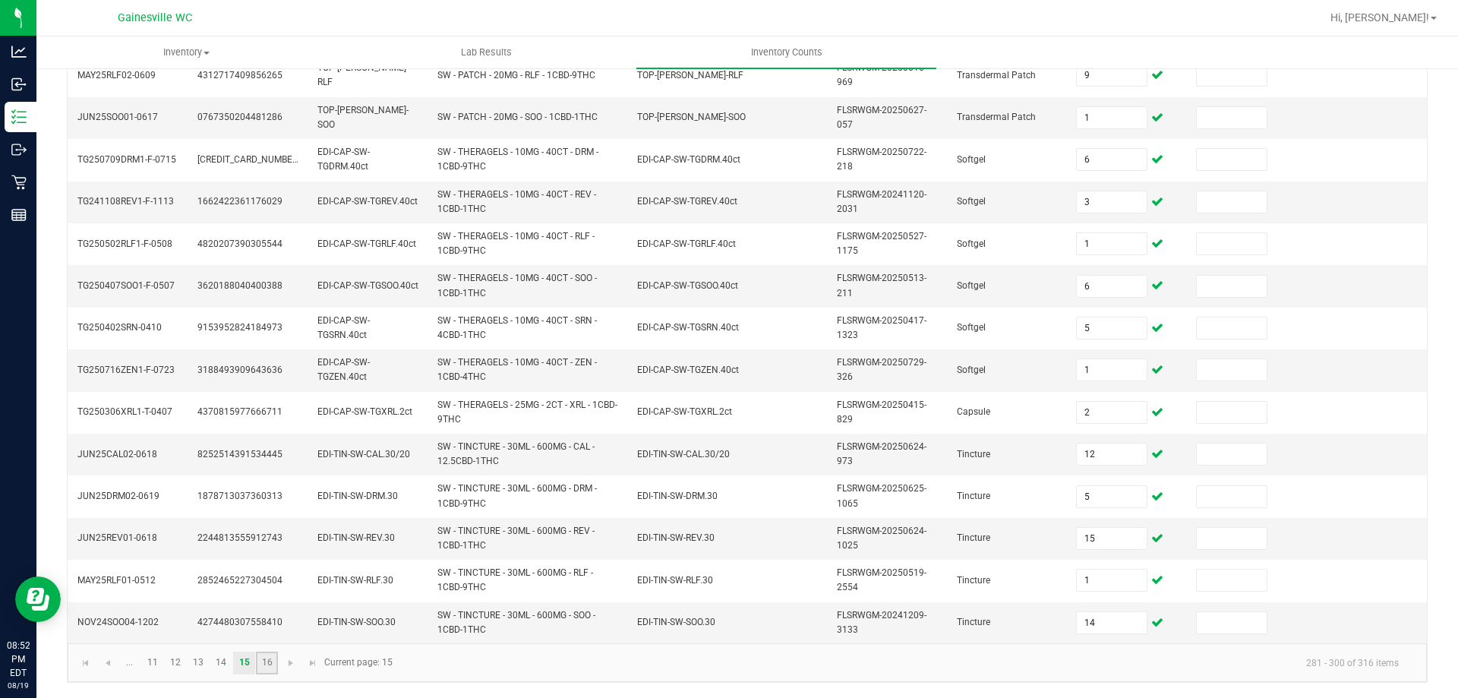
click at [273, 662] on link "16" at bounding box center [267, 662] width 22 height 23
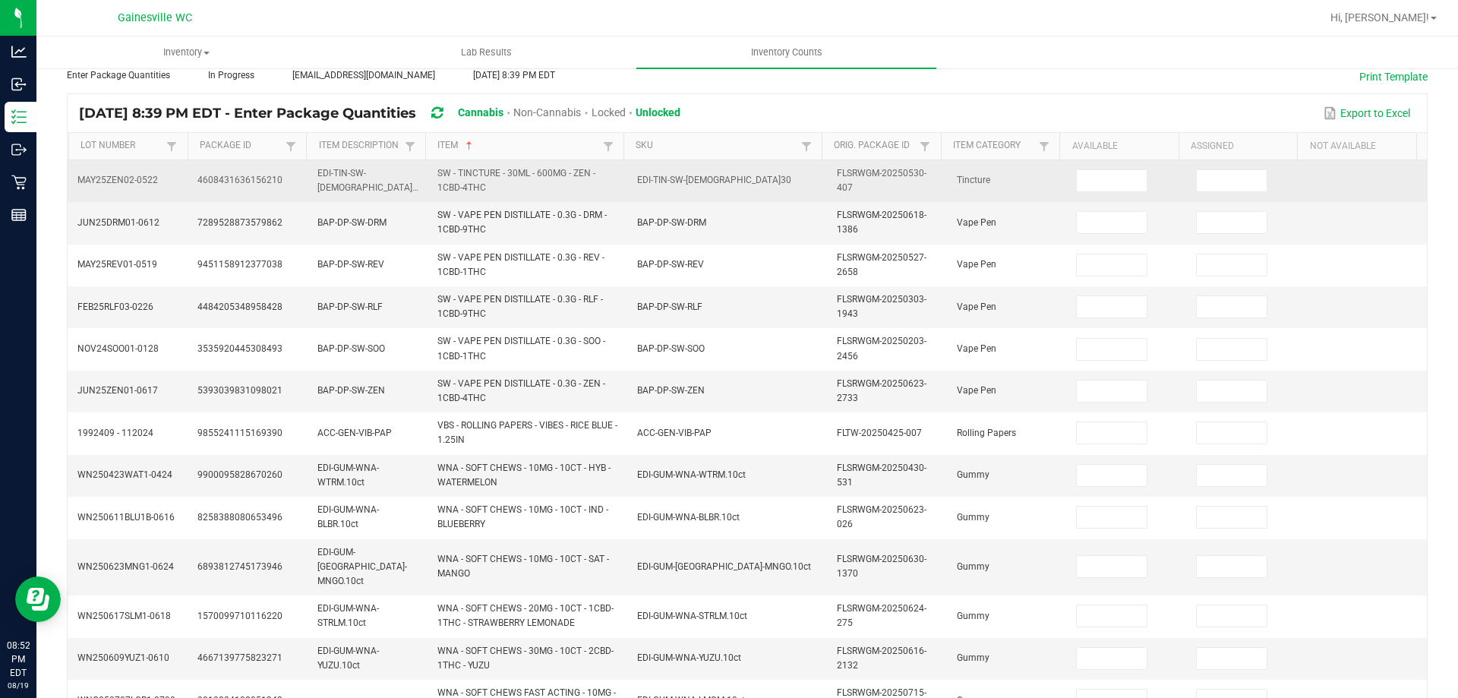
scroll to position [0, 0]
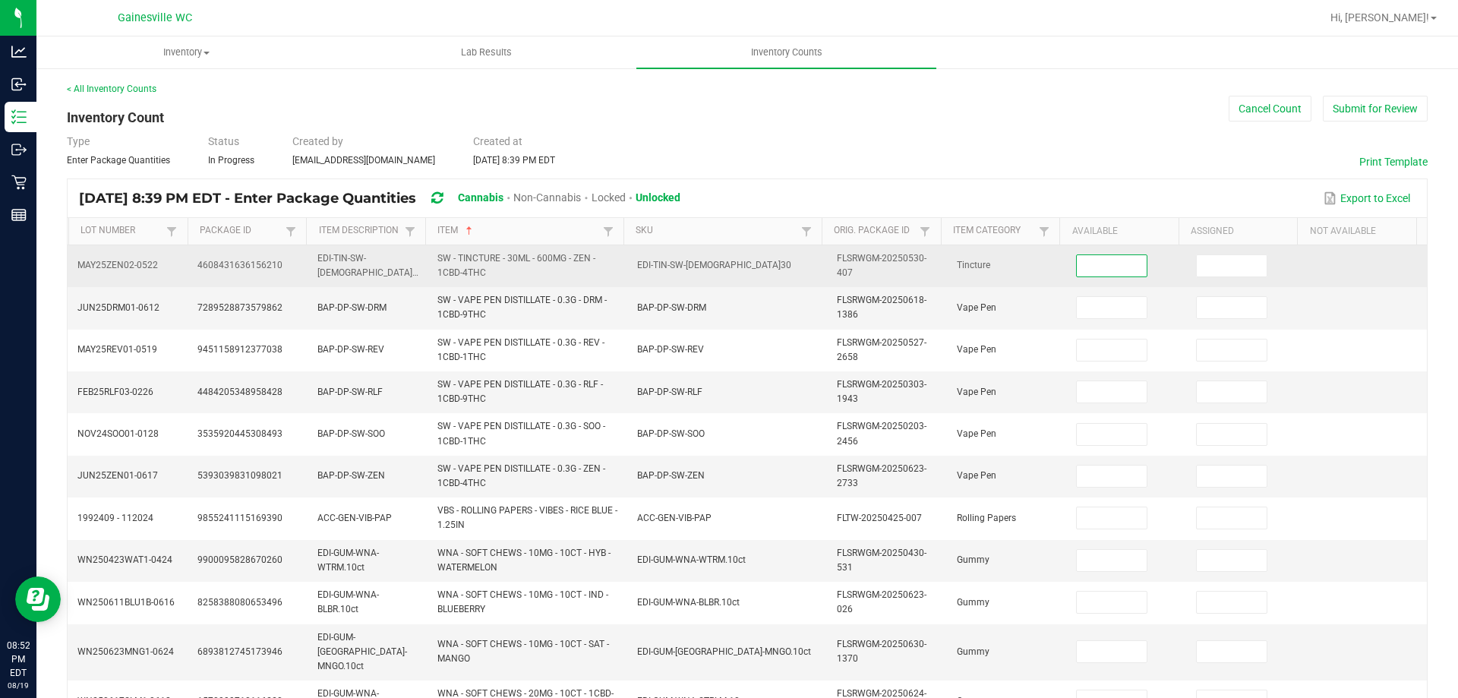
click at [1086, 266] on input at bounding box center [1111, 265] width 70 height 21
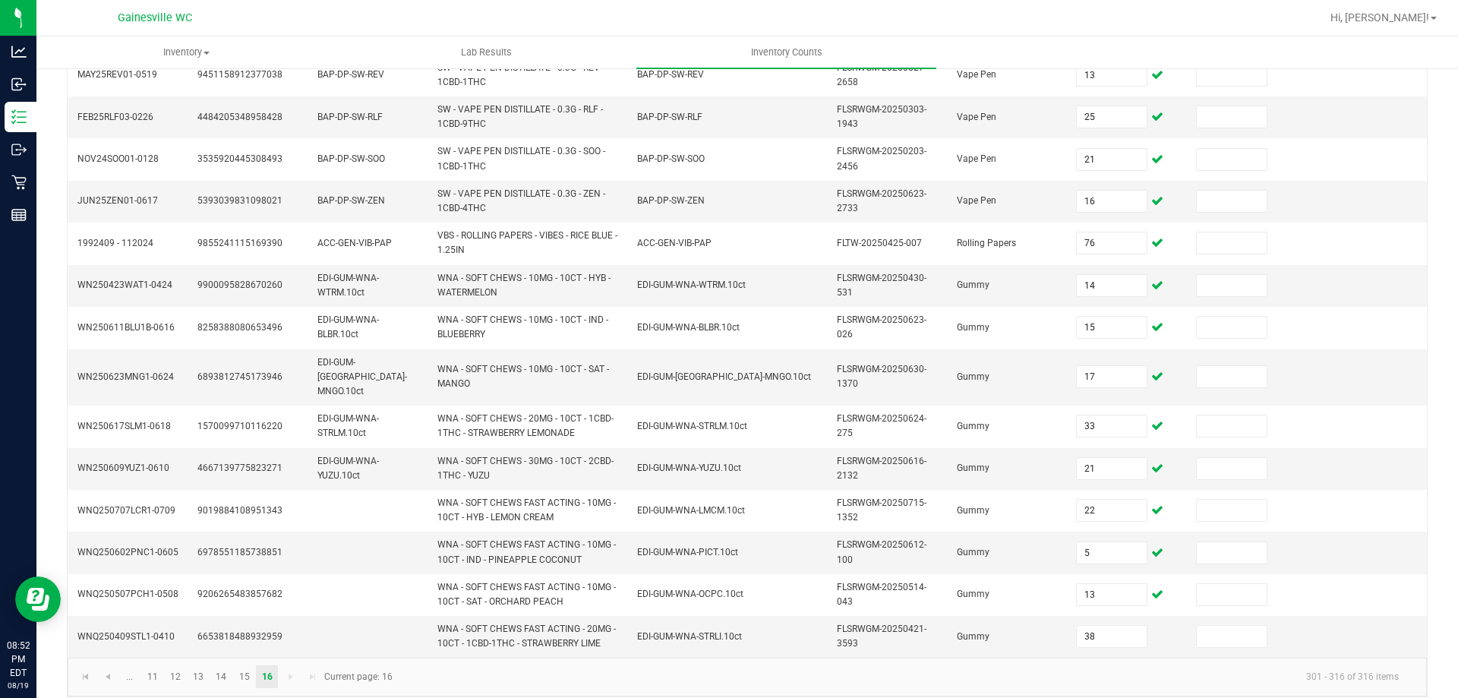
click at [1103, 263] on td "76" at bounding box center [1127, 243] width 120 height 42
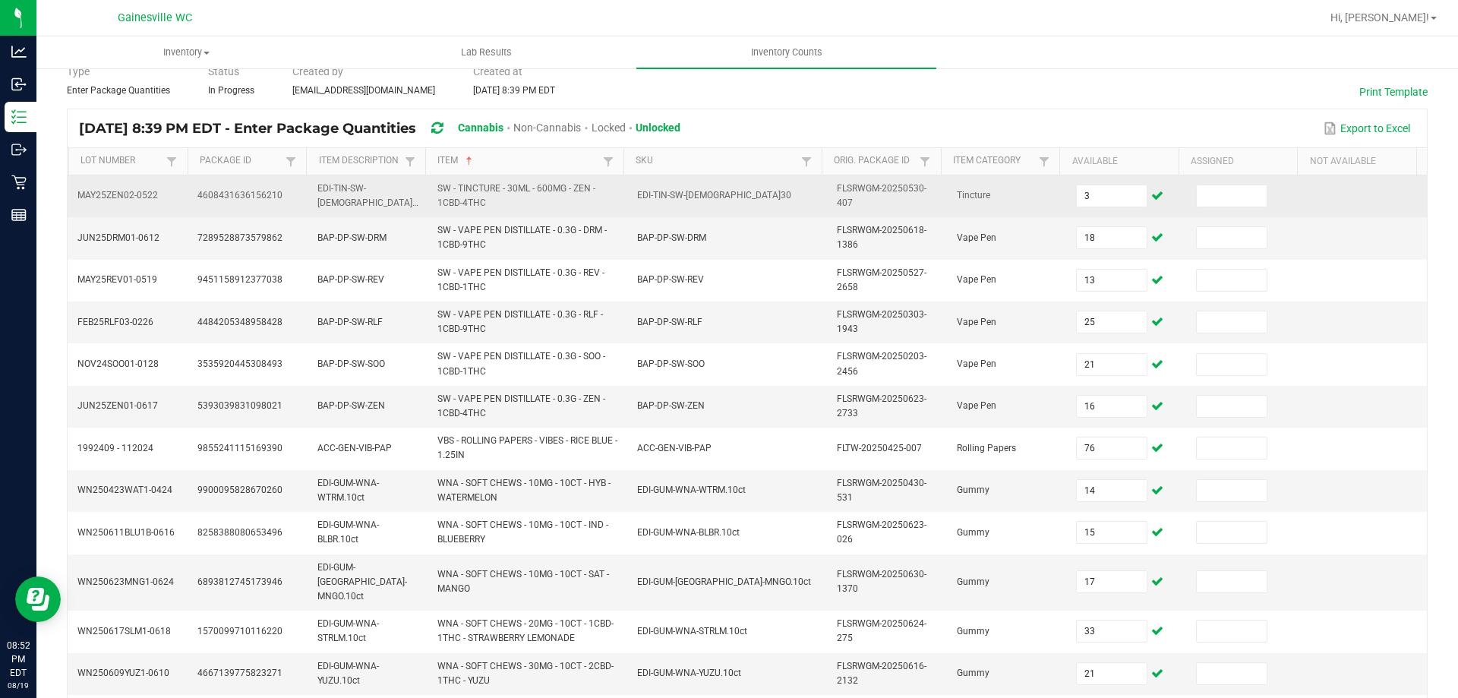
scroll to position [0, 0]
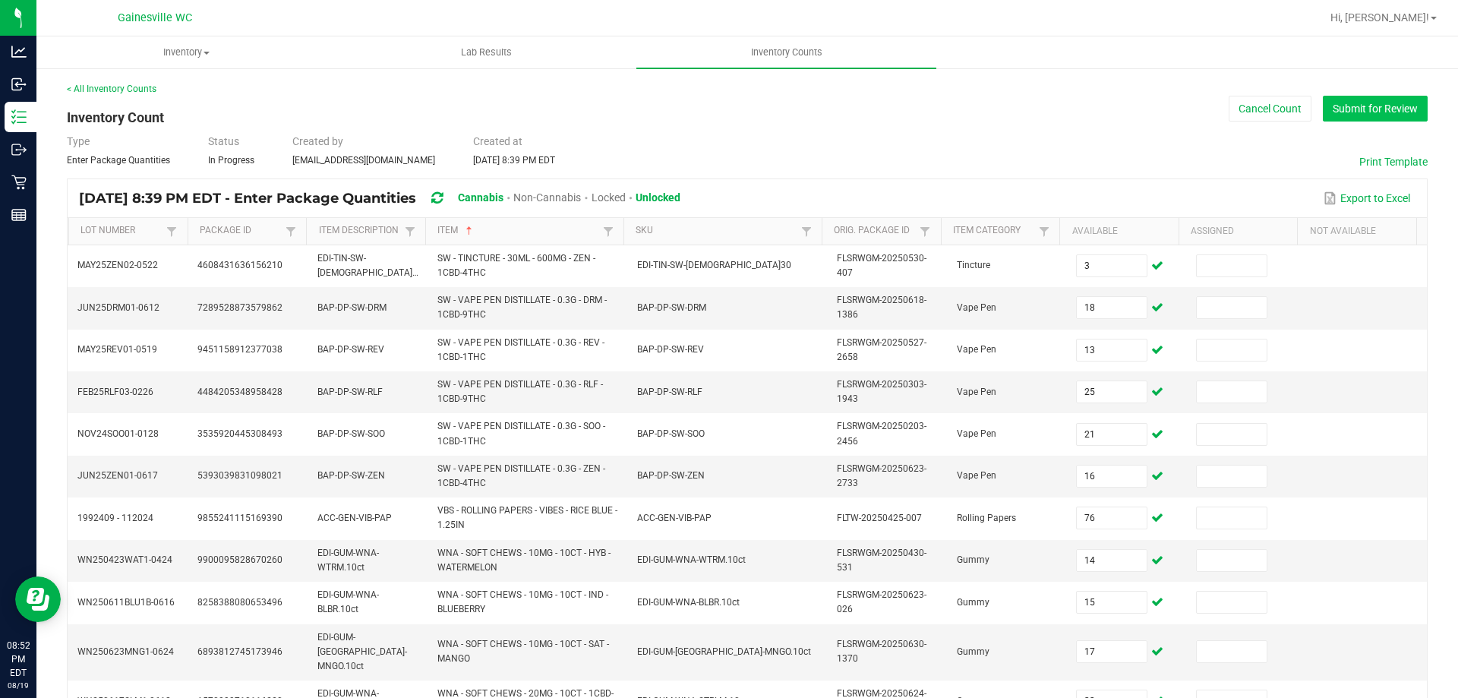
click at [1348, 107] on button "Submit for Review" at bounding box center [1374, 109] width 105 height 26
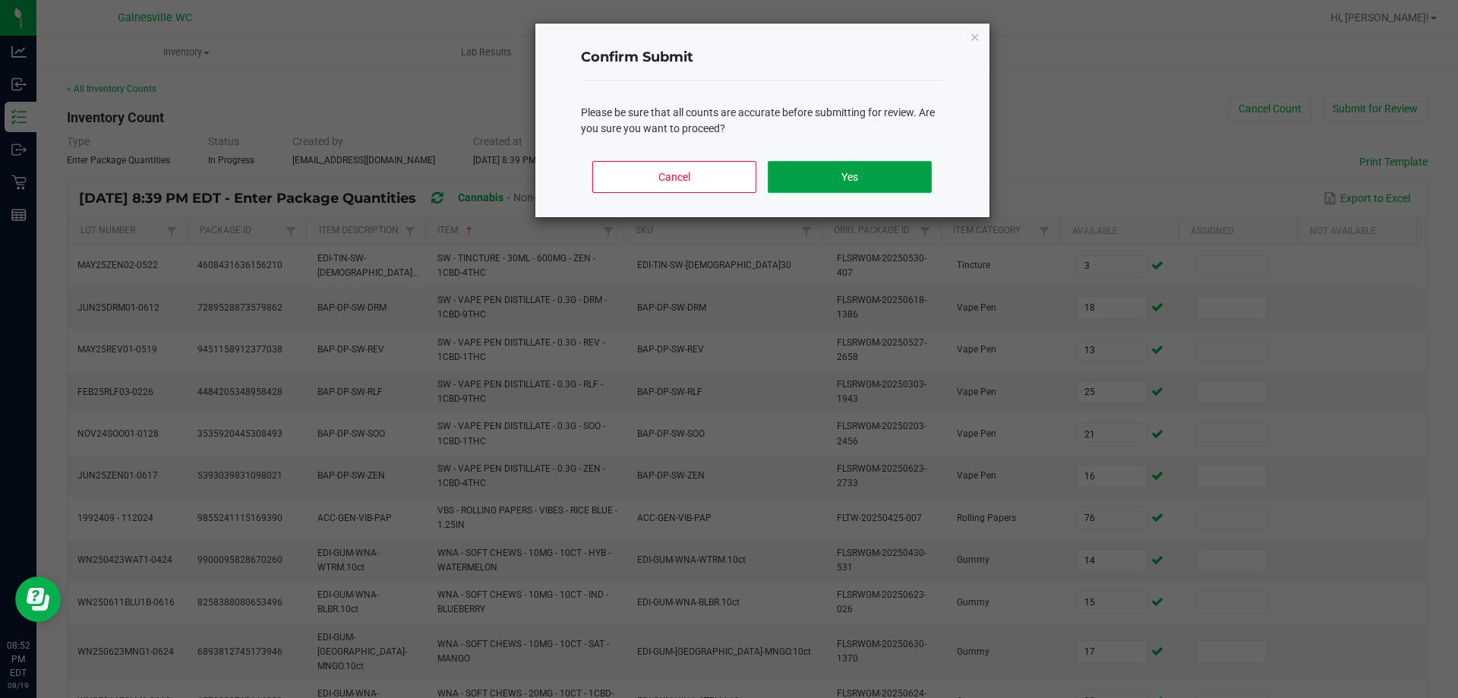
click at [884, 174] on button "Yes" at bounding box center [848, 177] width 163 height 32
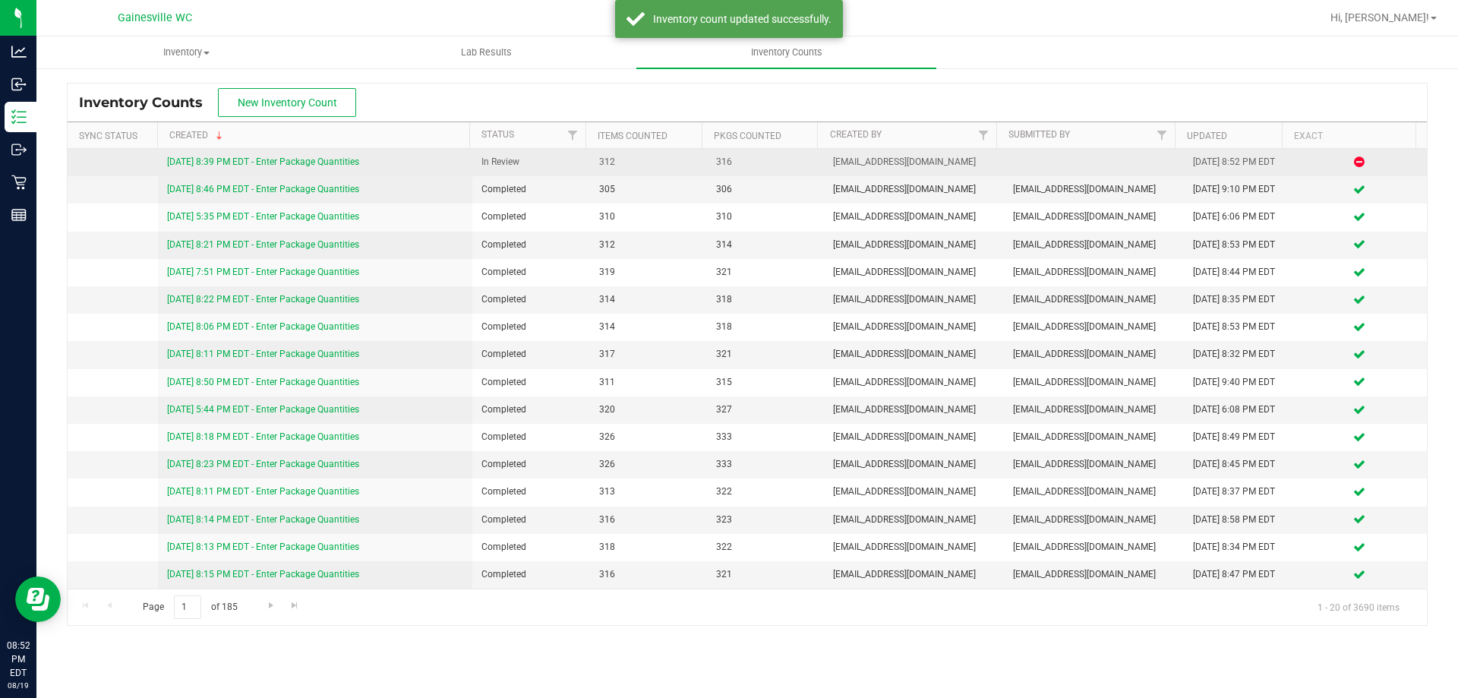
click at [330, 159] on link "[DATE] 8:39 PM EDT - Enter Package Quantities" at bounding box center [263, 161] width 192 height 11
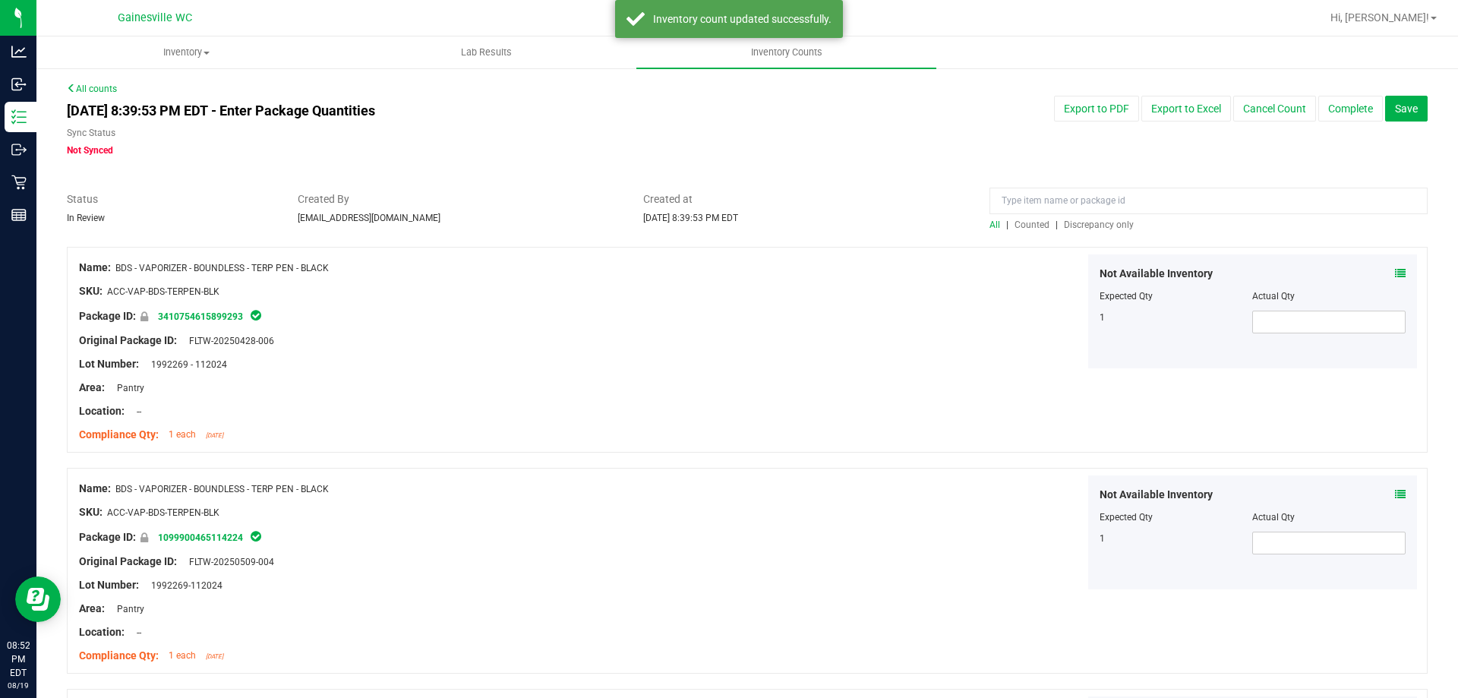
click at [1071, 221] on span "Discrepancy only" at bounding box center [1099, 224] width 70 height 11
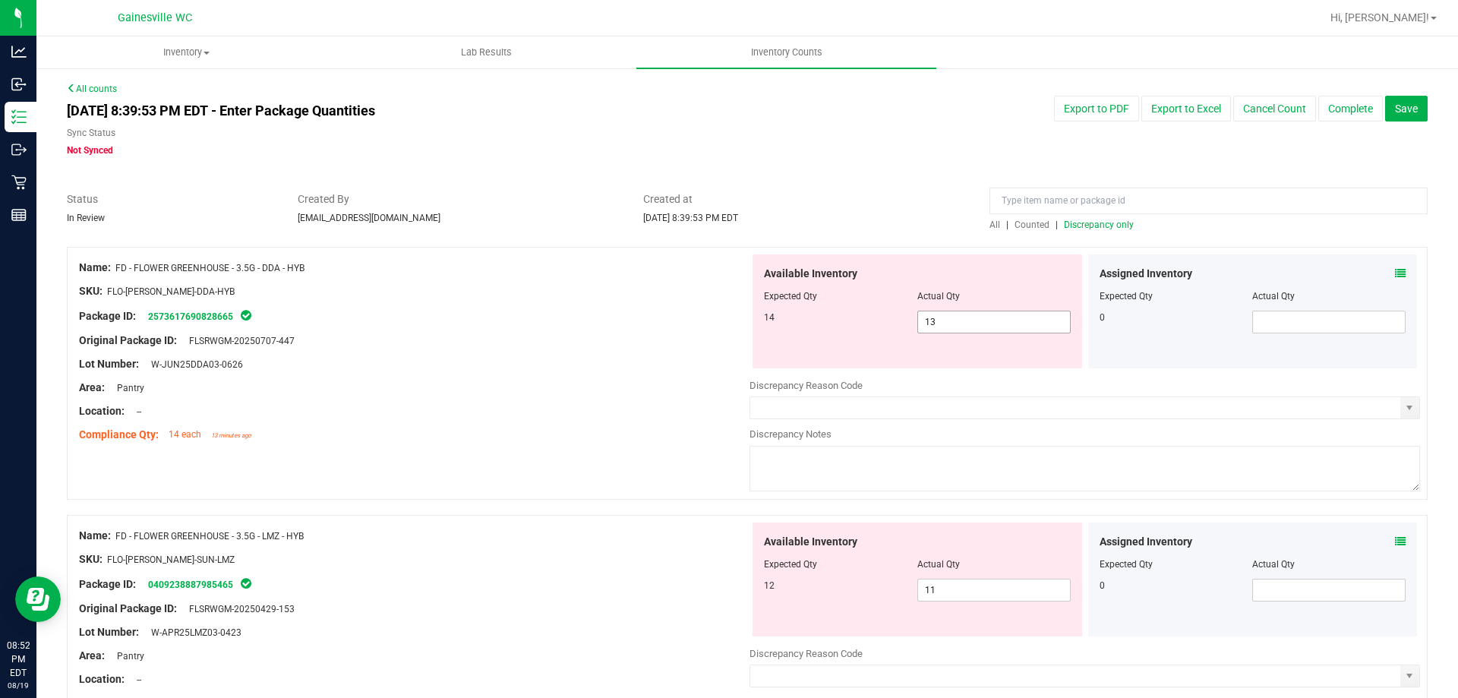
click at [1007, 312] on span "13 13" at bounding box center [993, 321] width 153 height 23
click at [1007, 312] on input "13" at bounding box center [994, 321] width 152 height 21
click at [869, 198] on span "Created at" at bounding box center [804, 199] width 323 height 16
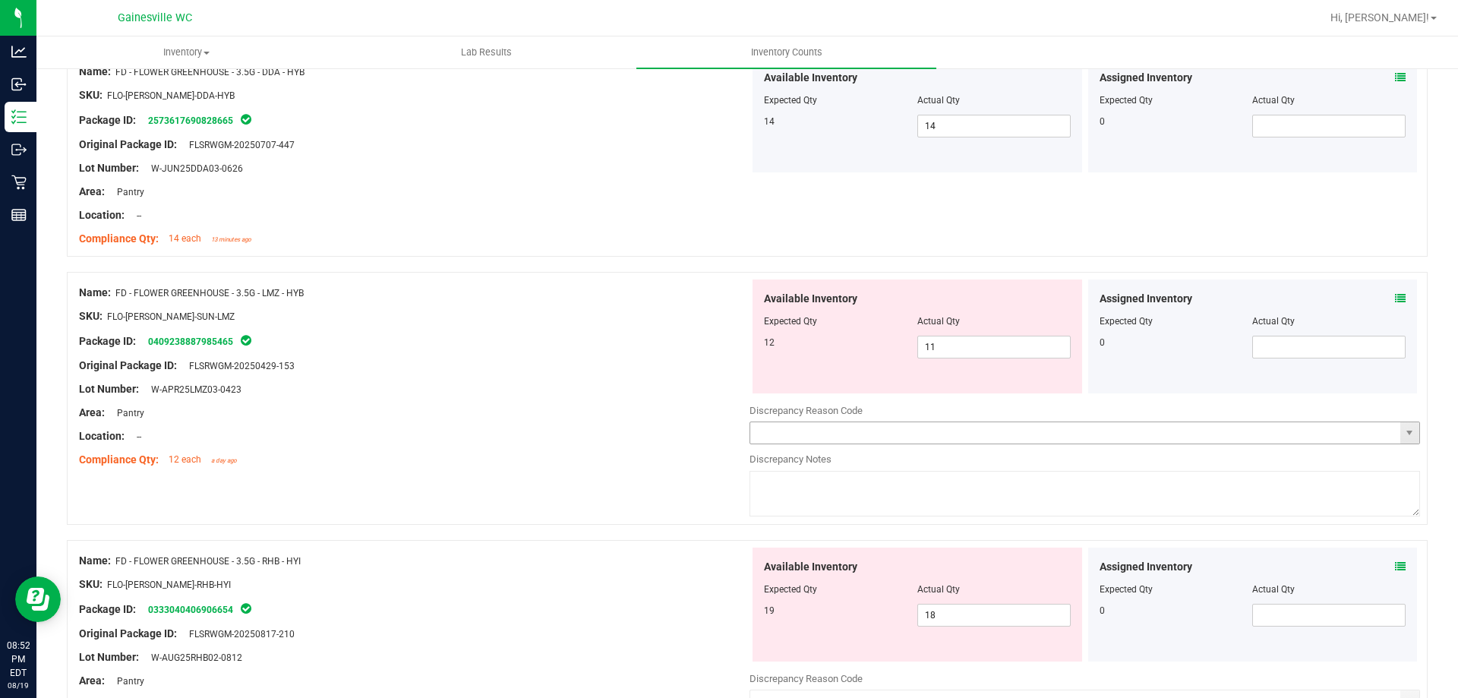
scroll to position [304, 0]
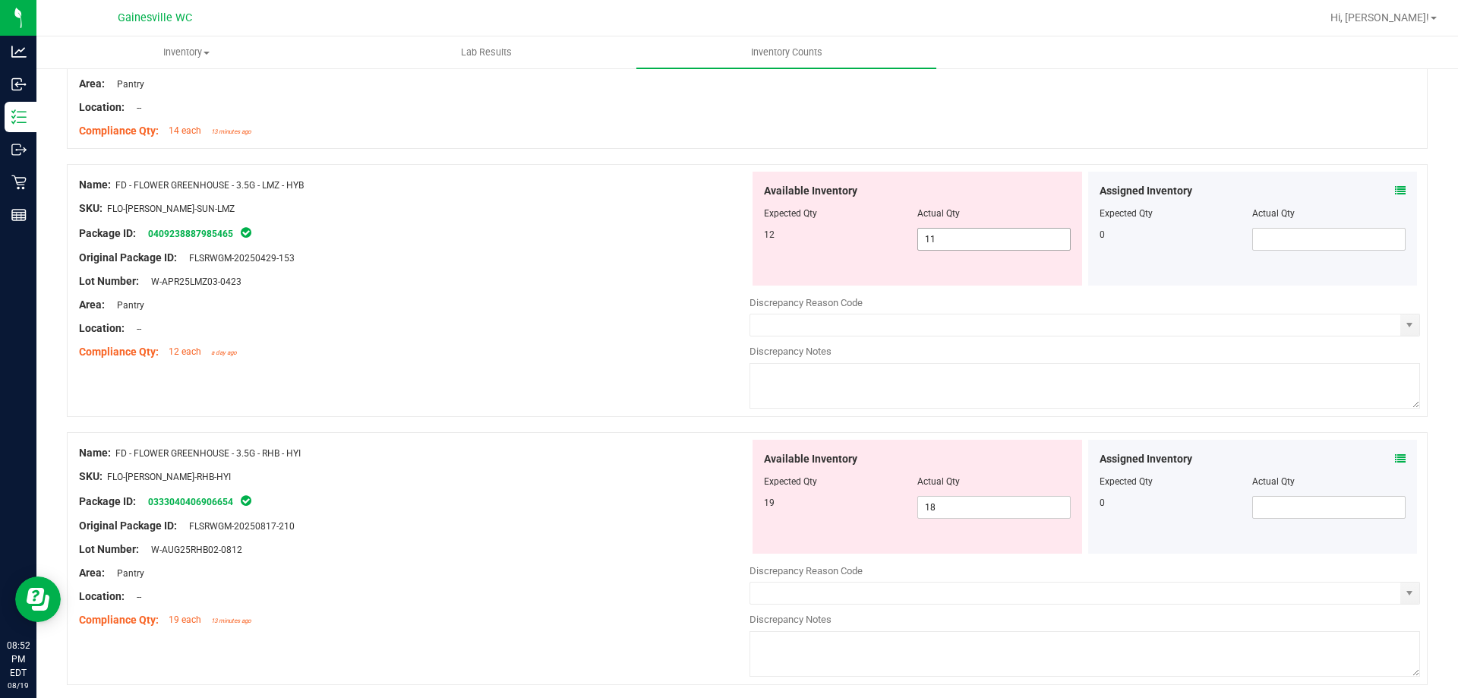
click at [956, 242] on span "11 11" at bounding box center [993, 239] width 153 height 23
click at [956, 242] on input "11" at bounding box center [994, 239] width 152 height 21
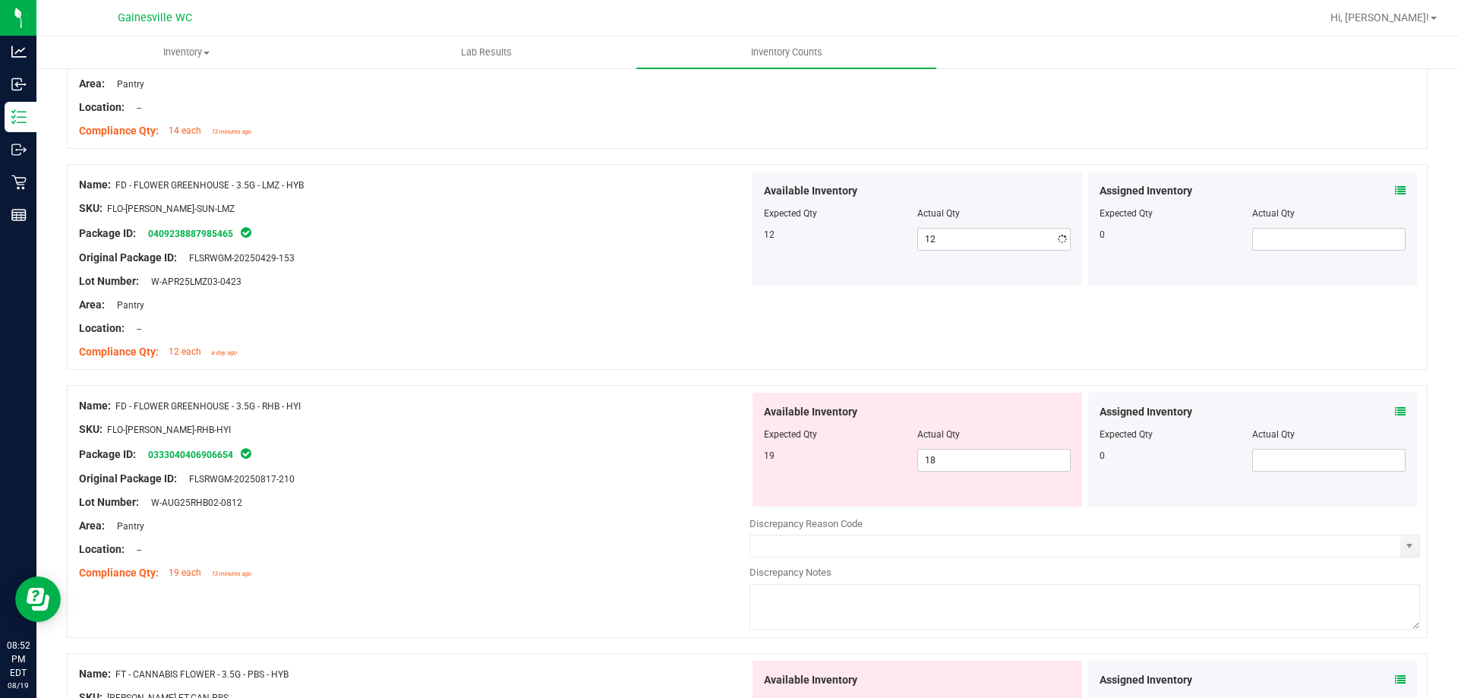
click at [956, 103] on div "Name: FD - FLOWER GREENHOUSE - 3.5G - DDA - HYB SKU: FLO-[PERSON_NAME]-DDA-HYB …" at bounding box center [747, 46] width 1360 height 206
click at [964, 466] on span "18 18" at bounding box center [993, 460] width 153 height 23
click at [964, 466] on input "18" at bounding box center [994, 459] width 152 height 21
click at [600, 334] on div "Location: --" at bounding box center [414, 328] width 670 height 16
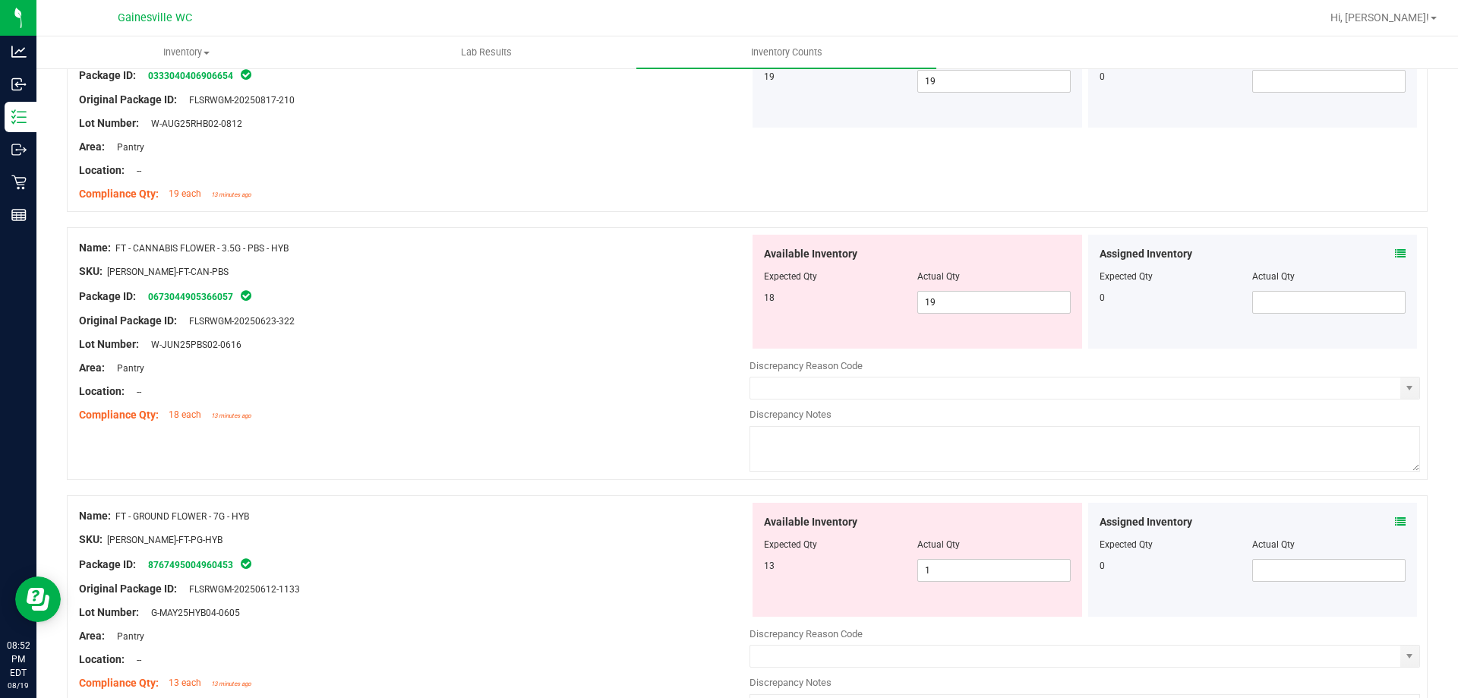
scroll to position [683, 0]
click at [966, 293] on span "19 19" at bounding box center [993, 301] width 153 height 23
click at [966, 293] on input "19" at bounding box center [994, 301] width 152 height 21
click at [758, 201] on div "Name: FD - FLOWER GREENHOUSE - 3.5G - RHB - HYI SKU: FLO-[PERSON_NAME]-RHB-HYI …" at bounding box center [747, 108] width 1360 height 206
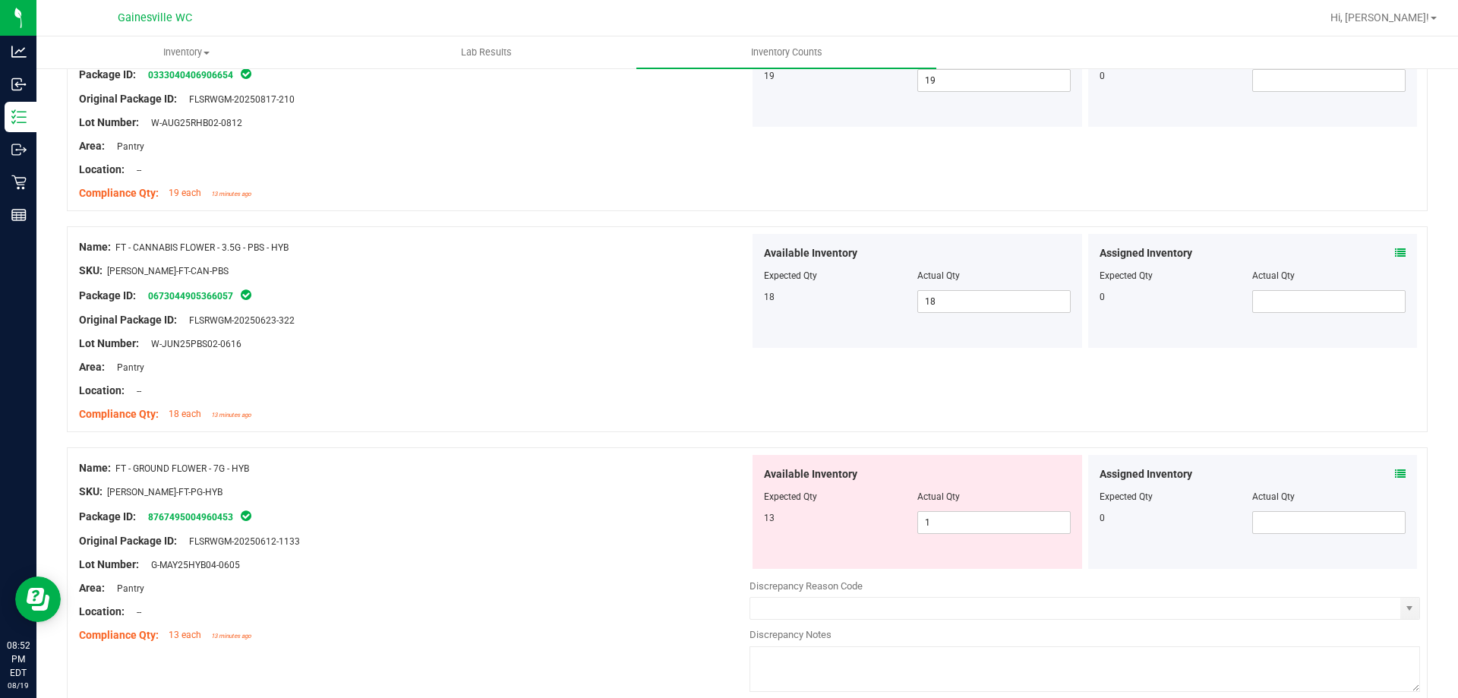
scroll to position [911, 0]
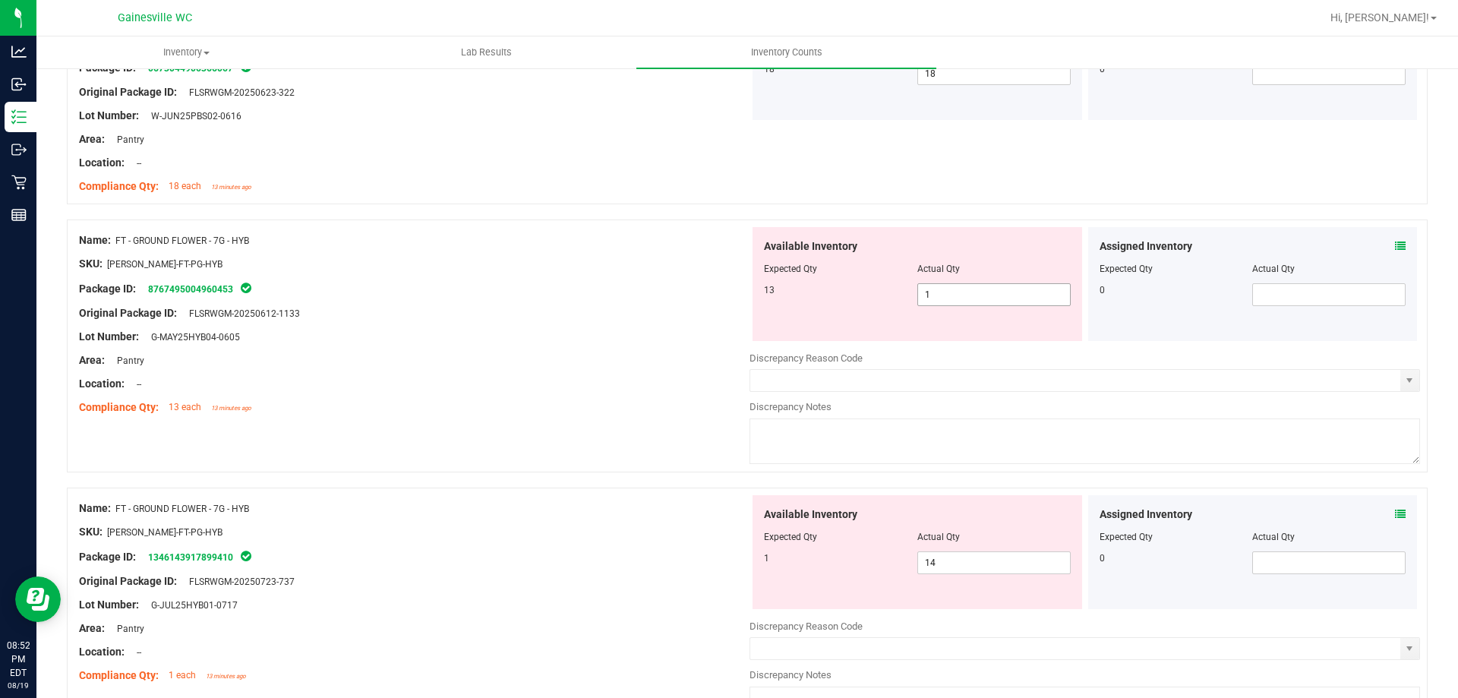
click at [961, 295] on span "1 1" at bounding box center [993, 294] width 153 height 23
click at [961, 295] on input "1" at bounding box center [994, 294] width 152 height 21
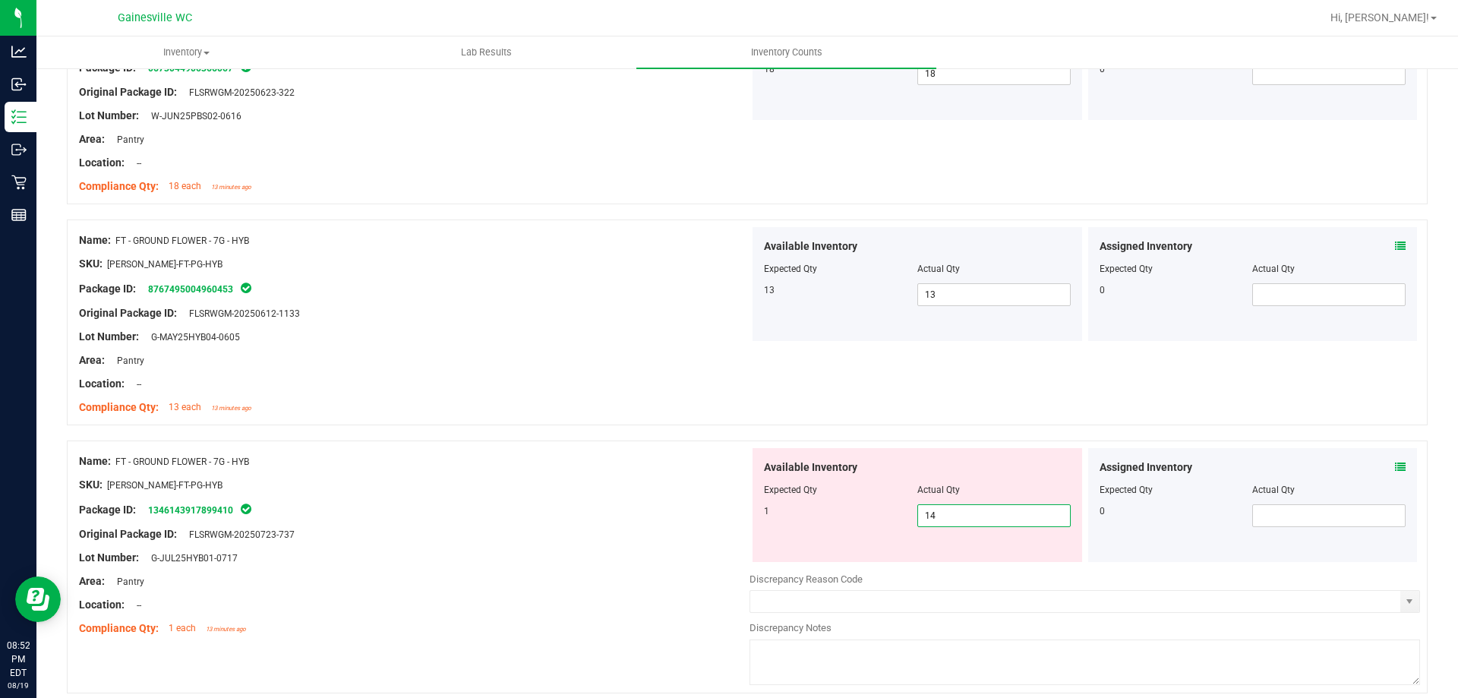
click at [985, 513] on span "14 14" at bounding box center [993, 515] width 153 height 23
click at [985, 513] on input "14" at bounding box center [994, 515] width 152 height 21
click at [962, 418] on div "Name: FT - GROUND FLOWER - 7G - HYB SKU: [PERSON_NAME]-FT-PG-HYB Package ID: 87…" at bounding box center [747, 322] width 1360 height 206
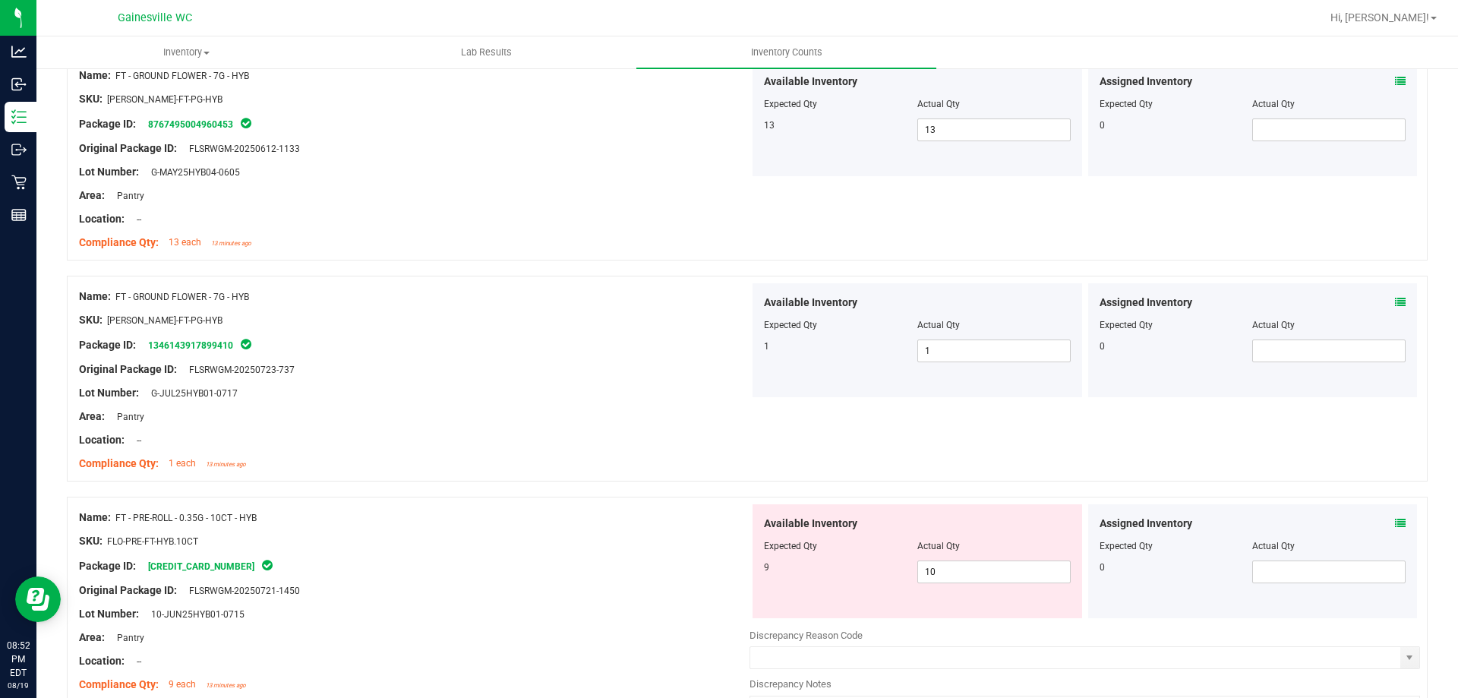
scroll to position [1291, 0]
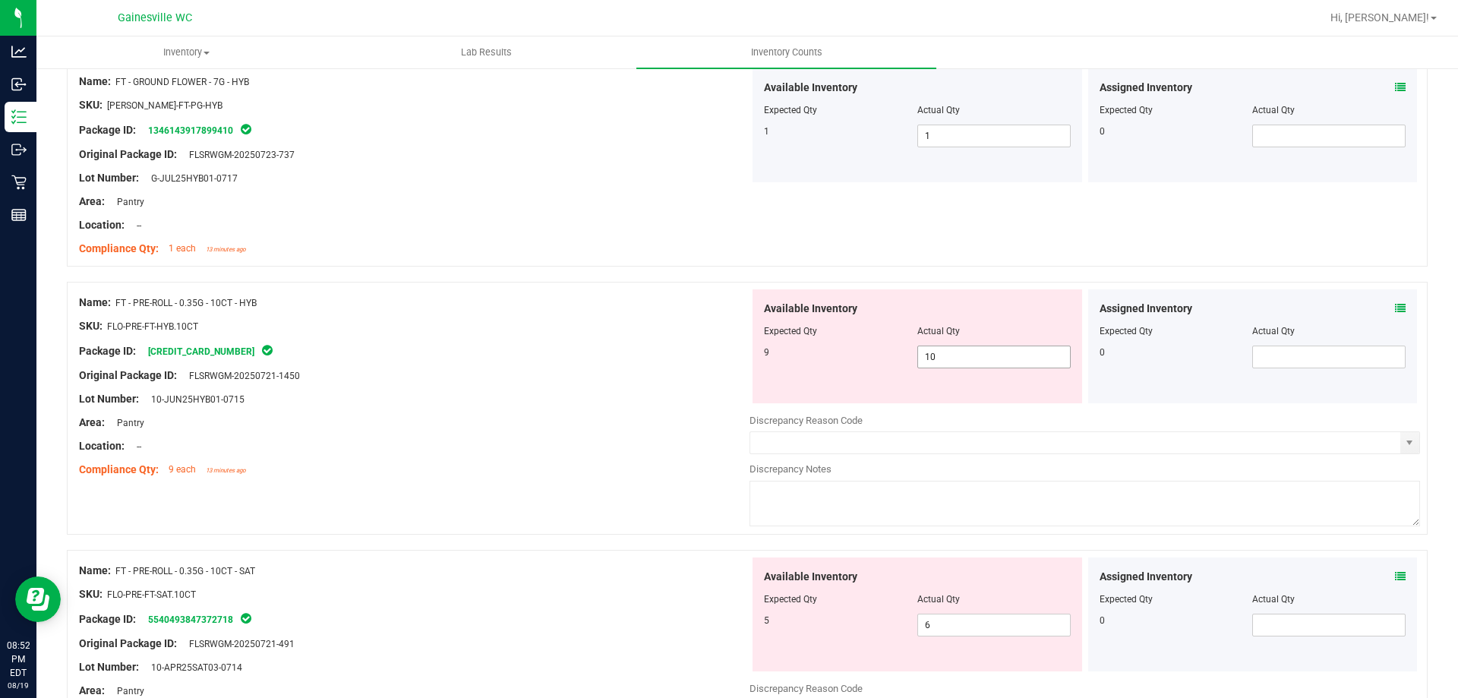
click at [950, 352] on span "10 10" at bounding box center [993, 356] width 153 height 23
click at [950, 352] on input "10" at bounding box center [994, 356] width 152 height 21
click at [975, 264] on div "Name: FT - GROUND FLOWER - 7G - HYB SKU: [PERSON_NAME]-FT-PG-HYB Package ID: 13…" at bounding box center [747, 164] width 1360 height 206
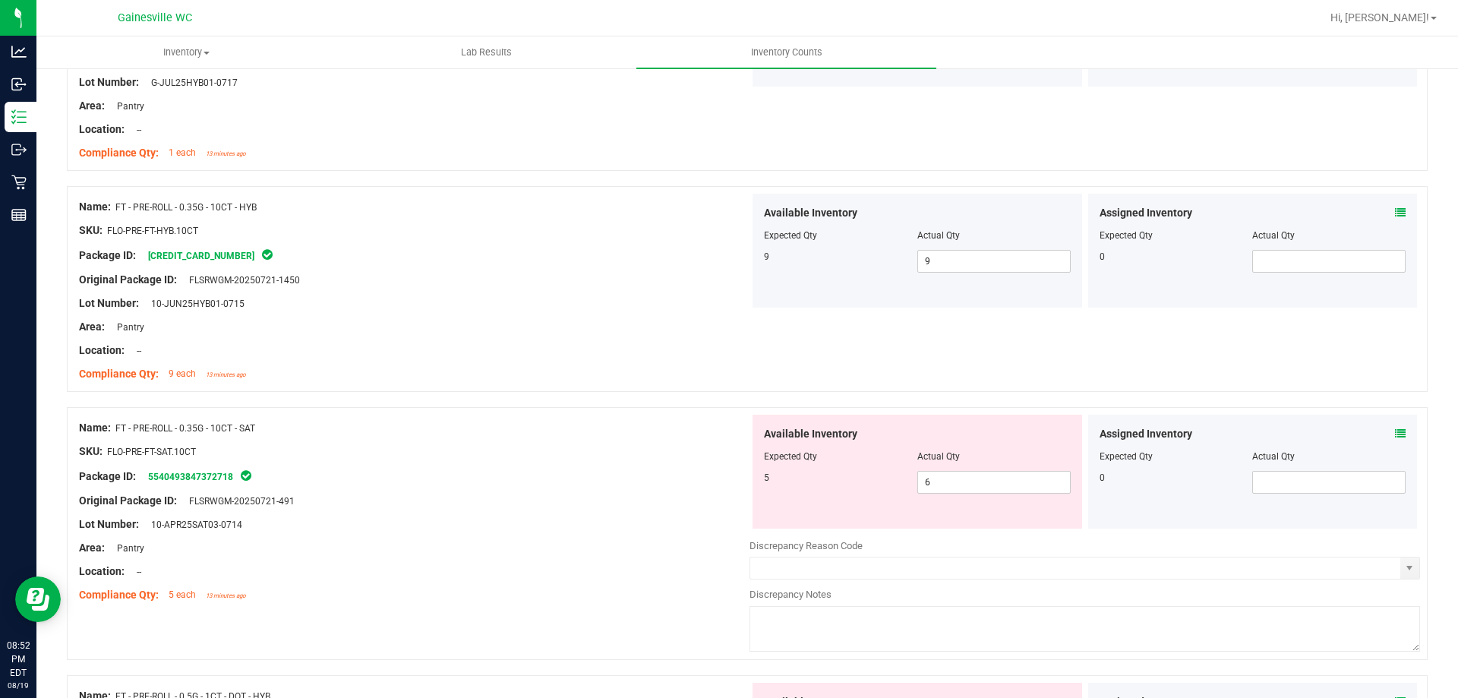
scroll to position [1518, 0]
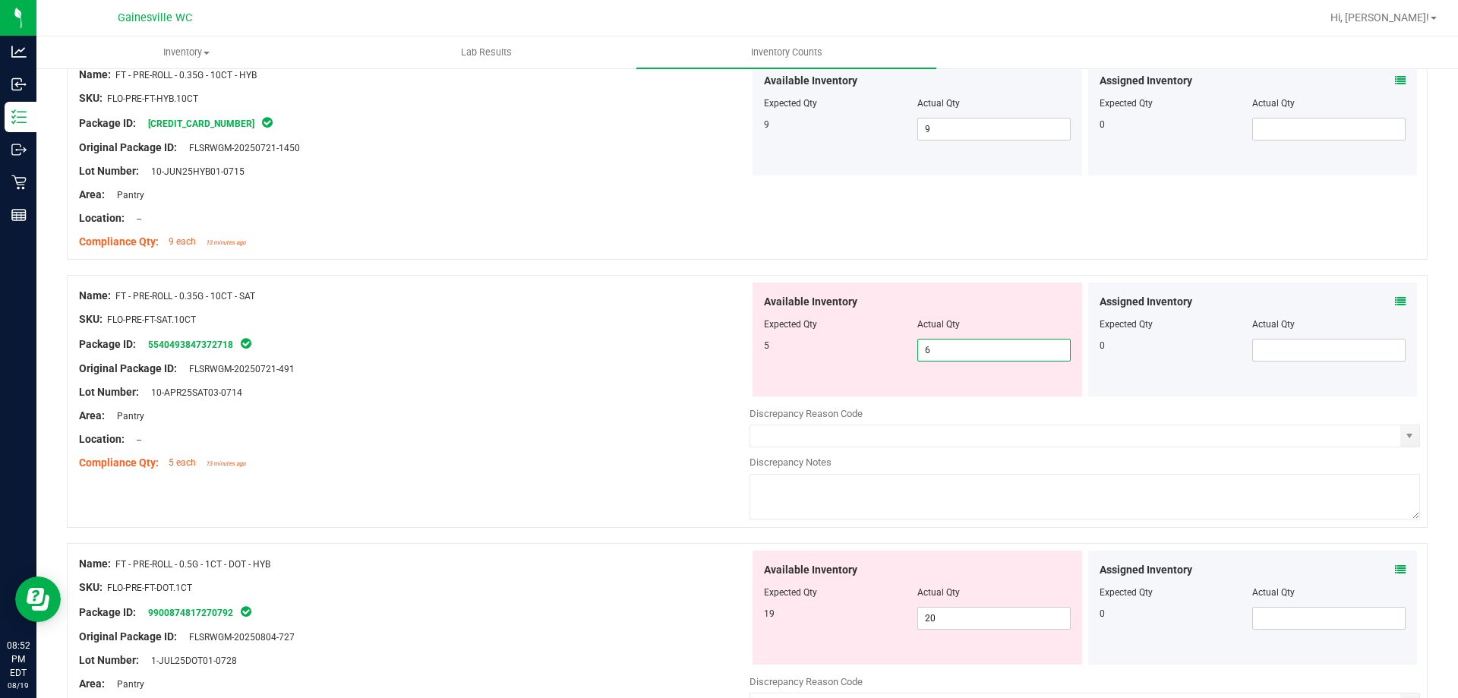
click at [958, 339] on span "6 6" at bounding box center [993, 350] width 153 height 23
click at [959, 341] on input "6" at bounding box center [994, 349] width 152 height 21
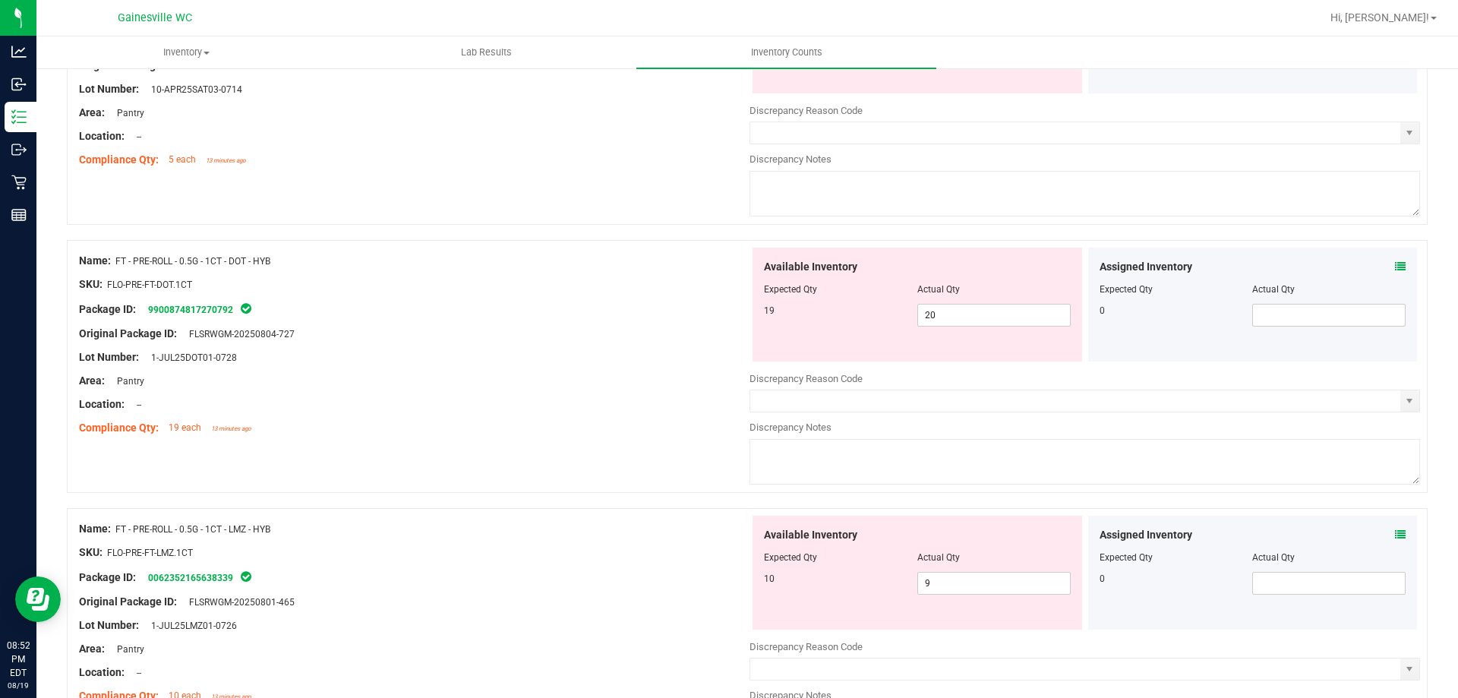
scroll to position [1822, 0]
click at [966, 310] on div "Available Inventory Expected Qty Actual Qty 19 20 20" at bounding box center [916, 304] width 329 height 114
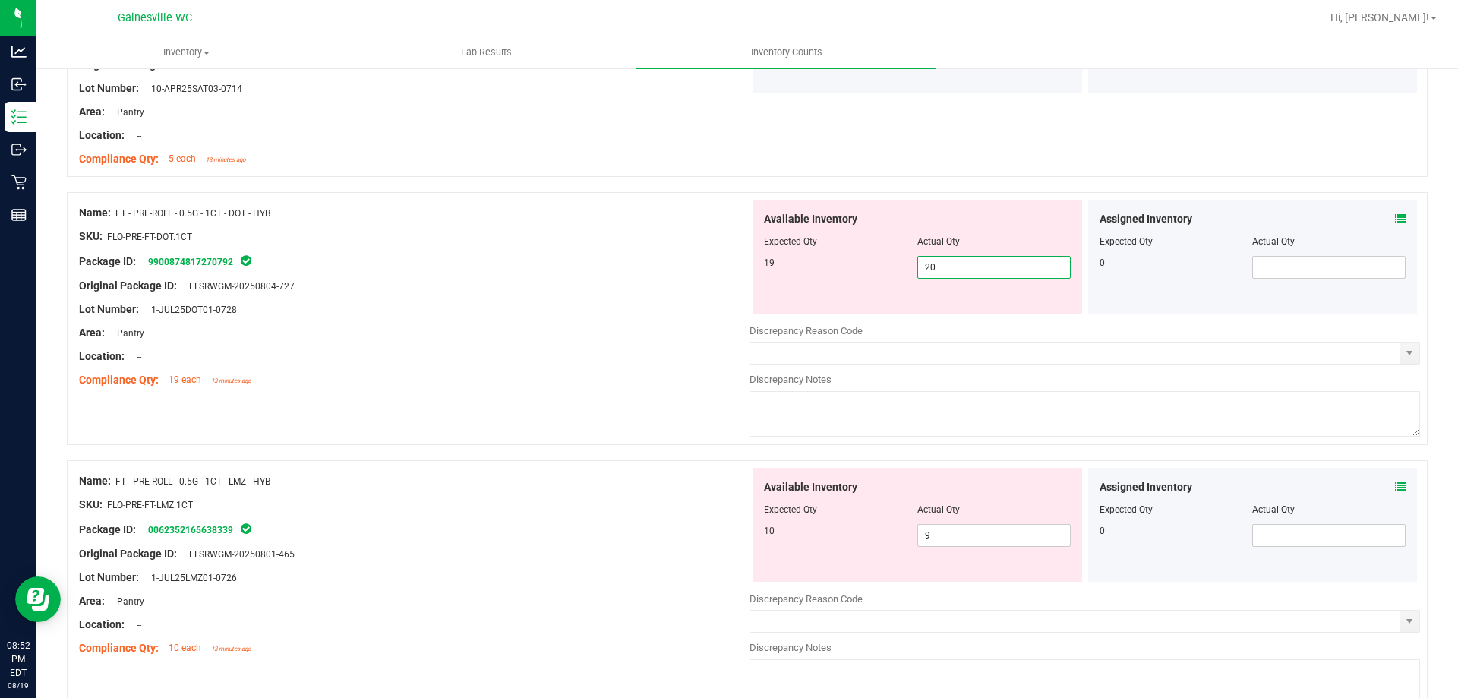
click at [977, 273] on input "20" at bounding box center [994, 267] width 152 height 21
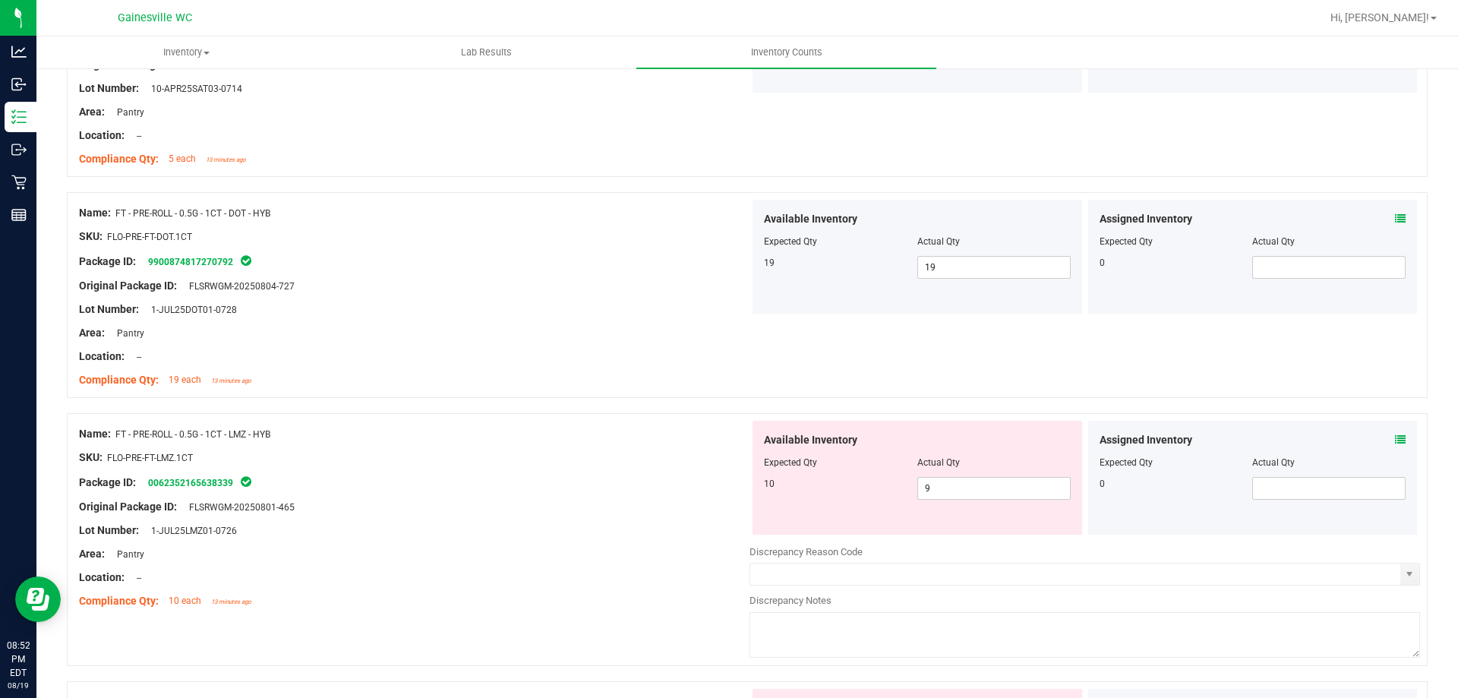
scroll to position [1898, 0]
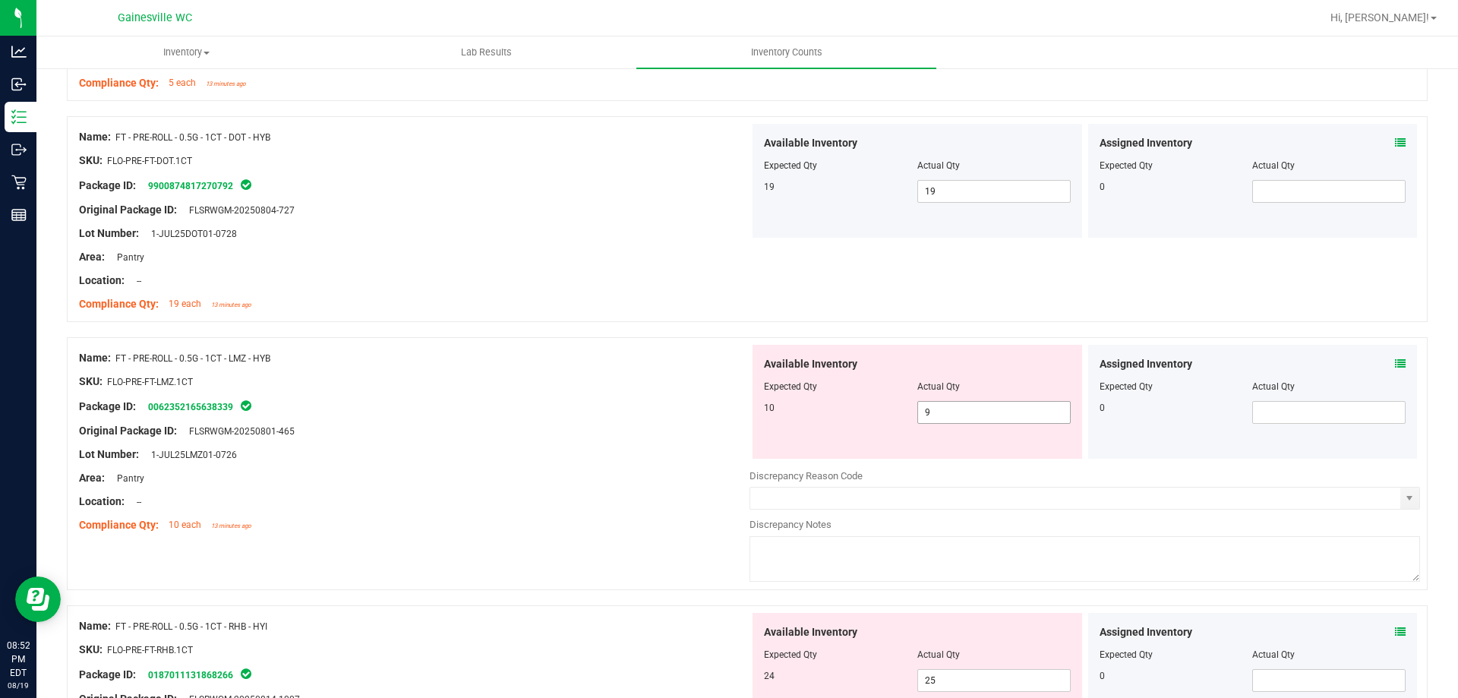
click at [948, 411] on span "9 9" at bounding box center [993, 412] width 153 height 23
click at [948, 411] on input "9" at bounding box center [994, 412] width 152 height 21
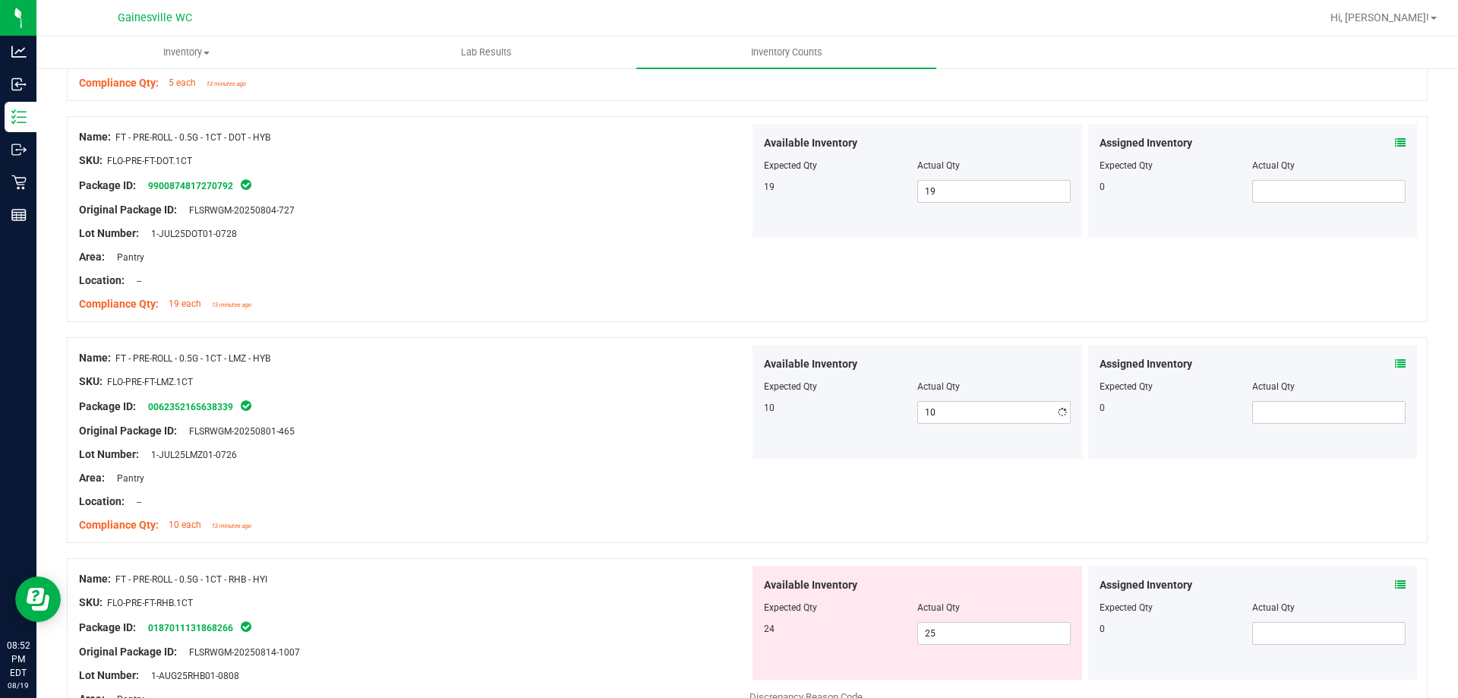
click at [972, 308] on div "Name: FT - PRE-ROLL - 0.5G - 1CT - DOT - HYB SKU: FLO-PRE-FT-DOT.1CT Package ID…" at bounding box center [747, 219] width 1360 height 206
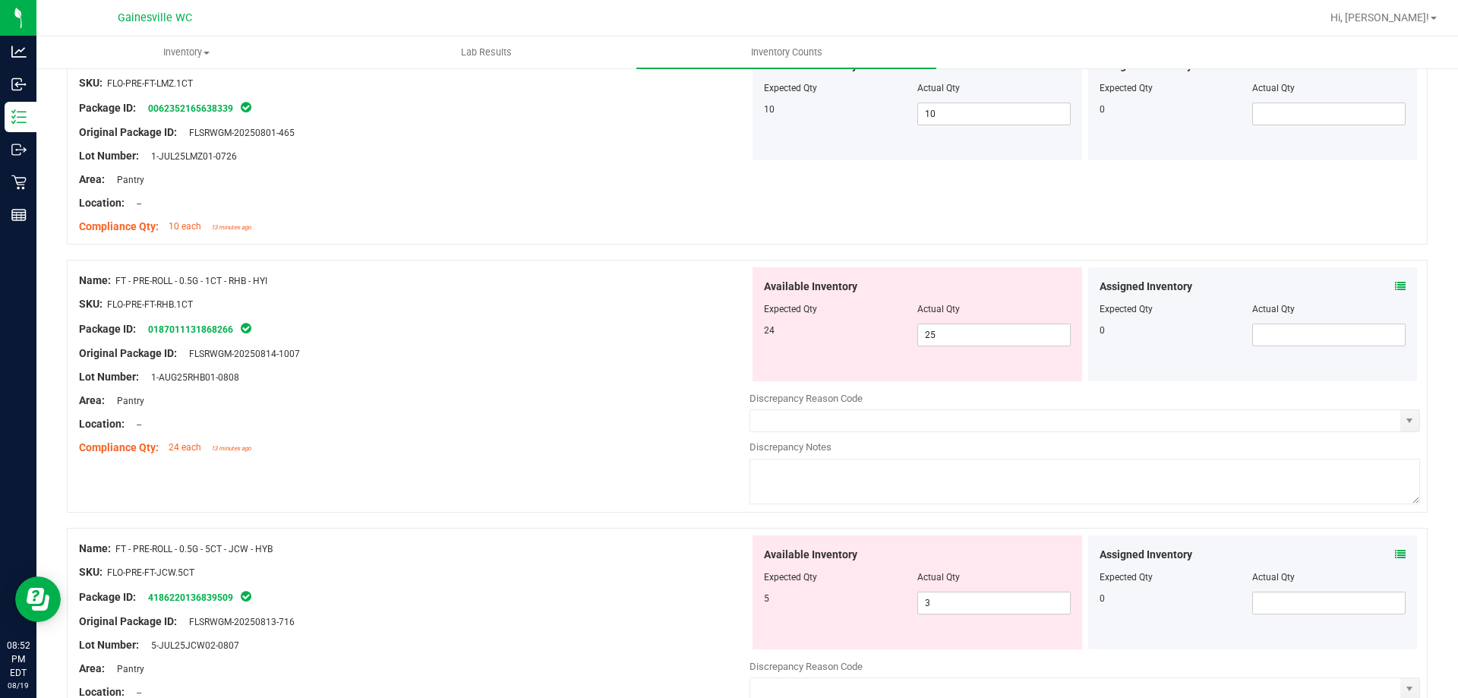
scroll to position [2202, 0]
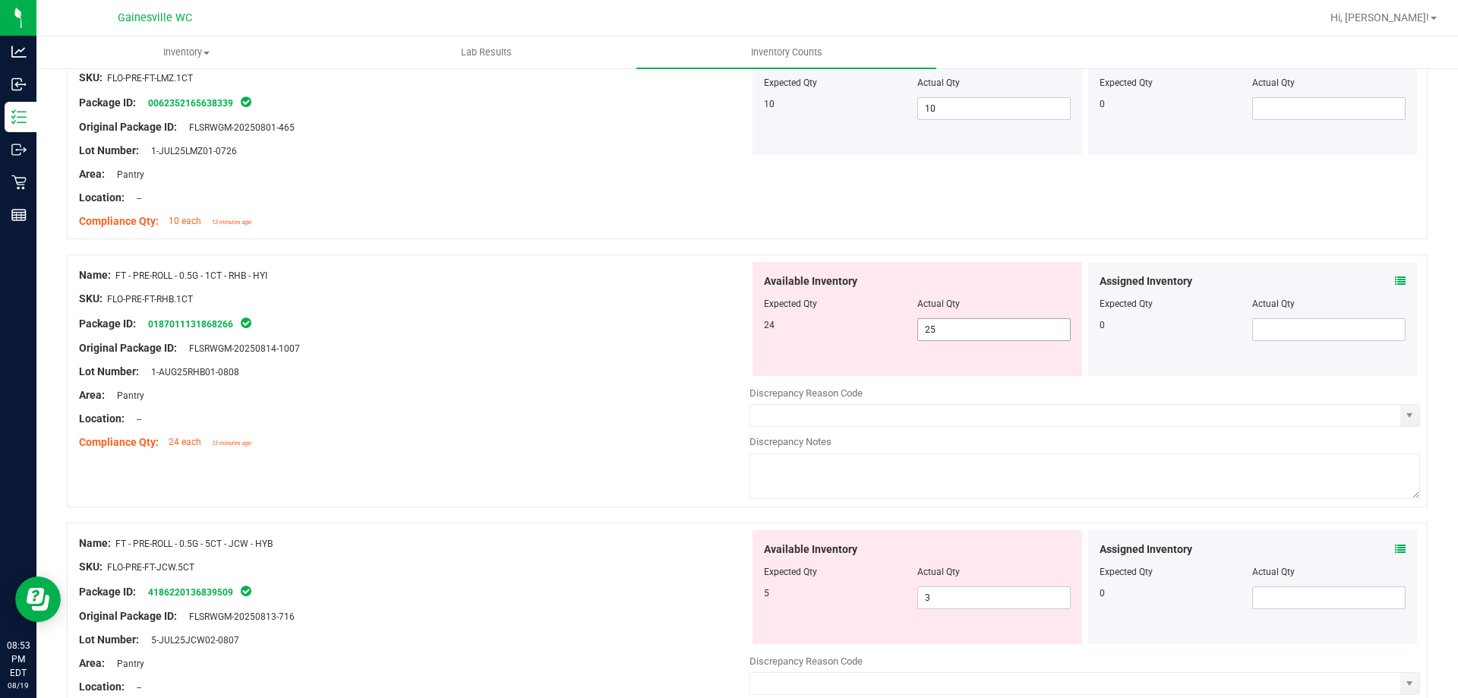
click at [956, 327] on span "25 25" at bounding box center [993, 329] width 153 height 23
click at [956, 327] on input "25" at bounding box center [994, 329] width 152 height 21
click at [960, 219] on div "Name: FT - PRE-ROLL - 0.5G - 1CT - LMZ - HYB SKU: FLO-PRE-FT-LMZ.1CT Package ID…" at bounding box center [747, 136] width 1360 height 206
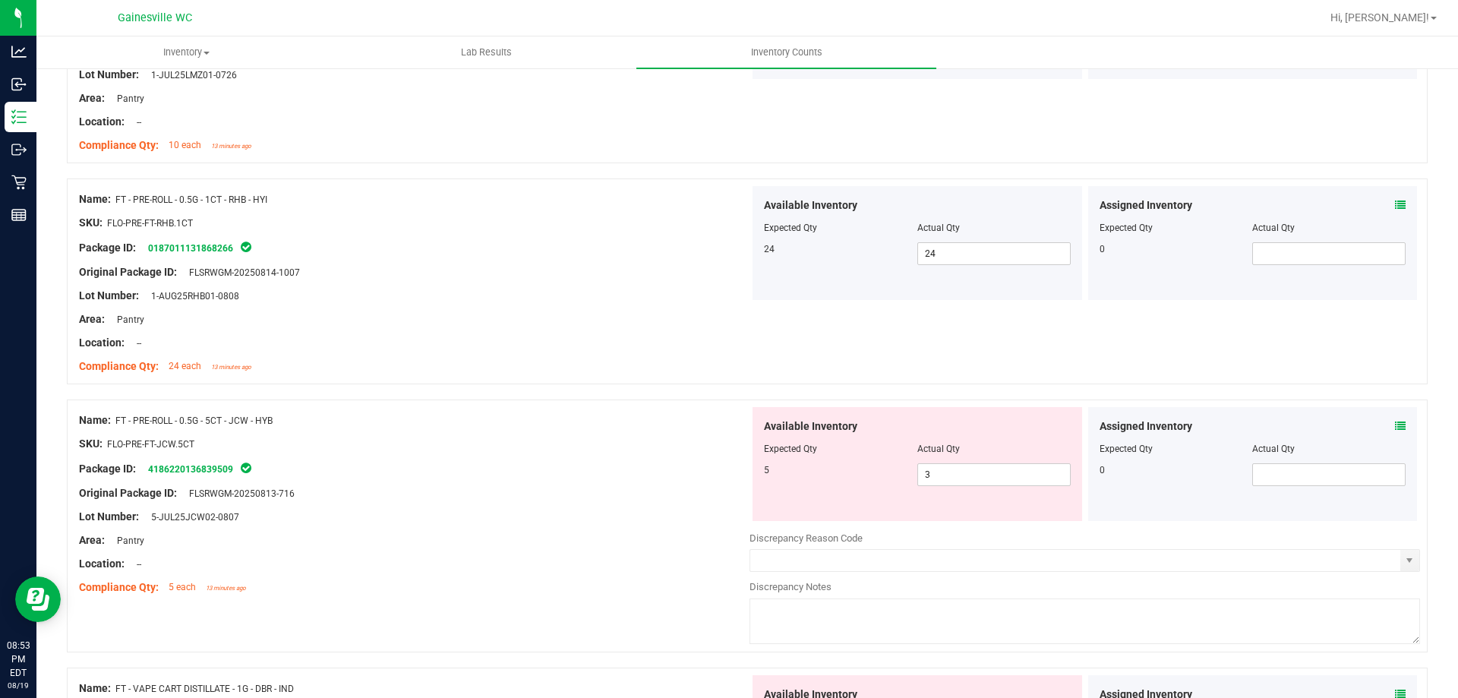
scroll to position [2429, 0]
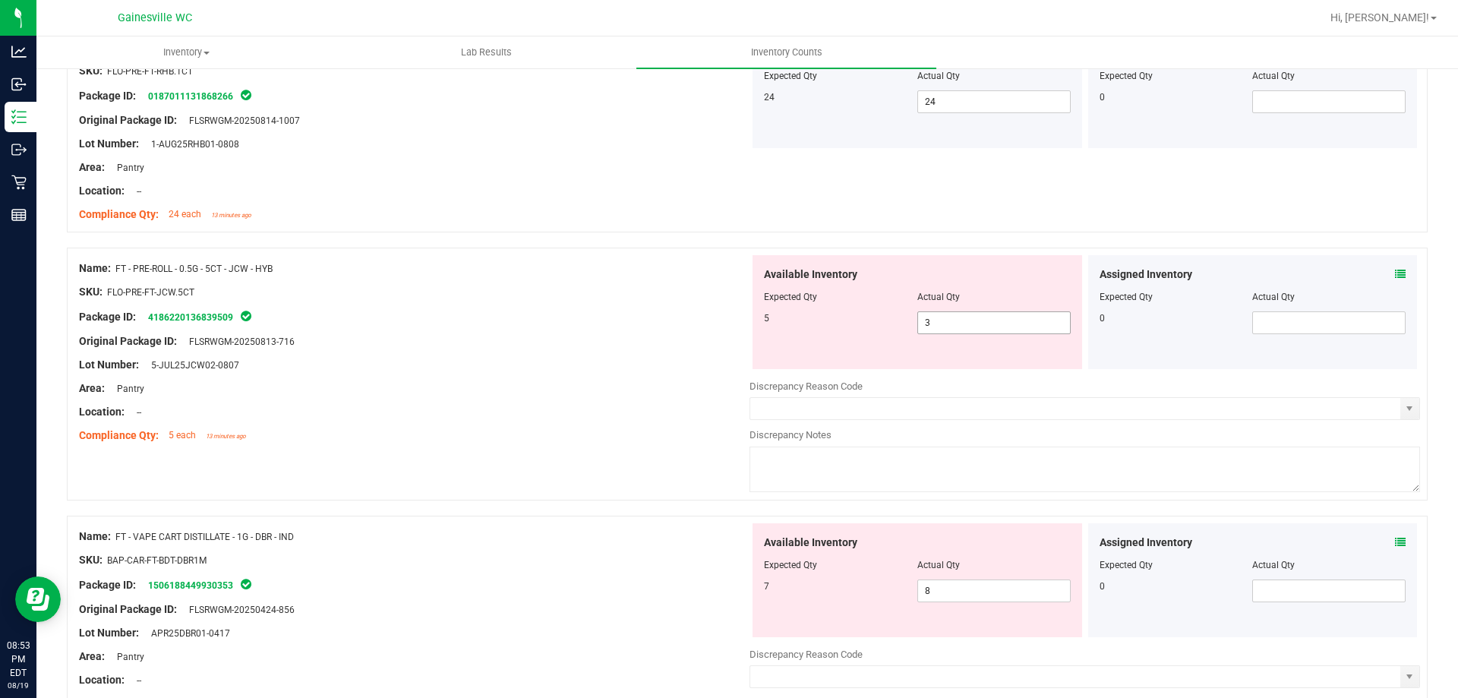
click at [959, 315] on span "3 3" at bounding box center [993, 322] width 153 height 23
click at [959, 315] on input "3" at bounding box center [994, 322] width 152 height 21
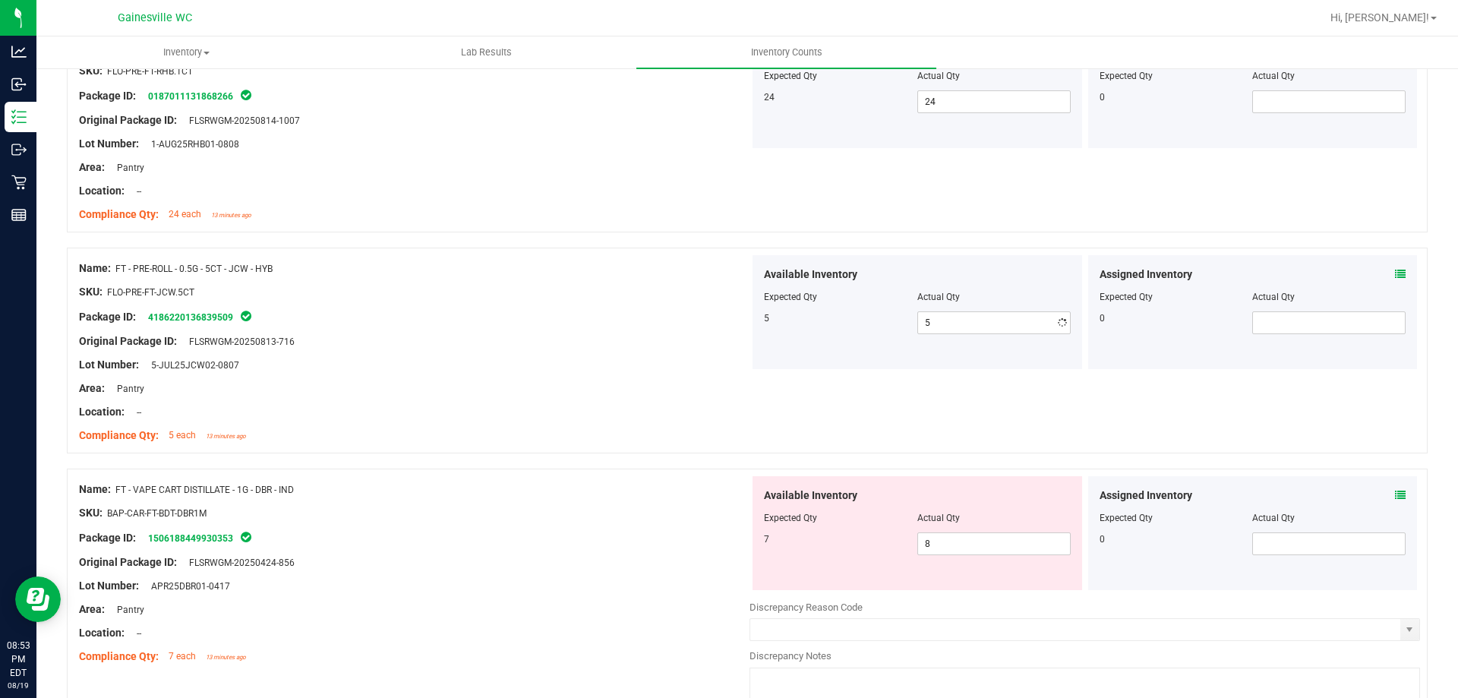
click at [629, 169] on div "Area: Pantry" at bounding box center [414, 167] width 670 height 16
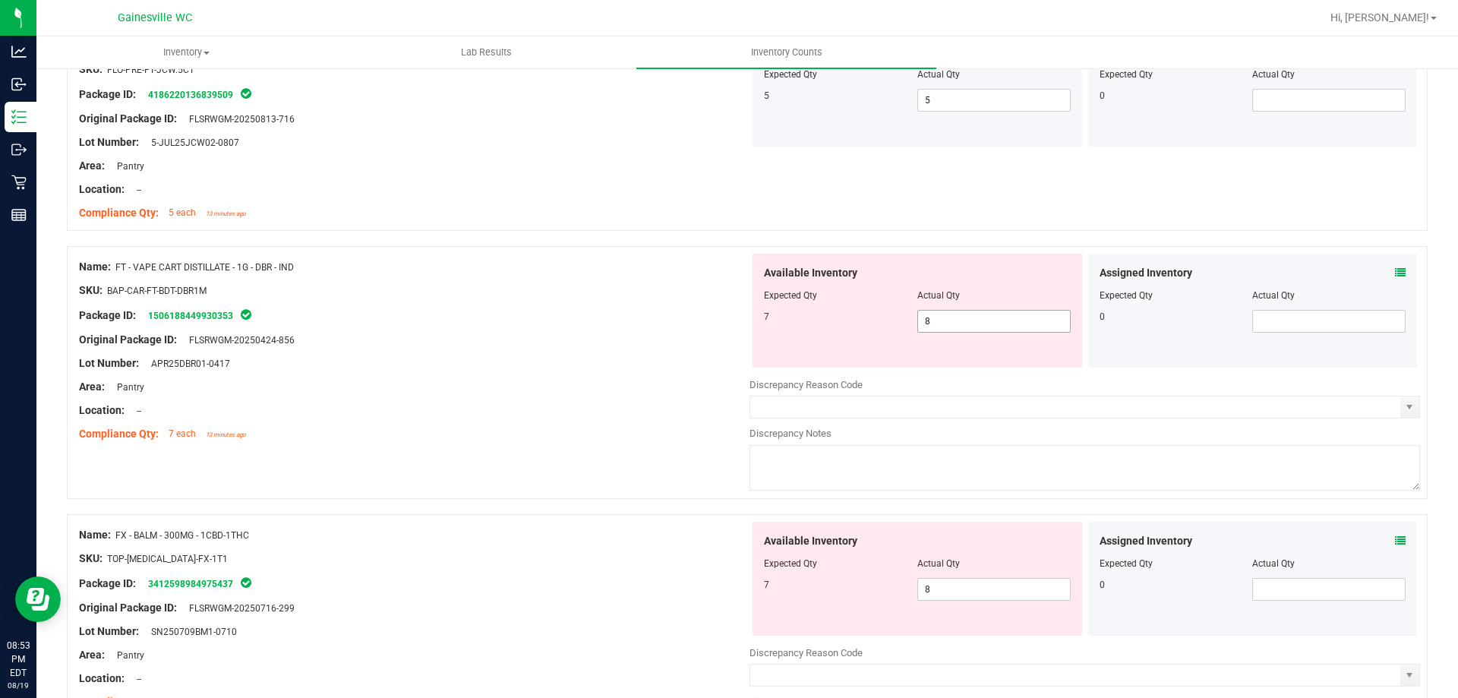
scroll to position [2657, 0]
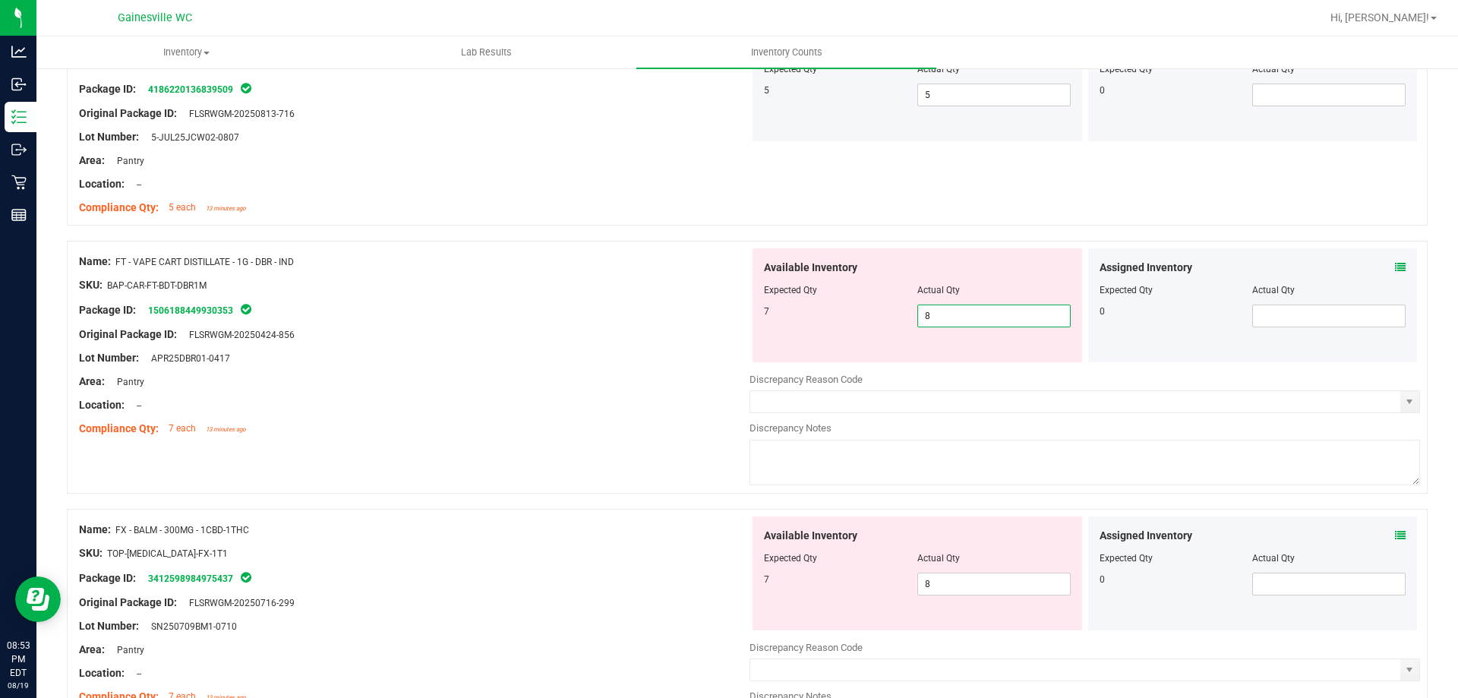
click at [947, 317] on span "8 8" at bounding box center [993, 315] width 153 height 23
click at [947, 317] on input "8" at bounding box center [994, 315] width 152 height 21
click at [924, 209] on div "Name: FT - PRE-ROLL - 0.5G - 5CT - JCW - HYB SKU: FLO-PRE-FT-JCW.5CT Package ID…" at bounding box center [747, 123] width 1360 height 206
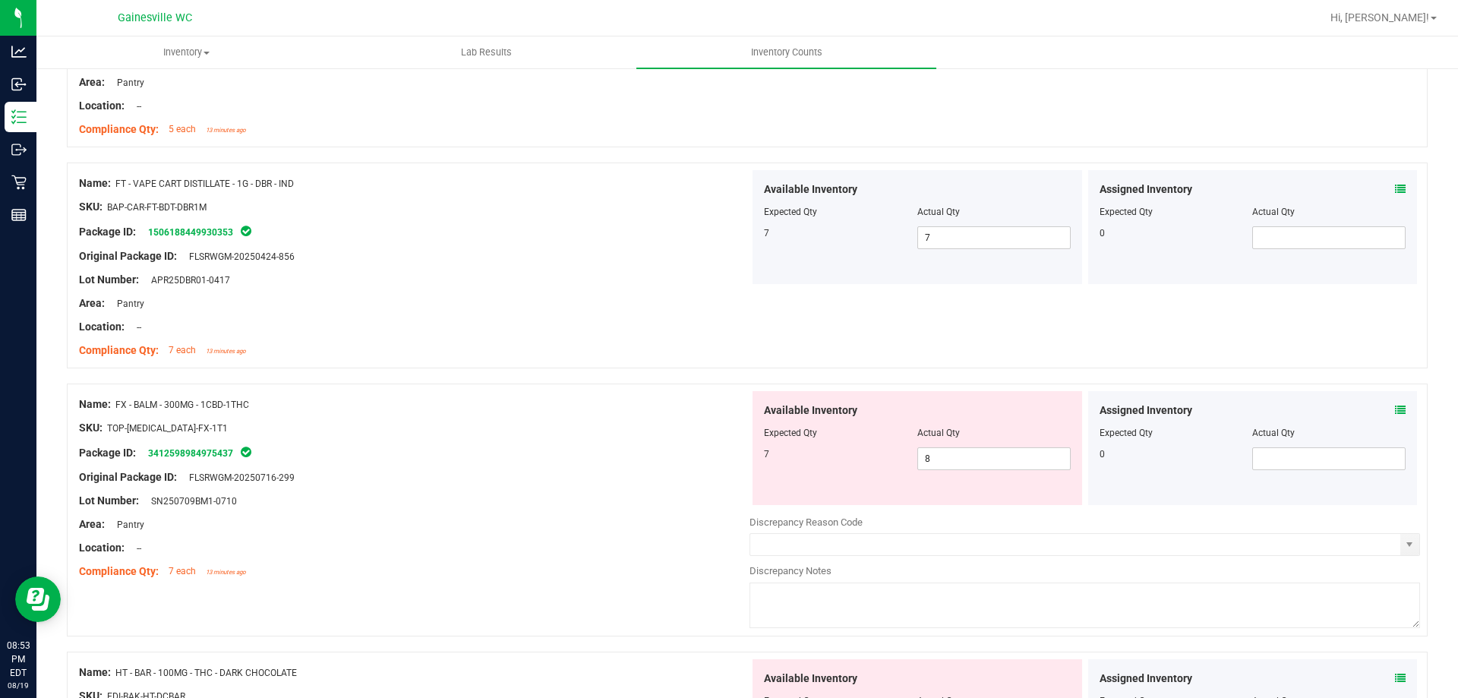
scroll to position [2809, 0]
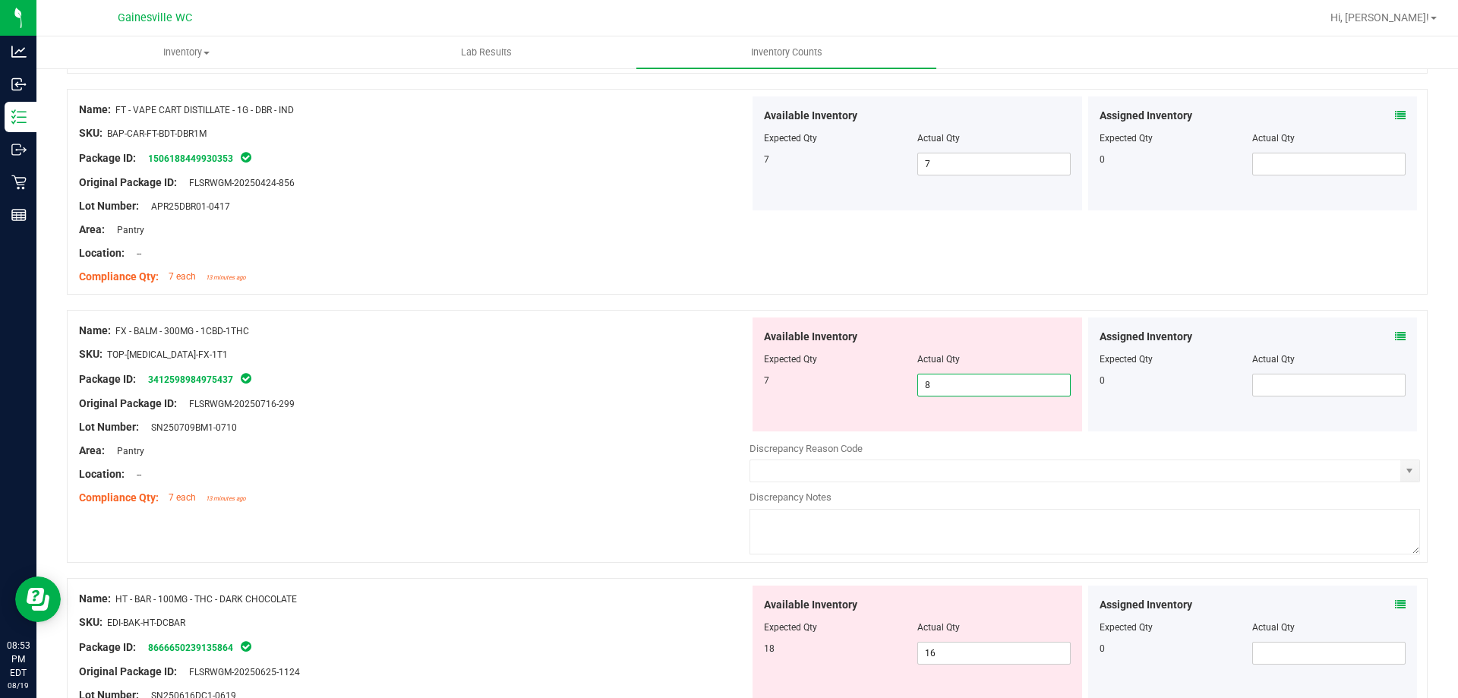
click at [982, 380] on span "8 8" at bounding box center [993, 384] width 153 height 23
click at [982, 380] on input "8" at bounding box center [994, 384] width 152 height 21
click at [745, 228] on div "Name: FT - VAPE CART DISTILLATE - 1G - DBR - IND SKU: BAP-CAR-FT-BDT-DBR1M Pack…" at bounding box center [747, 192] width 1360 height 206
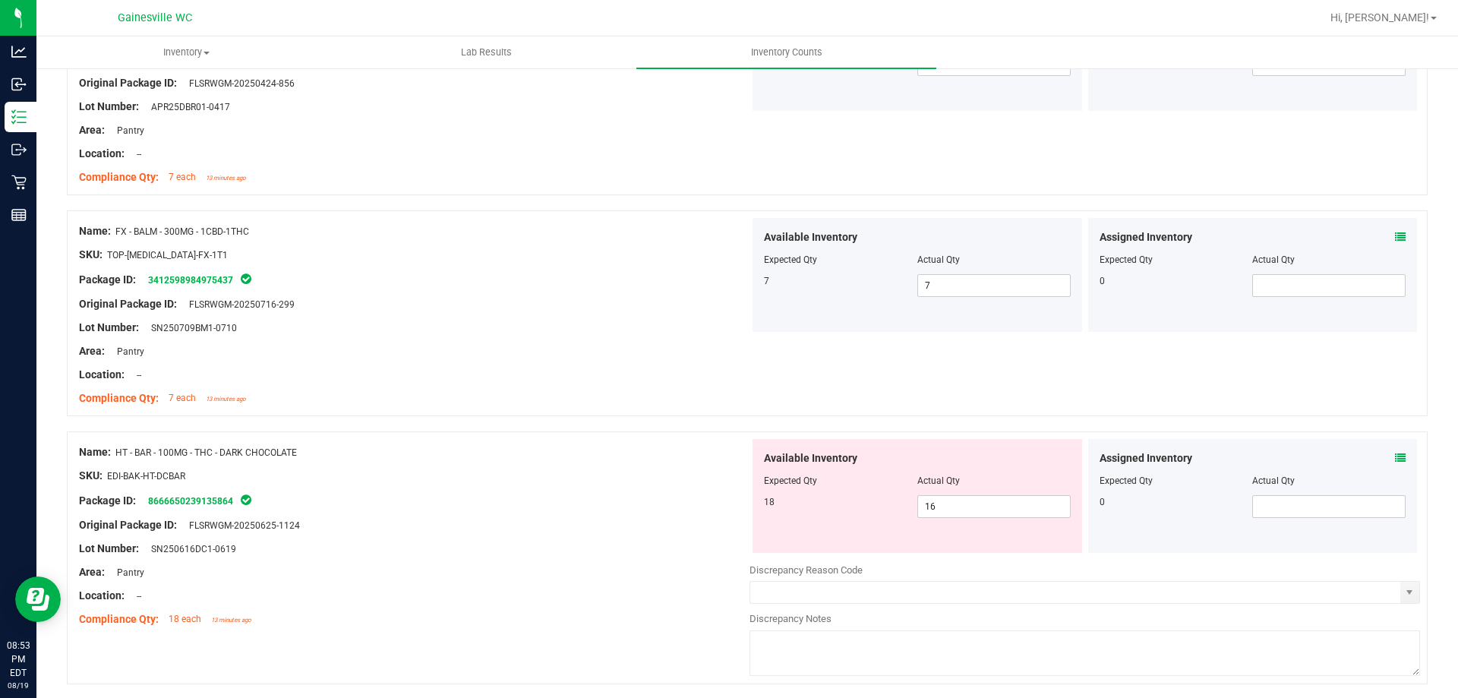
scroll to position [3112, 0]
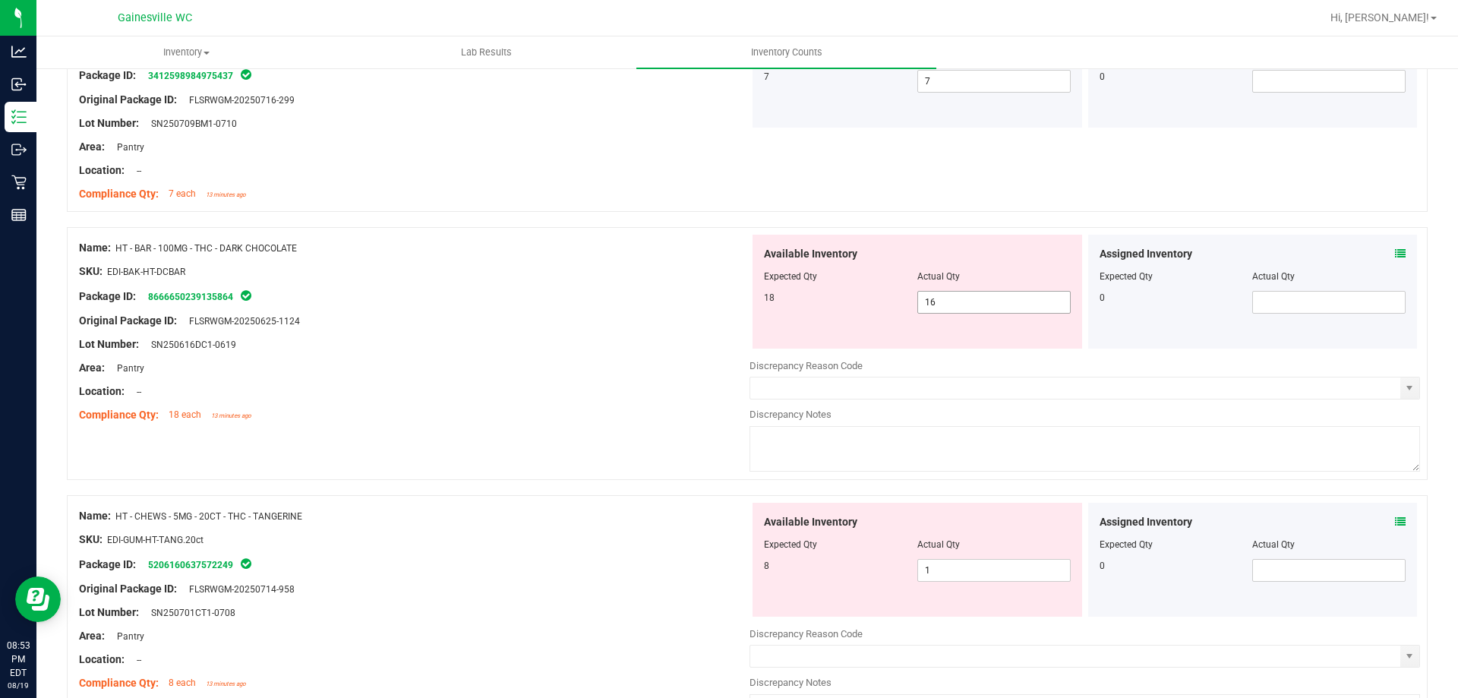
click at [942, 298] on span "16 16" at bounding box center [993, 302] width 153 height 23
click at [942, 298] on input "16" at bounding box center [994, 302] width 152 height 21
click at [946, 212] on div at bounding box center [747, 219] width 1360 height 15
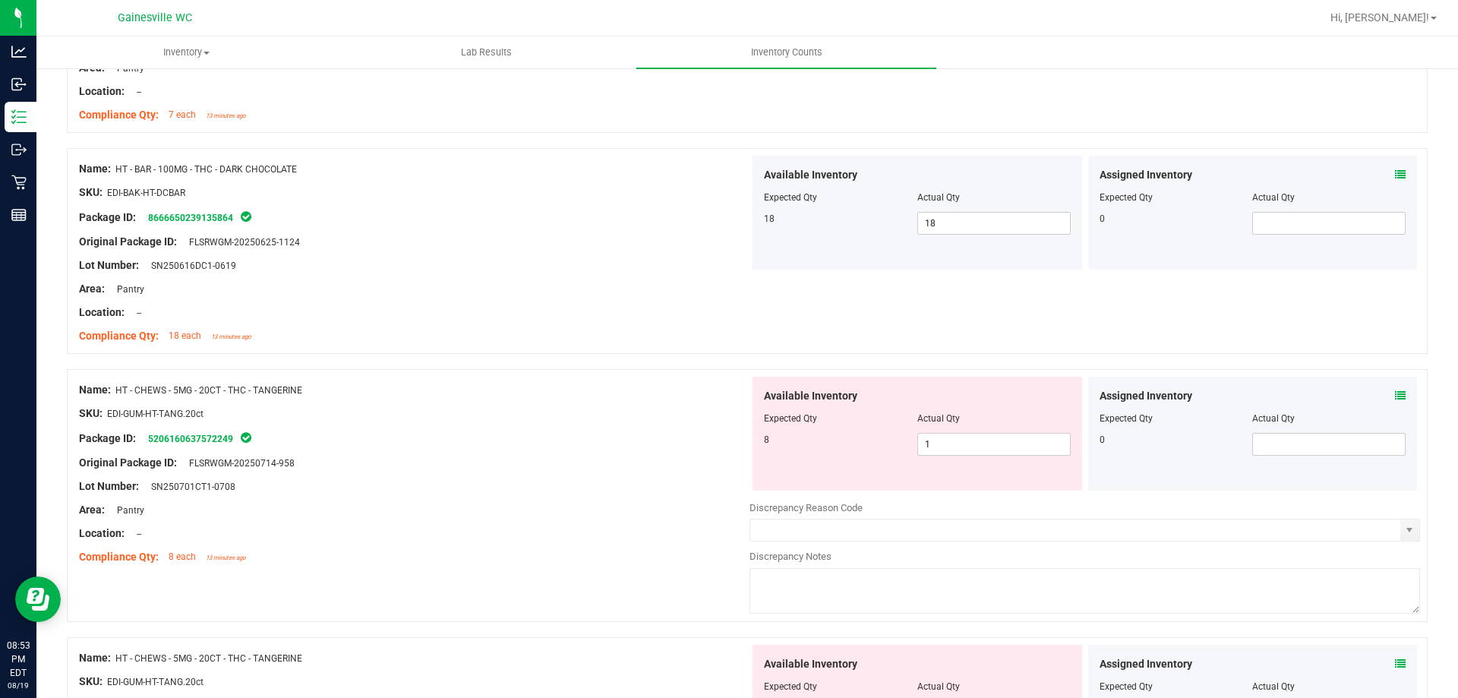
scroll to position [3340, 0]
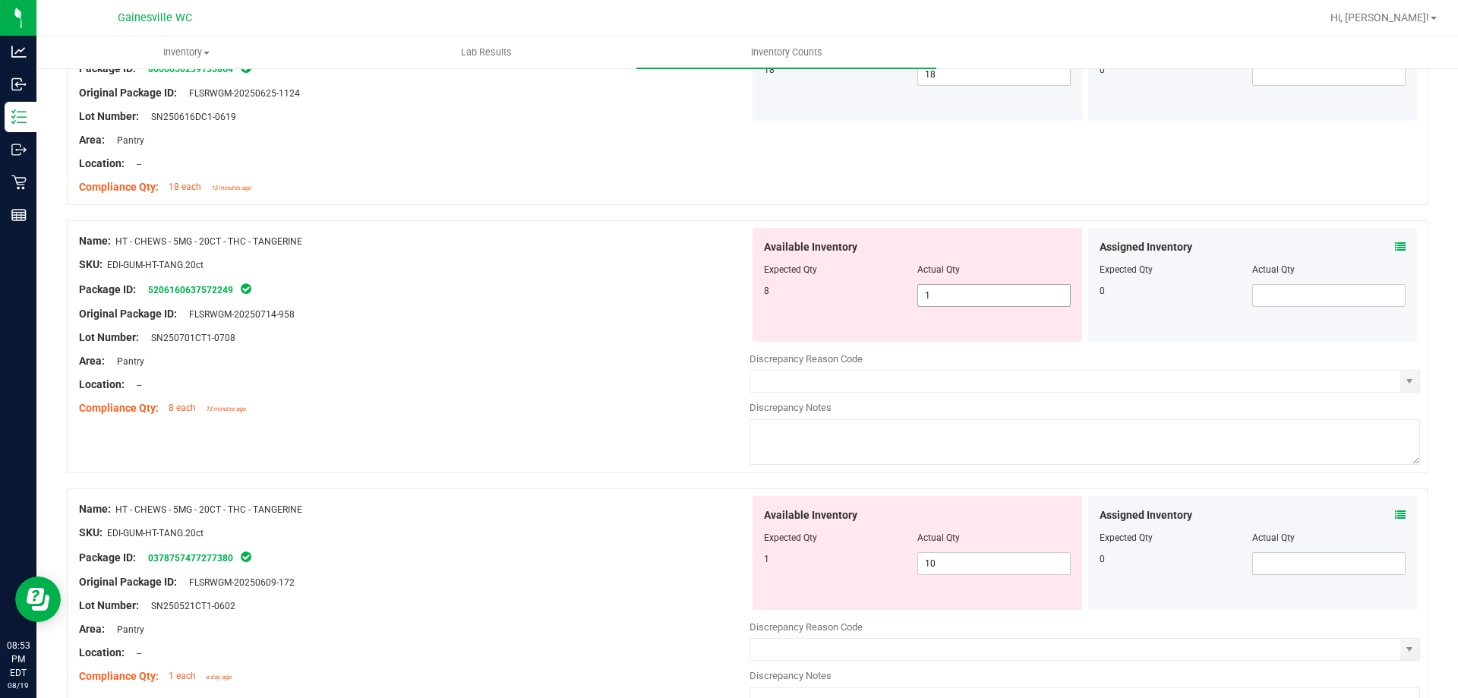
click at [954, 287] on span "1 1" at bounding box center [993, 295] width 153 height 23
click at [954, 287] on input "1" at bounding box center [994, 295] width 152 height 21
click at [971, 564] on div "Available Inventory Expected Qty Actual Qty 1 10 10" at bounding box center [1084, 616] width 670 height 241
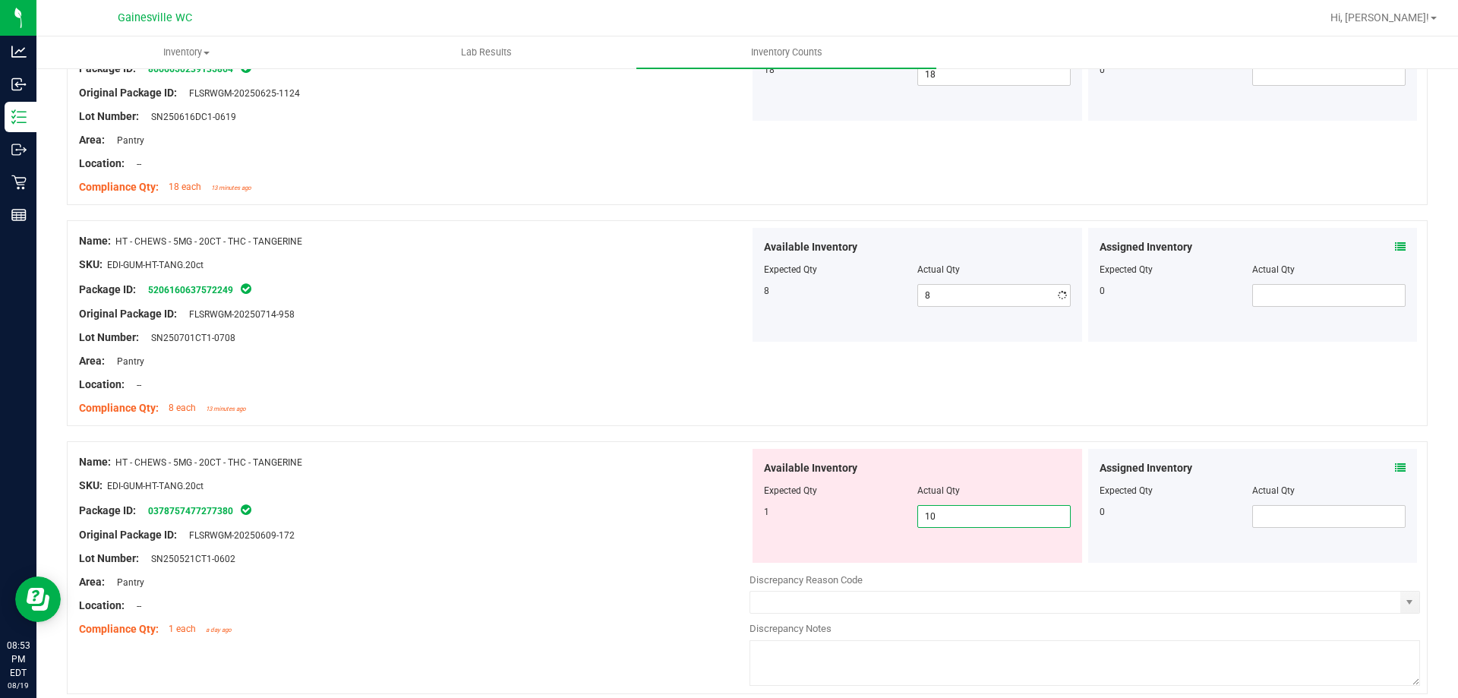
click at [971, 565] on div at bounding box center [1084, 569] width 670 height 8
click at [969, 521] on span "10 10" at bounding box center [993, 516] width 153 height 23
click at [969, 521] on input "10" at bounding box center [994, 516] width 152 height 21
click at [906, 336] on div "Available Inventory Expected Qty Actual Qty 8 8 8" at bounding box center [916, 285] width 329 height 114
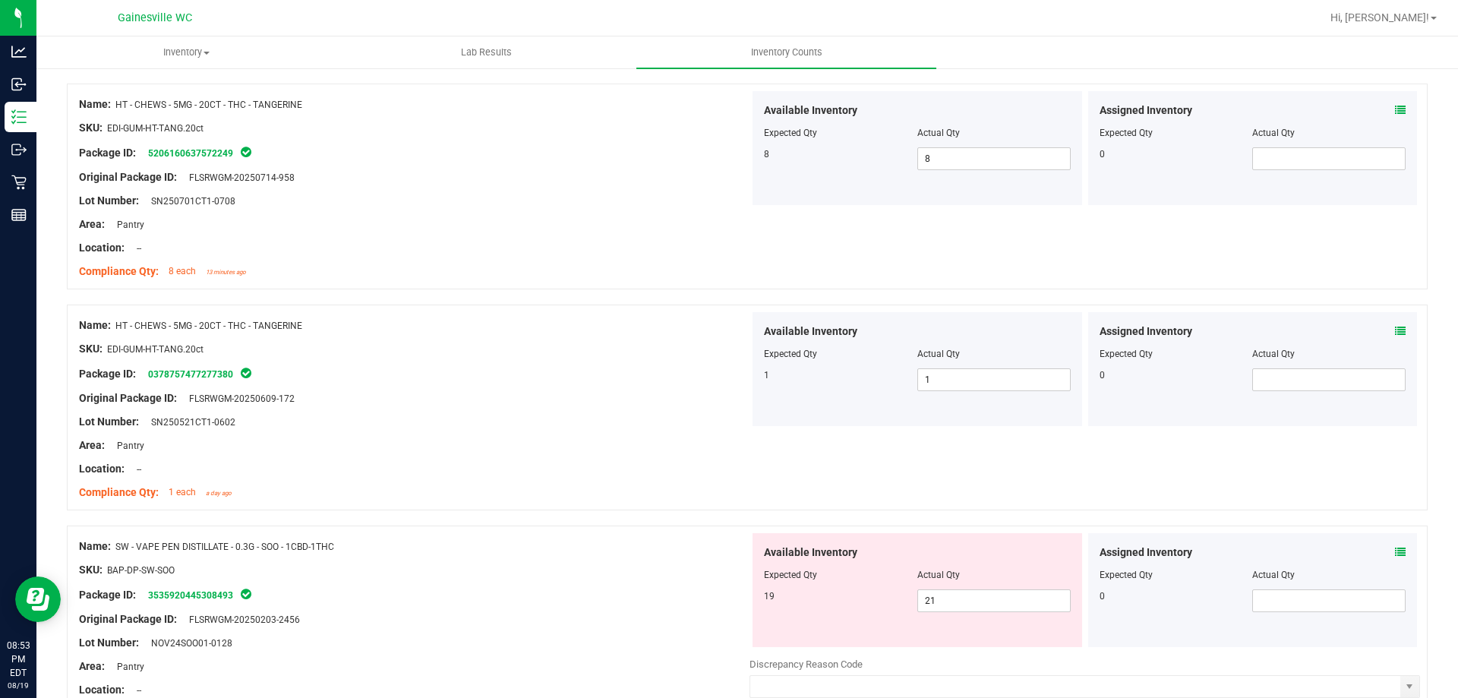
scroll to position [3624, 0]
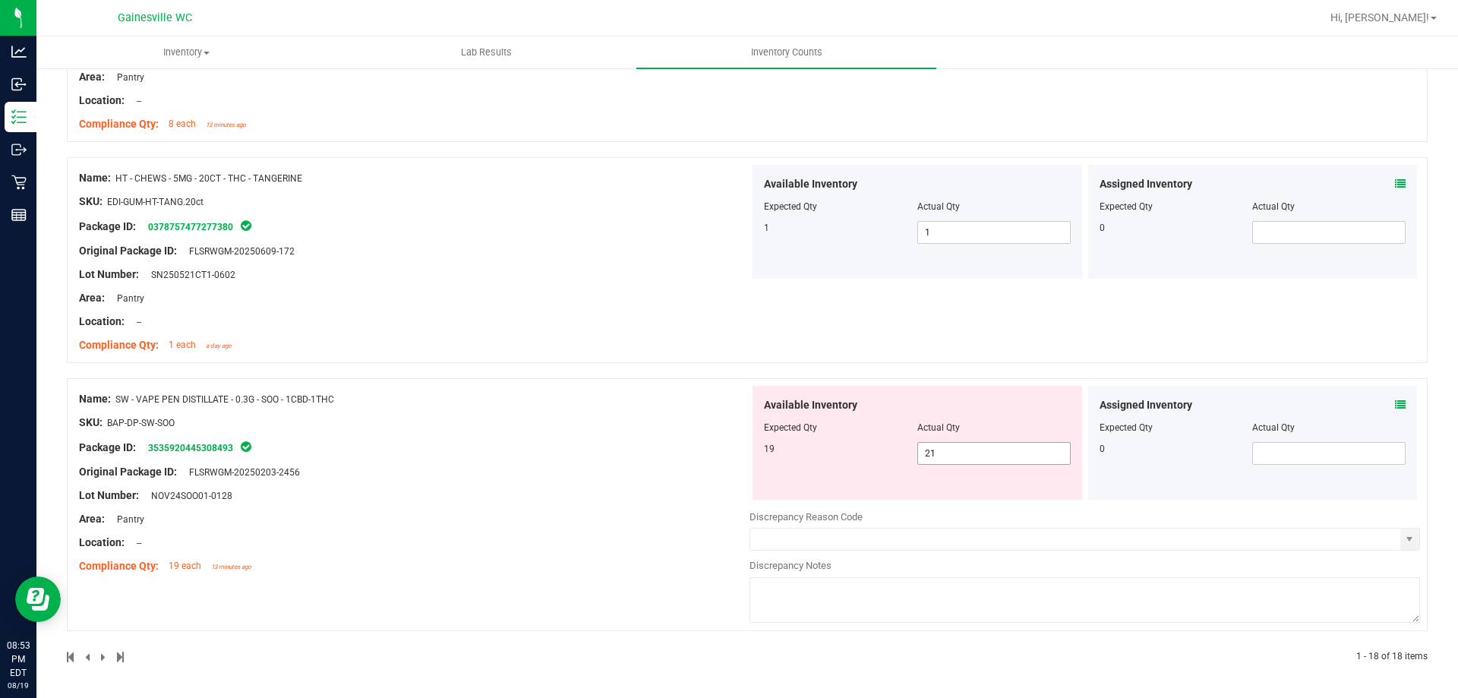
click at [955, 464] on span "21 21" at bounding box center [993, 453] width 153 height 23
click at [958, 448] on span "21 21" at bounding box center [993, 453] width 153 height 23
click at [958, 448] on input "21" at bounding box center [994, 453] width 152 height 21
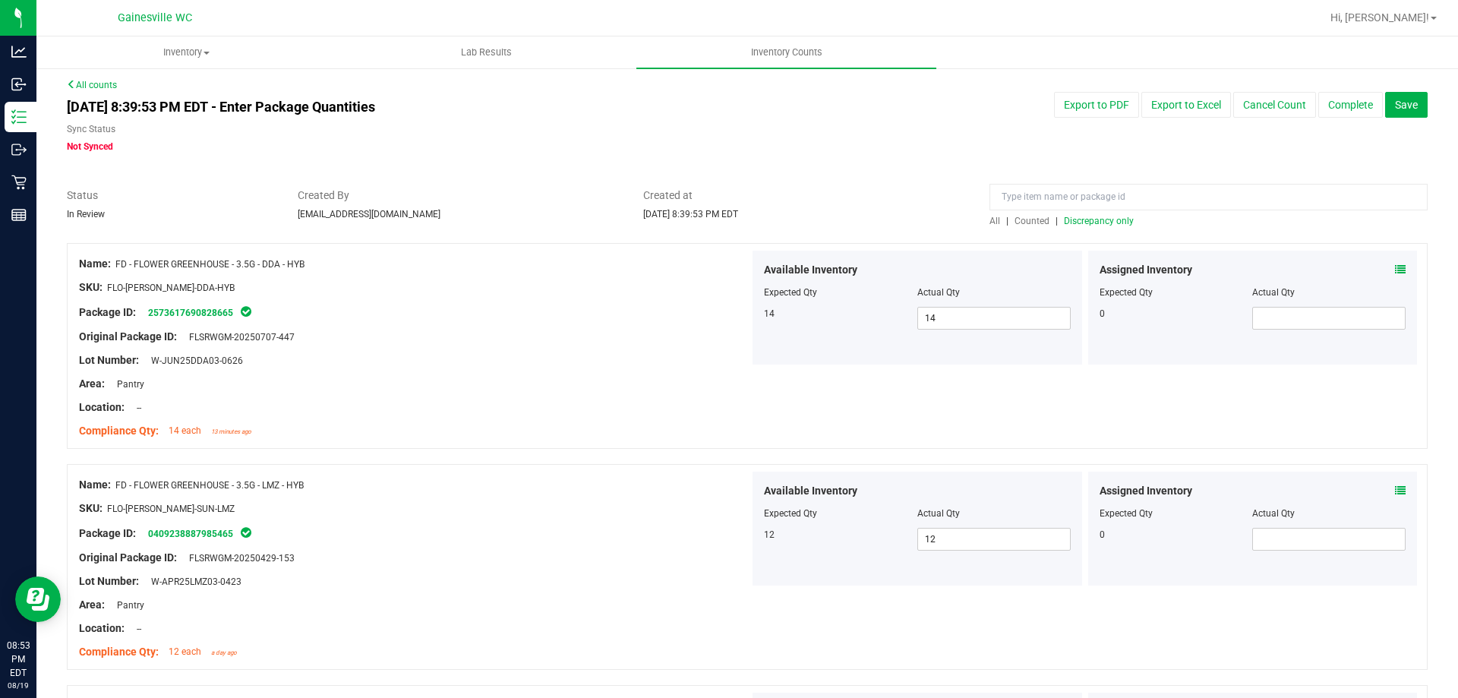
scroll to position [0, 0]
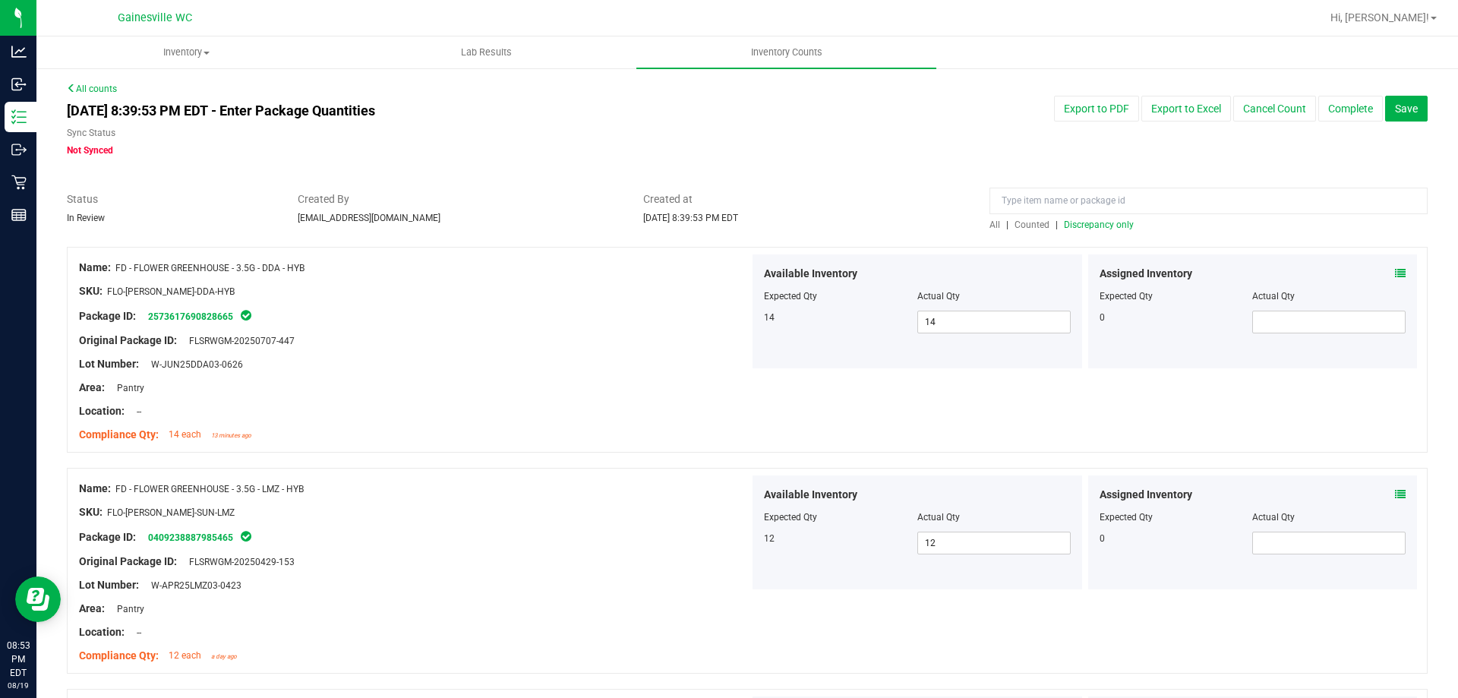
click at [1105, 229] on span "Discrepancy only" at bounding box center [1099, 224] width 70 height 11
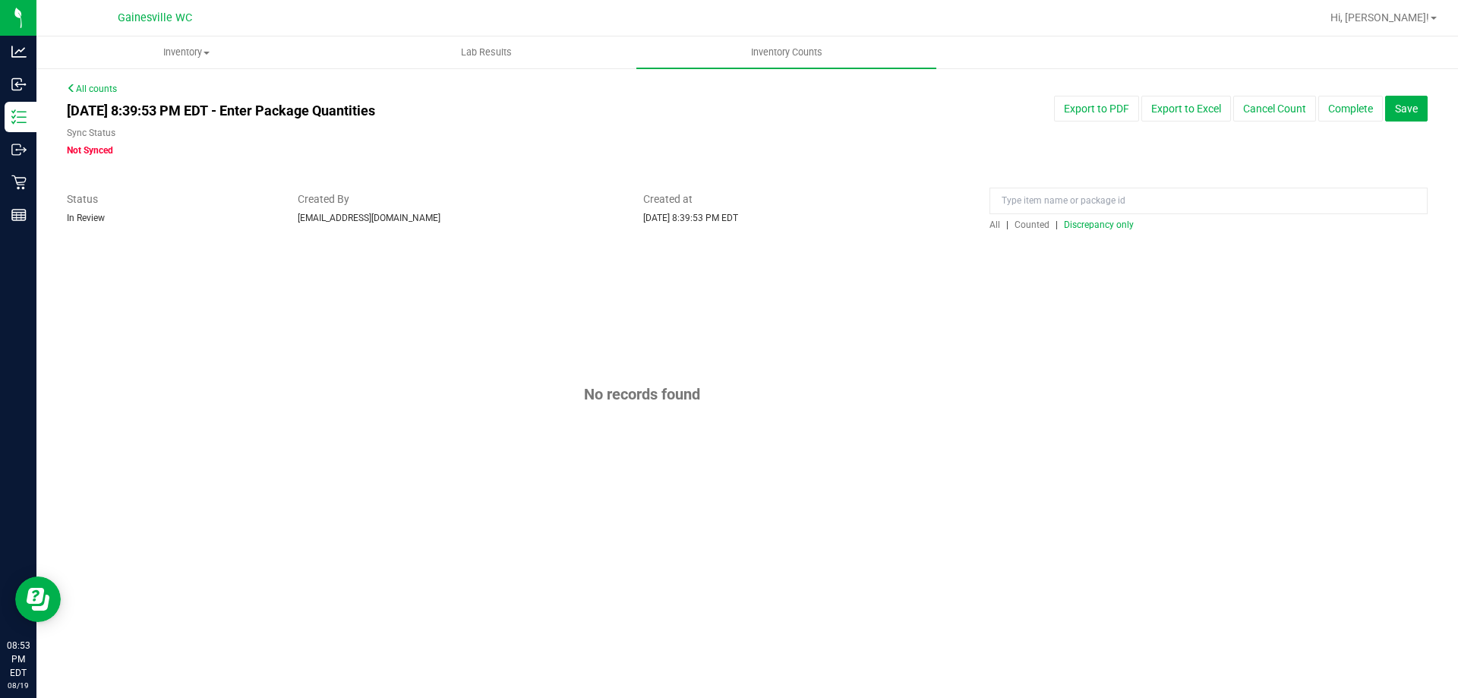
click at [886, 151] on div "[DATE] 8:39:53 PM EDT - Enter Package Quantities Sync Status Not Synced Export …" at bounding box center [746, 126] width 1383 height 61
click at [1416, 112] on span "Save" at bounding box center [1406, 108] width 23 height 12
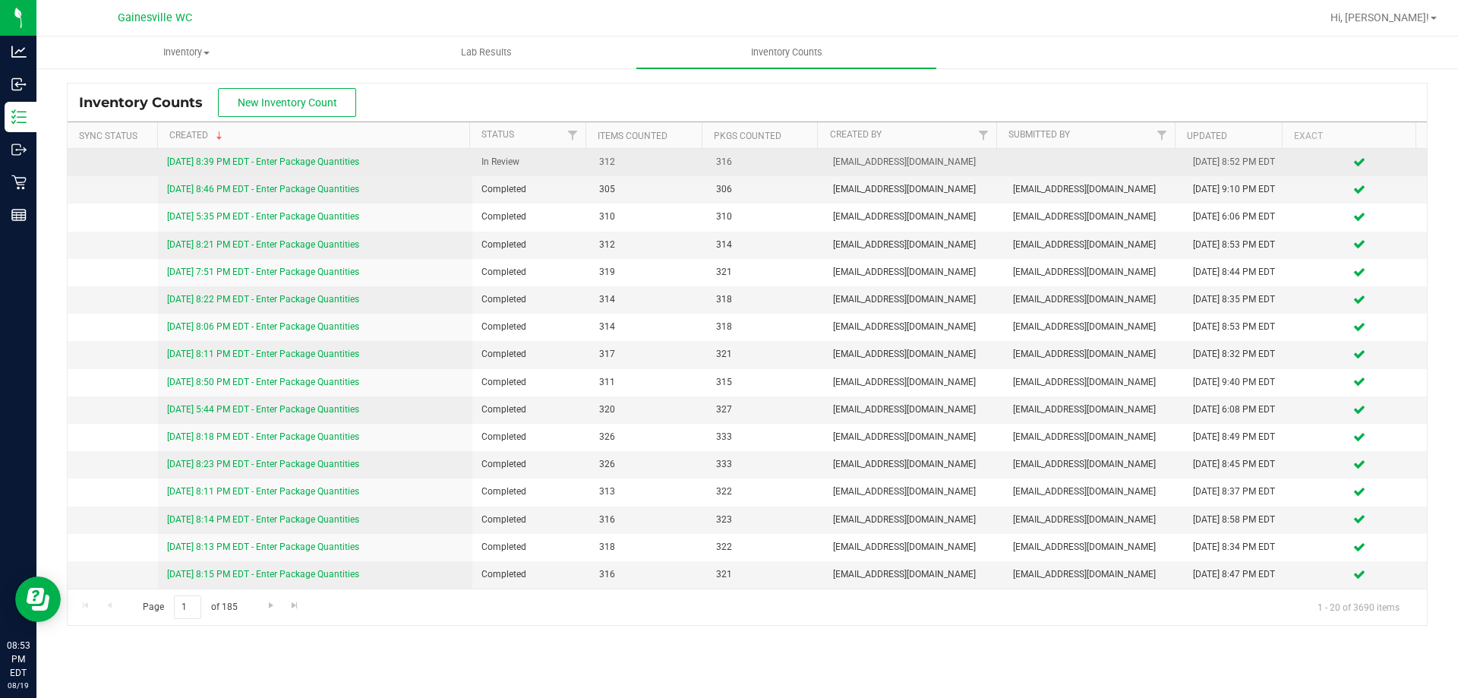
click at [315, 165] on link "[DATE] 8:39 PM EDT - Enter Package Quantities" at bounding box center [263, 161] width 192 height 11
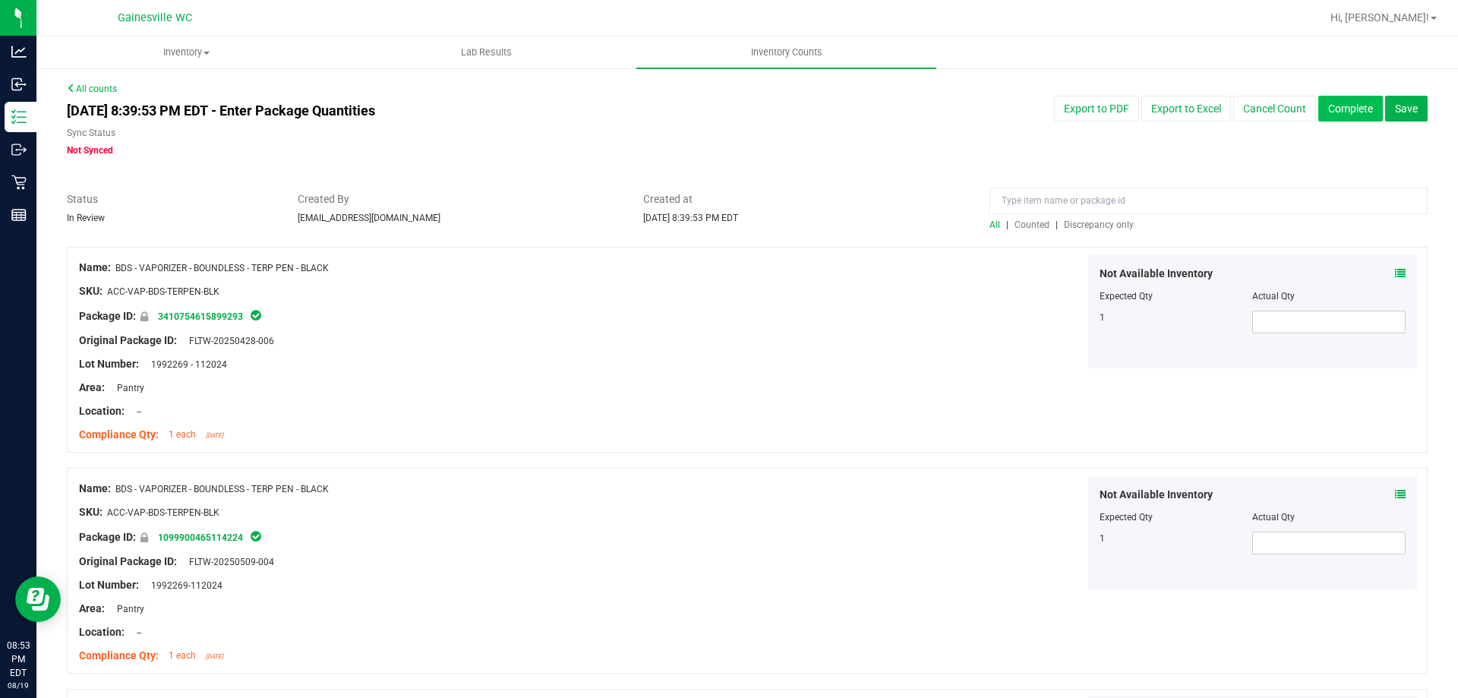
click at [1330, 104] on button "Complete" at bounding box center [1350, 109] width 65 height 26
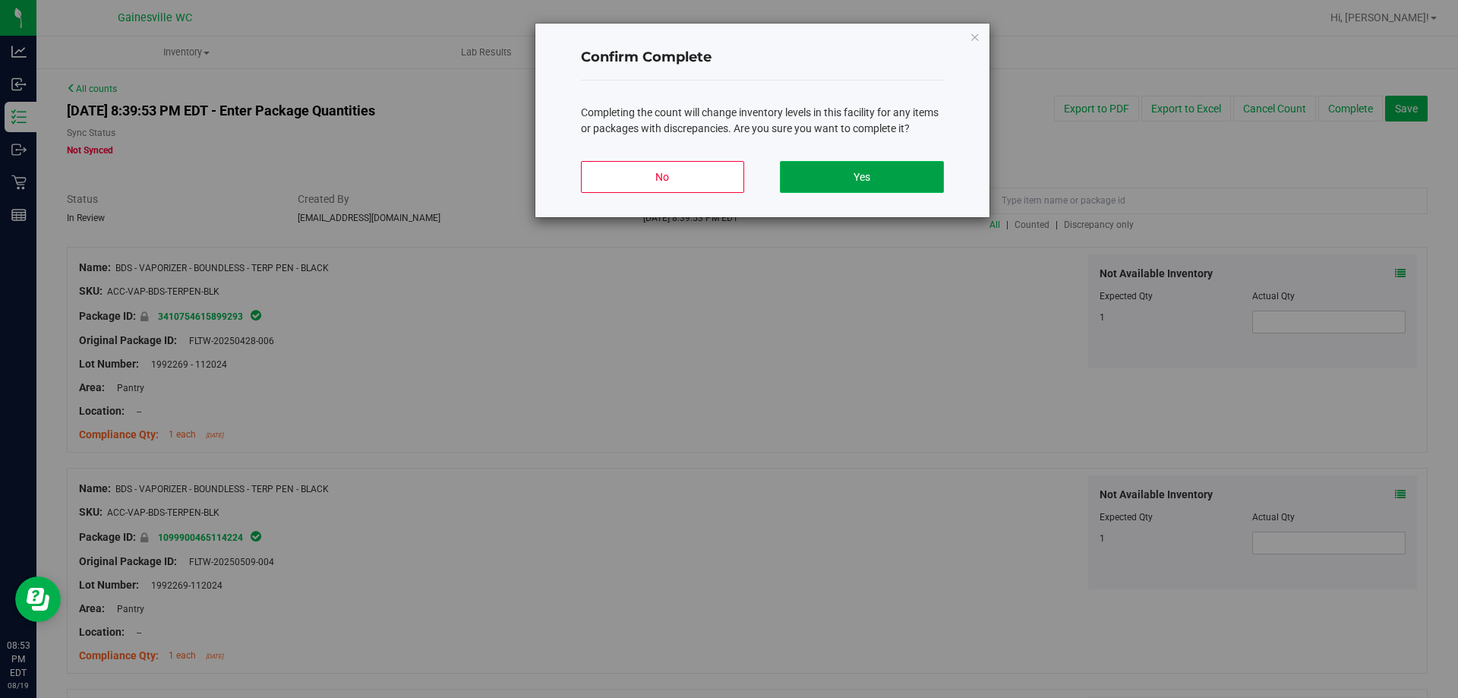
click at [850, 188] on button "Yes" at bounding box center [861, 177] width 163 height 32
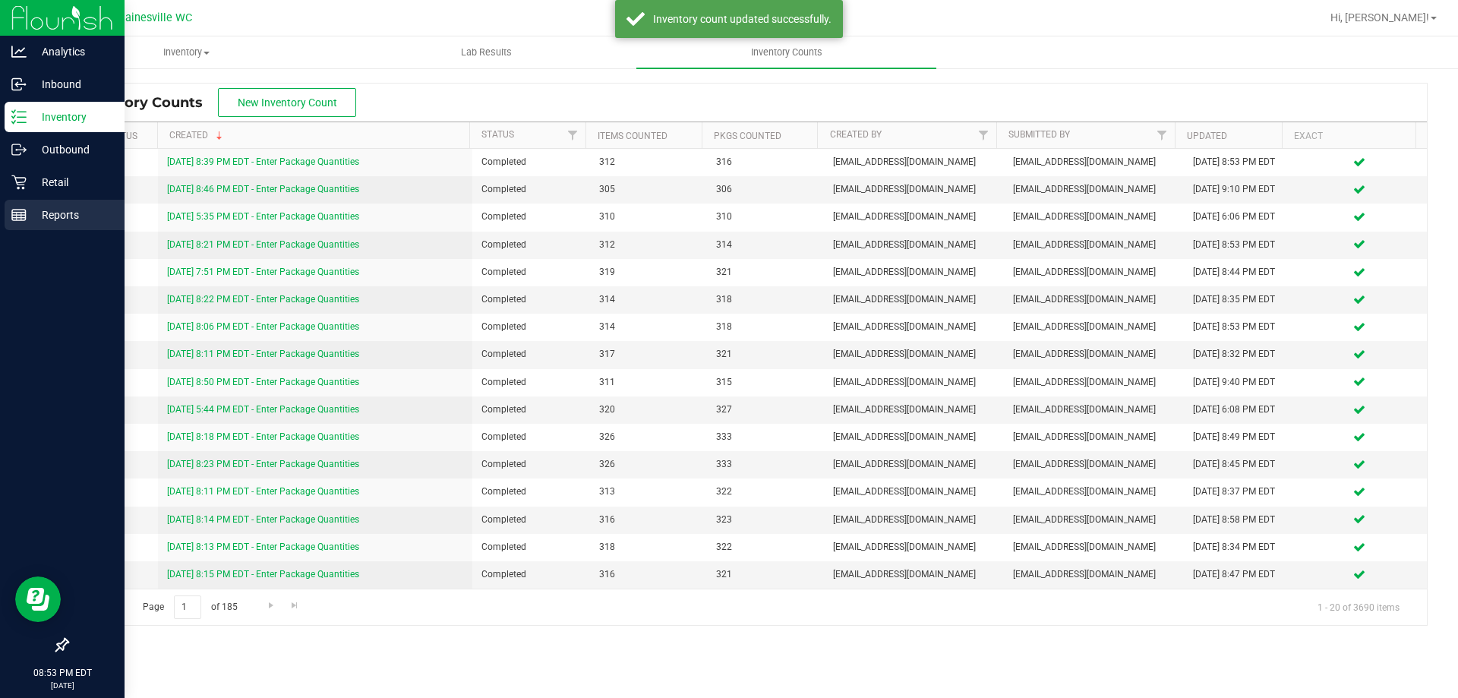
click at [45, 216] on p "Reports" at bounding box center [72, 215] width 91 height 18
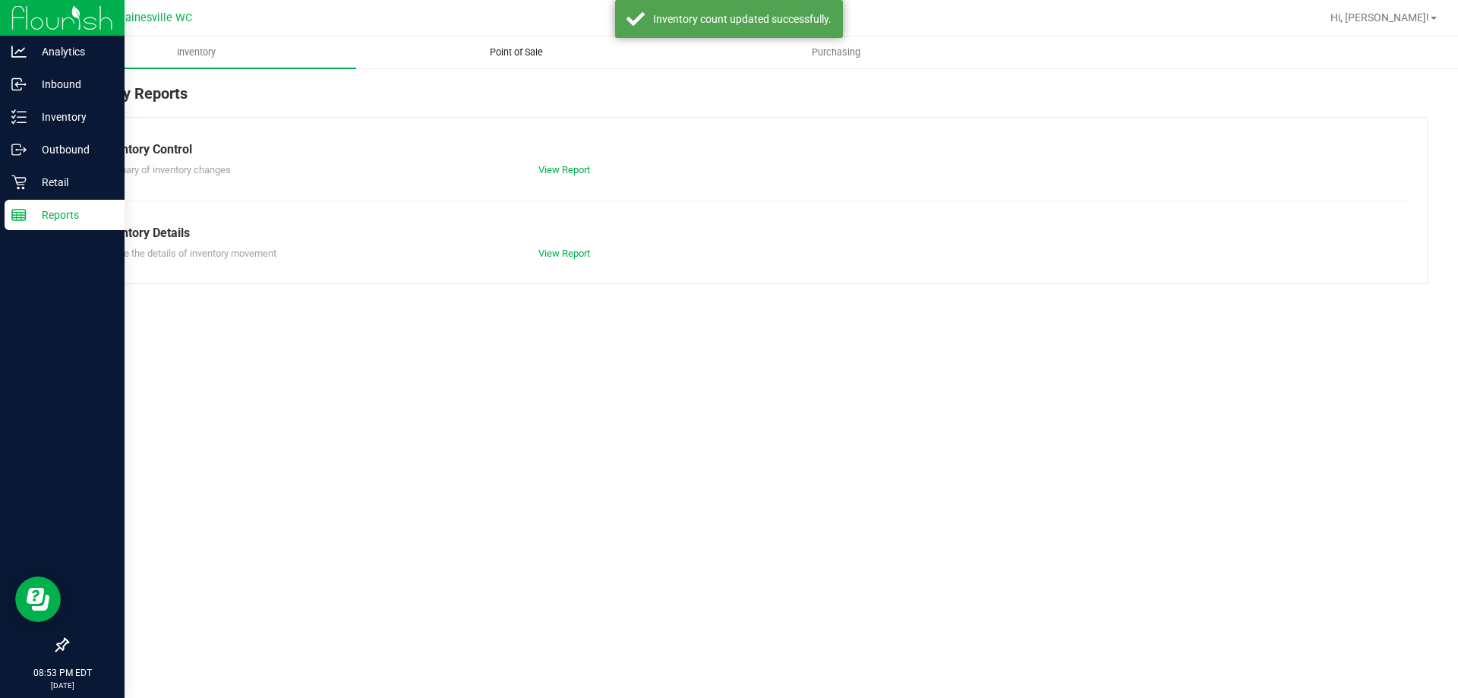
click at [526, 47] on span "Point of Sale" at bounding box center [516, 53] width 94 height 14
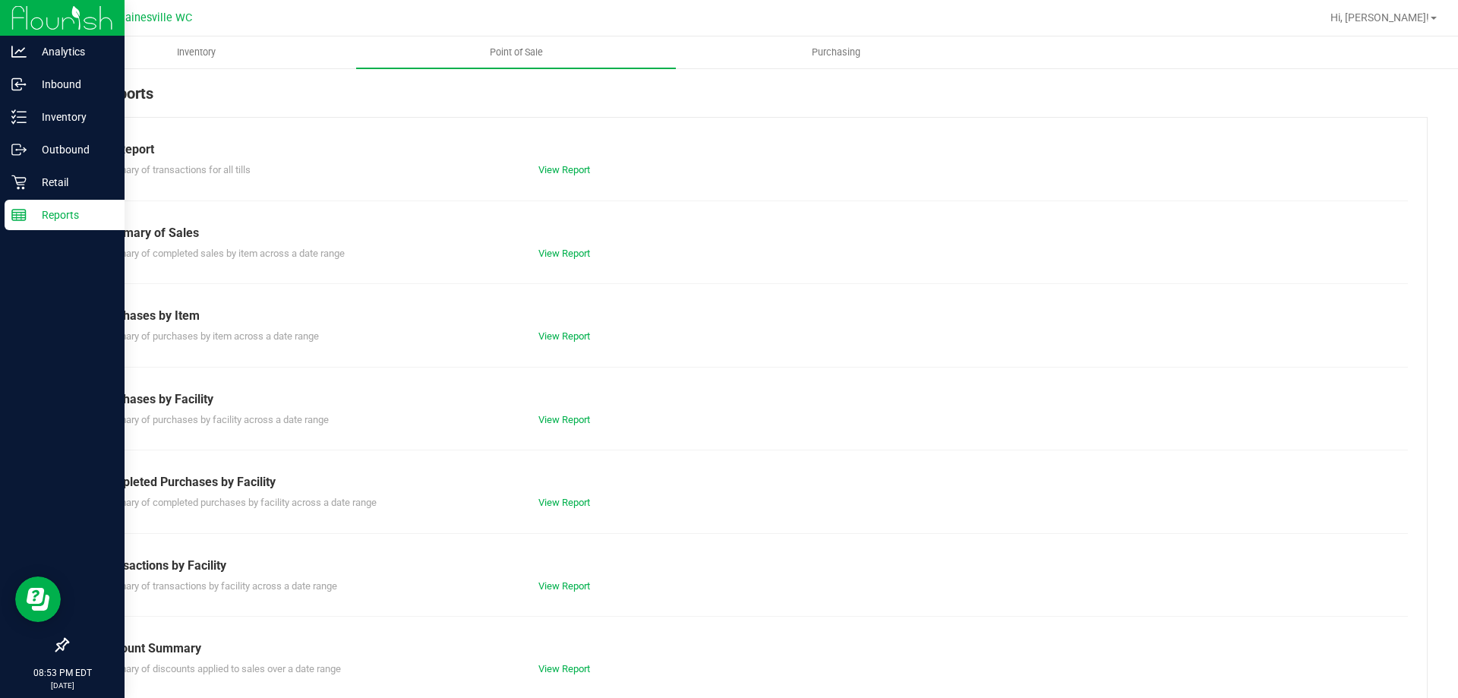
click at [557, 178] on div "Till Report Summary of transactions for all tills View Report Summary of Sales …" at bounding box center [747, 450] width 1360 height 666
click at [567, 174] on link "View Report" at bounding box center [564, 169] width 52 height 11
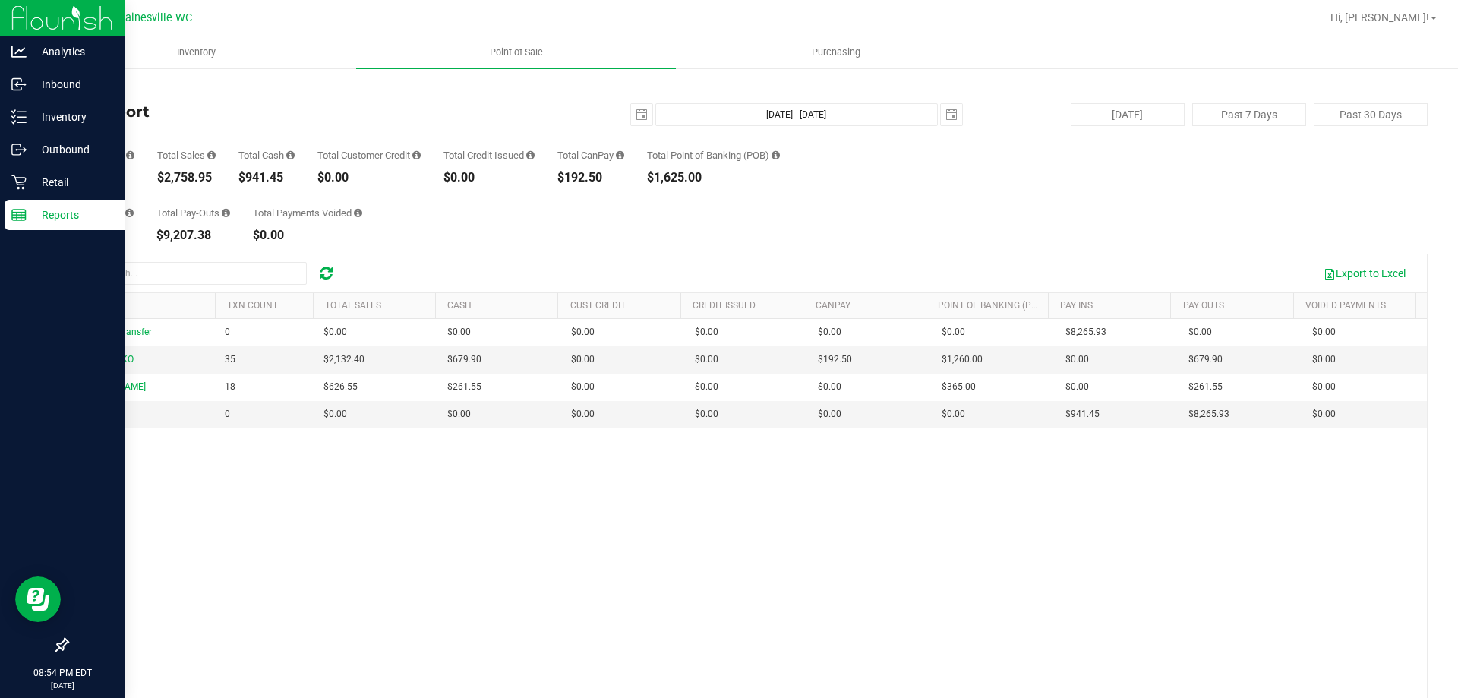
click at [42, 201] on div "Reports" at bounding box center [65, 215] width 120 height 30
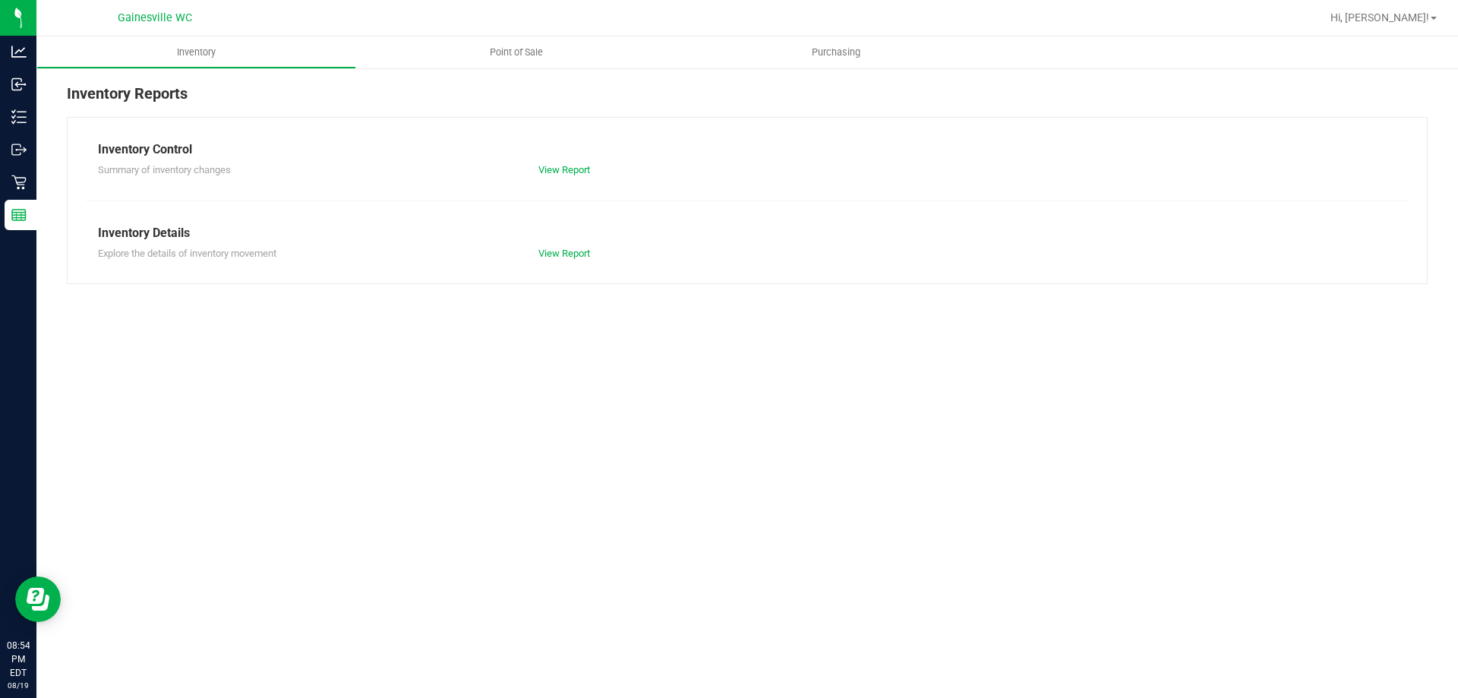
click at [545, 34] on nav "Gainesville WC Hi, [PERSON_NAME]!" at bounding box center [746, 18] width 1421 height 36
click at [534, 41] on uib-tab-heading "Point of Sale" at bounding box center [516, 52] width 320 height 32
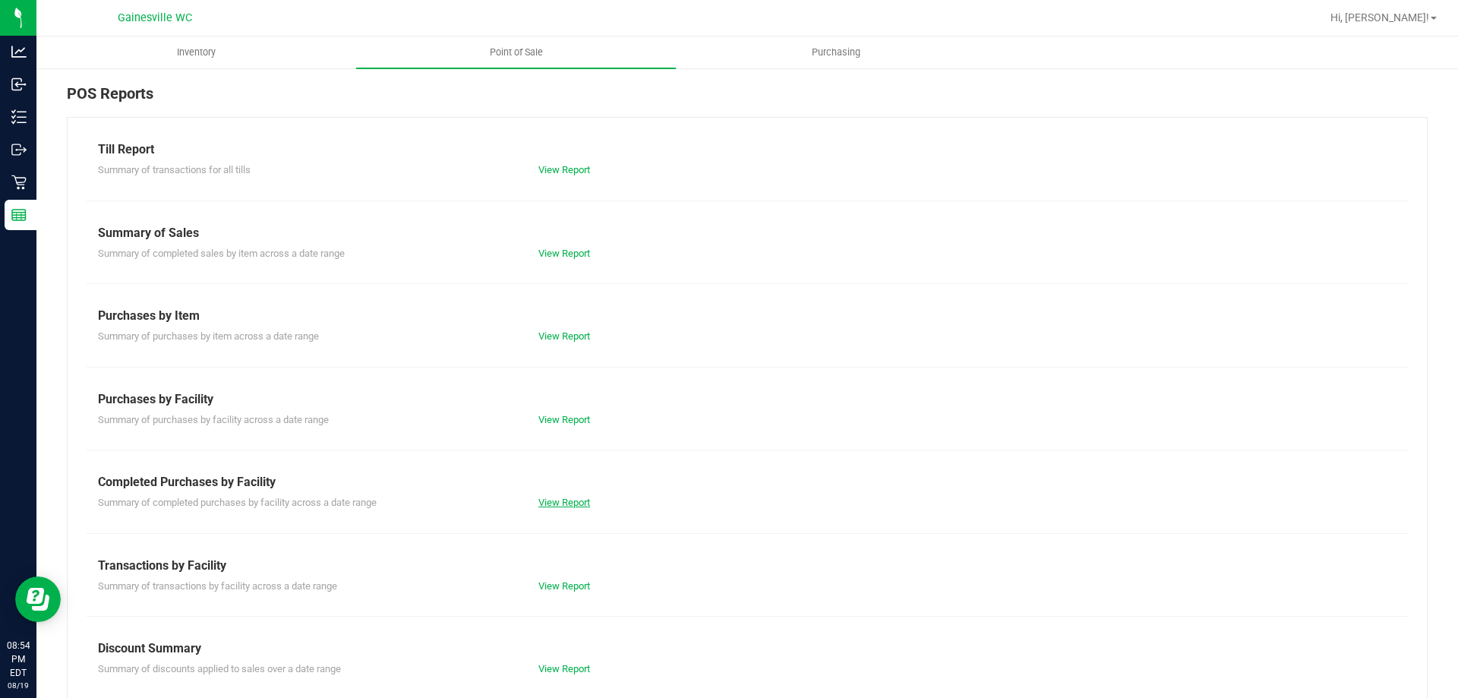
click at [561, 502] on link "View Report" at bounding box center [564, 501] width 52 height 11
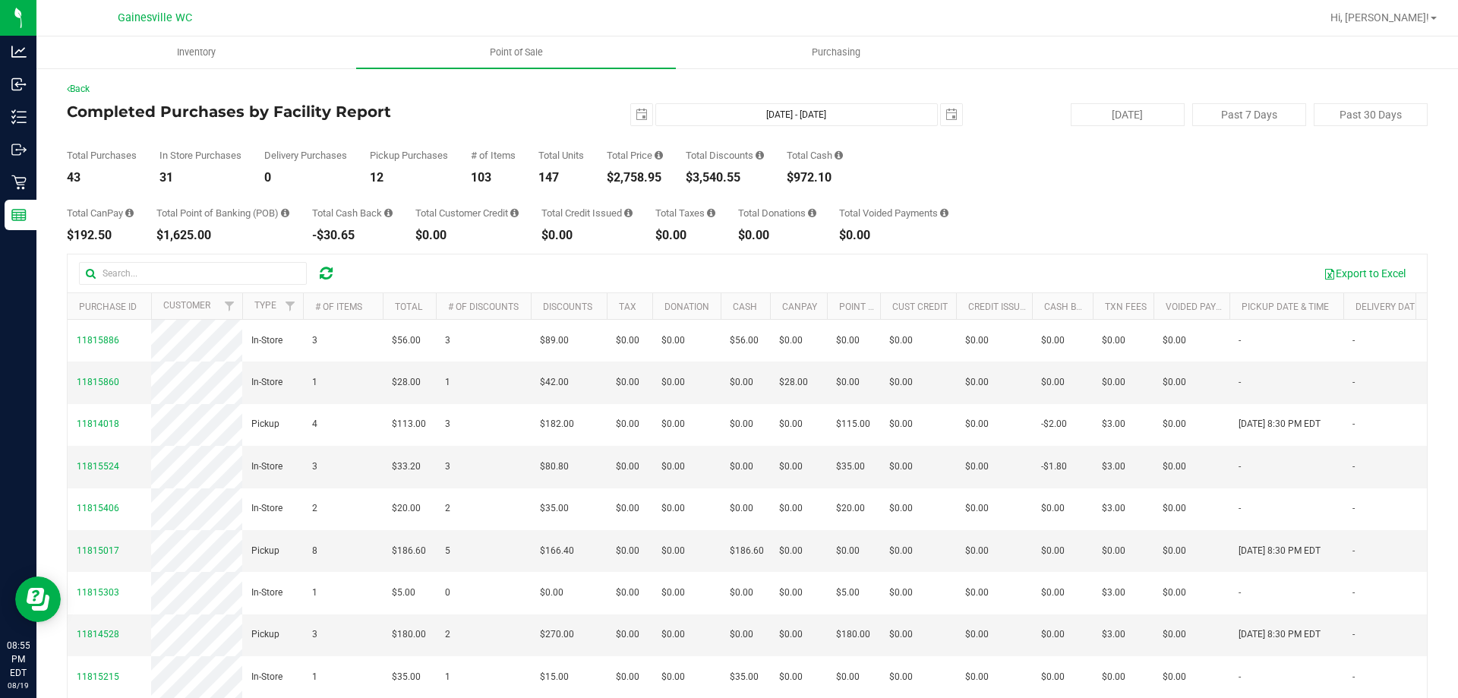
click at [646, 115] on div "[DATE] [DATE] - [DATE] [DATE]" at bounding box center [741, 114] width 465 height 23
click at [635, 115] on span "select" at bounding box center [641, 115] width 12 height 12
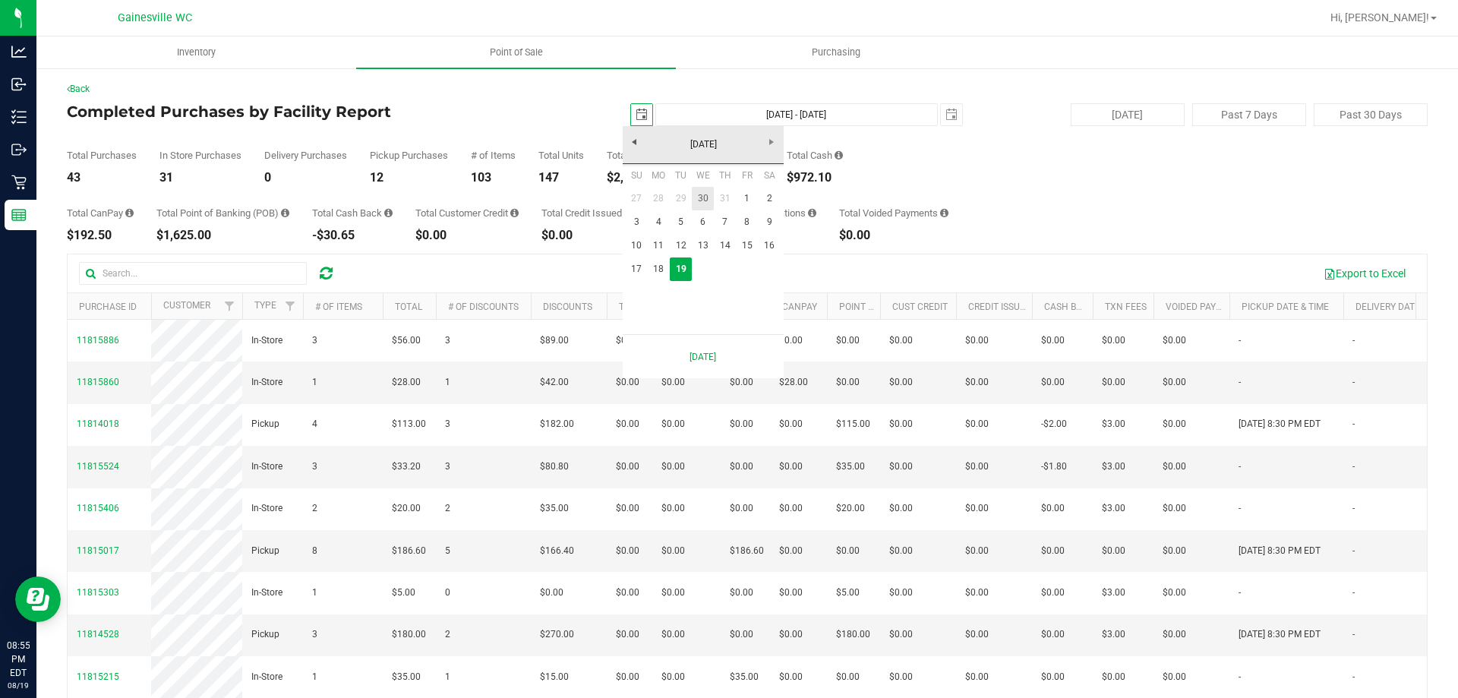
scroll to position [0, 38]
click at [643, 266] on link "17" at bounding box center [637, 269] width 22 height 24
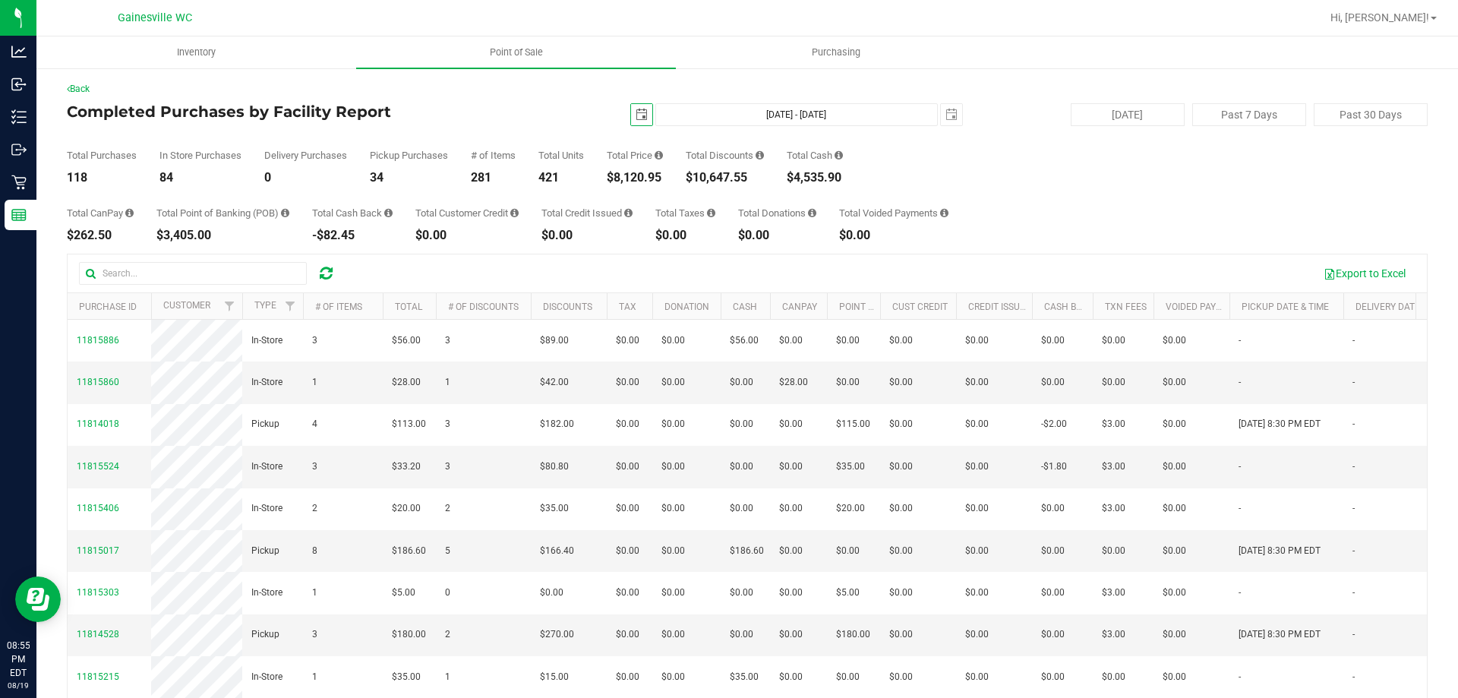
click at [638, 116] on span "select" at bounding box center [641, 115] width 12 height 12
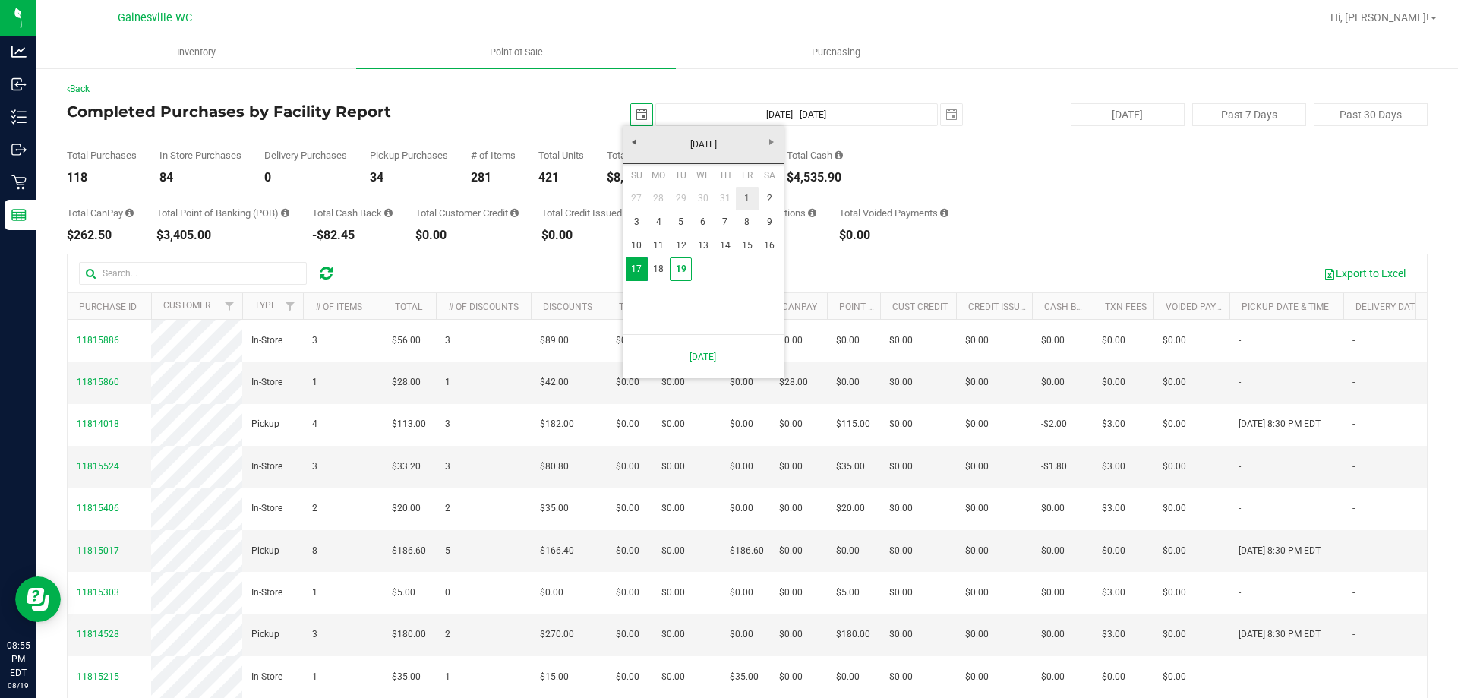
click at [754, 198] on link "1" at bounding box center [747, 199] width 22 height 24
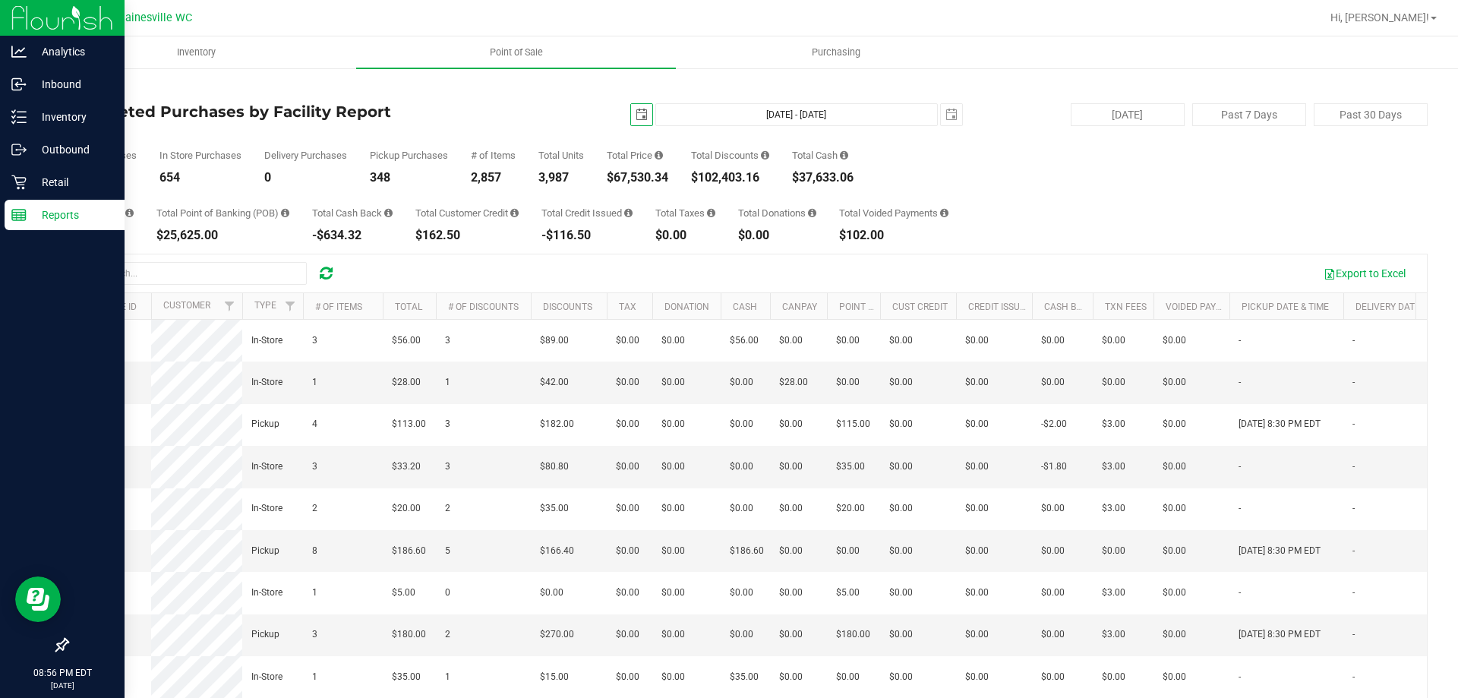
click at [50, 215] on p "Reports" at bounding box center [72, 215] width 91 height 18
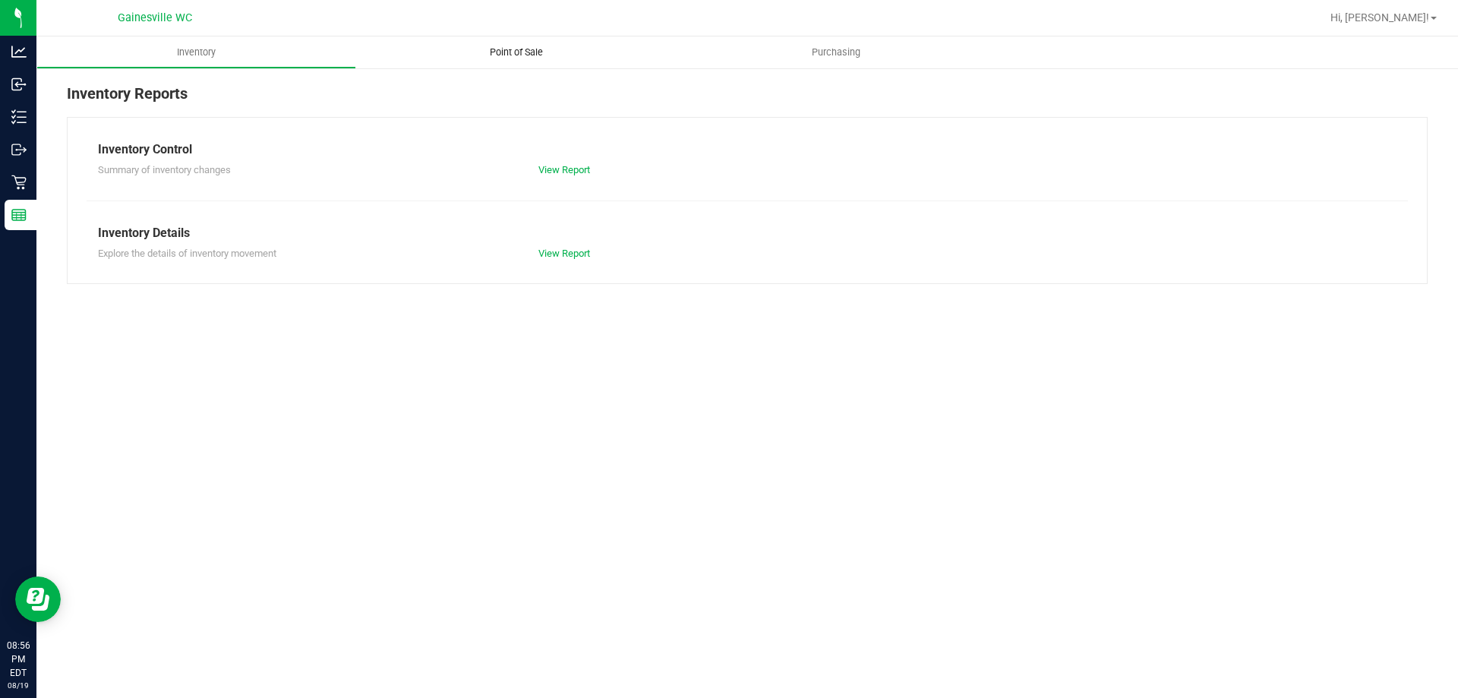
click at [517, 46] on uib-tab-heading "Point of Sale" at bounding box center [516, 52] width 320 height 32
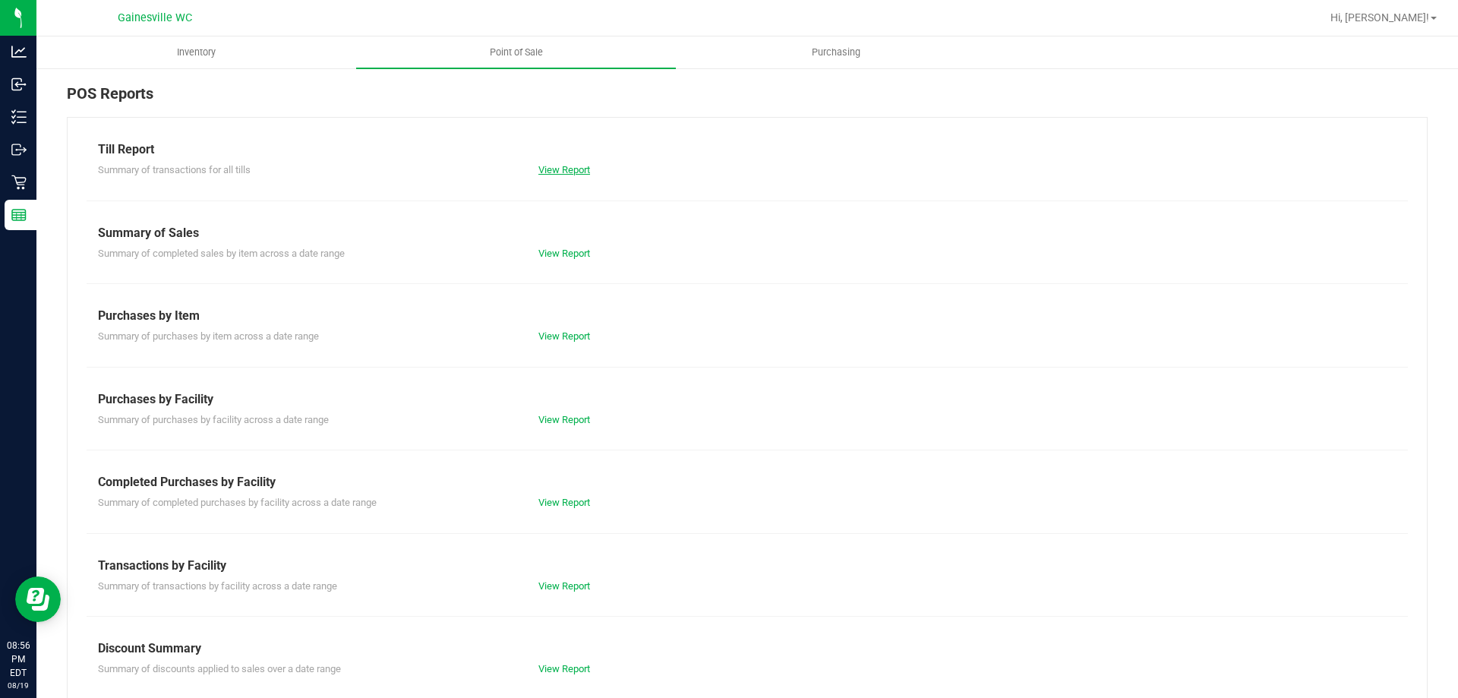
click at [547, 172] on link "View Report" at bounding box center [564, 169] width 52 height 11
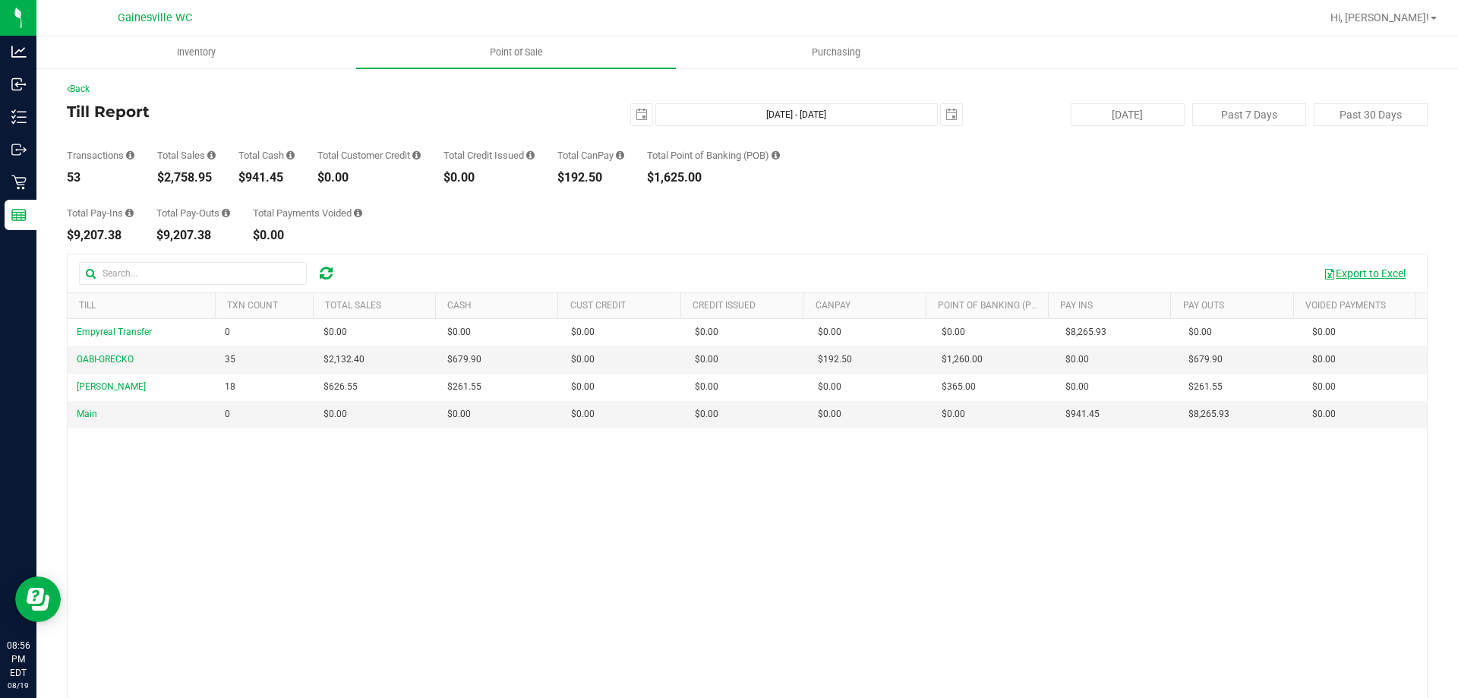
click at [1334, 270] on button "Export to Excel" at bounding box center [1364, 273] width 102 height 26
click at [1408, 17] on span "Hi, [PERSON_NAME]!" at bounding box center [1379, 17] width 99 height 12
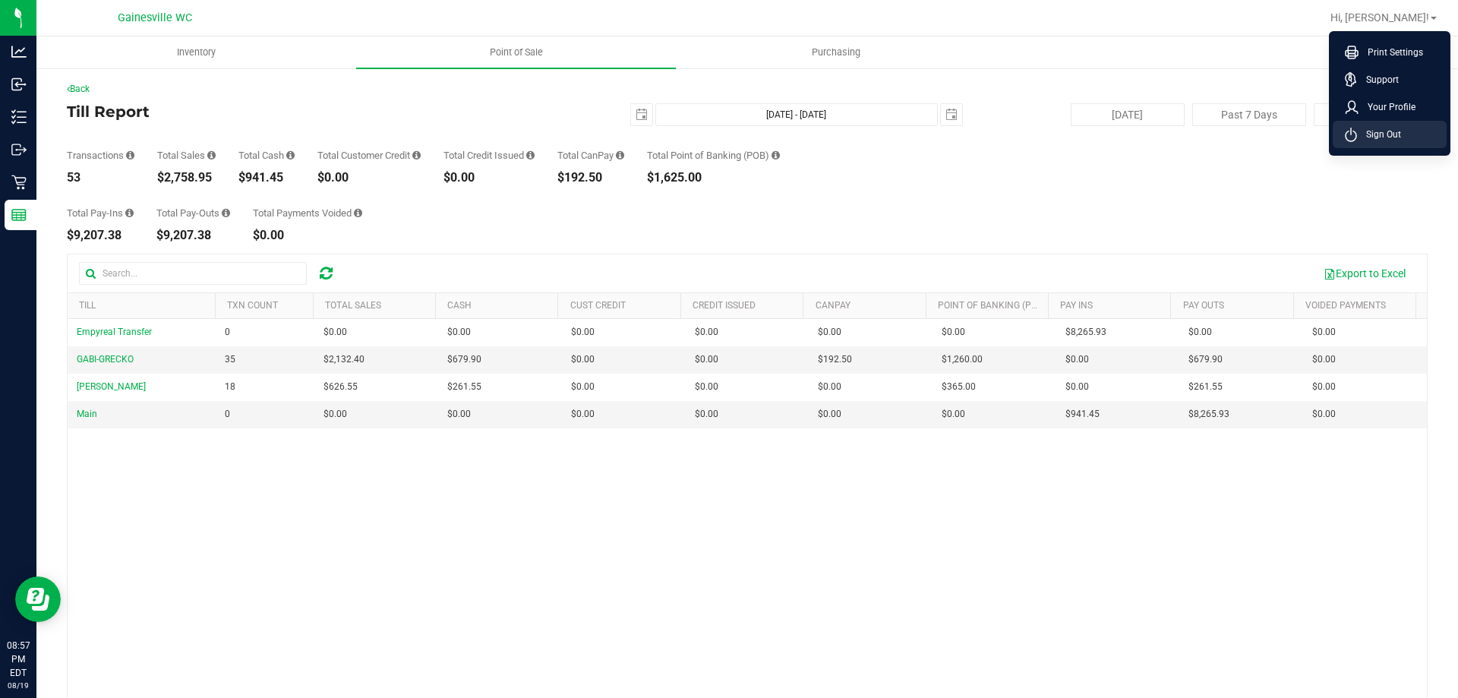
click at [1393, 138] on span "Sign Out" at bounding box center [1379, 134] width 44 height 15
